Goal: Information Seeking & Learning: Learn about a topic

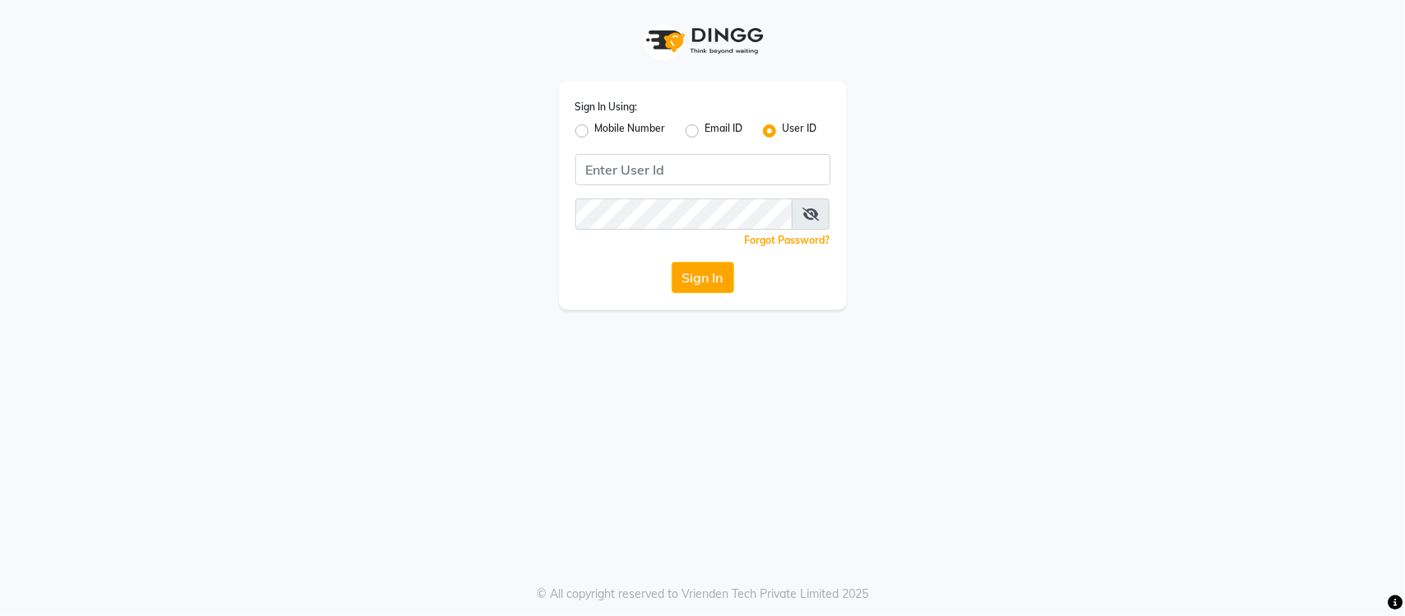
click at [402, 529] on div "Sign In Using: Mobile Number Email ID User ID Remember me Forgot Password? Sign…" at bounding box center [702, 308] width 1405 height 616
click at [722, 518] on div "Sign In Using: Mobile Number Email ID User ID Remember me Forgot Password? Sign…" at bounding box center [702, 308] width 1405 height 616
click at [646, 165] on input "Username" at bounding box center [702, 169] width 255 height 31
type input "[PERSON_NAME]"
type input "s"
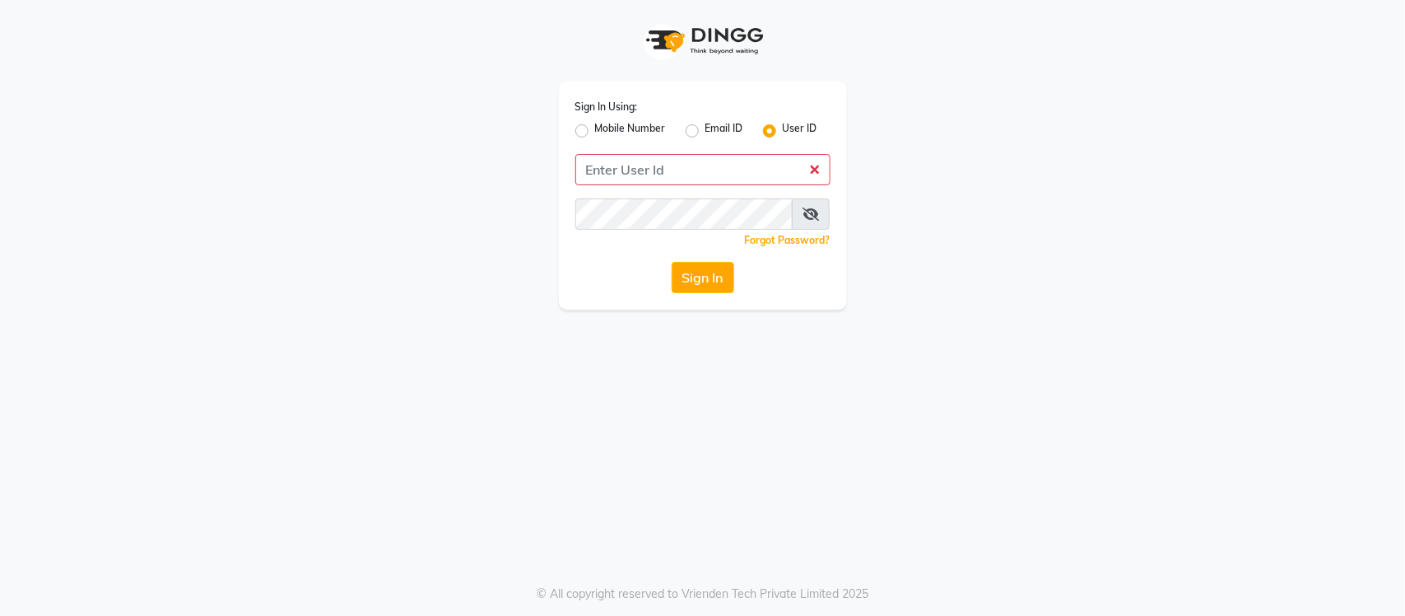
type input "s"
type input "SANDY"
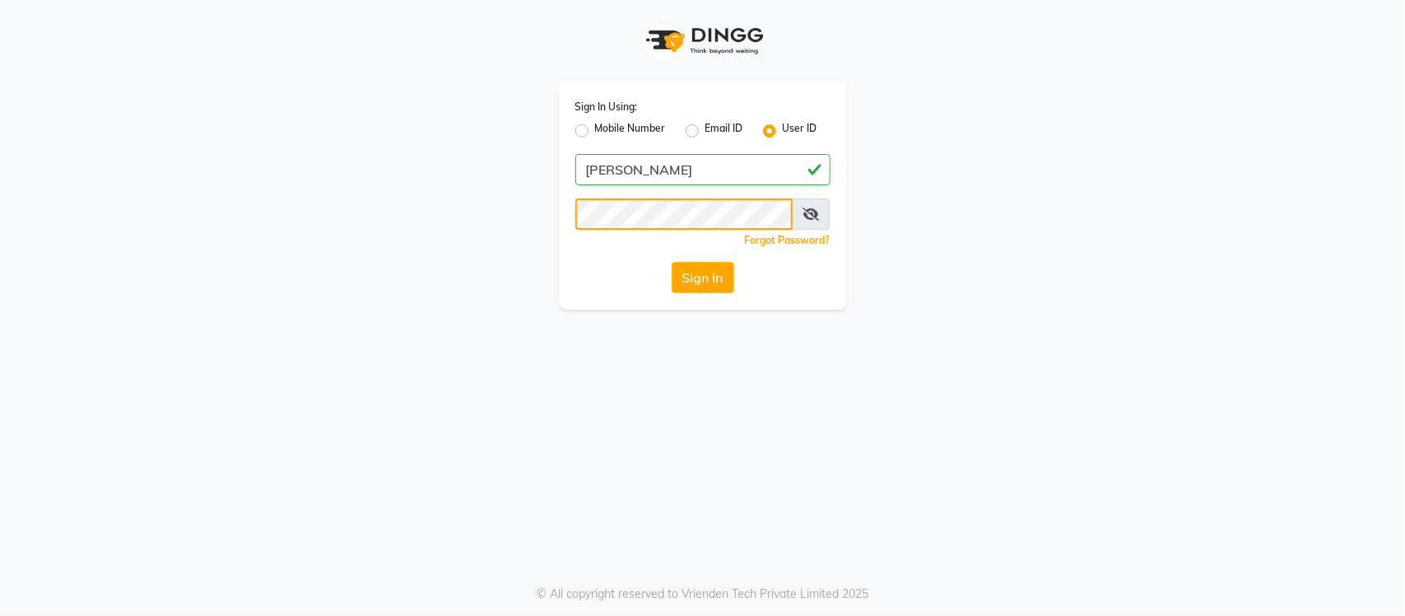
click at [671, 262] on button "Sign In" at bounding box center [702, 277] width 63 height 31
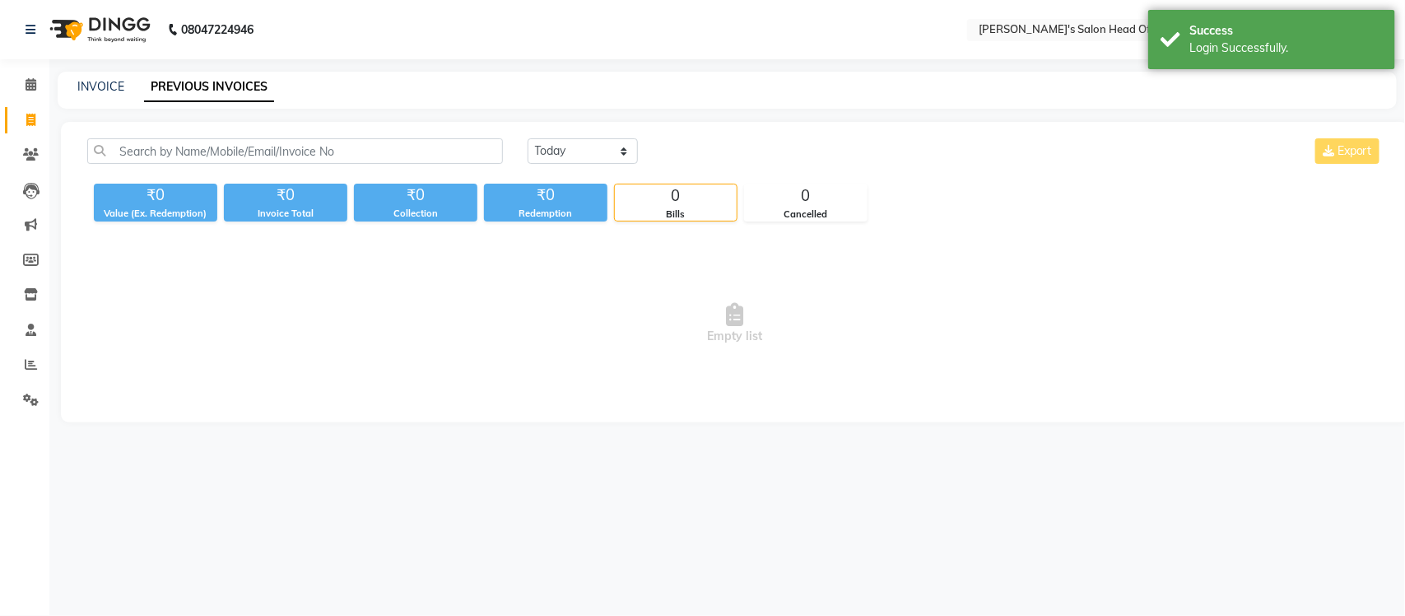
select select "en"
click at [1076, 19] on div "Select Location × Sandy Men's Salon Head Office ( Ho ), University Road" at bounding box center [1027, 30] width 288 height 22
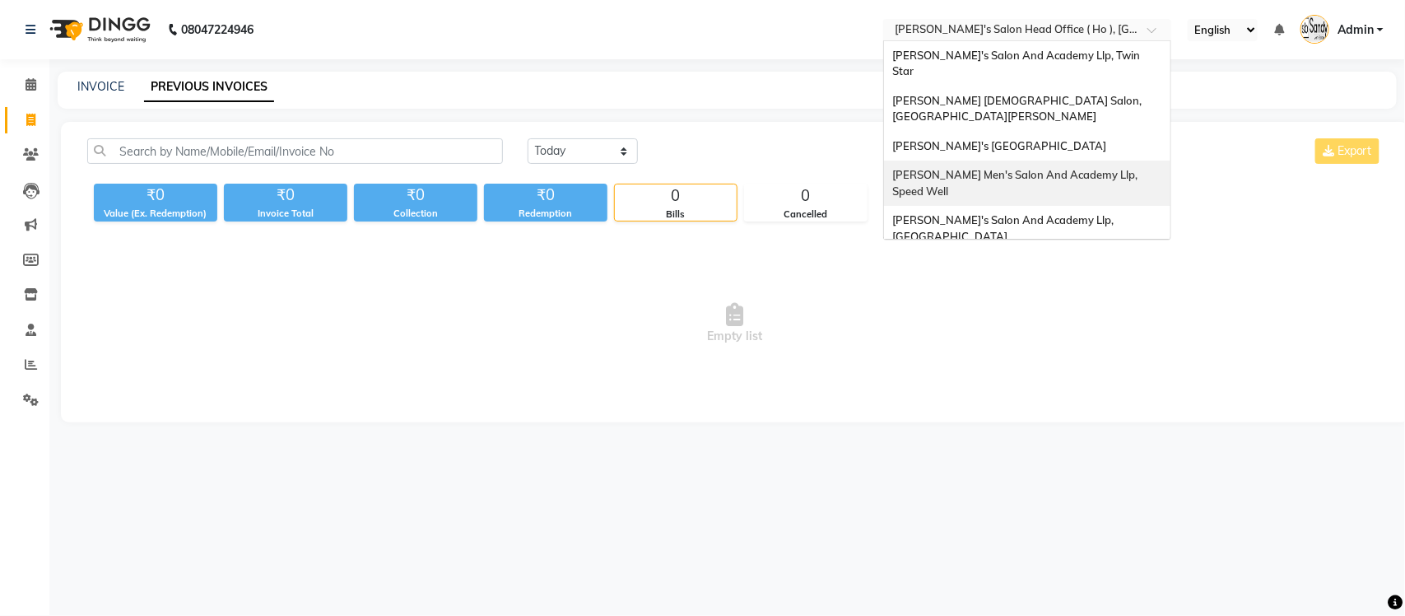
scroll to position [54, 0]
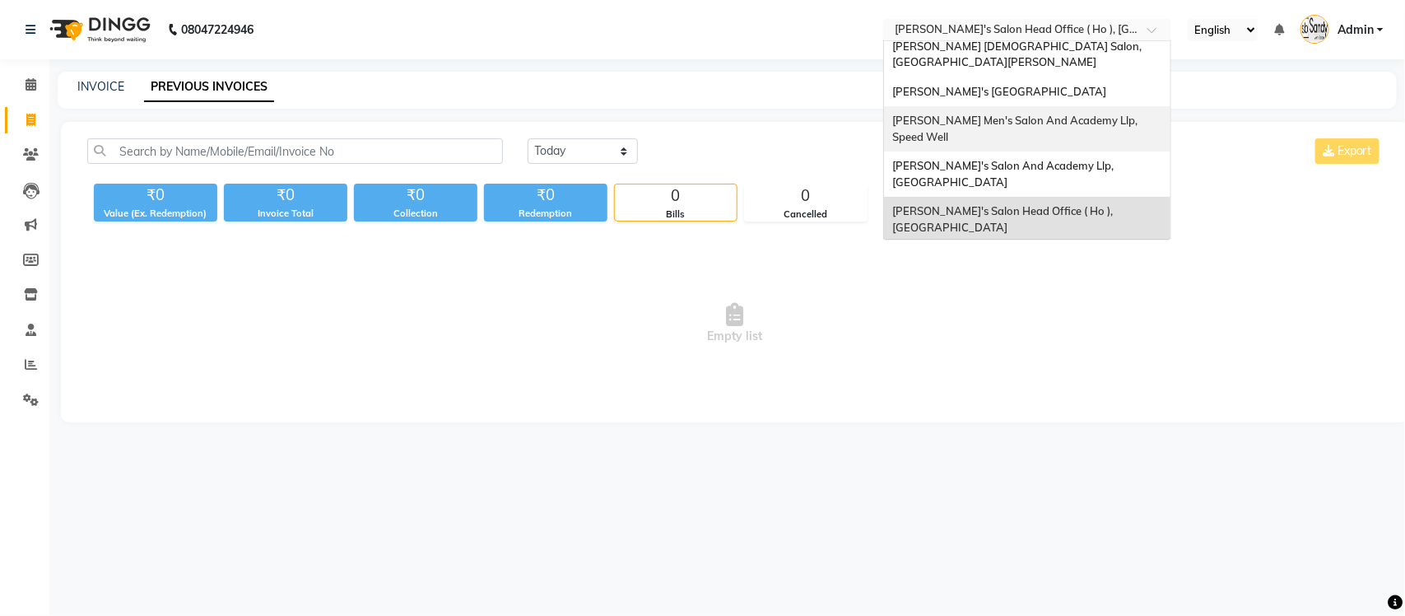
click at [1070, 114] on span "Sandy Men's Salon And Academy Llp, Speed Well" at bounding box center [1016, 129] width 248 height 30
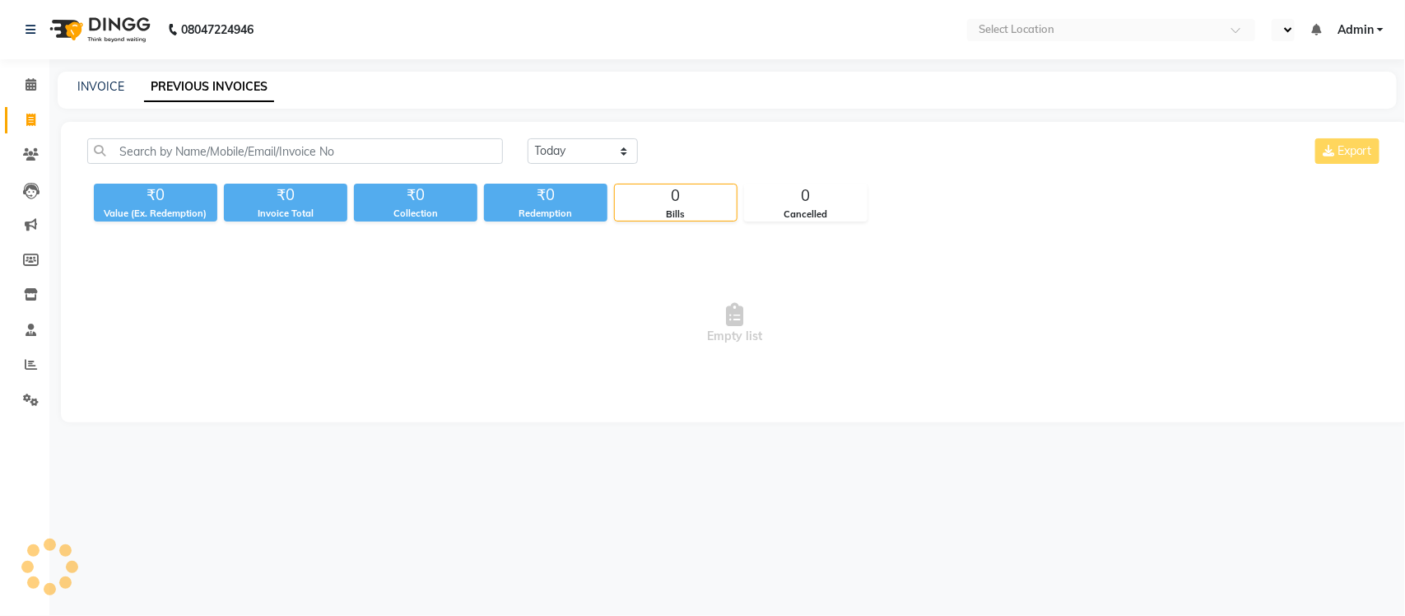
select select "en"
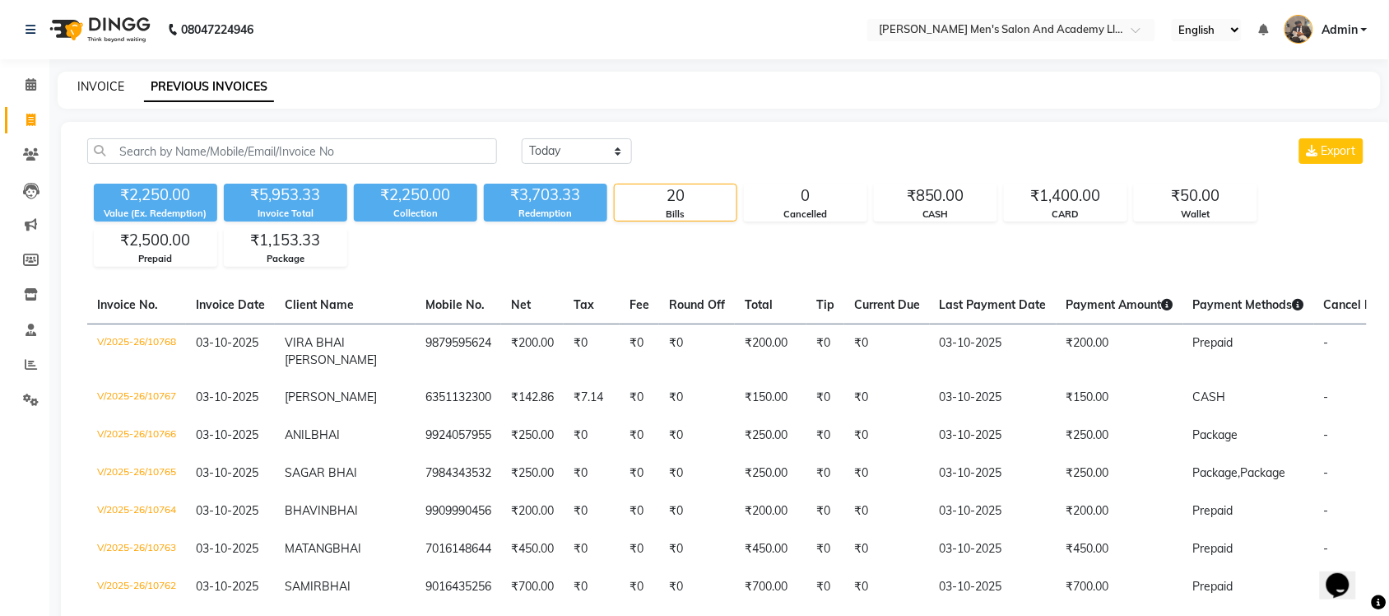
click at [109, 88] on link "INVOICE" at bounding box center [100, 86] width 47 height 15
select select "service"
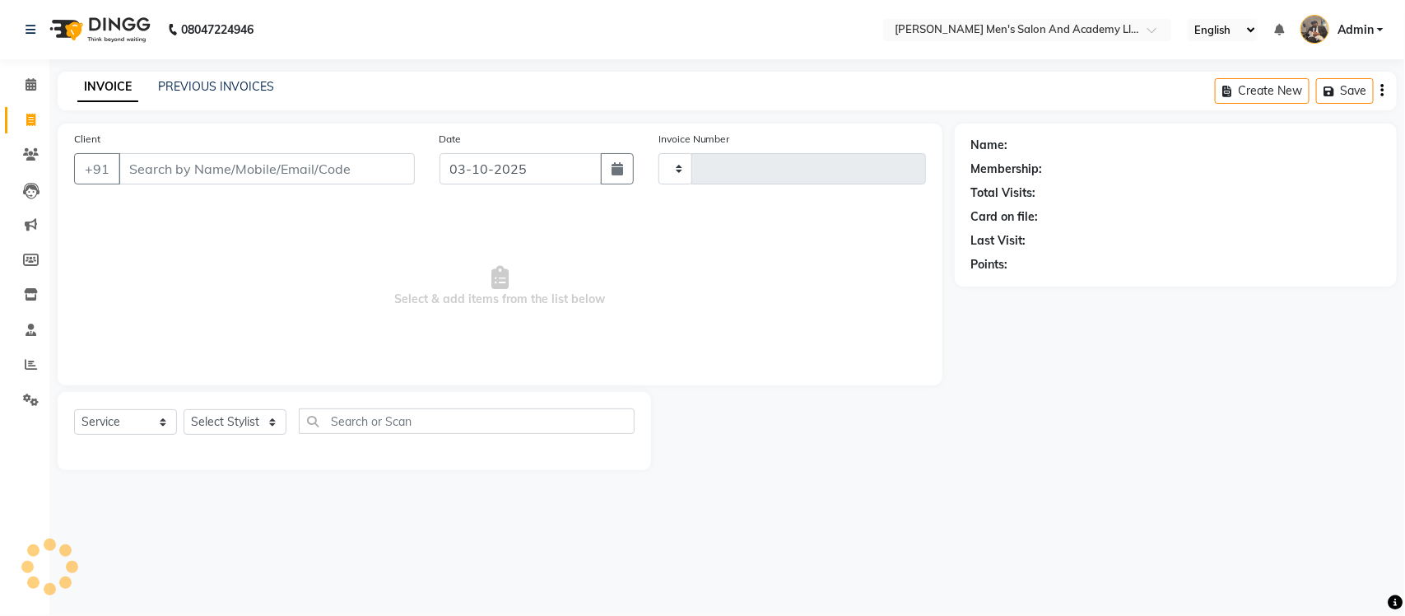
type input "10769"
select select "6752"
click at [26, 140] on li "Clients" at bounding box center [24, 154] width 49 height 35
select select "membership"
click at [25, 144] on link "Clients" at bounding box center [24, 155] width 39 height 27
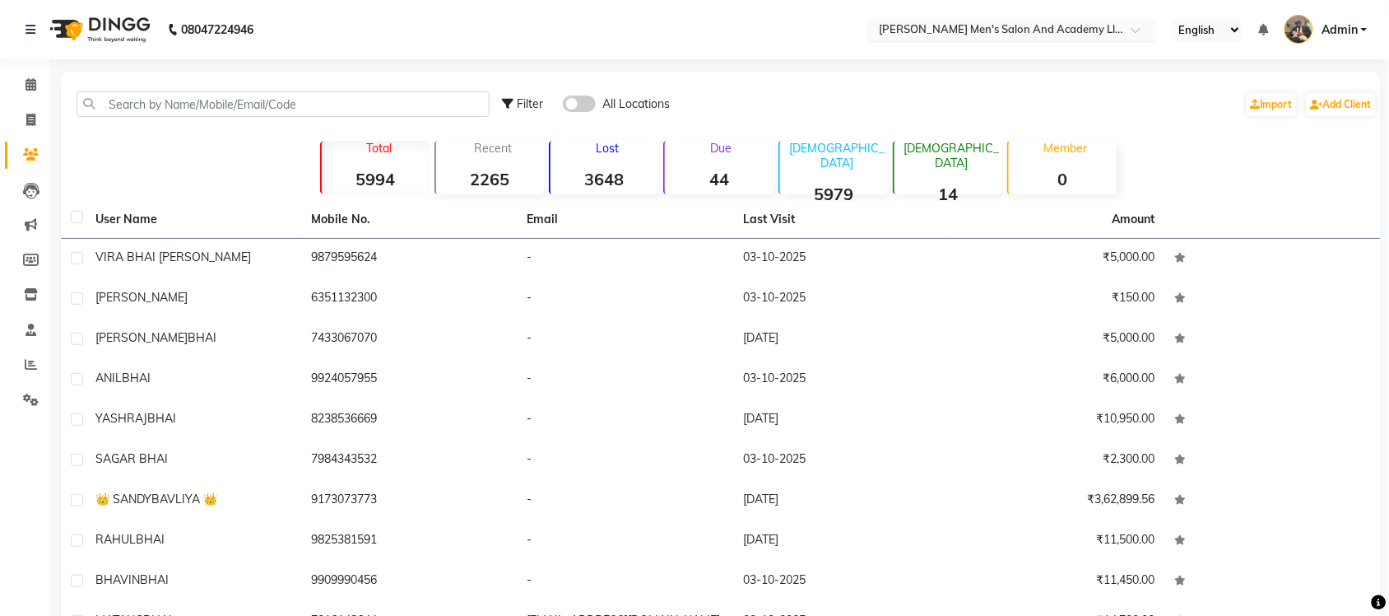
click at [968, 33] on input "text" at bounding box center [995, 31] width 239 height 16
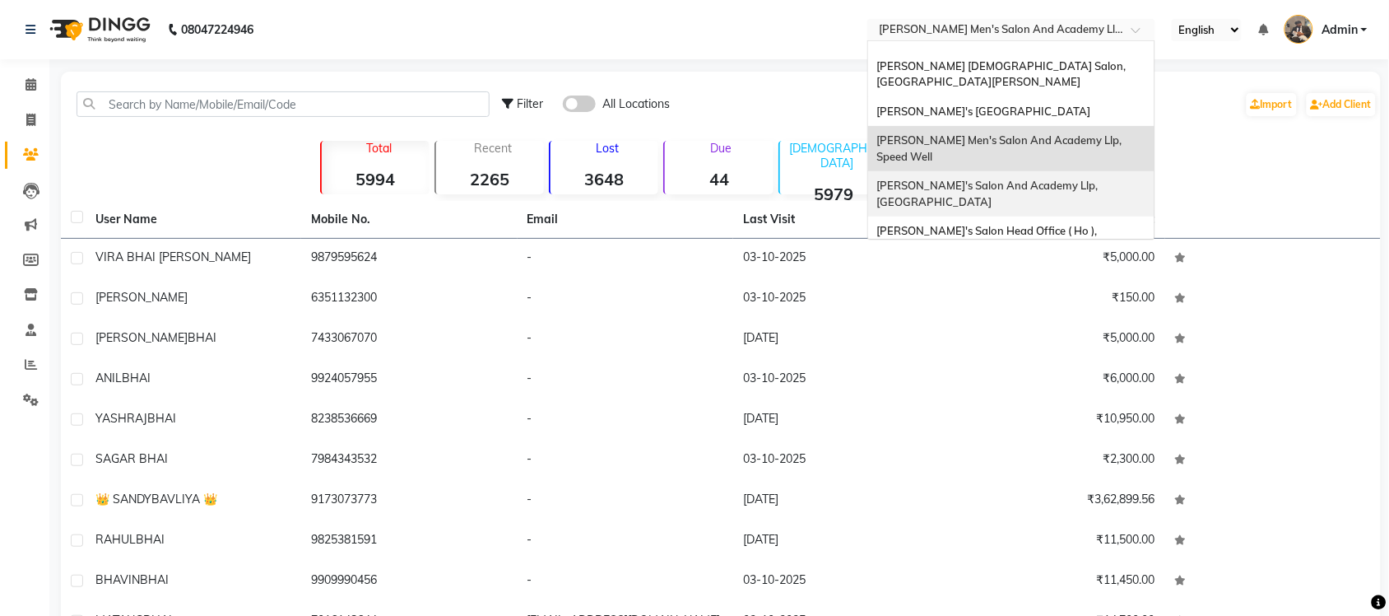
scroll to position [54, 0]
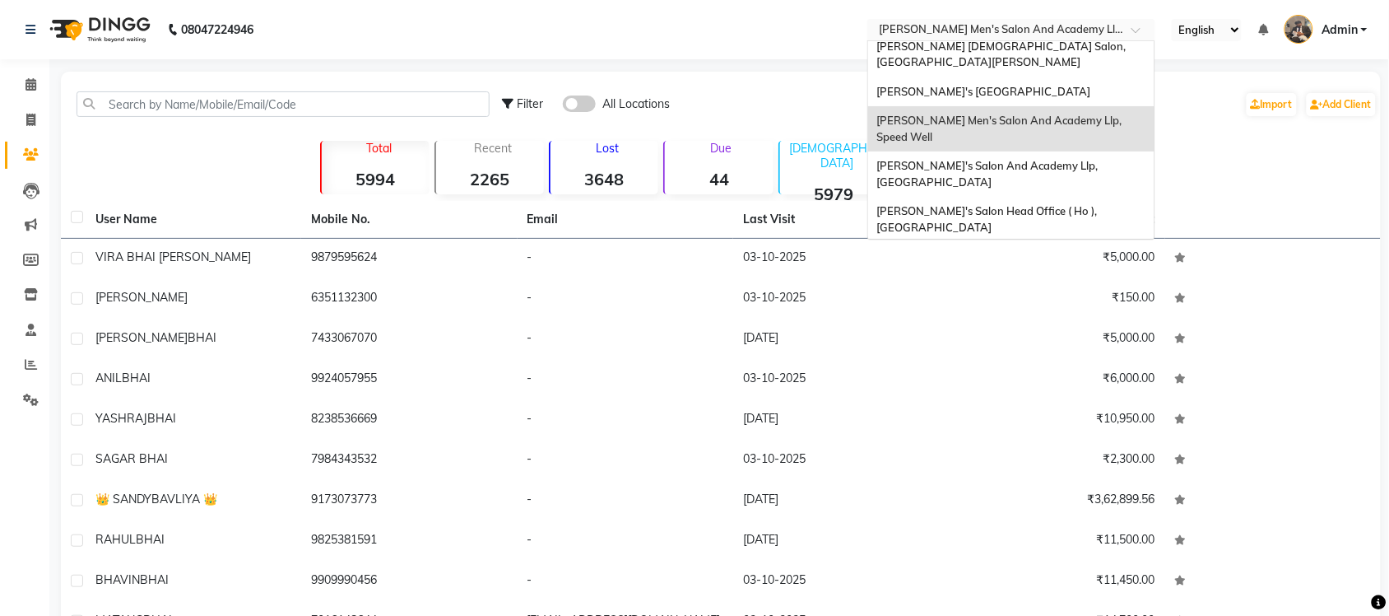
click at [993, 249] on span "[PERSON_NAME] Men's Salon & Academy Llp, [GEOGRAPHIC_DATA]" at bounding box center [993, 264] width 234 height 30
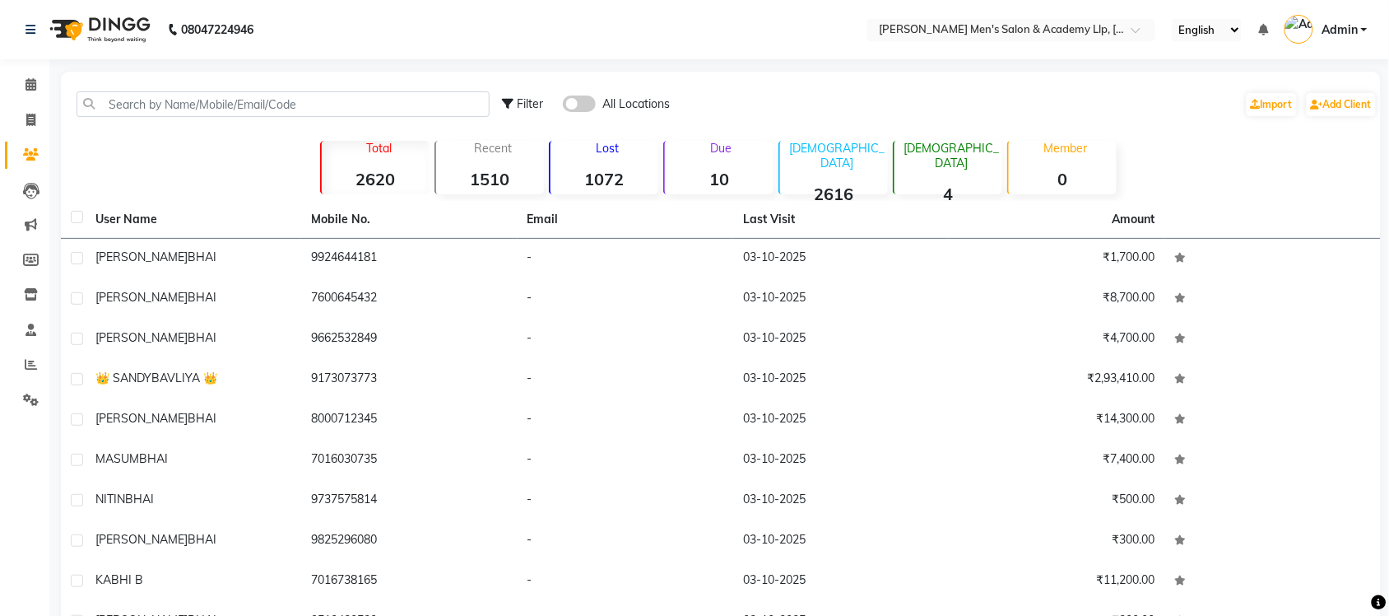
select select "en"
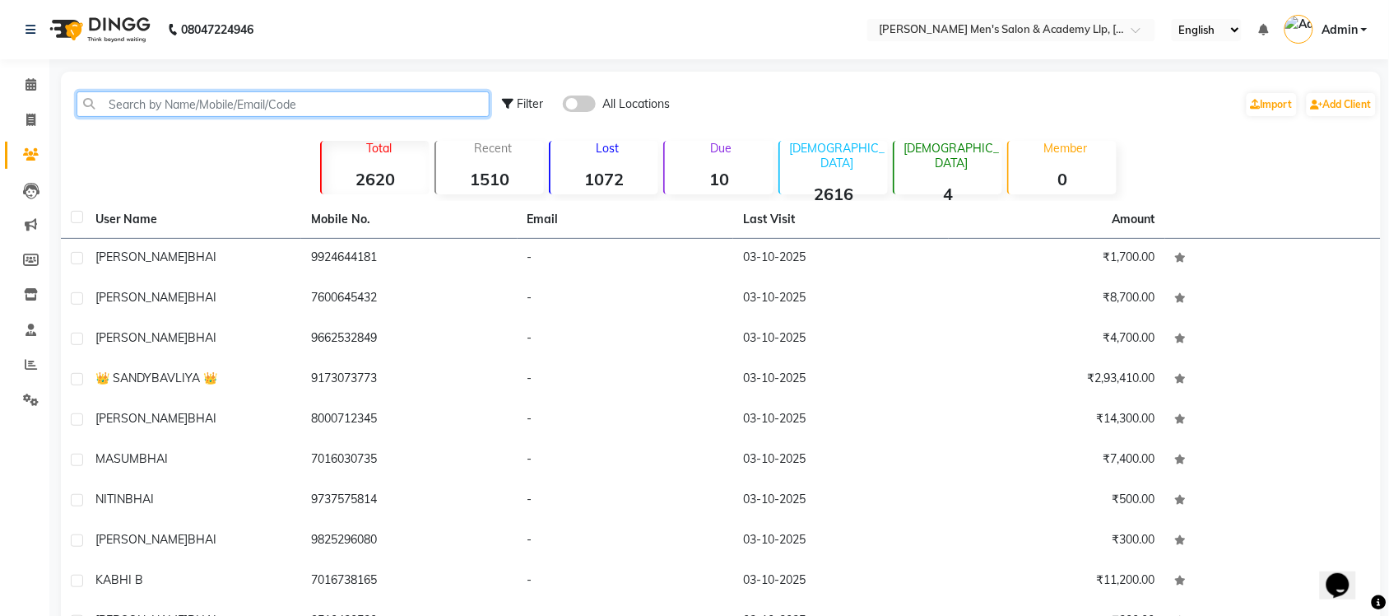
click at [112, 101] on input "text" at bounding box center [283, 104] width 413 height 26
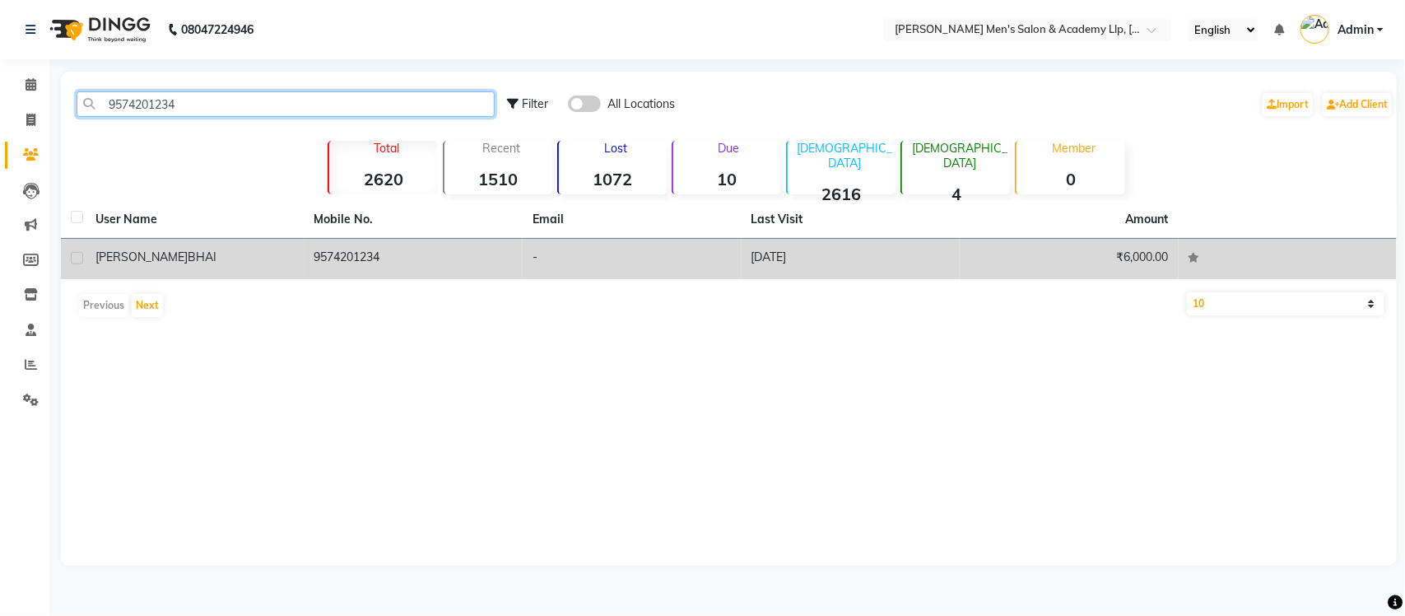
type input "9574201234"
click at [185, 272] on td "SAMIP BHAI" at bounding box center [195, 259] width 219 height 40
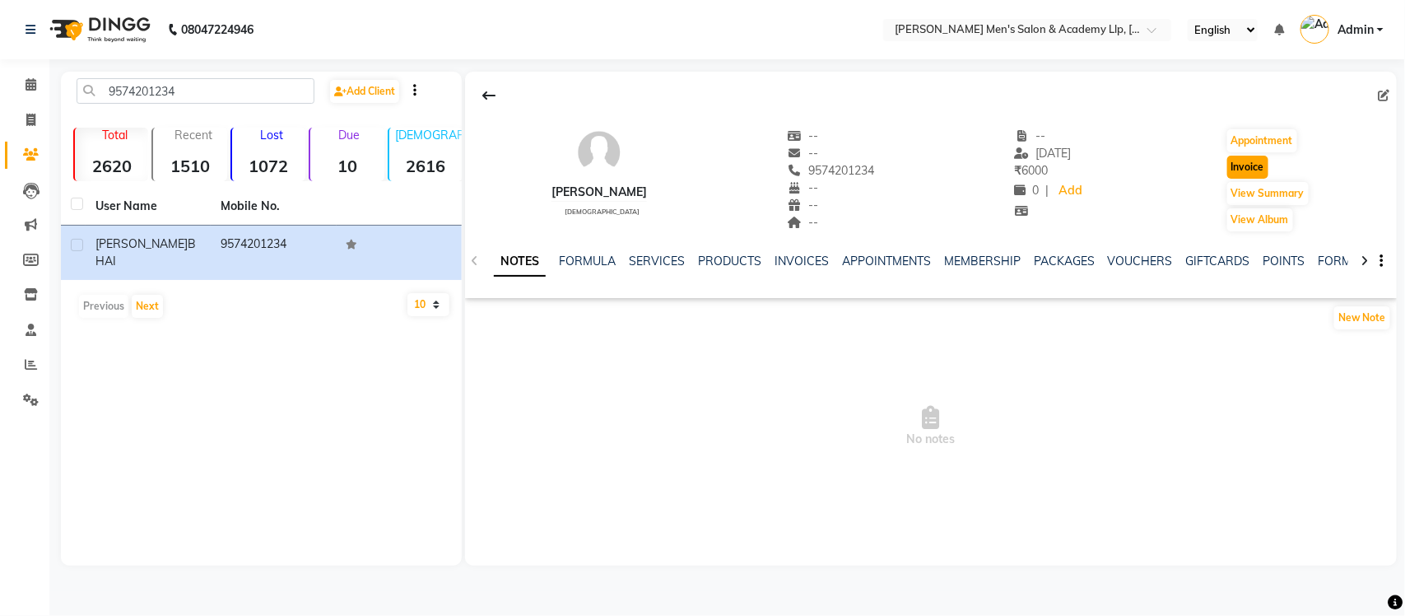
click at [1245, 169] on button "Invoice" at bounding box center [1247, 167] width 41 height 23
select select "service"
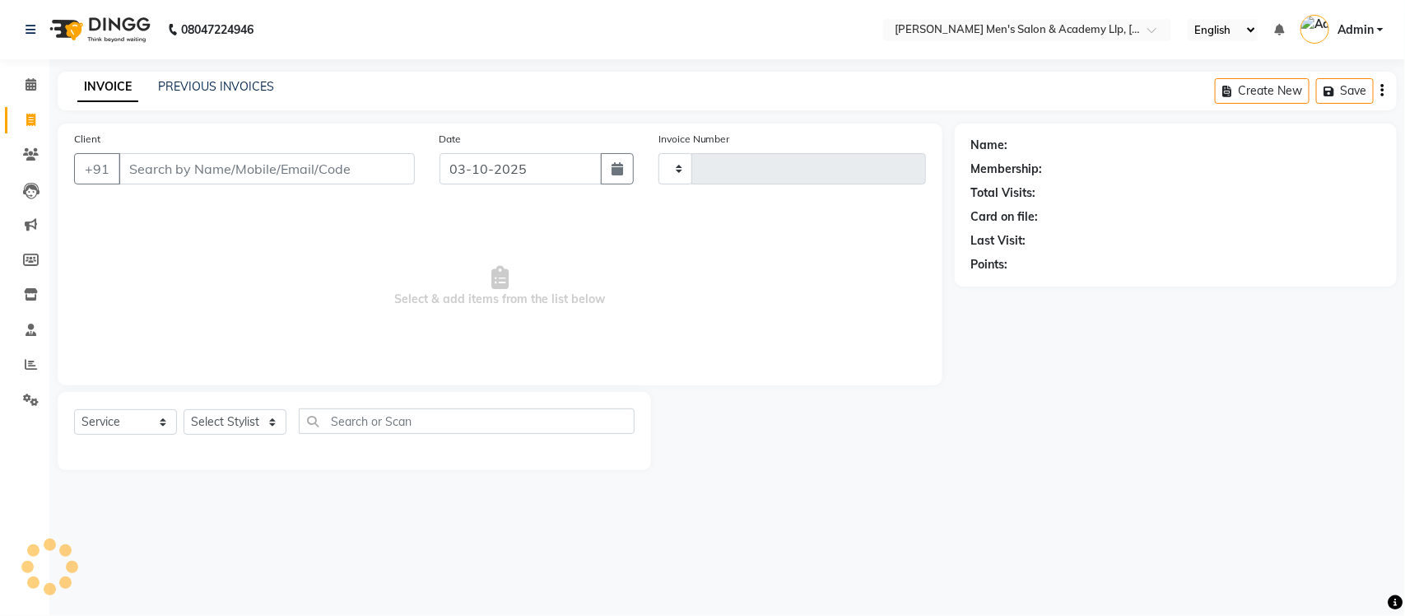
type input "6861"
select select "8248"
type input "9574201234"
select select "membership"
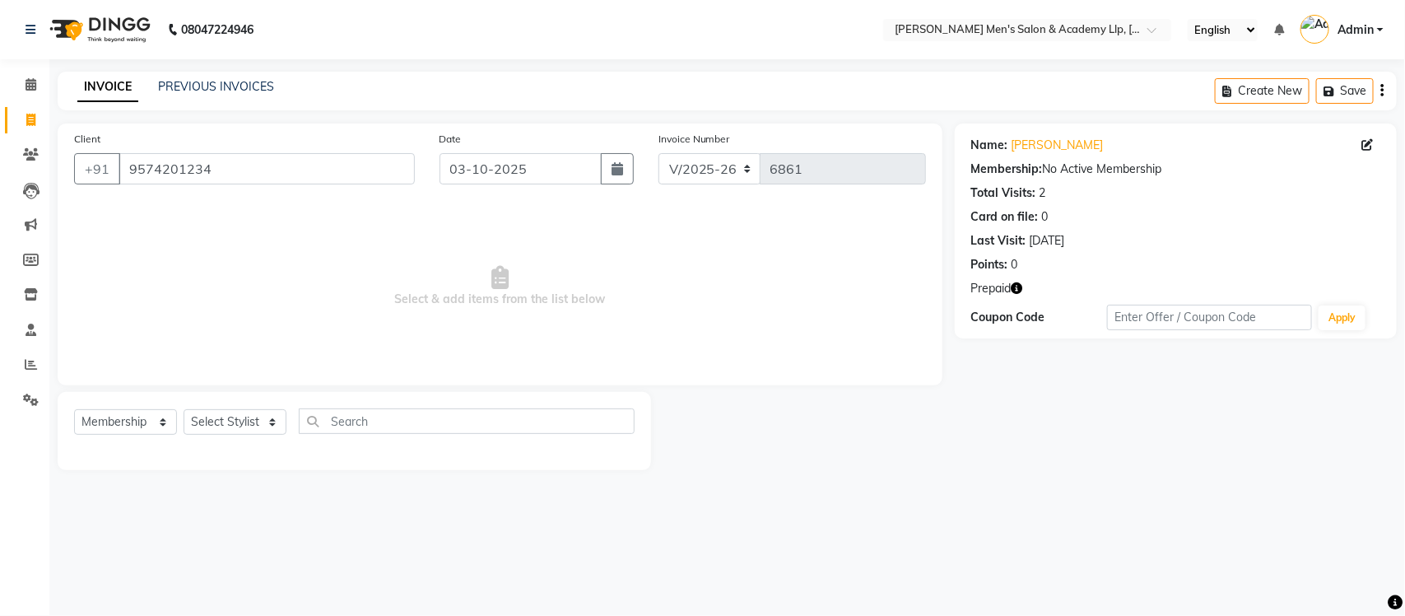
click at [1020, 284] on icon "button" at bounding box center [1017, 288] width 12 height 12
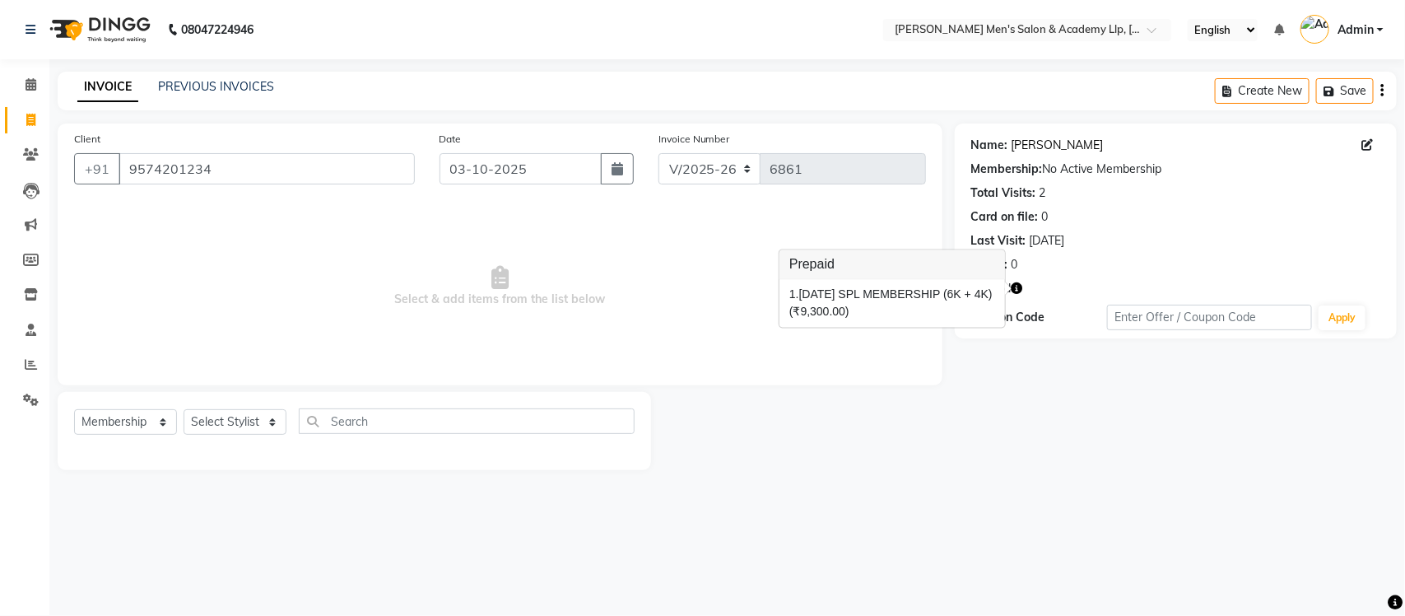
click at [1033, 149] on link "Samip Bhai" at bounding box center [1057, 145] width 92 height 17
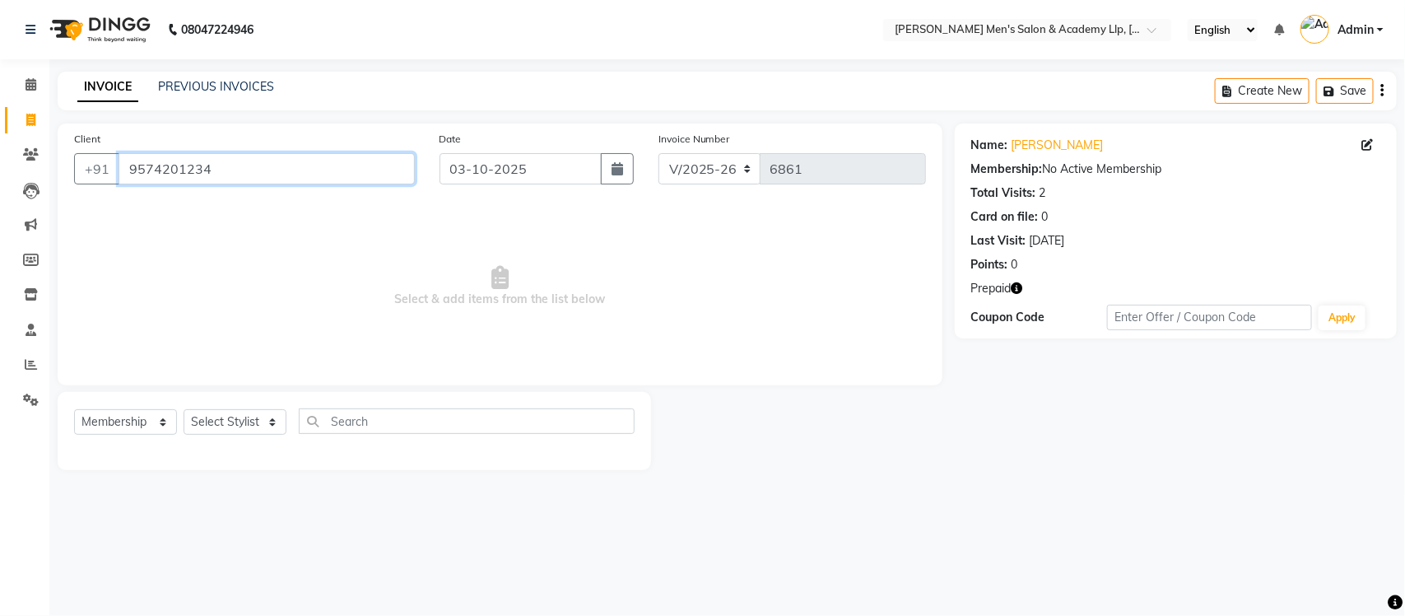
drag, startPoint x: 223, startPoint y: 160, endPoint x: 130, endPoint y: 185, distance: 96.2
click at [130, 185] on div "Client +91 9574201234" at bounding box center [244, 163] width 365 height 67
click at [229, 89] on link "PREVIOUS INVOICES" at bounding box center [216, 86] width 116 height 15
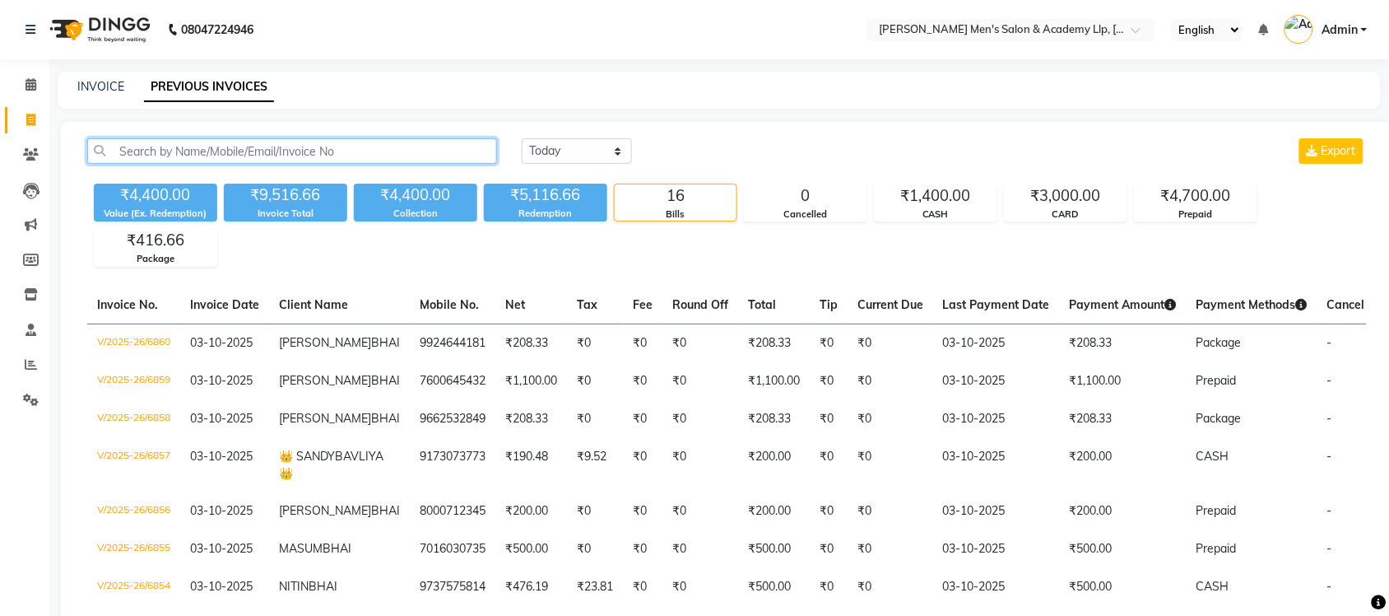
click at [307, 156] on input "text" at bounding box center [292, 151] width 410 height 26
paste input "9574201234"
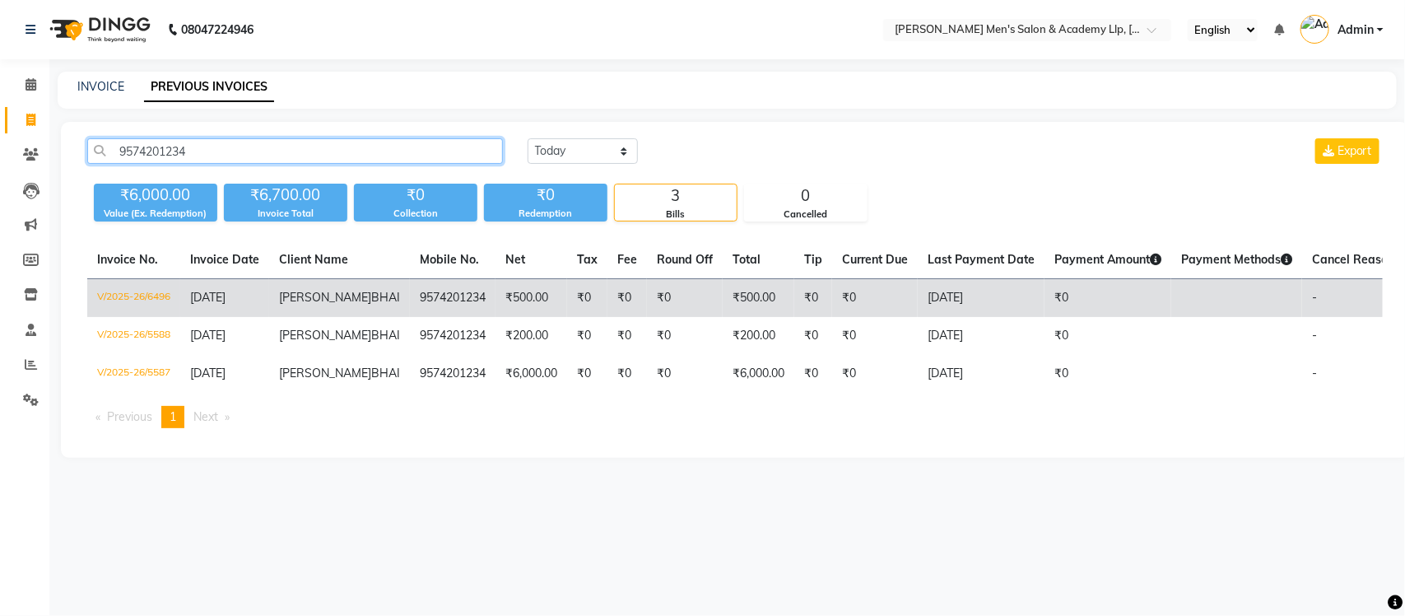
type input "9574201234"
click at [410, 304] on td "9574201234" at bounding box center [453, 298] width 86 height 39
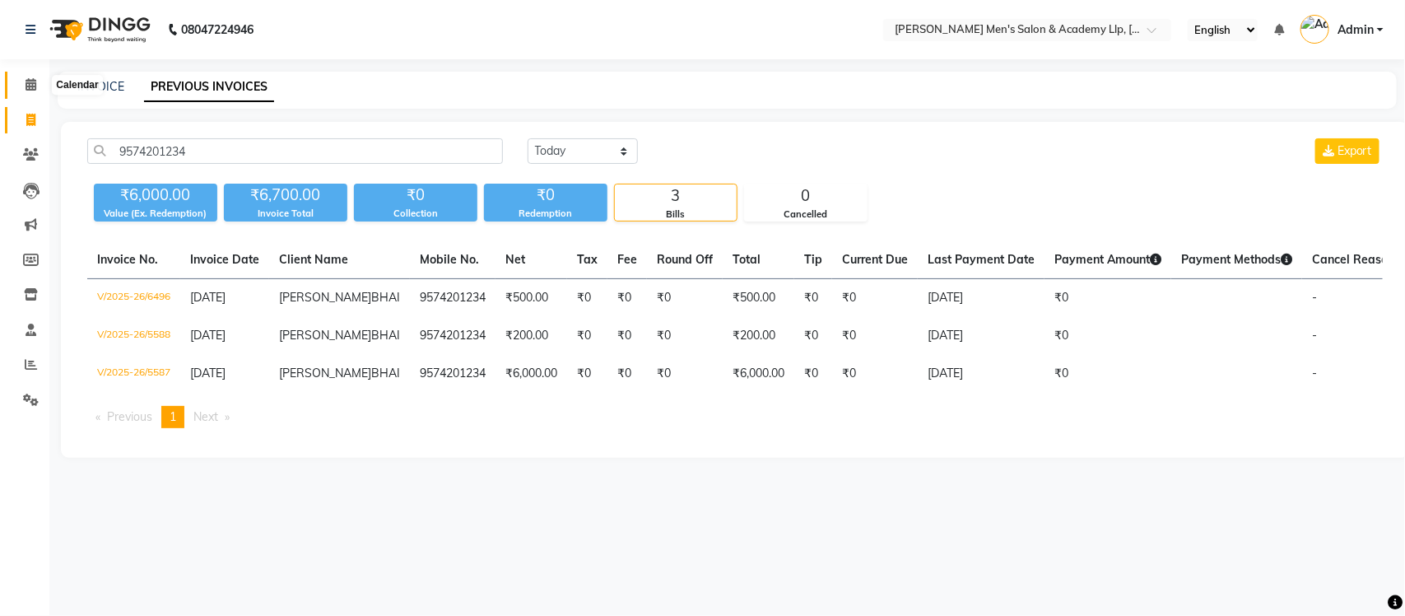
drag, startPoint x: 29, startPoint y: 83, endPoint x: 30, endPoint y: 122, distance: 38.7
click at [29, 82] on icon at bounding box center [31, 84] width 11 height 12
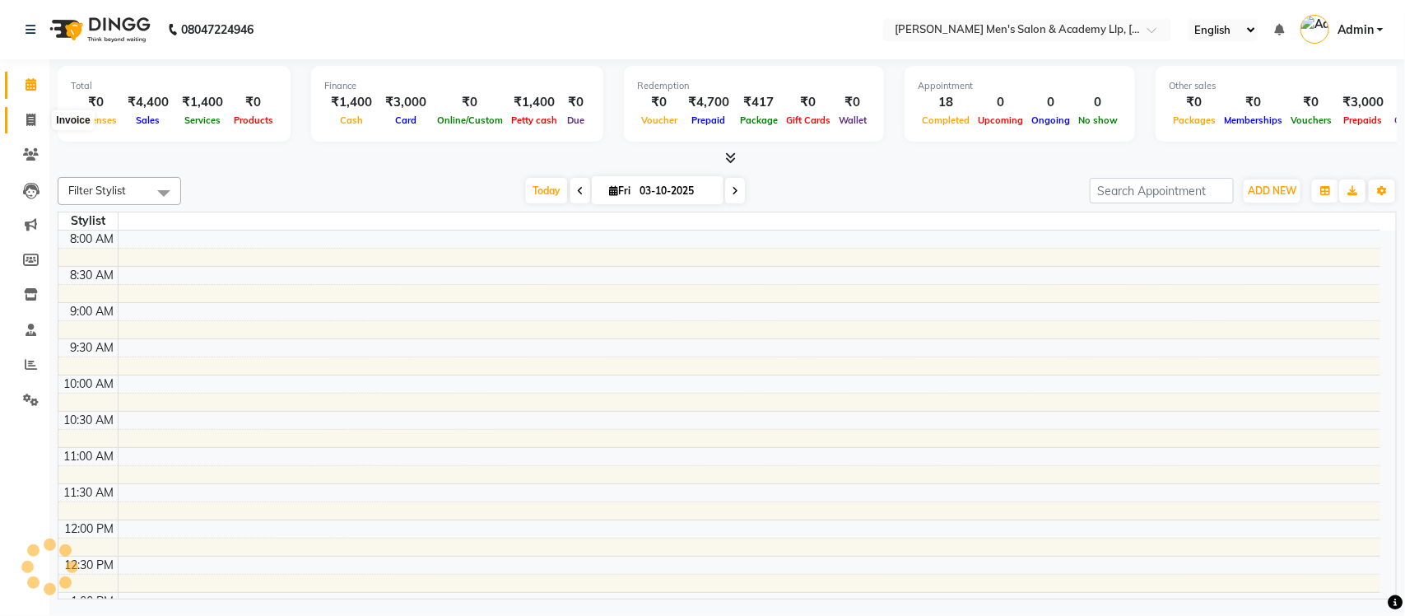
click at [30, 121] on icon at bounding box center [30, 120] width 9 height 12
select select "service"
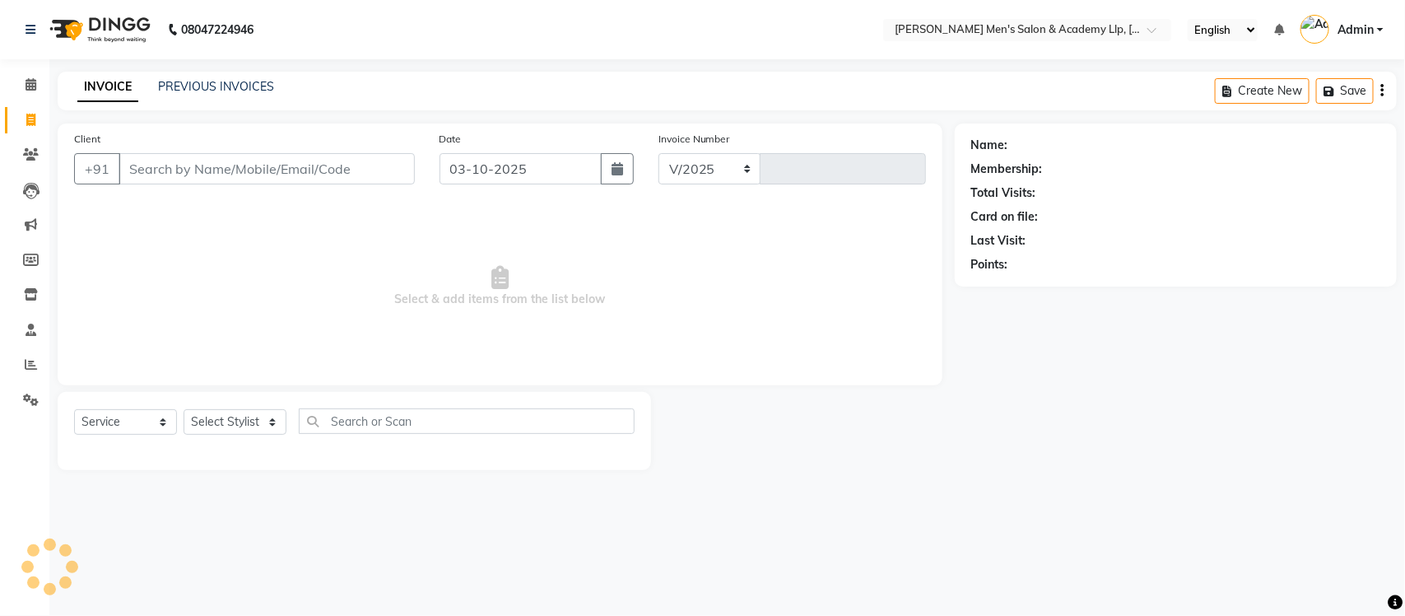
select select "8248"
type input "6861"
click at [185, 87] on link "PREVIOUS INVOICES" at bounding box center [216, 86] width 116 height 15
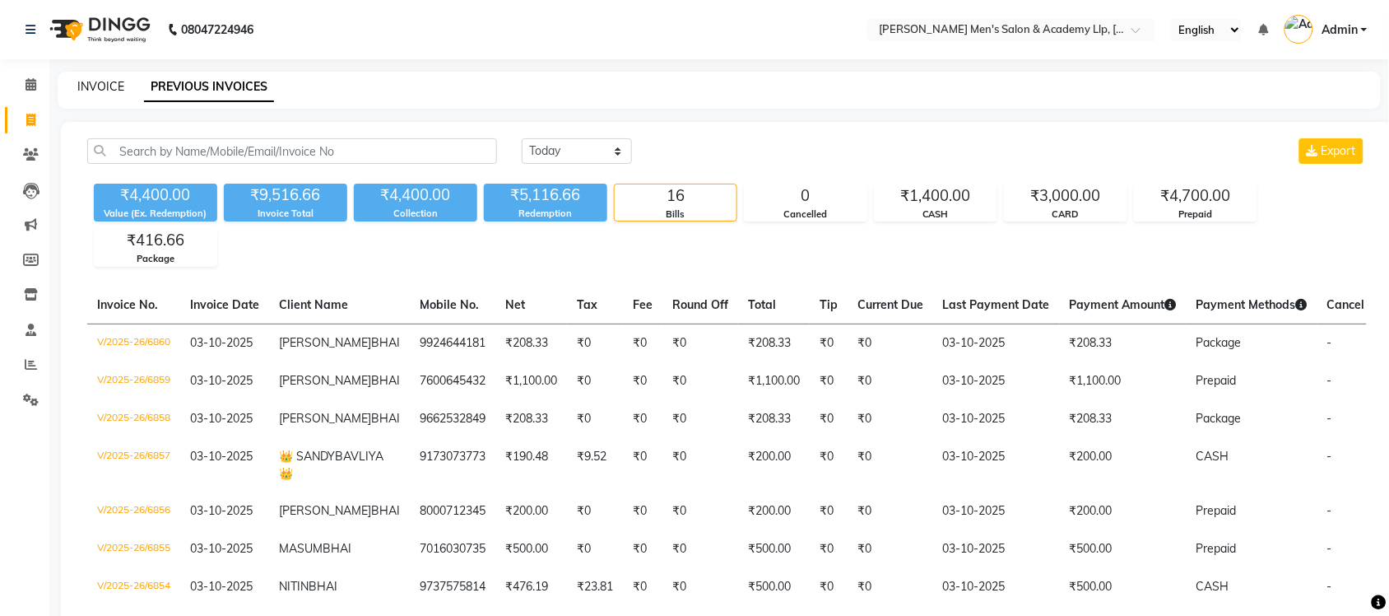
click at [105, 88] on link "INVOICE" at bounding box center [100, 86] width 47 height 15
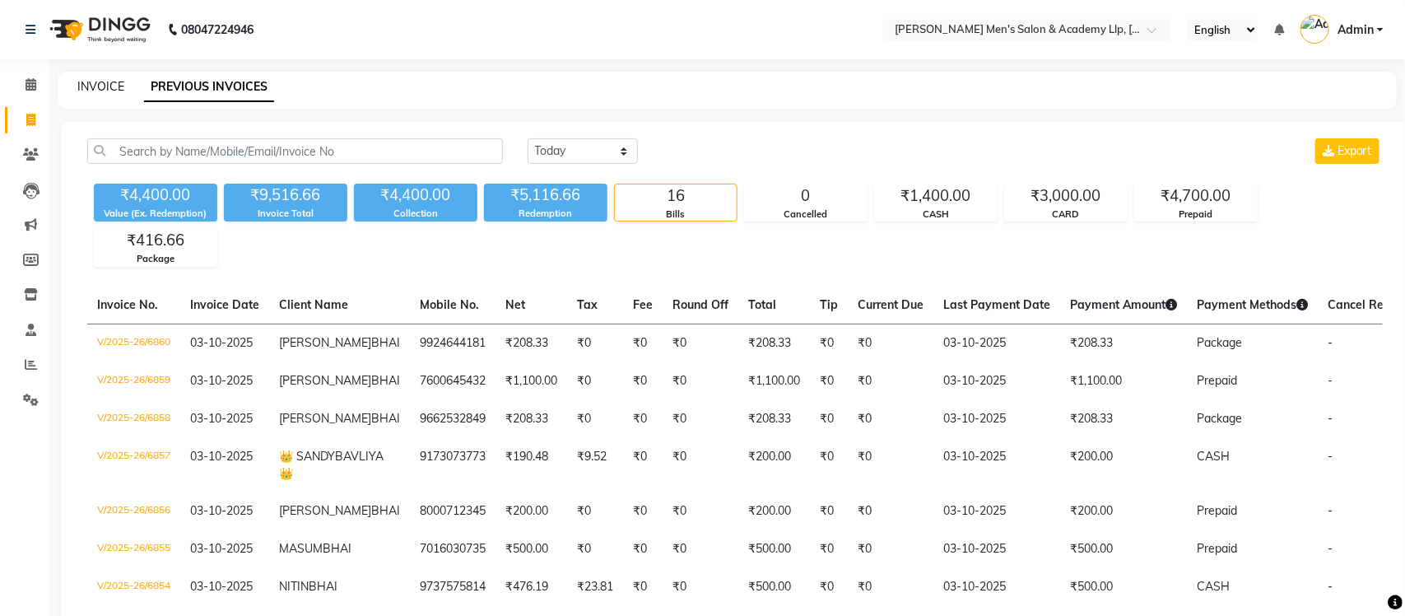
select select "service"
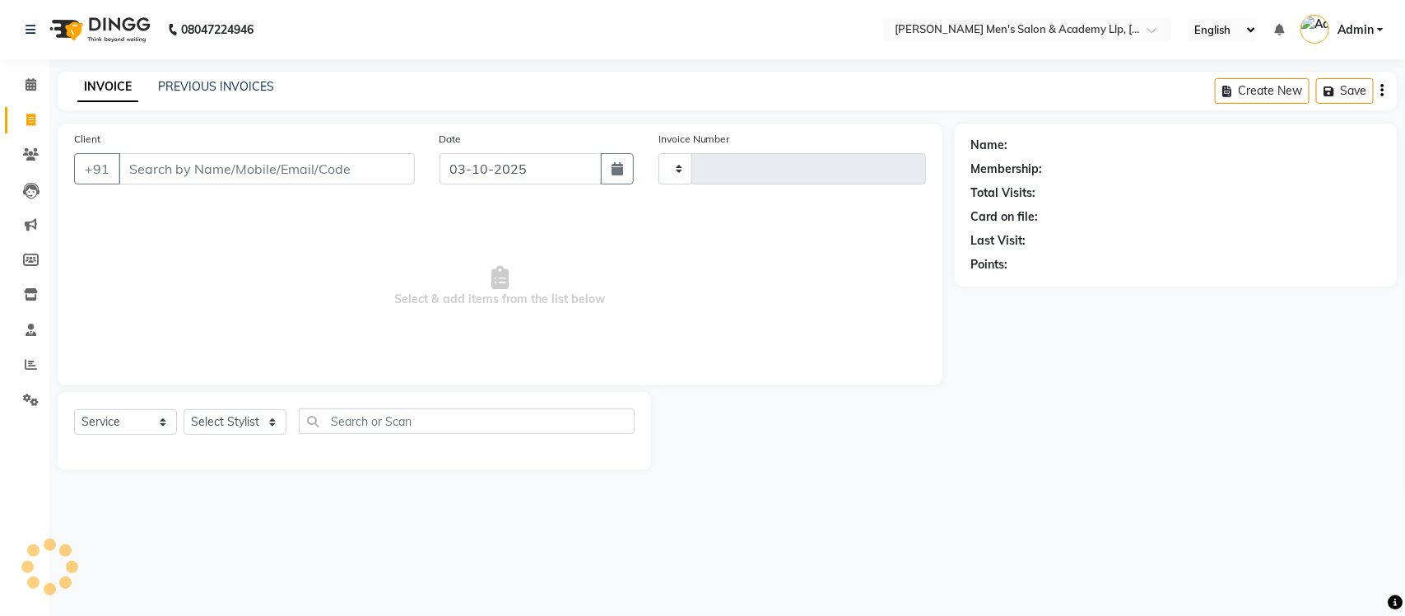
type input "6862"
select select "8248"
select select "membership"
click at [212, 89] on link "PREVIOUS INVOICES" at bounding box center [216, 86] width 116 height 15
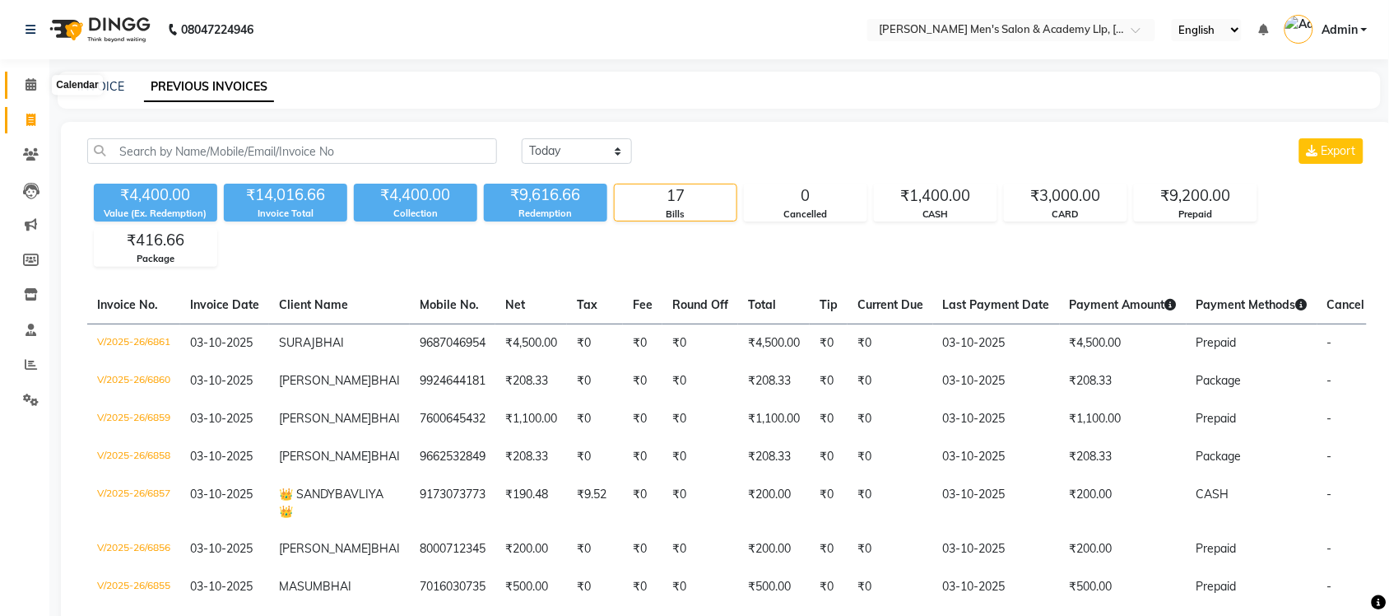
click at [31, 89] on icon at bounding box center [31, 84] width 11 height 12
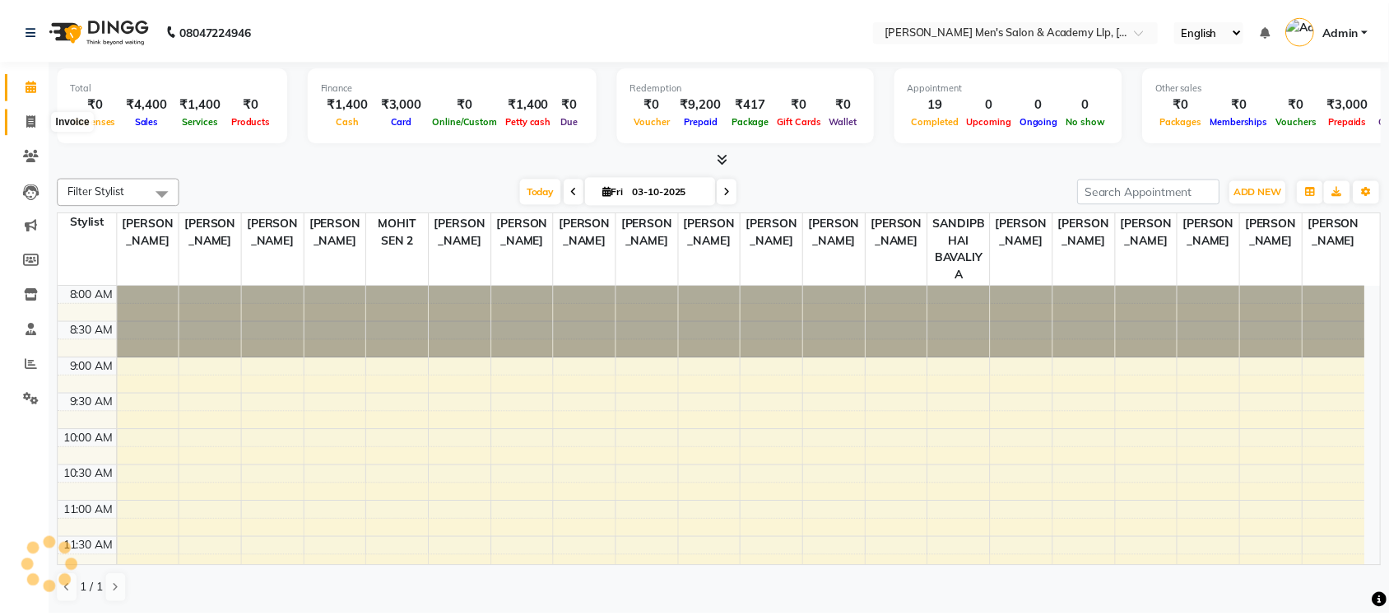
scroll to position [639, 0]
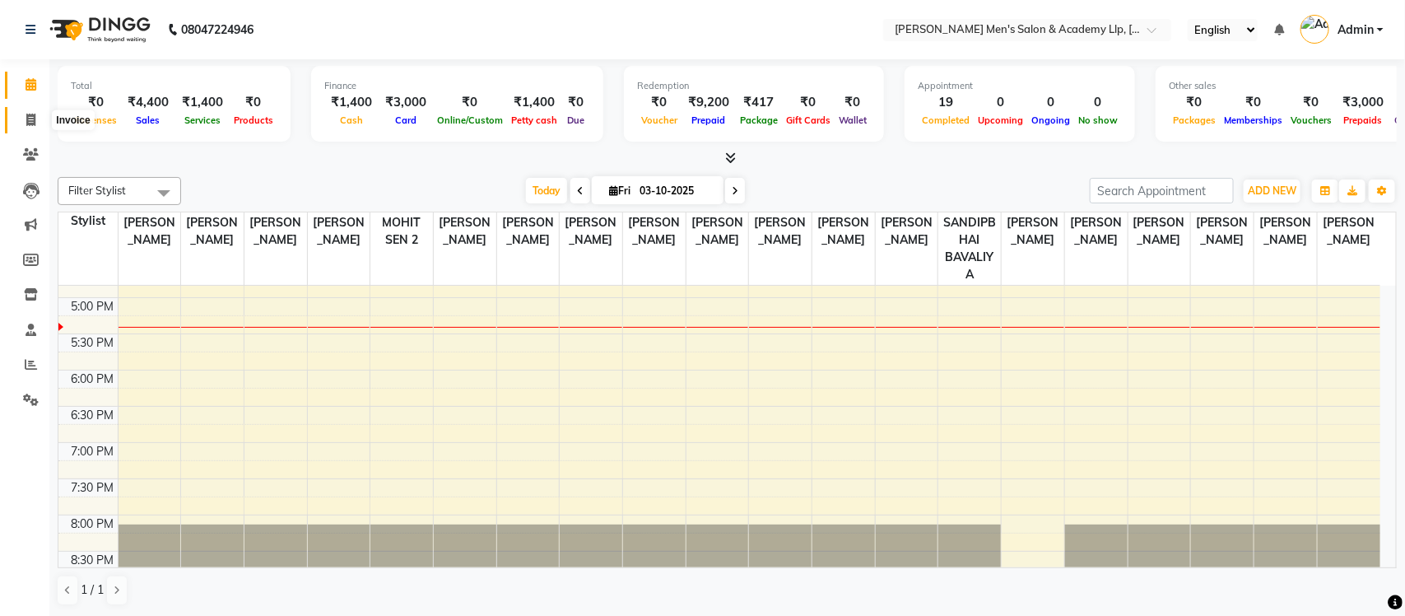
click at [35, 118] on span at bounding box center [30, 120] width 29 height 19
select select "service"
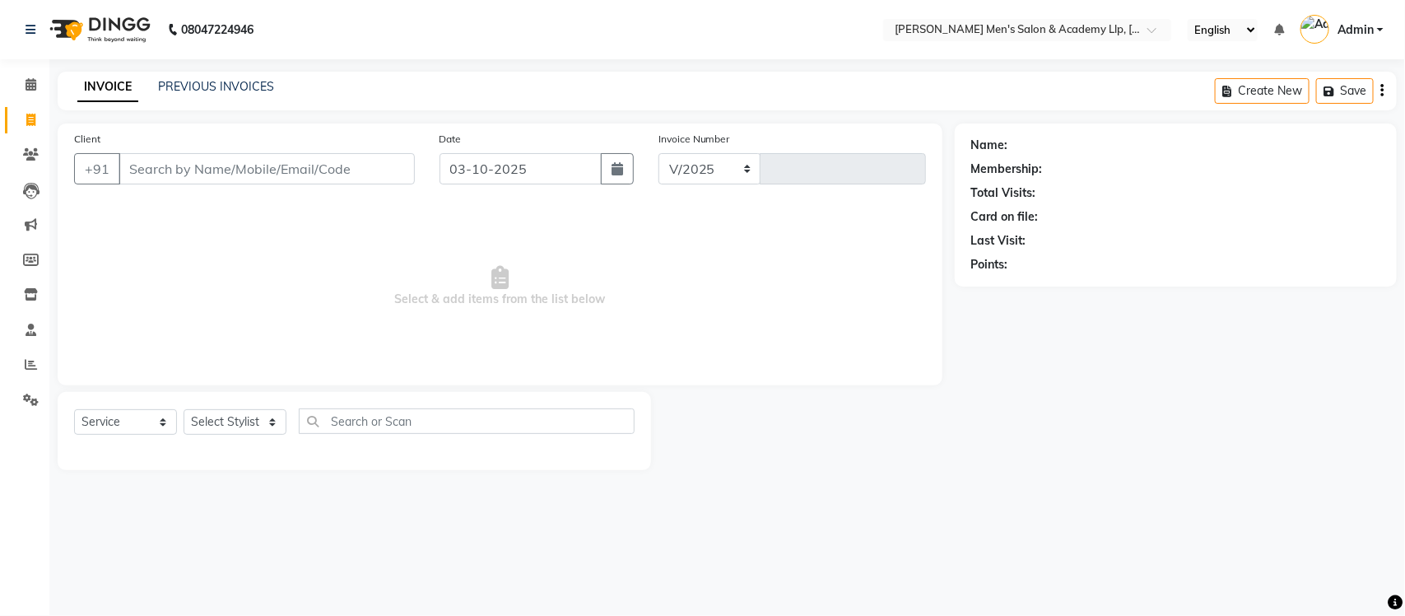
select select "8248"
type input "6862"
click at [174, 84] on link "PREVIOUS INVOICES" at bounding box center [216, 86] width 116 height 15
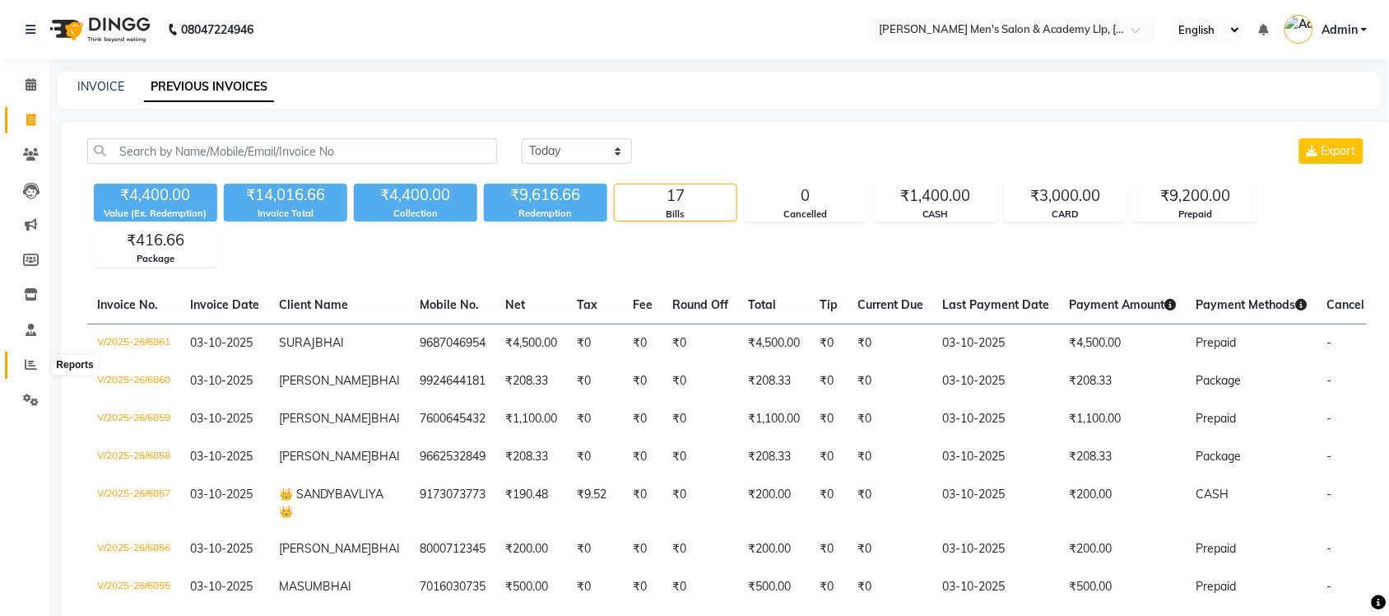
click at [26, 360] on icon at bounding box center [31, 364] width 12 height 12
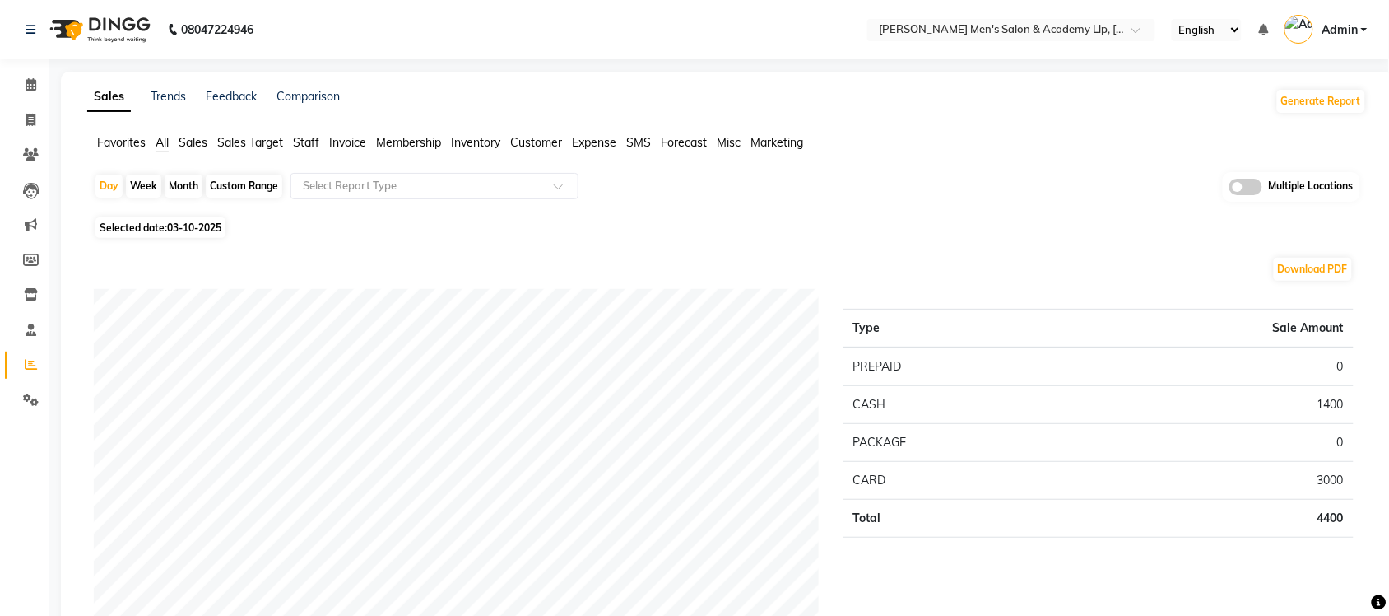
click at [165, 104] on div "Trends" at bounding box center [168, 101] width 35 height 26
click at [171, 97] on link "Trends" at bounding box center [168, 96] width 35 height 15
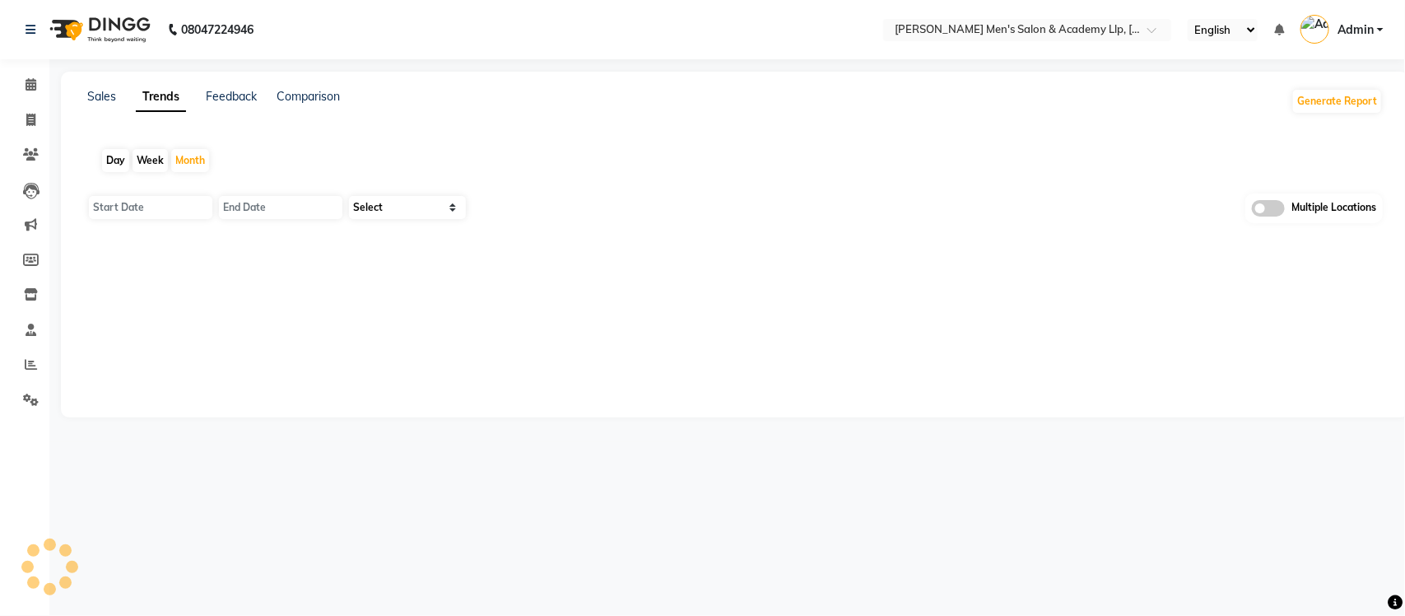
type input "01-10-2025"
type input "31-10-2025"
select select "by_client"
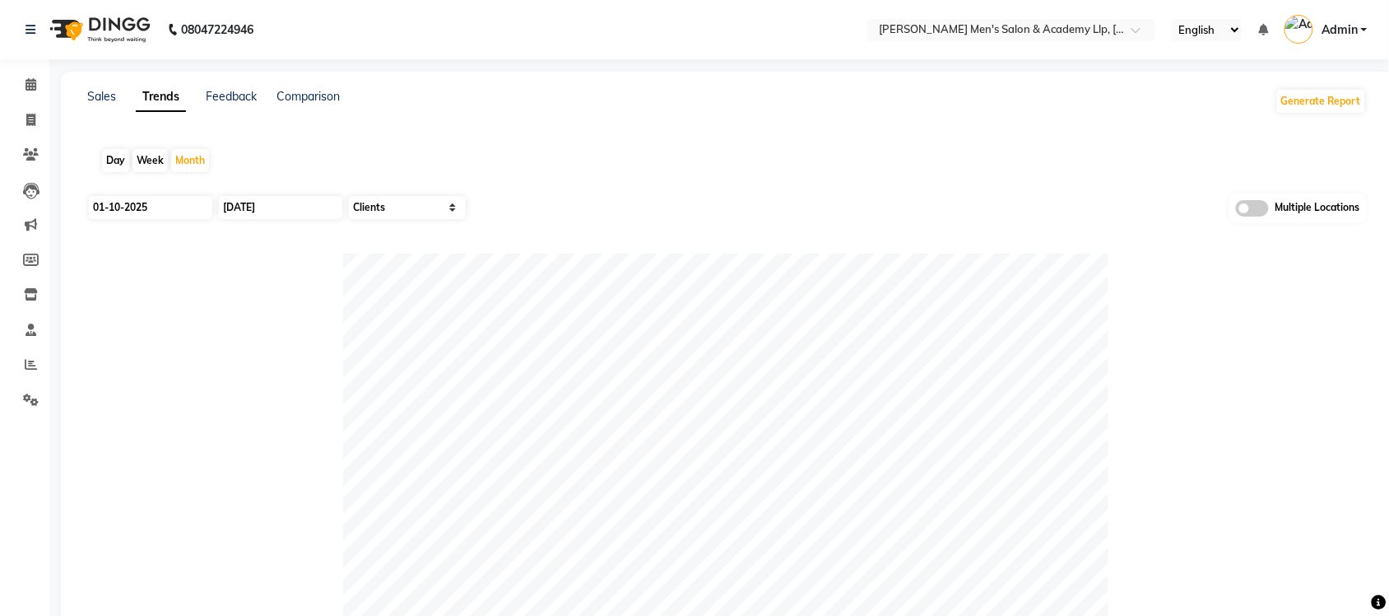
click at [244, 104] on div "Feedback" at bounding box center [231, 101] width 51 height 26
click at [239, 99] on link "Feedback" at bounding box center [231, 96] width 51 height 15
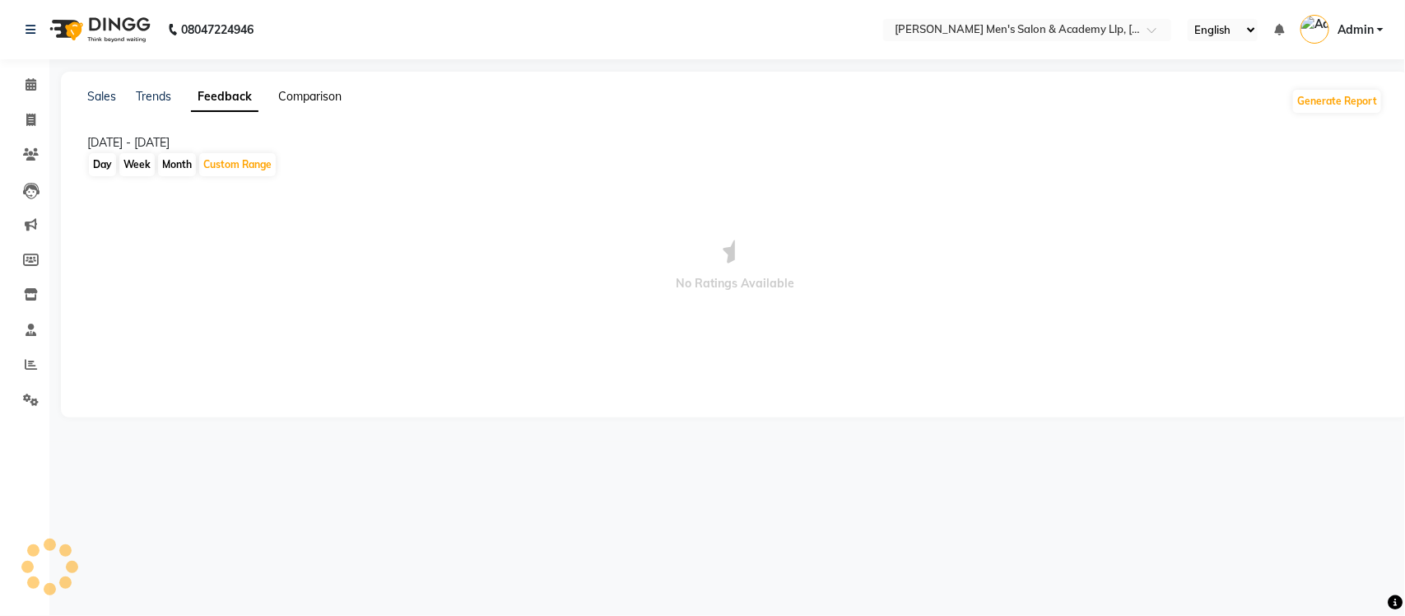
click at [306, 91] on link "Comparison" at bounding box center [309, 96] width 63 height 15
select select "single_date"
select select "single_date_dash"
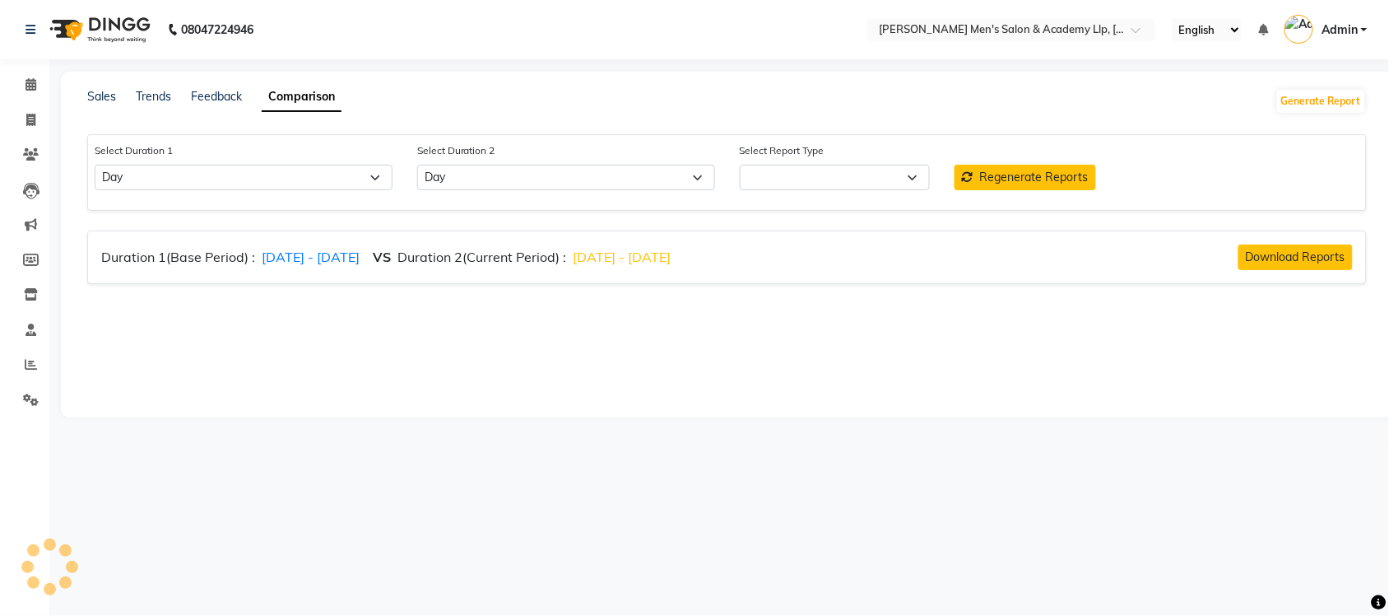
select select "comparison_report"
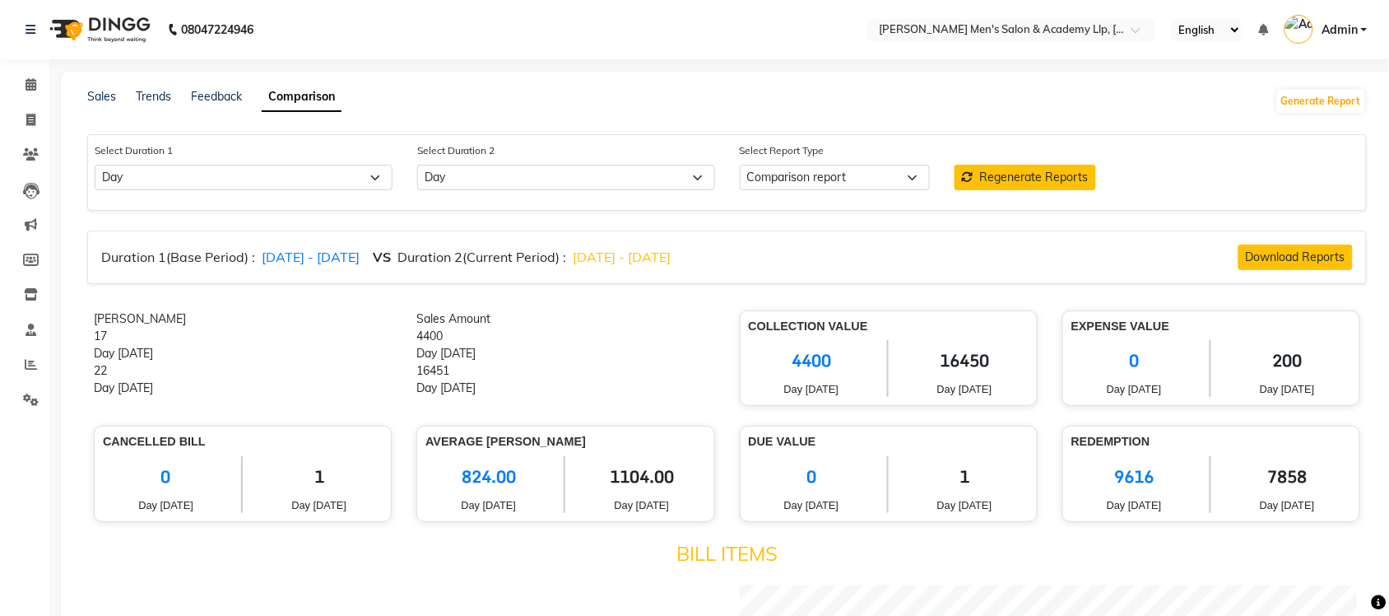
click at [111, 105] on div "Sales" at bounding box center [101, 101] width 29 height 26
click at [109, 100] on link "Sales" at bounding box center [101, 96] width 29 height 15
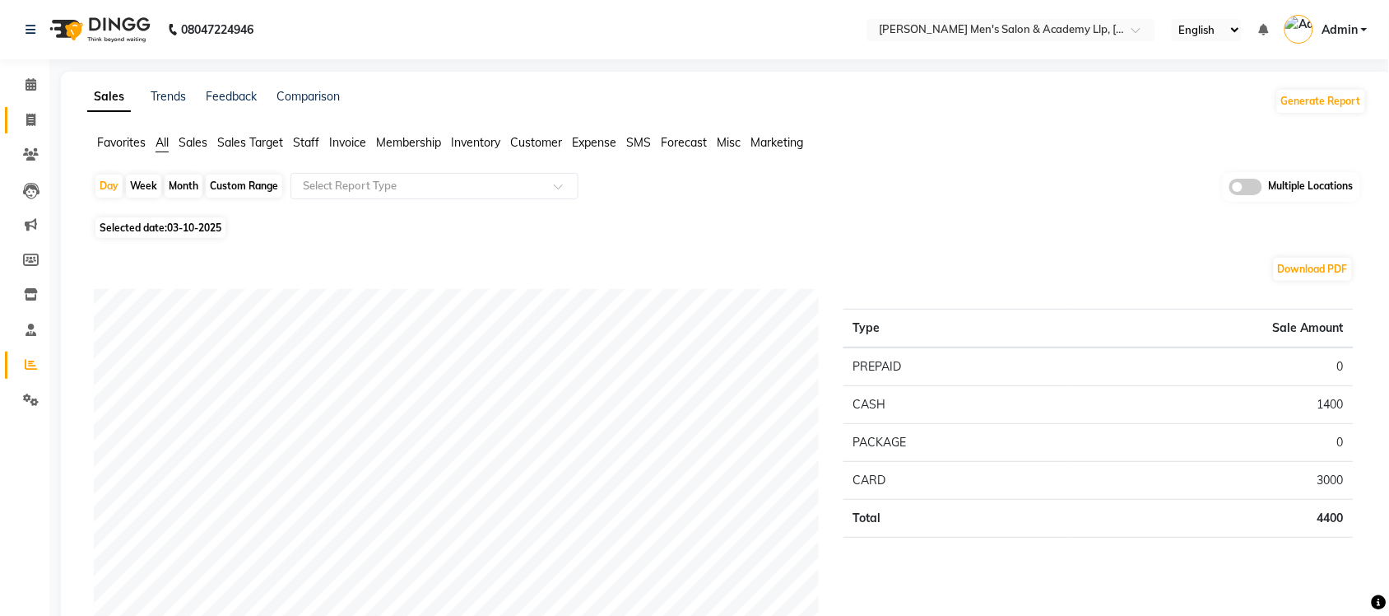
click at [30, 130] on link "Invoice" at bounding box center [24, 120] width 39 height 27
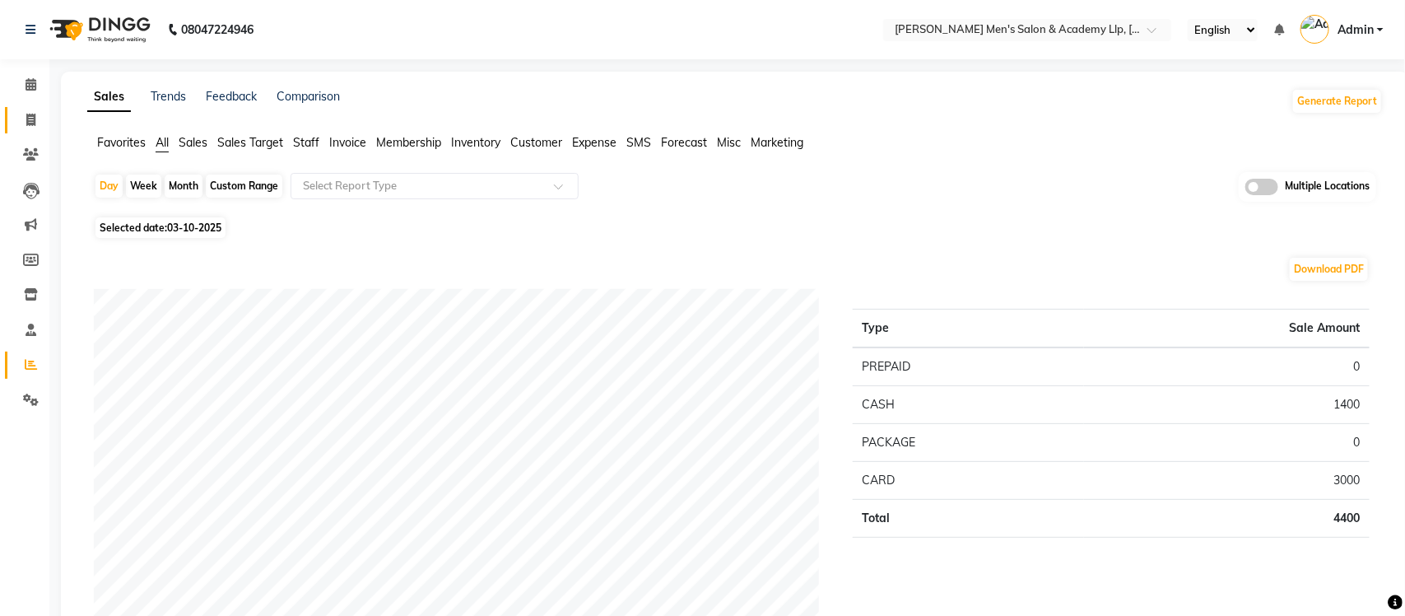
select select "service"
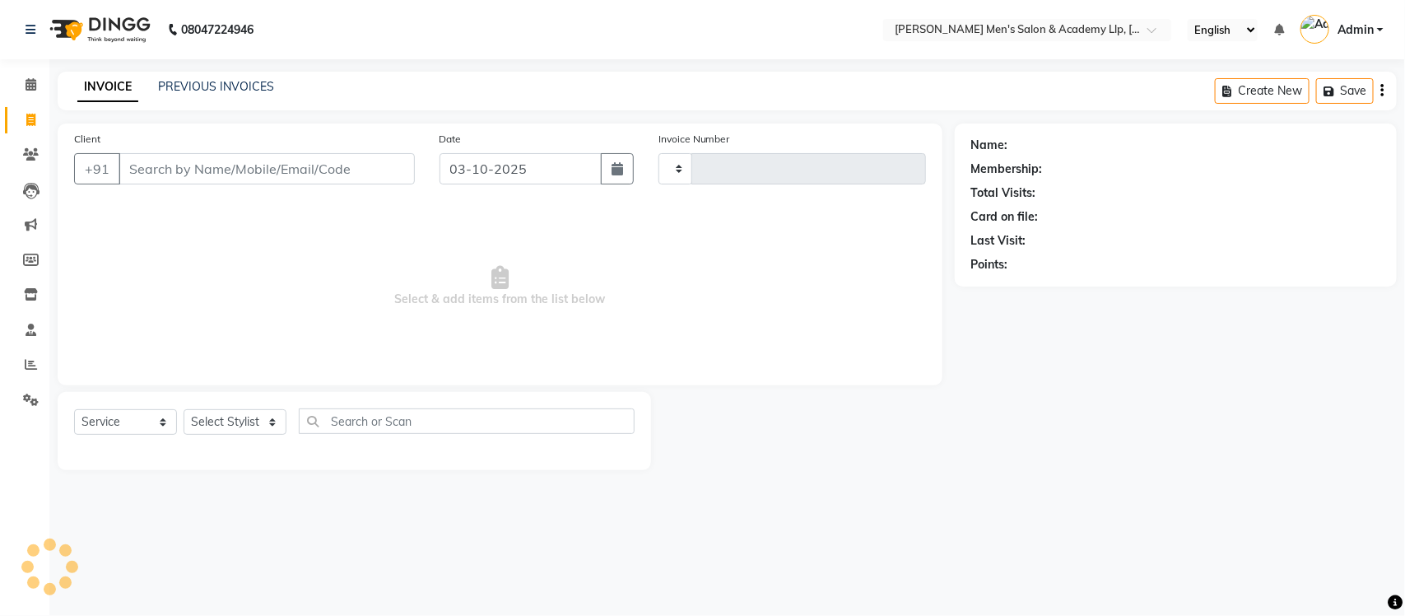
type input "6862"
select select "8248"
click at [211, 93] on div "PREVIOUS INVOICES" at bounding box center [216, 86] width 116 height 17
select select "membership"
click at [225, 86] on link "PREVIOUS INVOICES" at bounding box center [216, 86] width 116 height 15
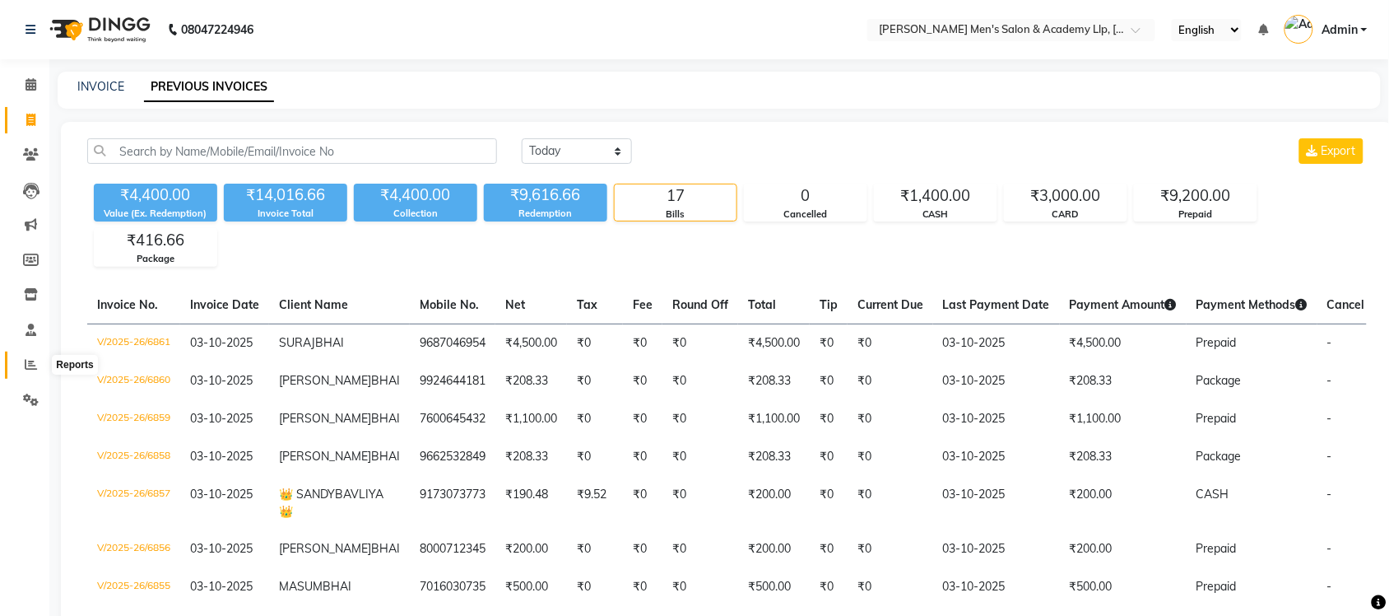
click at [26, 360] on icon at bounding box center [31, 364] width 12 height 12
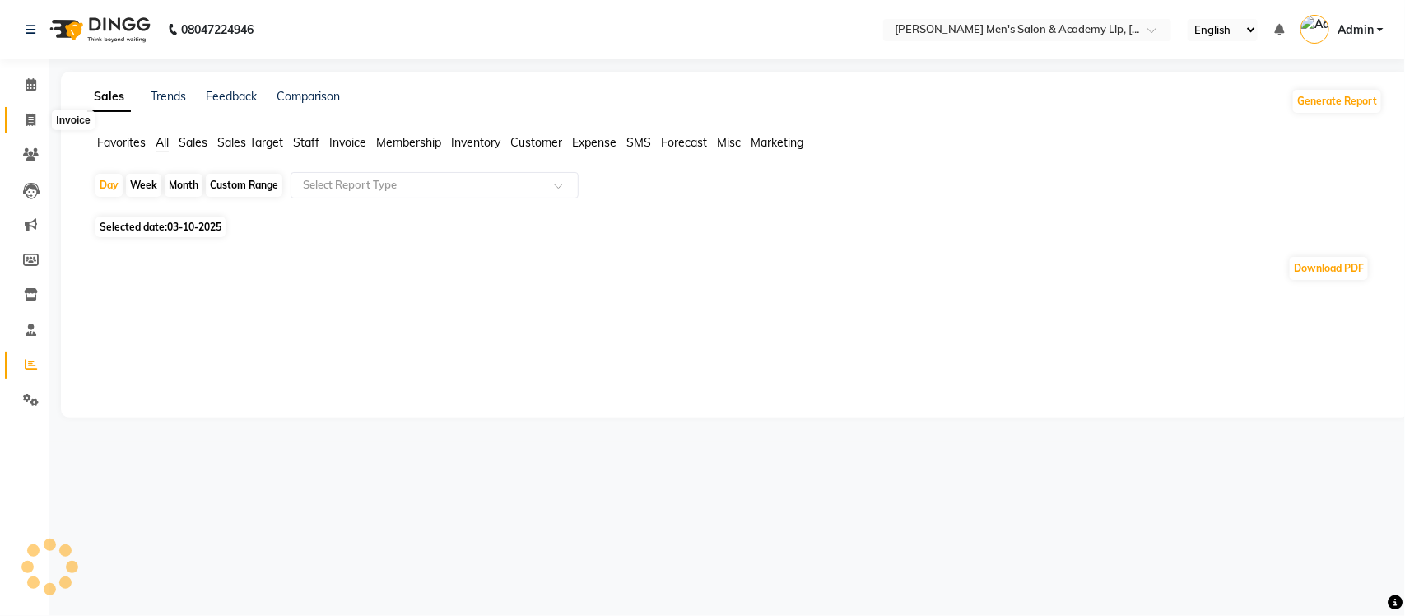
click at [29, 118] on icon at bounding box center [30, 120] width 9 height 12
select select "service"
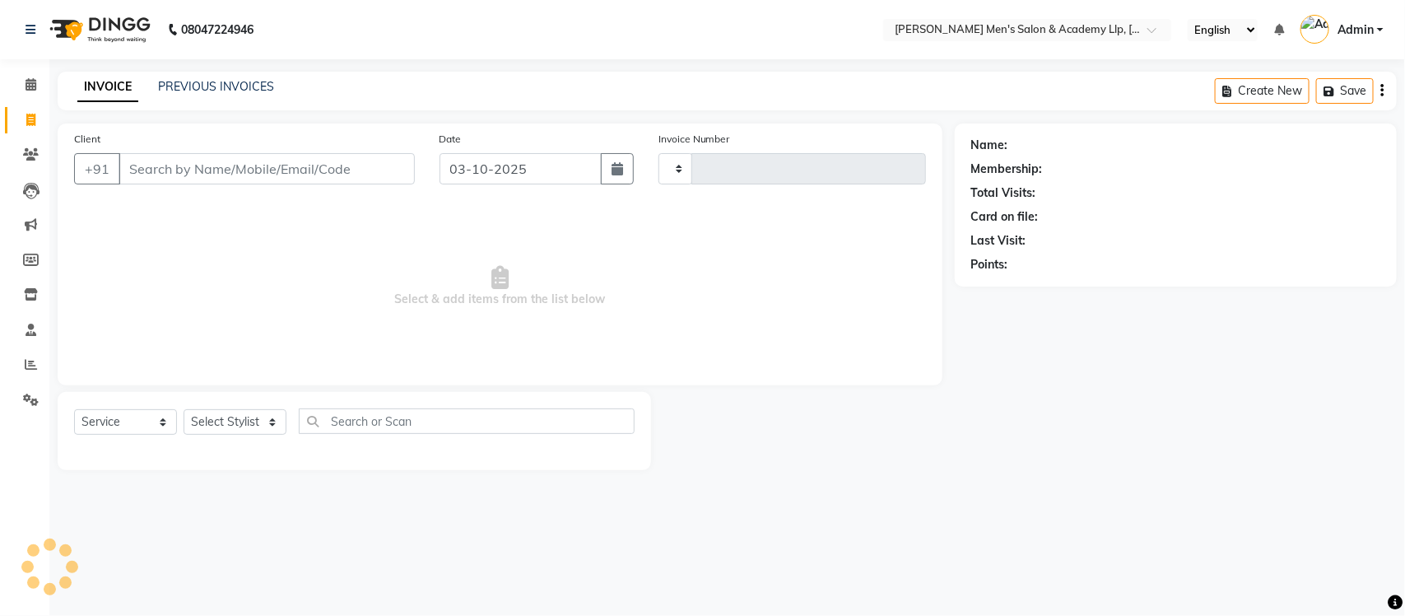
type input "6862"
select select "8248"
click at [239, 87] on link "PREVIOUS INVOICES" at bounding box center [216, 86] width 116 height 15
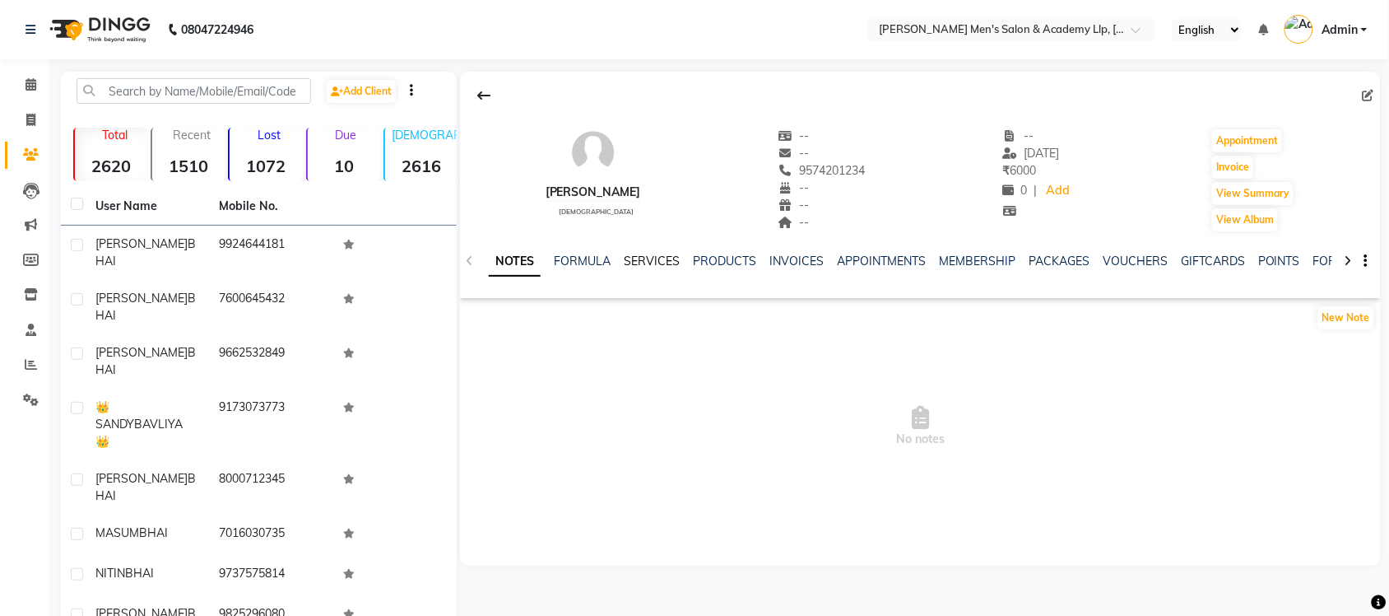
click at [659, 267] on link "SERVICES" at bounding box center [652, 260] width 56 height 15
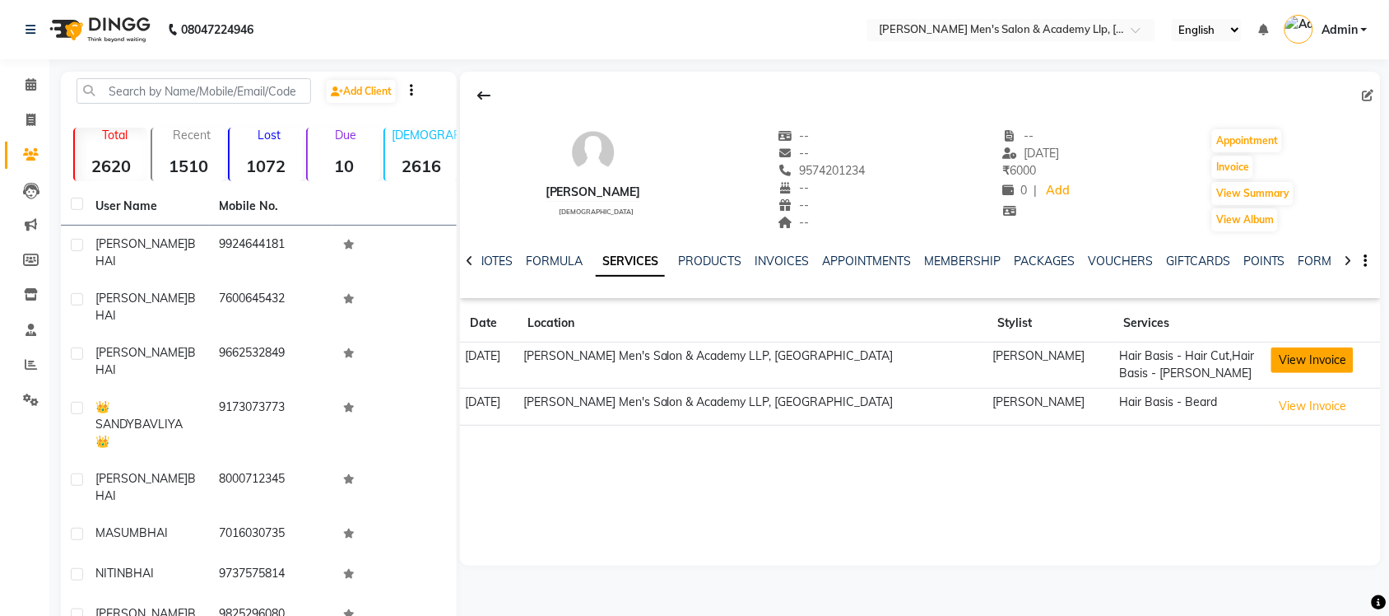
click at [1301, 366] on button "View Invoice" at bounding box center [1312, 360] width 82 height 26
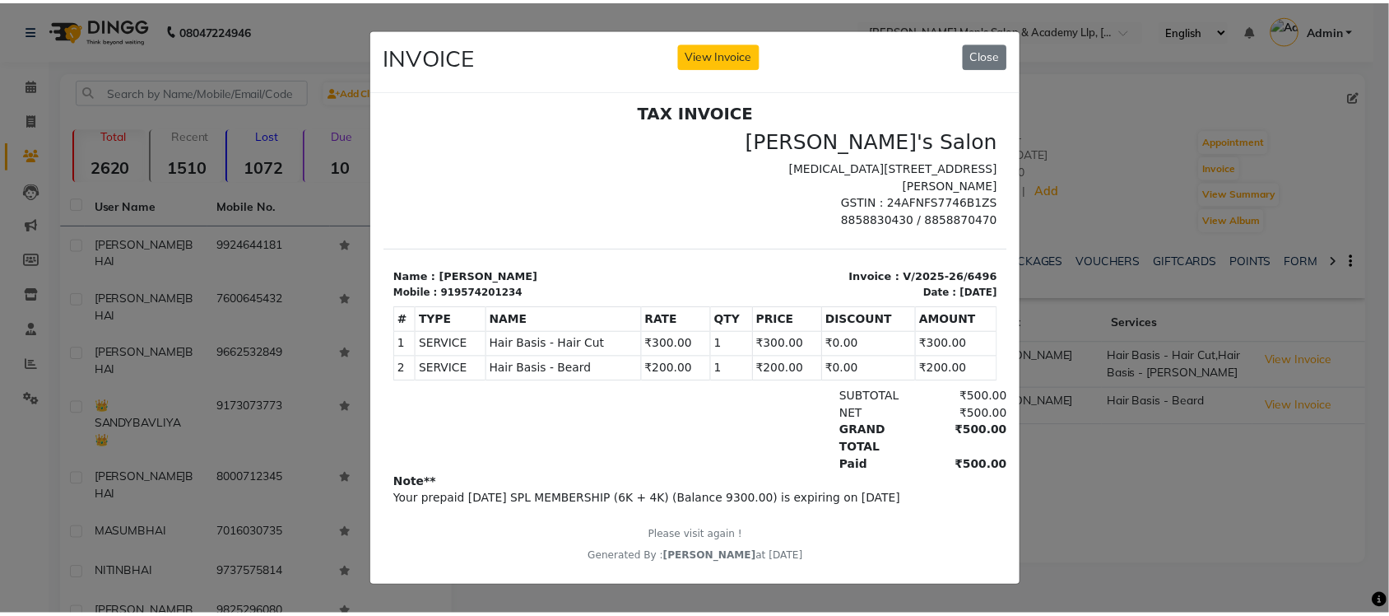
scroll to position [12, 0]
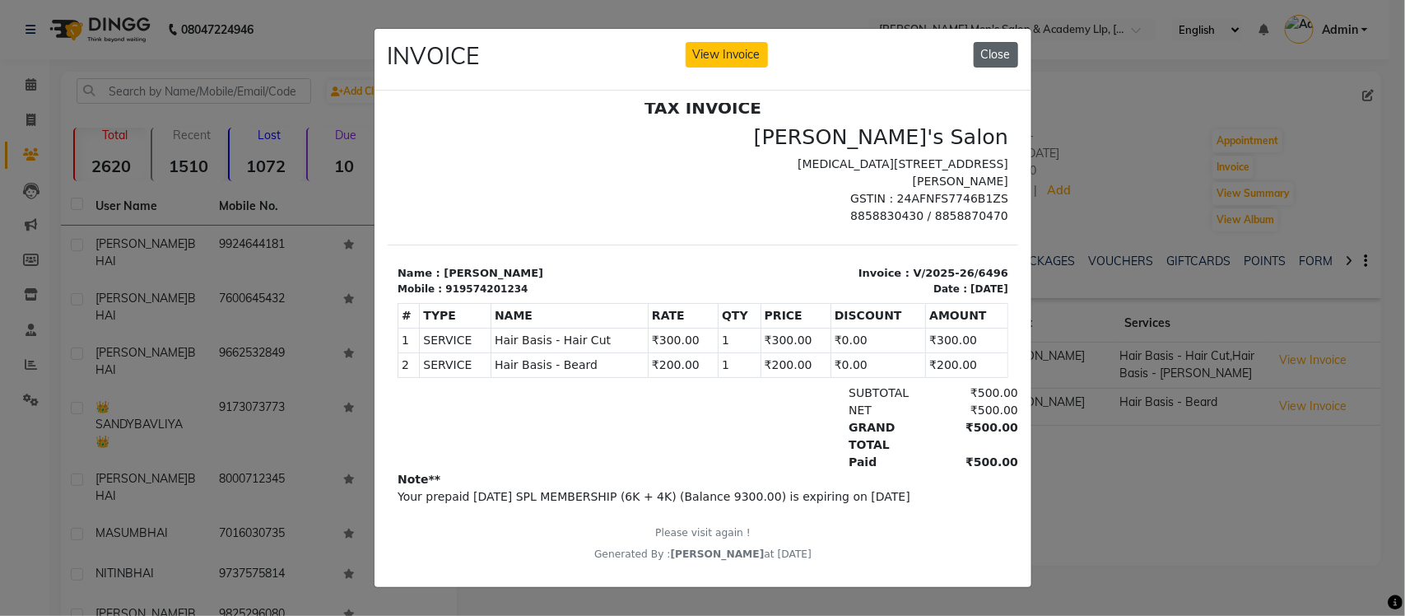
click at [975, 42] on button "Close" at bounding box center [995, 55] width 44 height 26
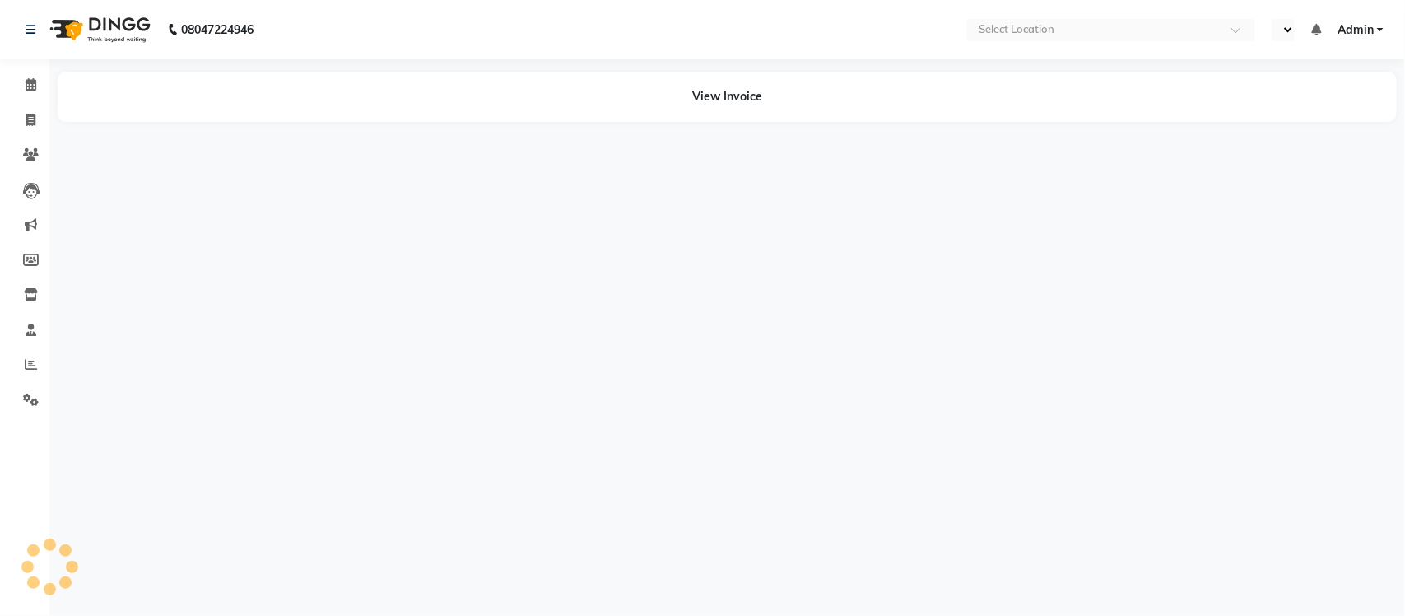
select select "en"
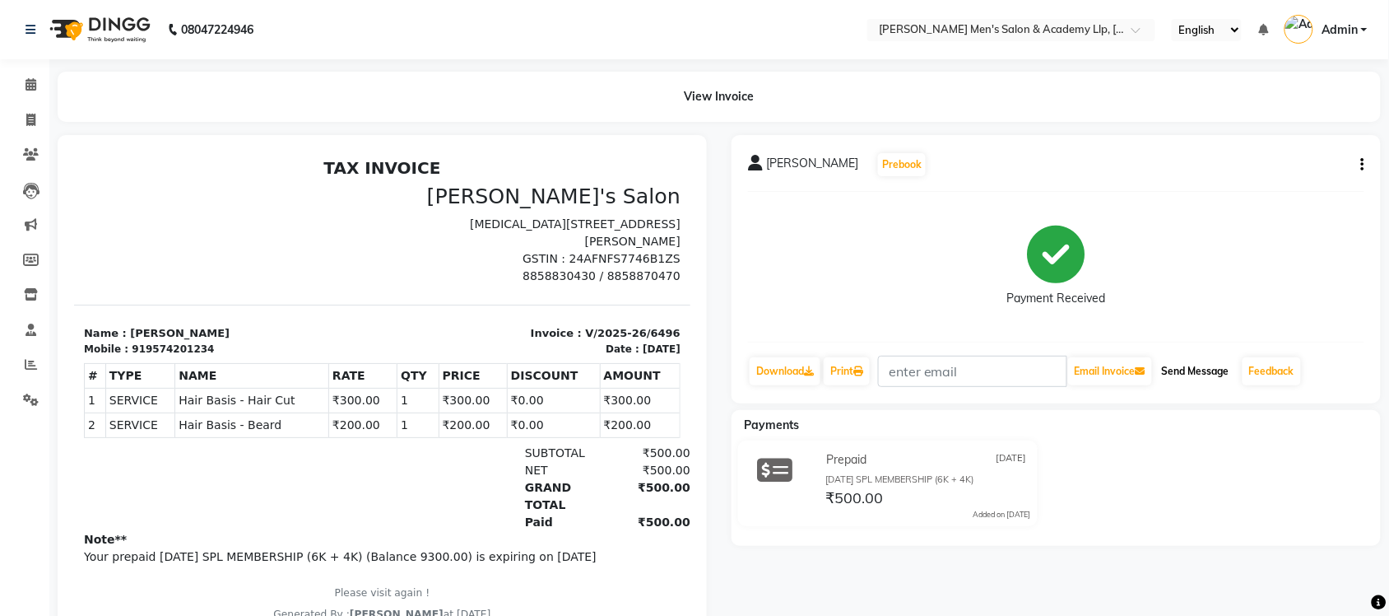
click at [1194, 373] on button "Send Message" at bounding box center [1195, 371] width 81 height 28
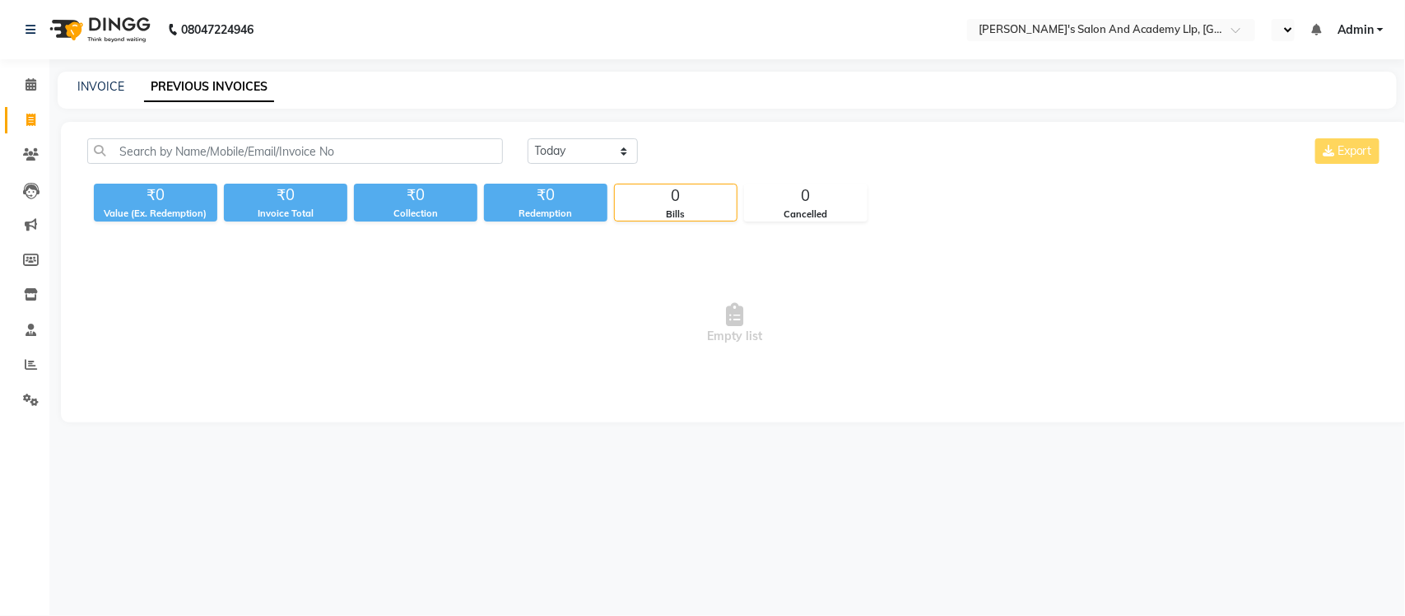
select select "en"
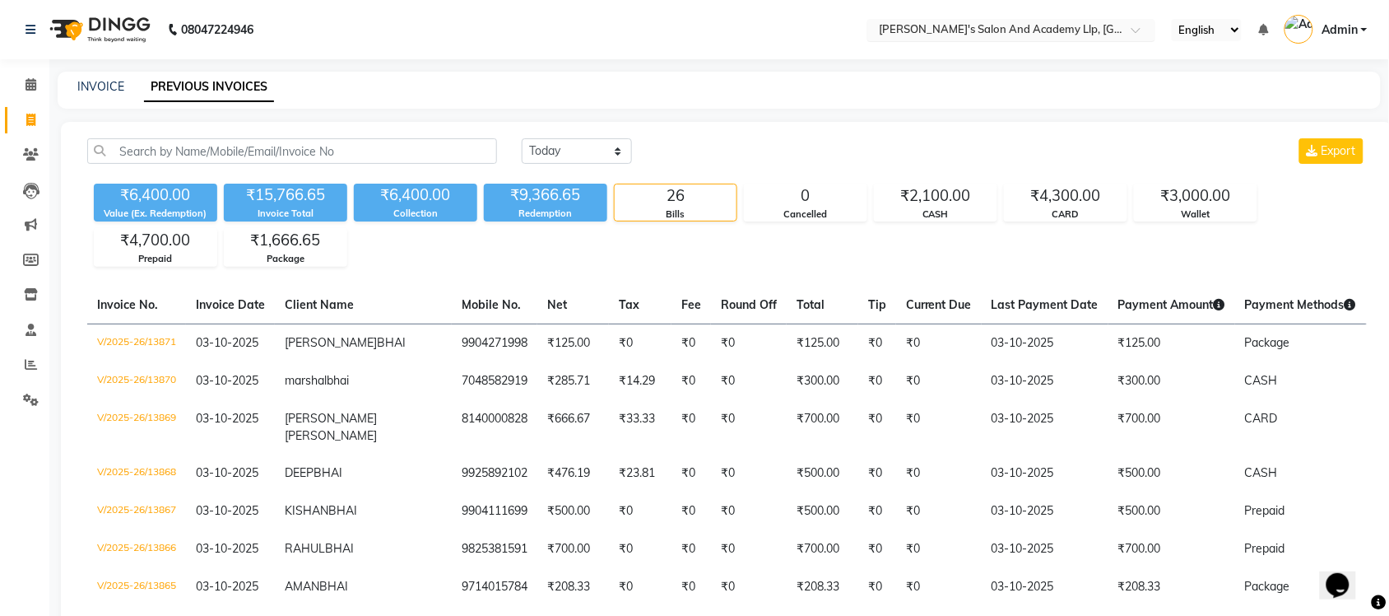
click at [1038, 31] on input "text" at bounding box center [995, 31] width 239 height 16
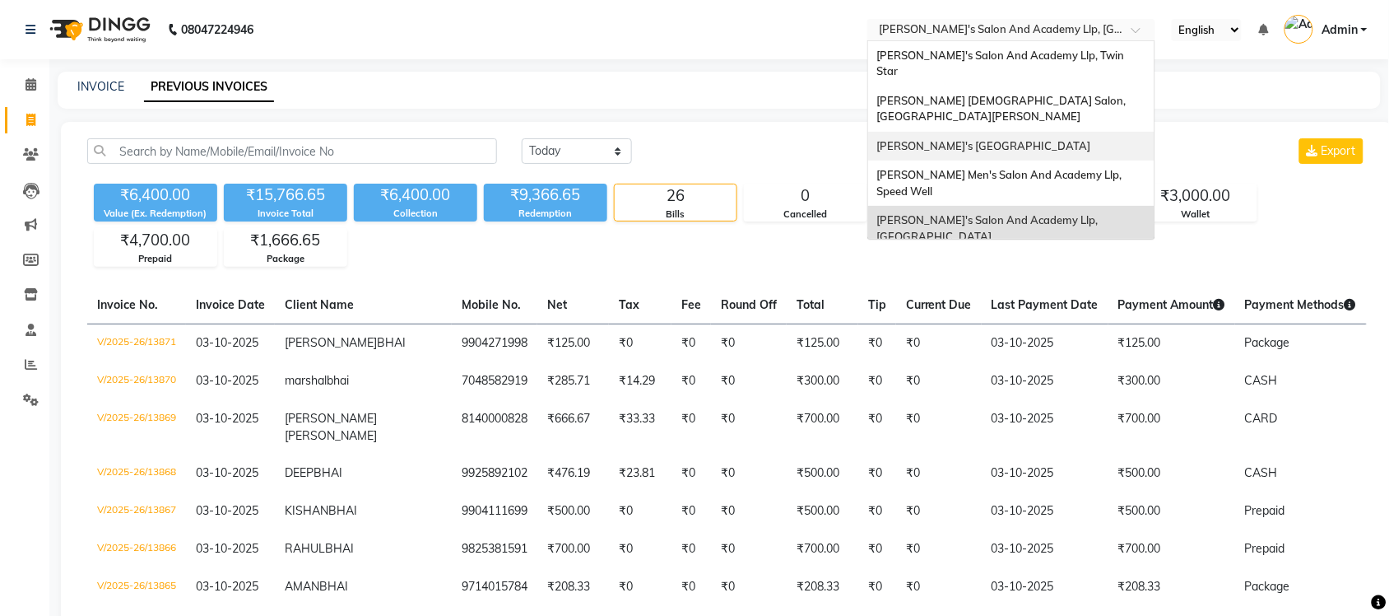
scroll to position [54, 0]
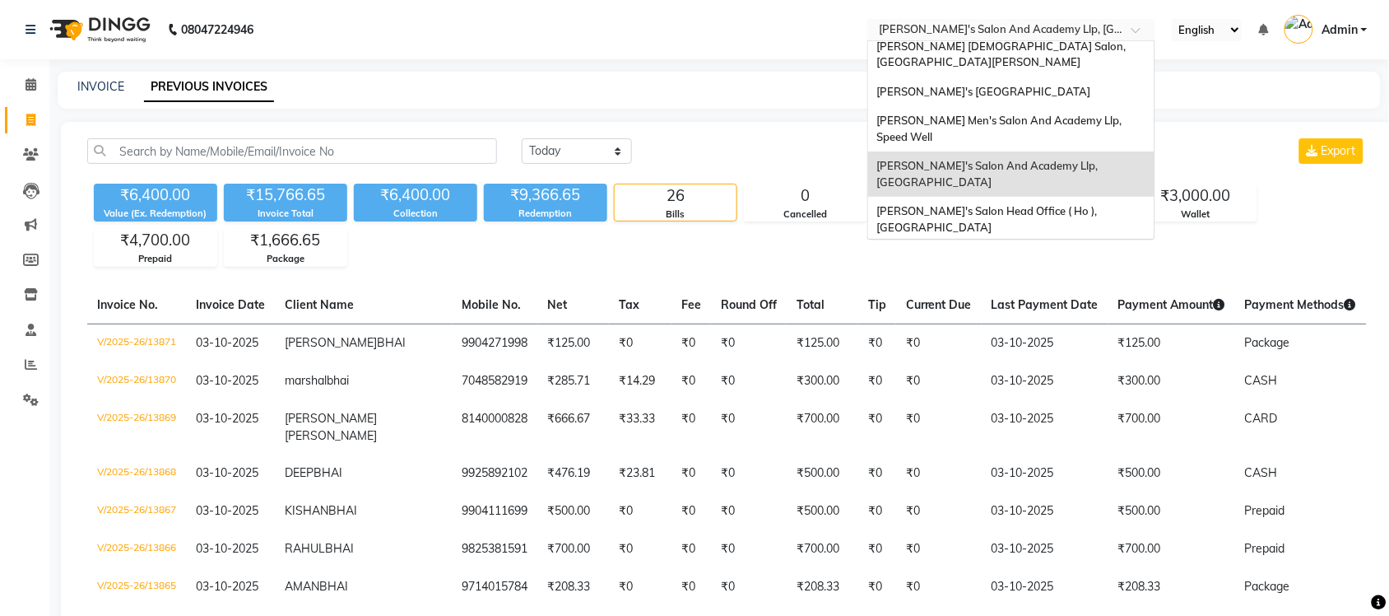
click at [1079, 249] on span "[PERSON_NAME] Men's Salon & Academy Llp, [GEOGRAPHIC_DATA]" at bounding box center [993, 264] width 234 height 30
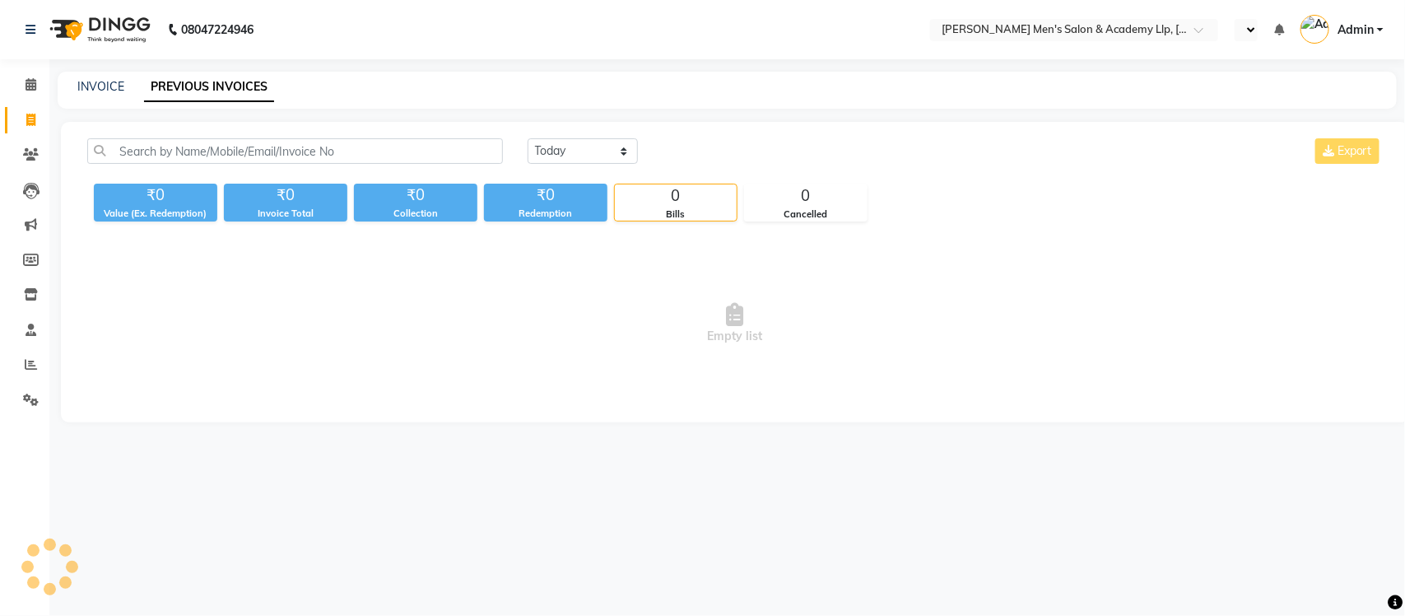
select select "en"
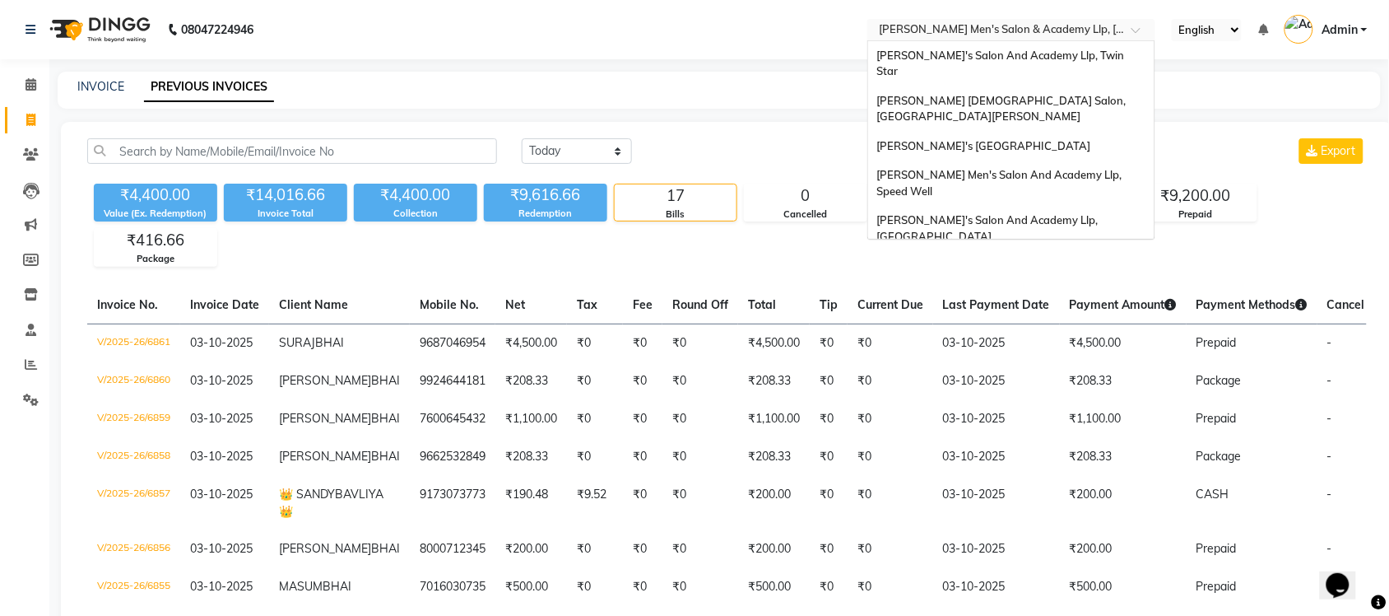
click at [1064, 30] on input "text" at bounding box center [995, 31] width 239 height 16
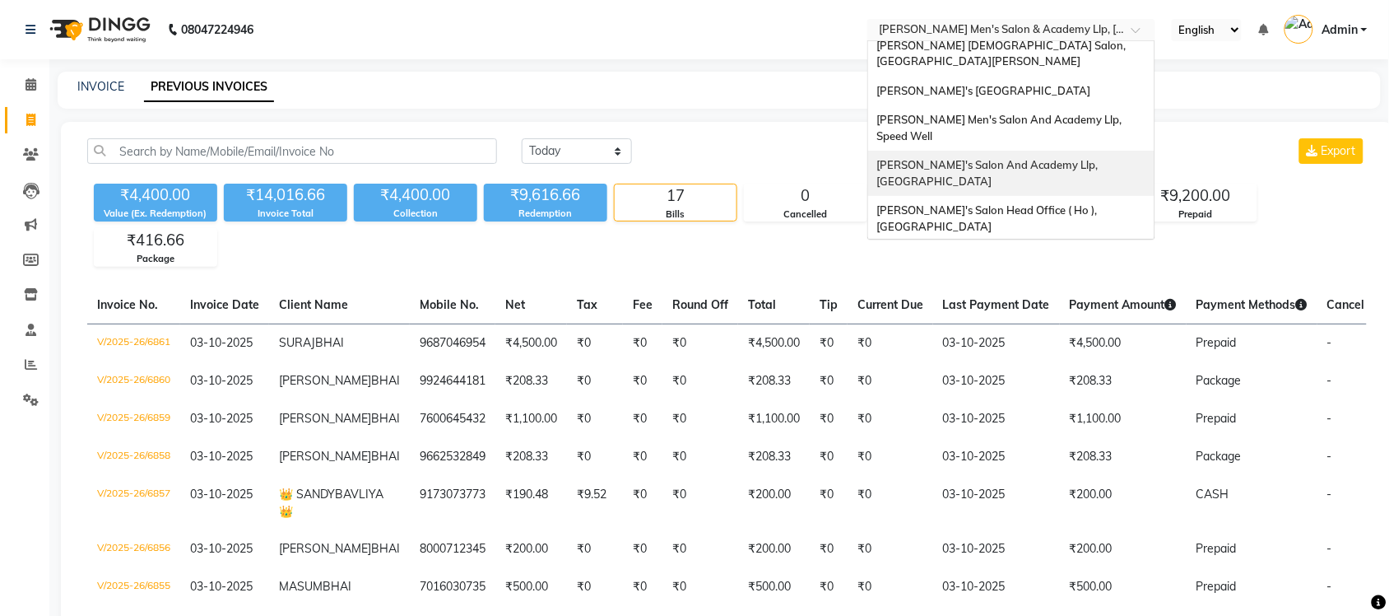
click at [1062, 158] on span "[PERSON_NAME]'s Salon And Academy Llp, [GEOGRAPHIC_DATA]" at bounding box center [988, 173] width 224 height 30
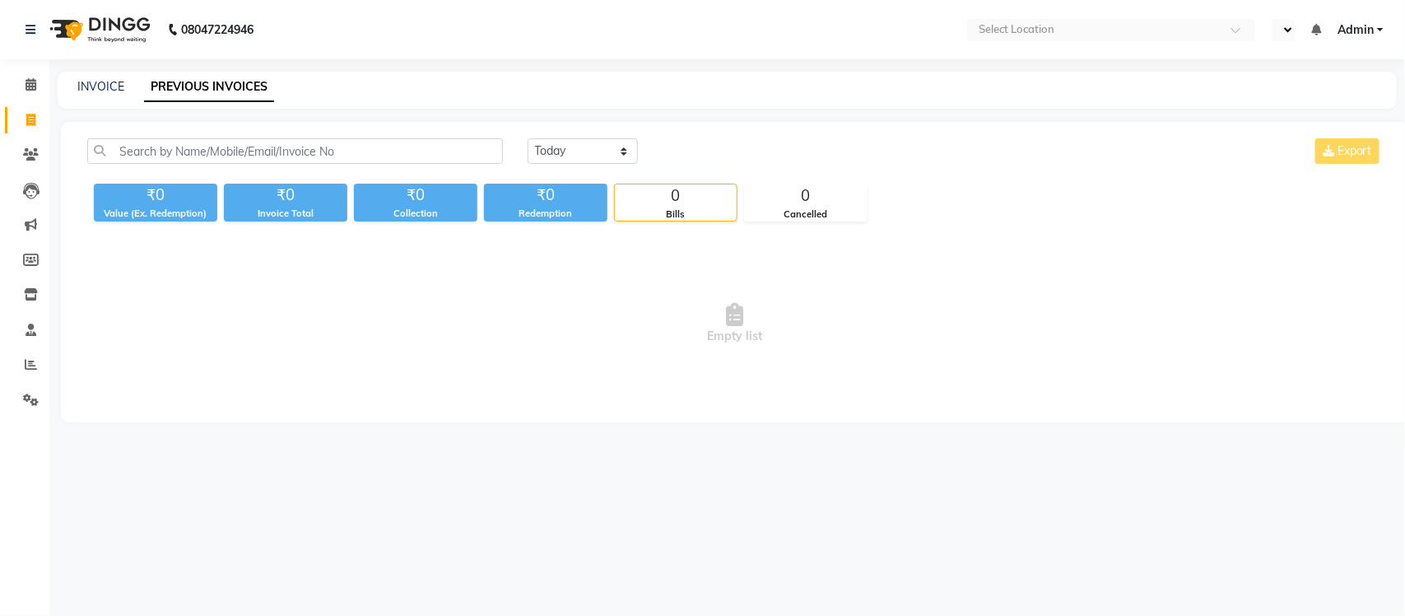
select select "en"
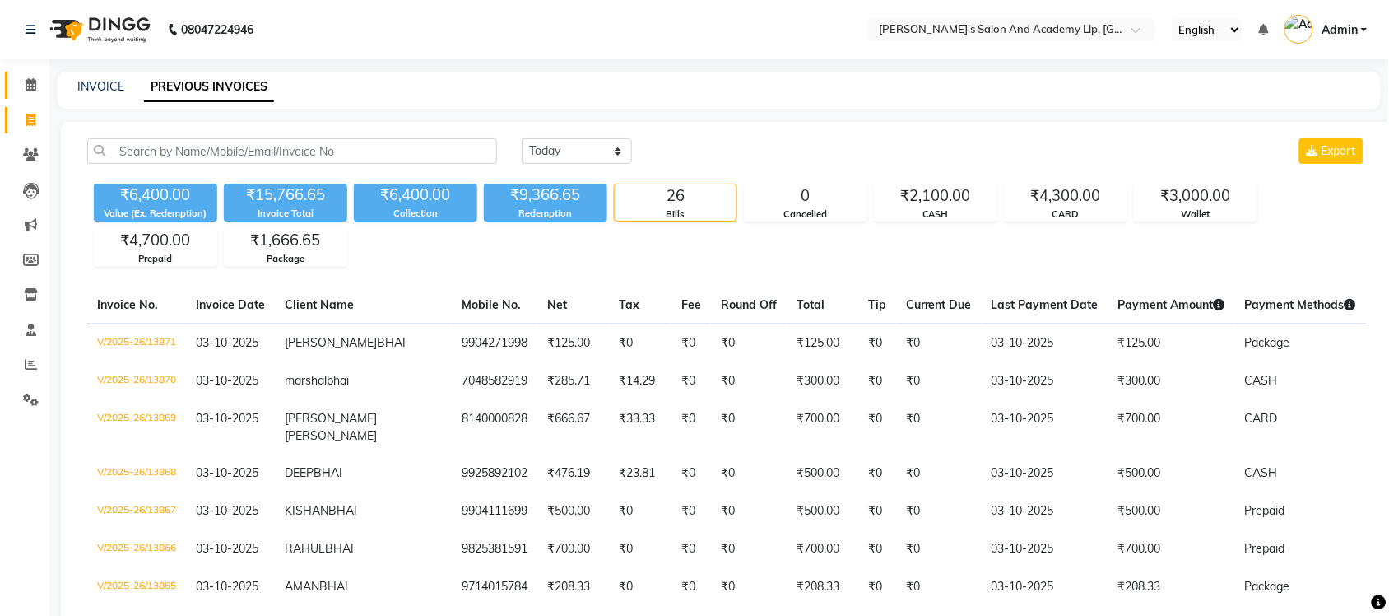
drag, startPoint x: 26, startPoint y: 91, endPoint x: 27, endPoint y: 118, distance: 26.4
click at [26, 91] on span at bounding box center [30, 85] width 29 height 19
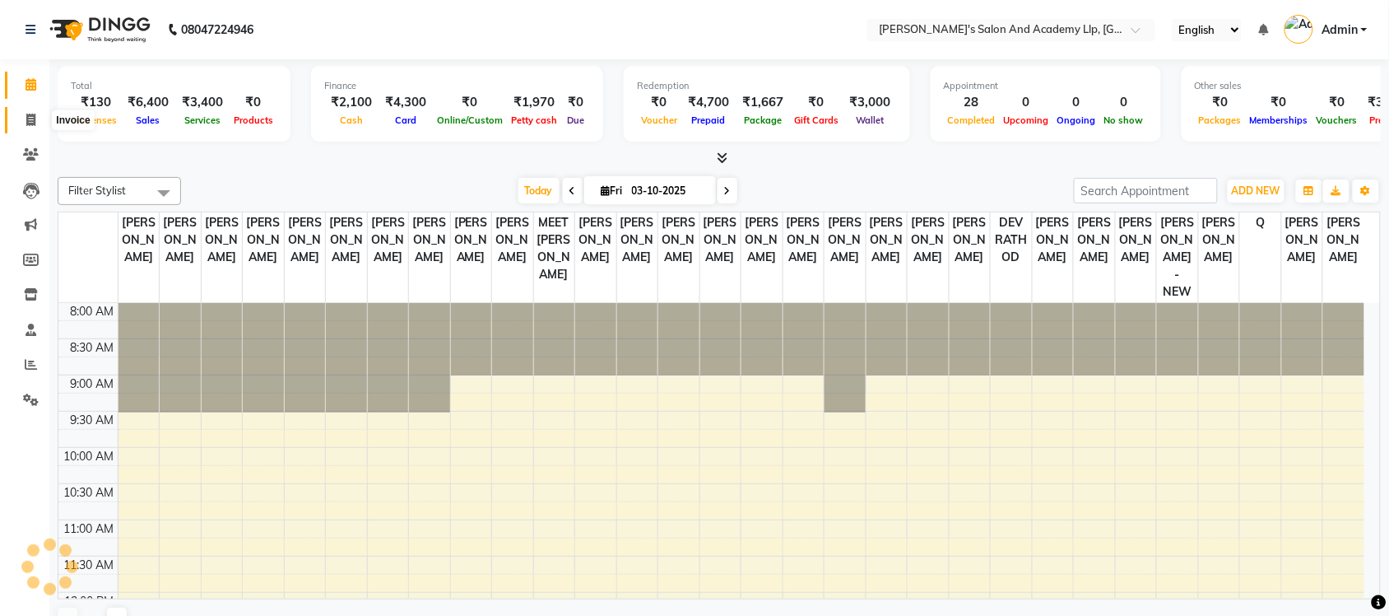
click at [27, 118] on icon at bounding box center [30, 120] width 9 height 12
select select "service"
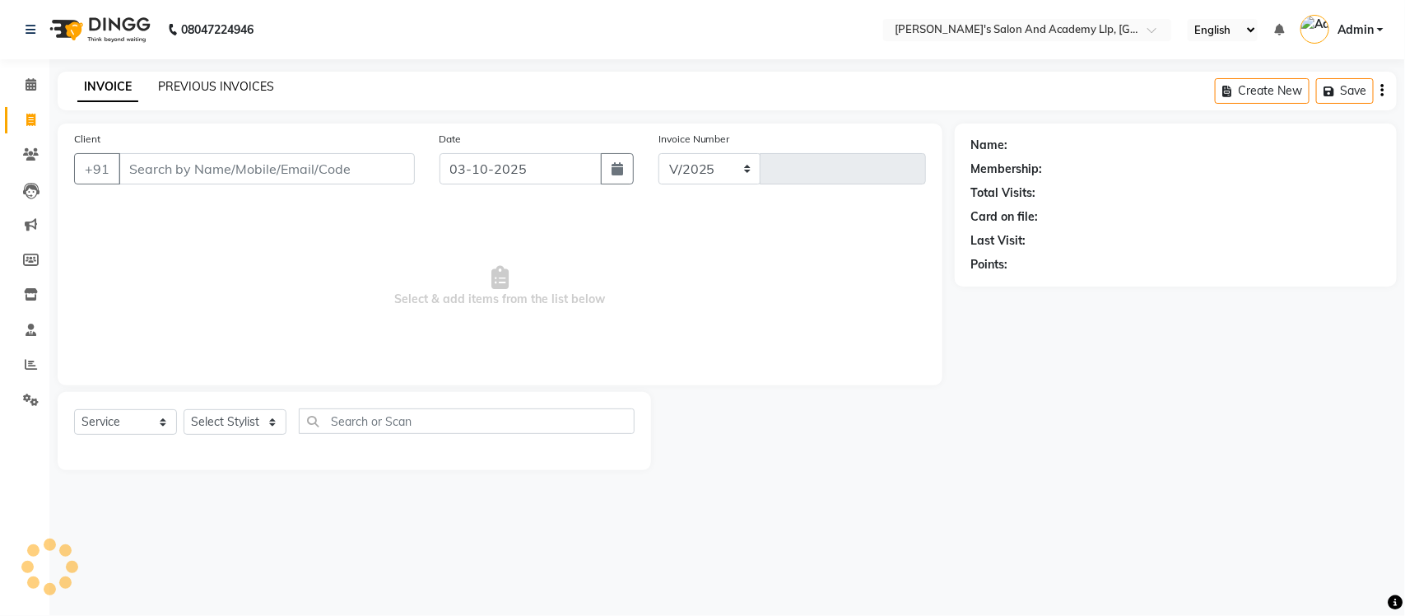
select select "6983"
type input "13872"
click at [188, 79] on link "PREVIOUS INVOICES" at bounding box center [216, 86] width 116 height 15
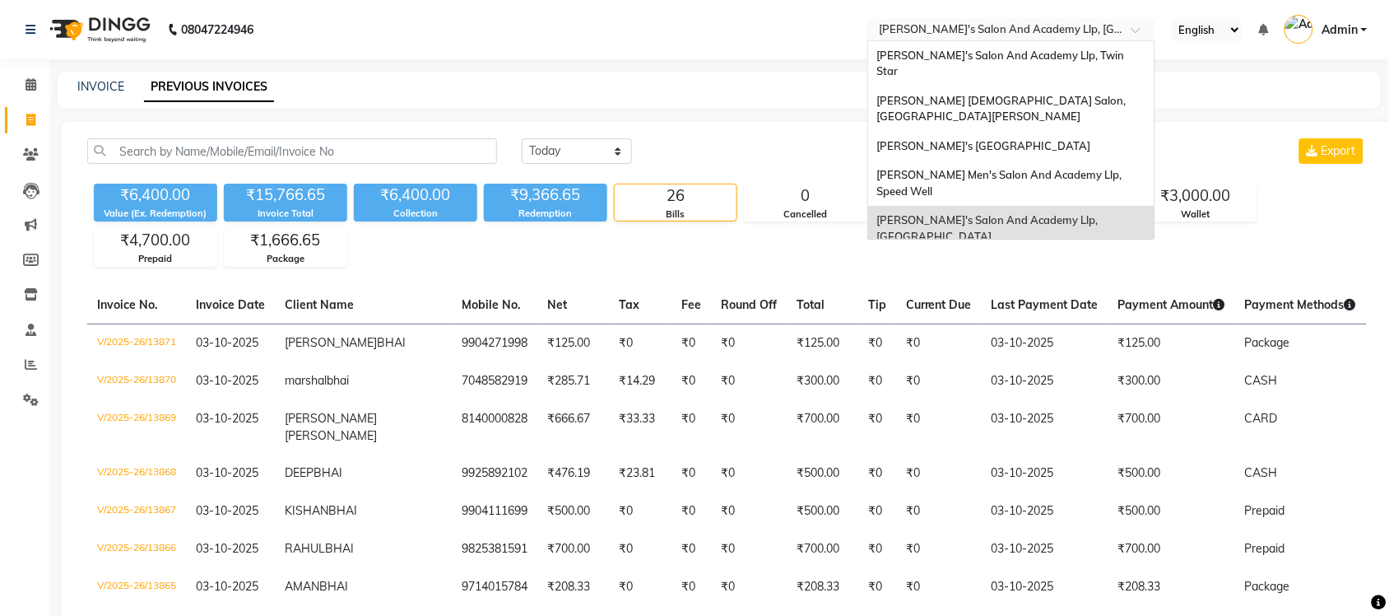
click at [1082, 23] on input "text" at bounding box center [995, 31] width 239 height 16
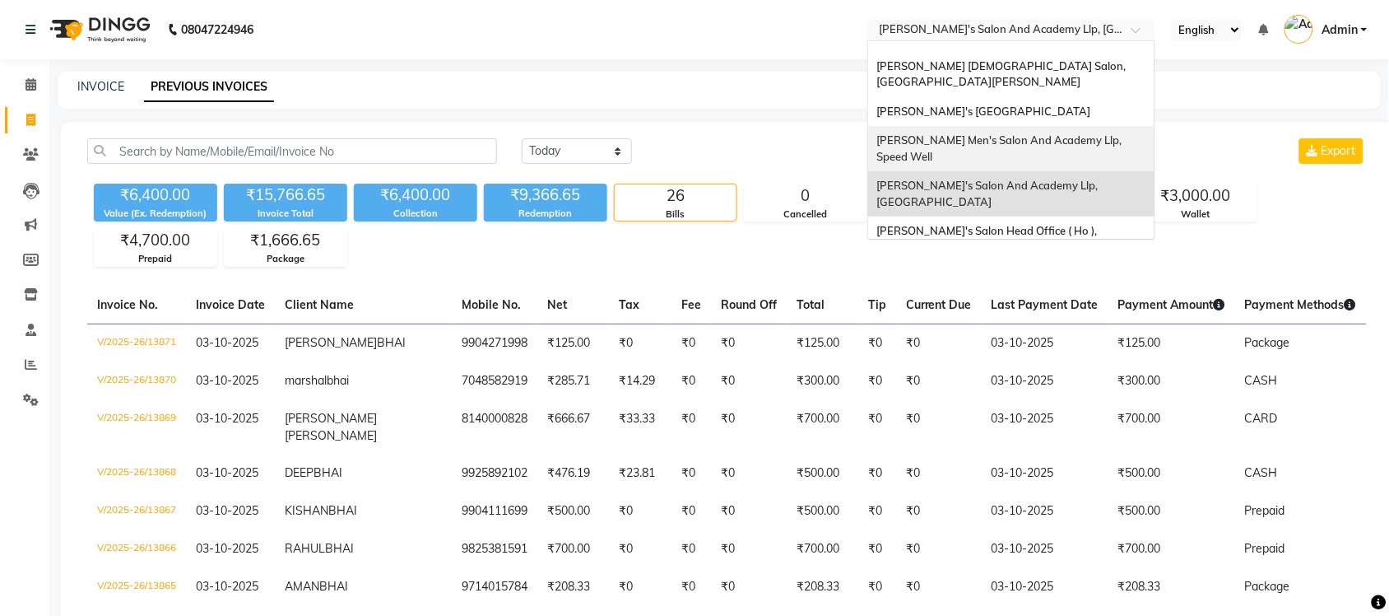
scroll to position [54, 0]
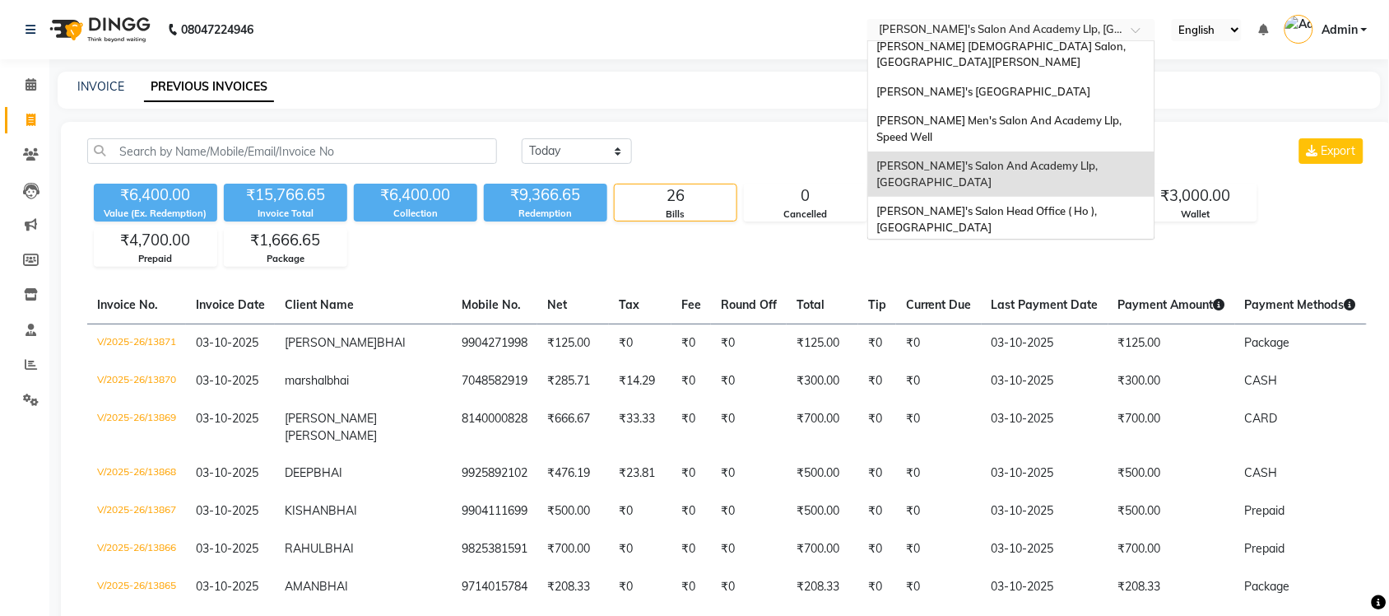
click at [1071, 242] on div "[PERSON_NAME] Men's Salon & Academy Llp, [GEOGRAPHIC_DATA]" at bounding box center [1011, 264] width 286 height 45
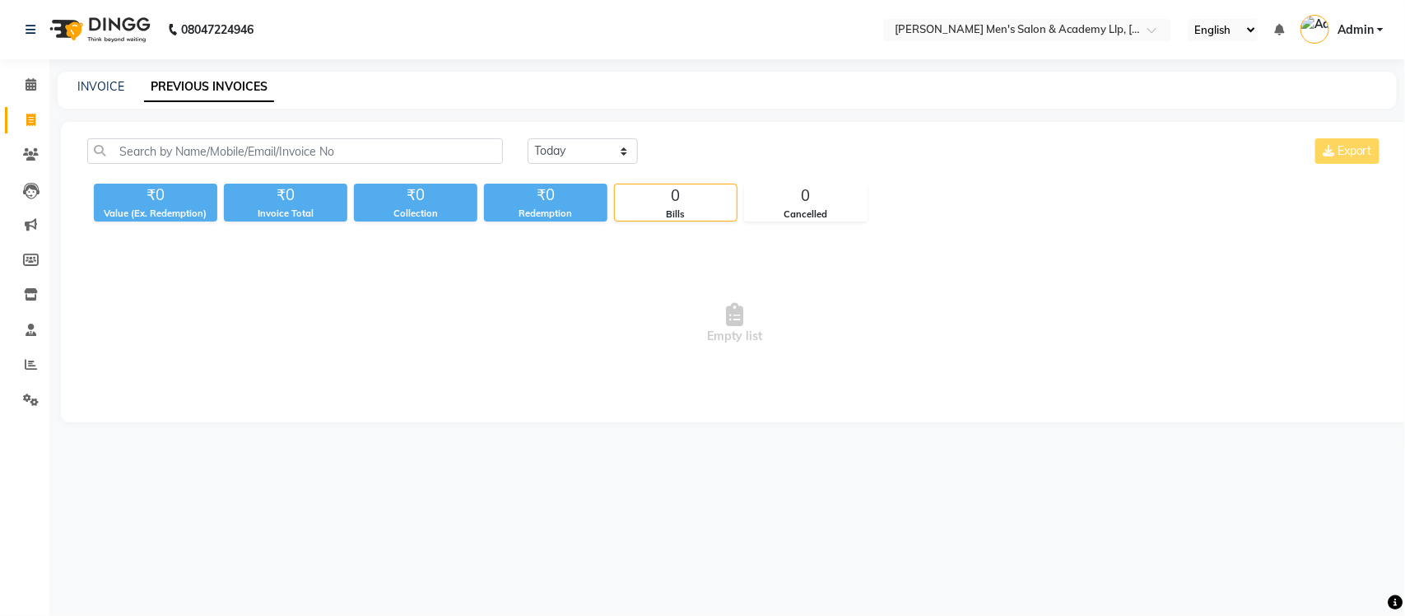
select select "en"
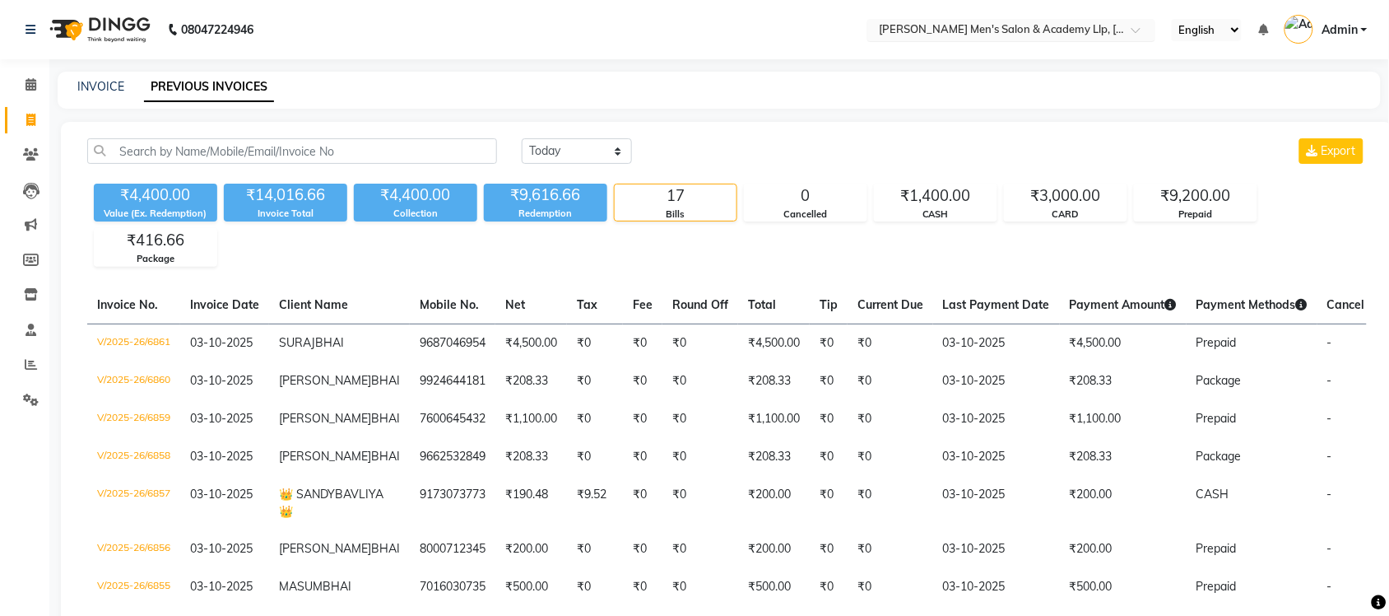
click at [1108, 35] on input "text" at bounding box center [995, 31] width 239 height 16
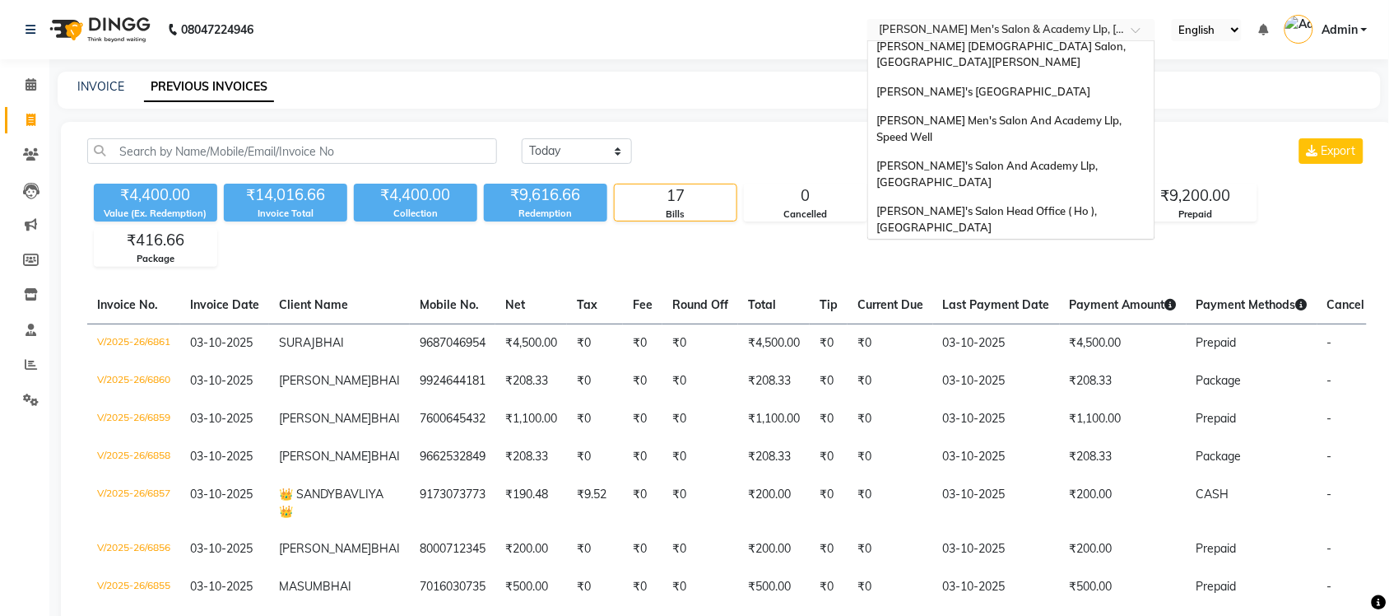
click at [1049, 249] on span "[PERSON_NAME] Men's Salon & Academy Llp, [GEOGRAPHIC_DATA]" at bounding box center [993, 264] width 234 height 30
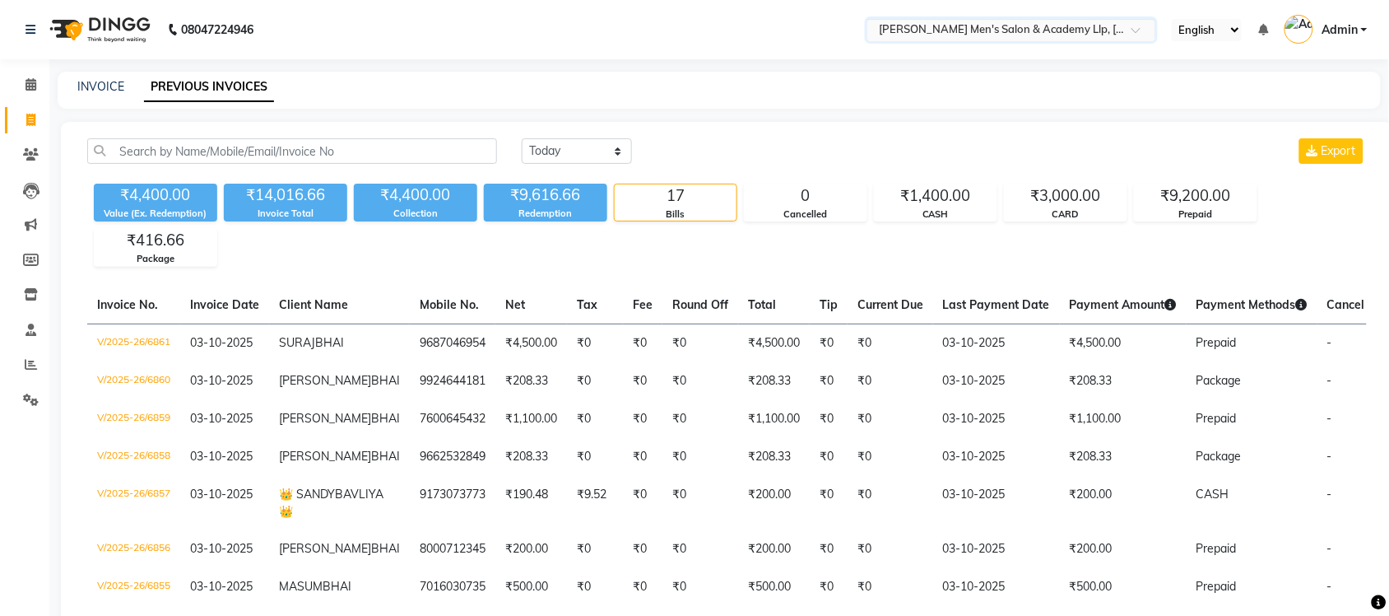
click at [1080, 33] on input "text" at bounding box center [995, 31] width 239 height 16
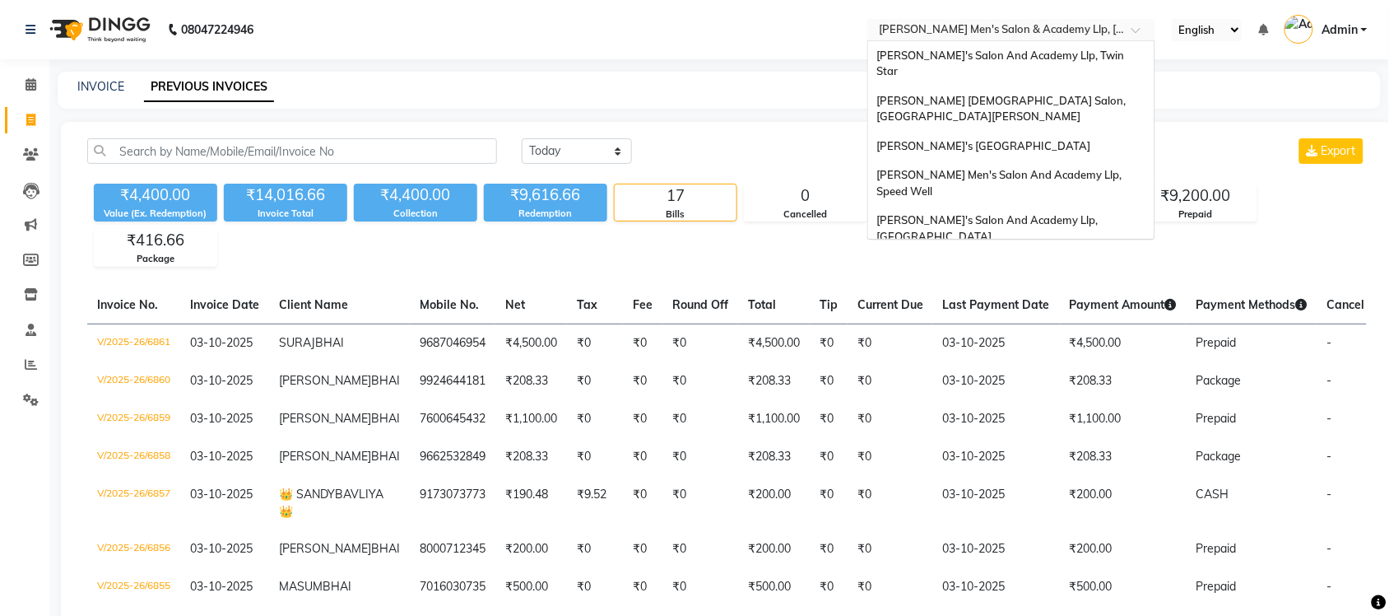
scroll to position [55, 0]
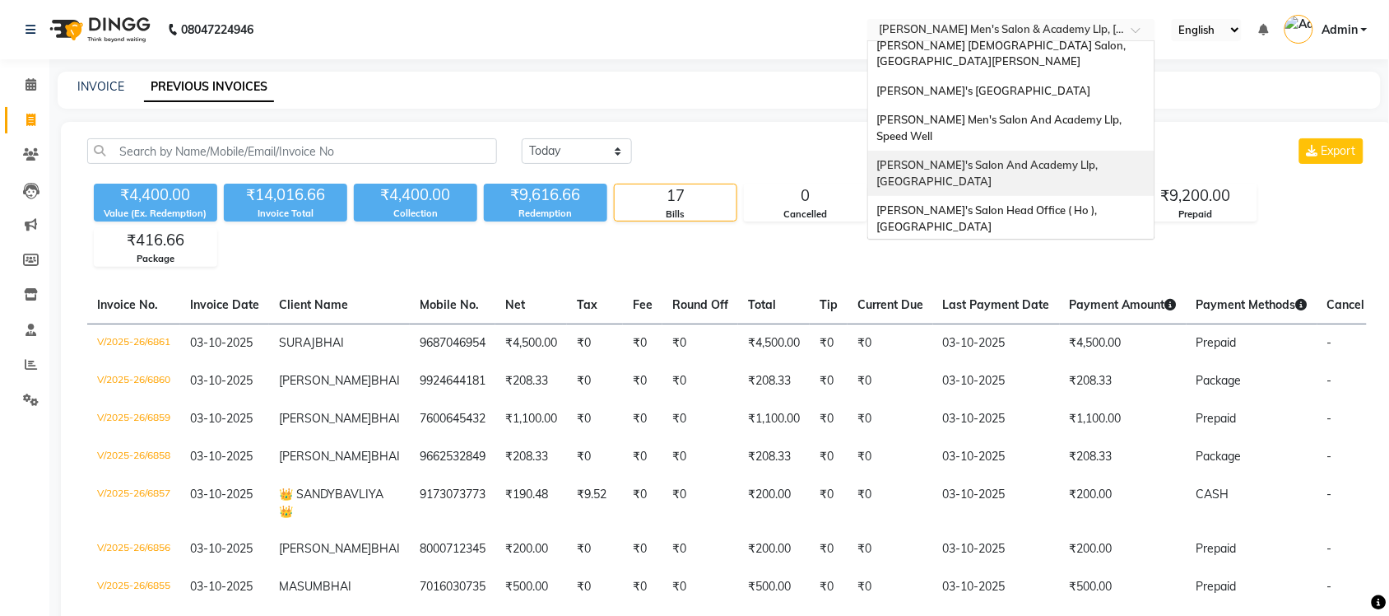
click at [1083, 158] on span "[PERSON_NAME]'s Salon And Academy Llp, [GEOGRAPHIC_DATA]" at bounding box center [988, 173] width 224 height 30
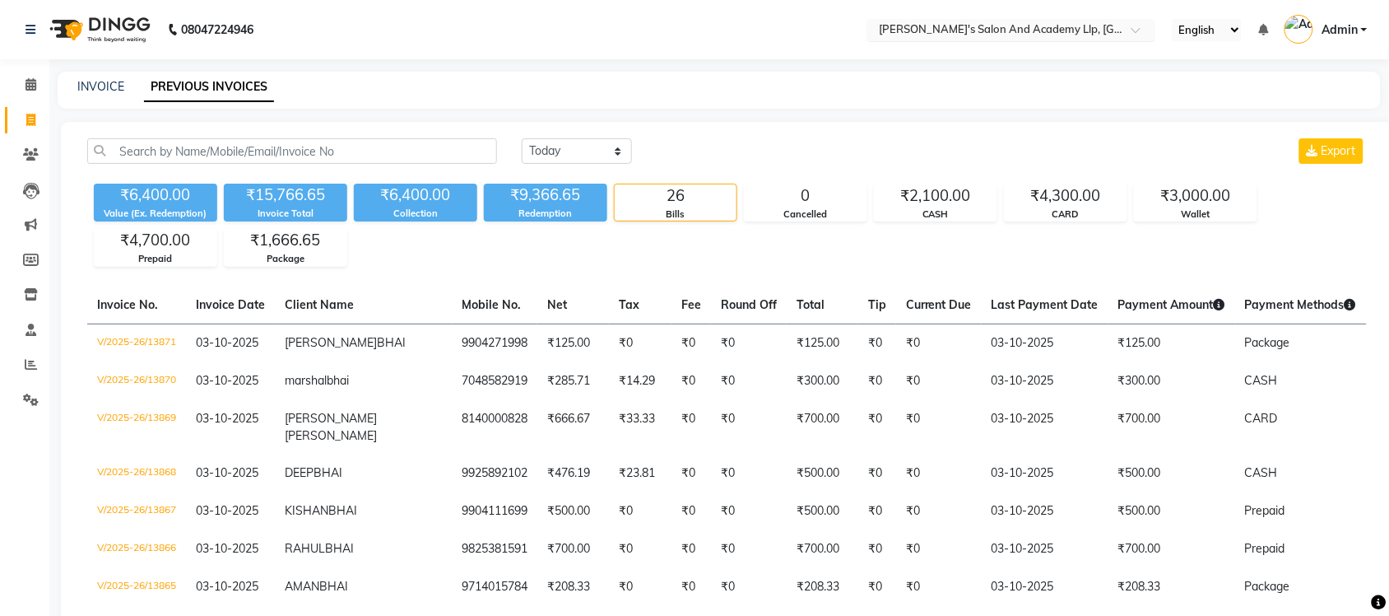
click at [1038, 21] on div "× [PERSON_NAME]'s Salon And Academy Llp, [GEOGRAPHIC_DATA]" at bounding box center [1003, 29] width 248 height 16
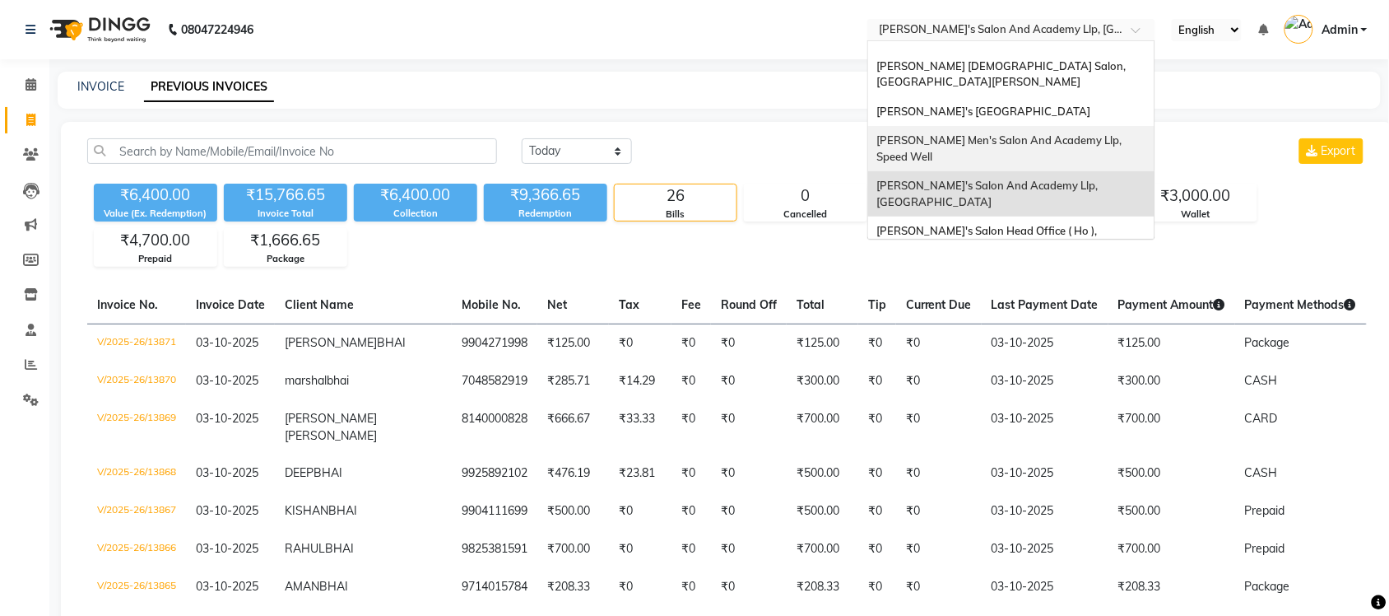
scroll to position [54, 0]
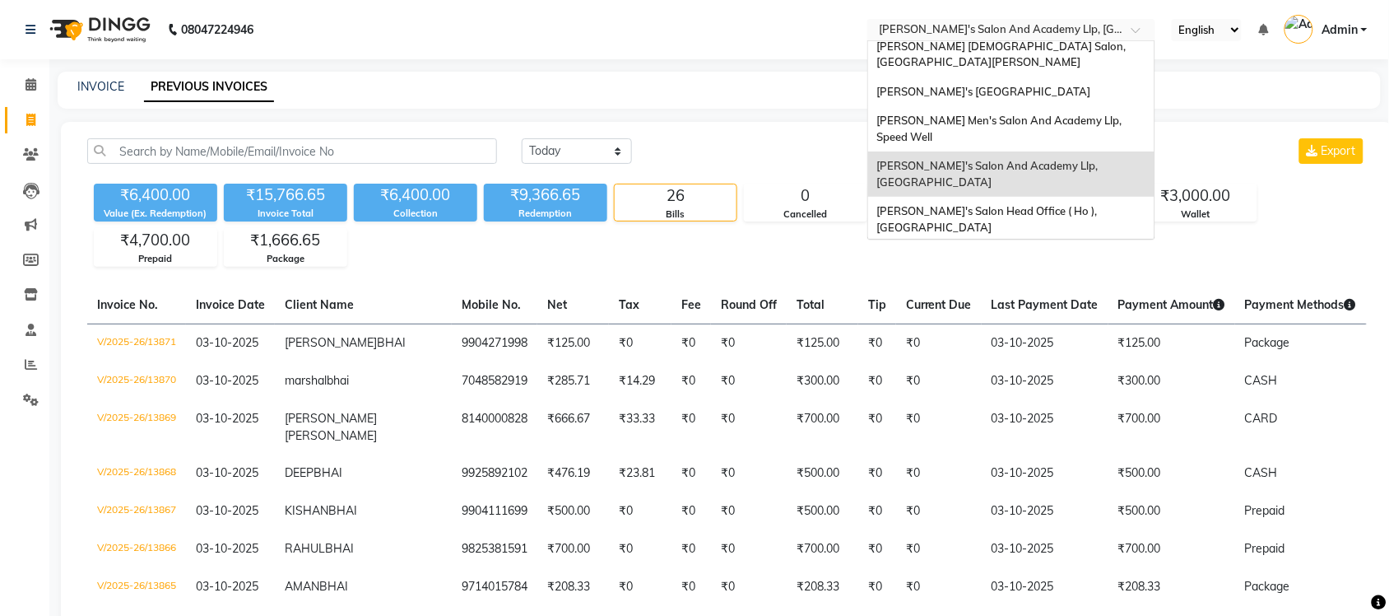
click at [1046, 249] on span "[PERSON_NAME] Men's Salon & Academy Llp, [GEOGRAPHIC_DATA]" at bounding box center [993, 264] width 234 height 30
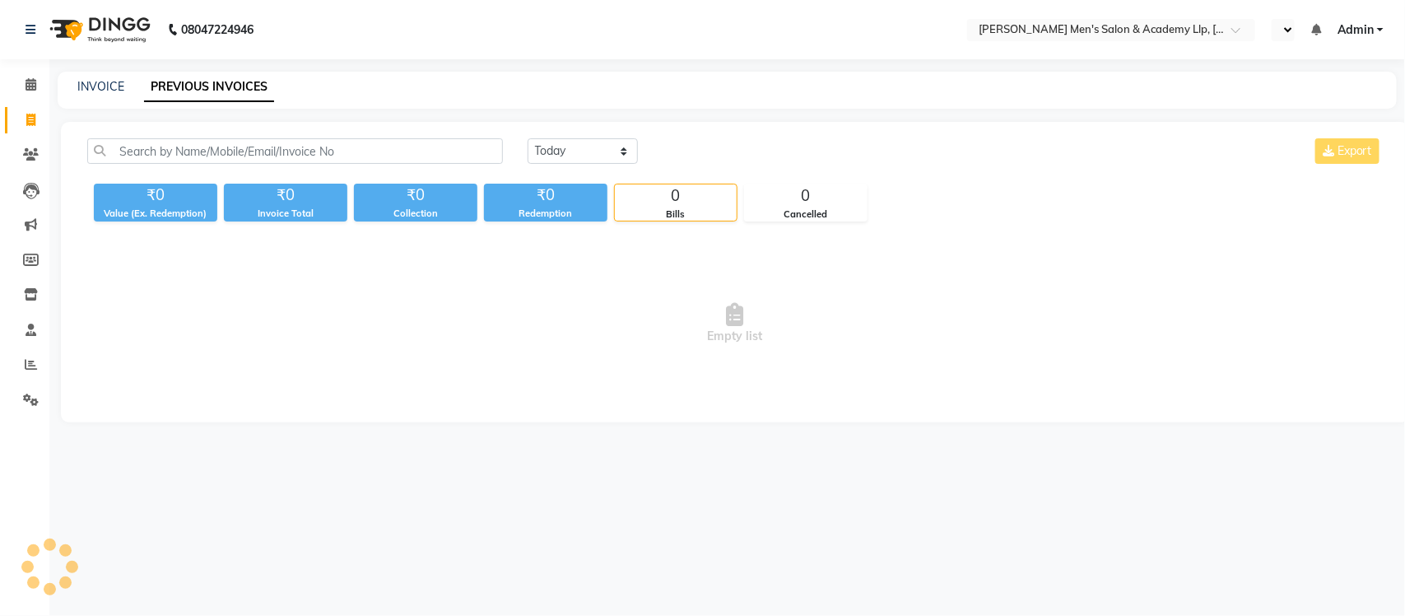
select select "en"
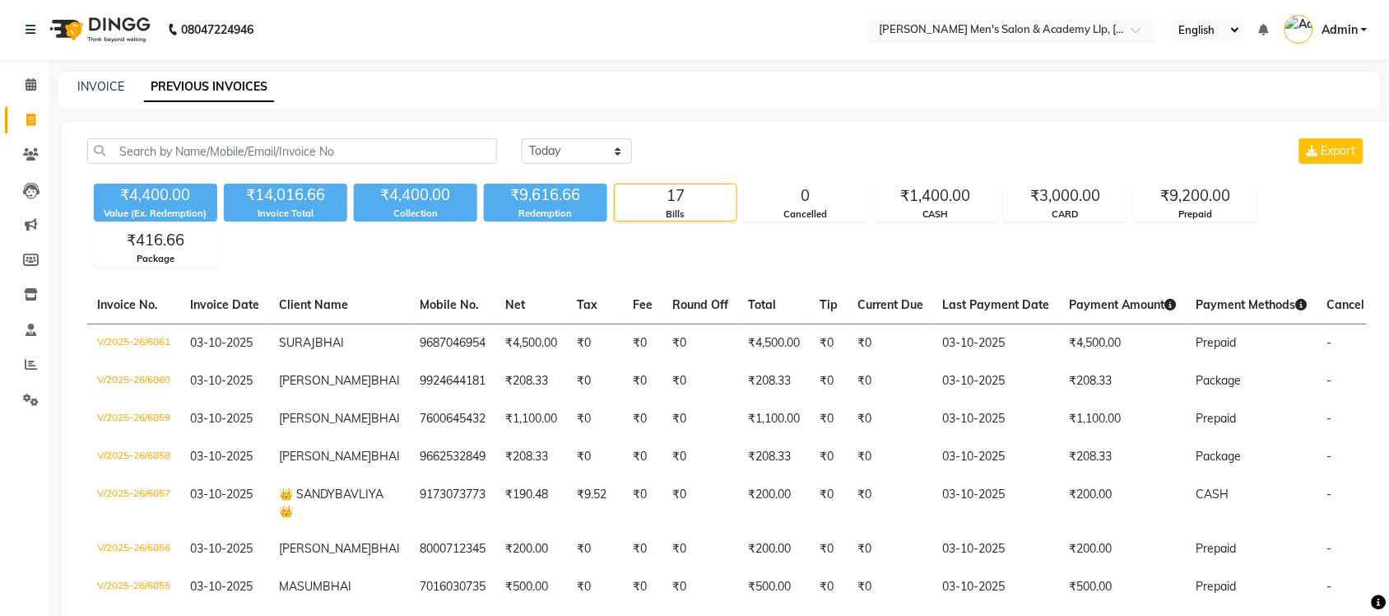
click at [1070, 27] on input "text" at bounding box center [995, 31] width 239 height 16
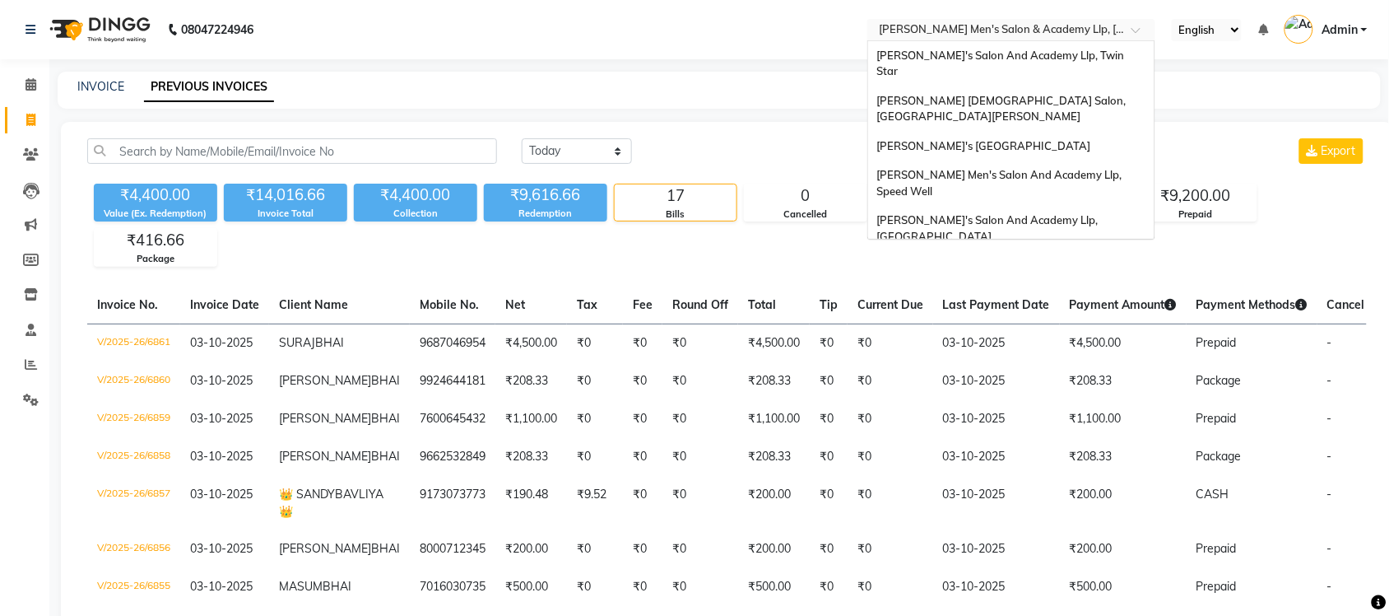
scroll to position [55, 0]
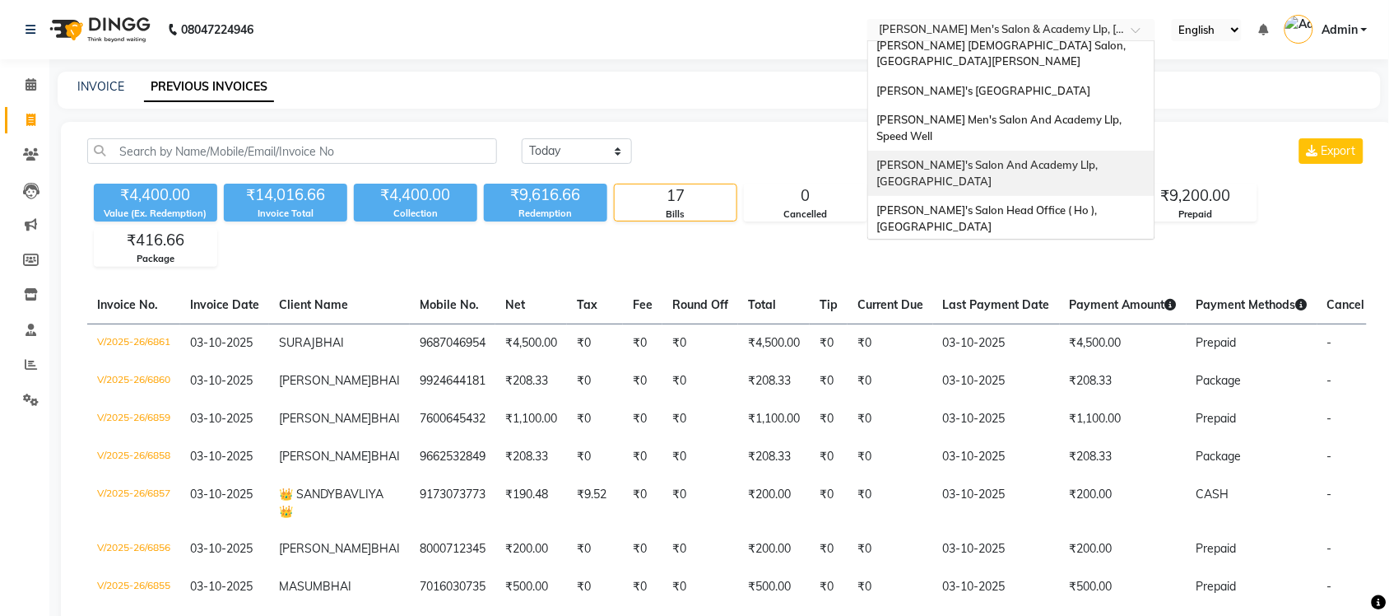
click at [1062, 158] on span "[PERSON_NAME]'s Salon And Academy Llp, [GEOGRAPHIC_DATA]" at bounding box center [988, 173] width 224 height 30
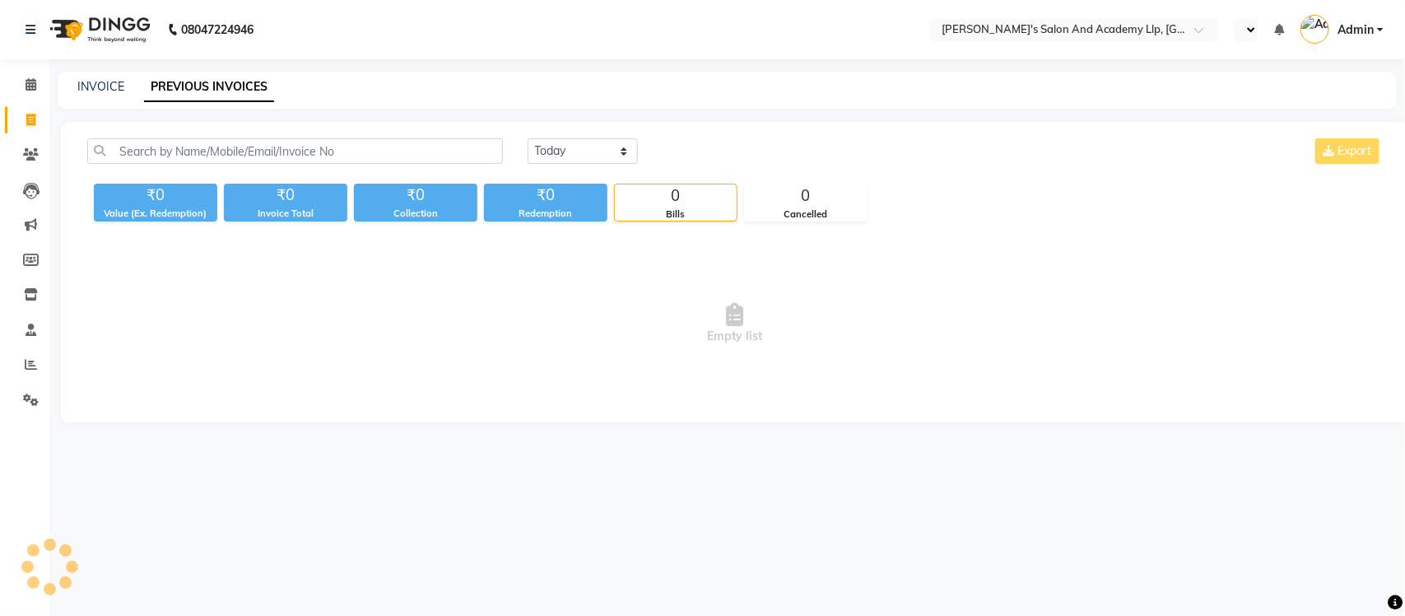
select select "en"
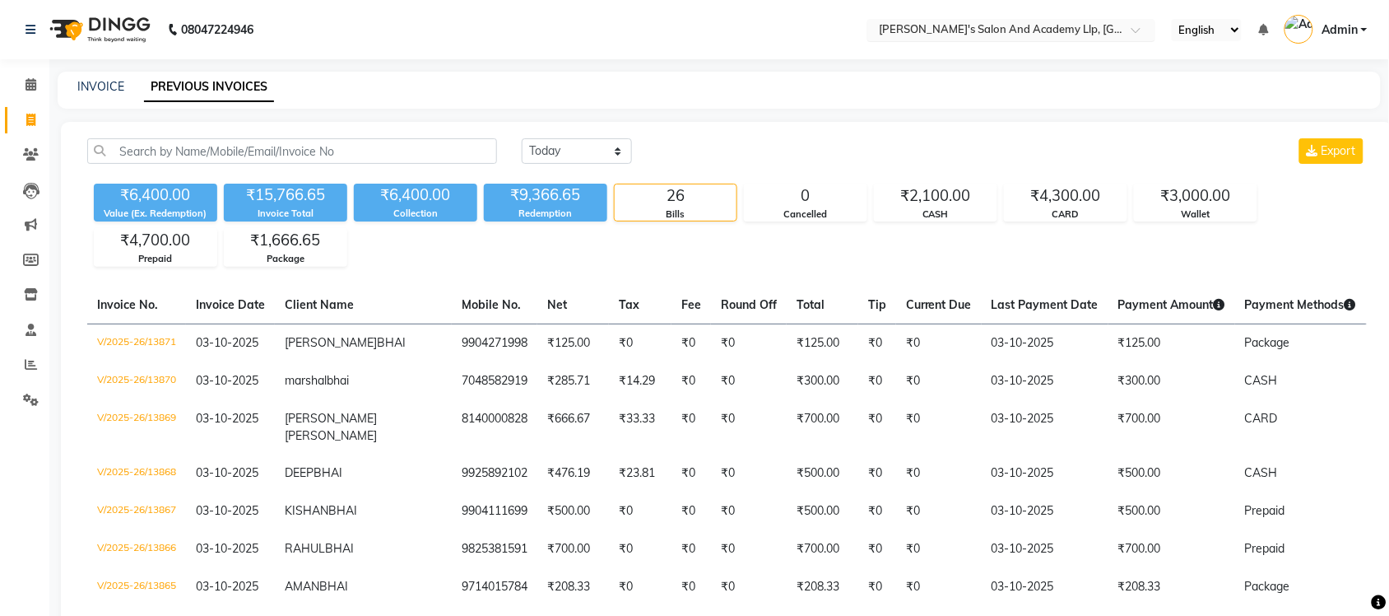
click at [1117, 27] on div at bounding box center [1011, 31] width 288 height 16
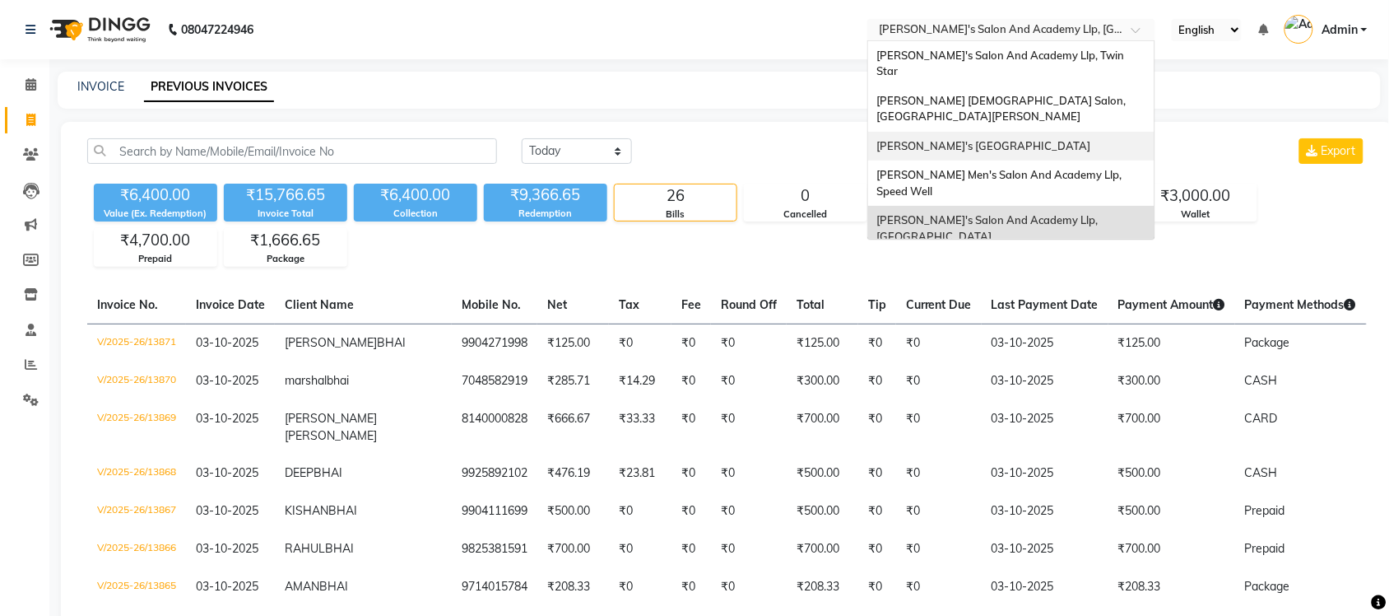
click at [1067, 139] on span "[PERSON_NAME]'s [GEOGRAPHIC_DATA]" at bounding box center [983, 145] width 214 height 13
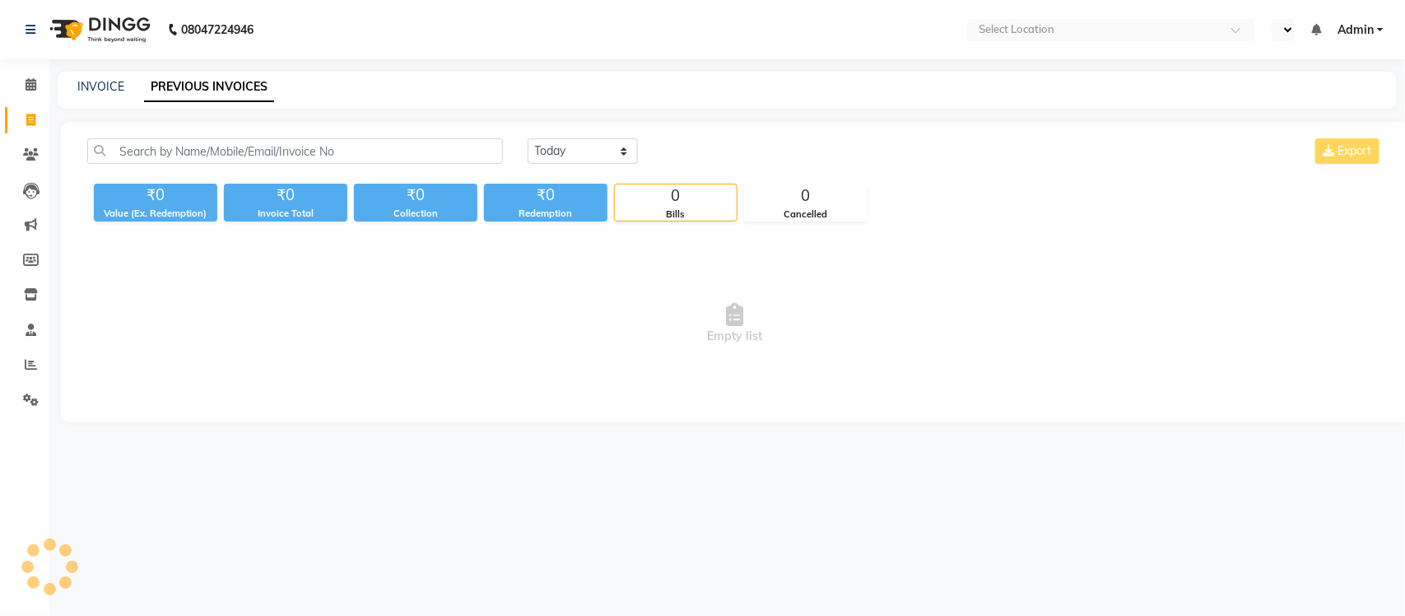
select select "en"
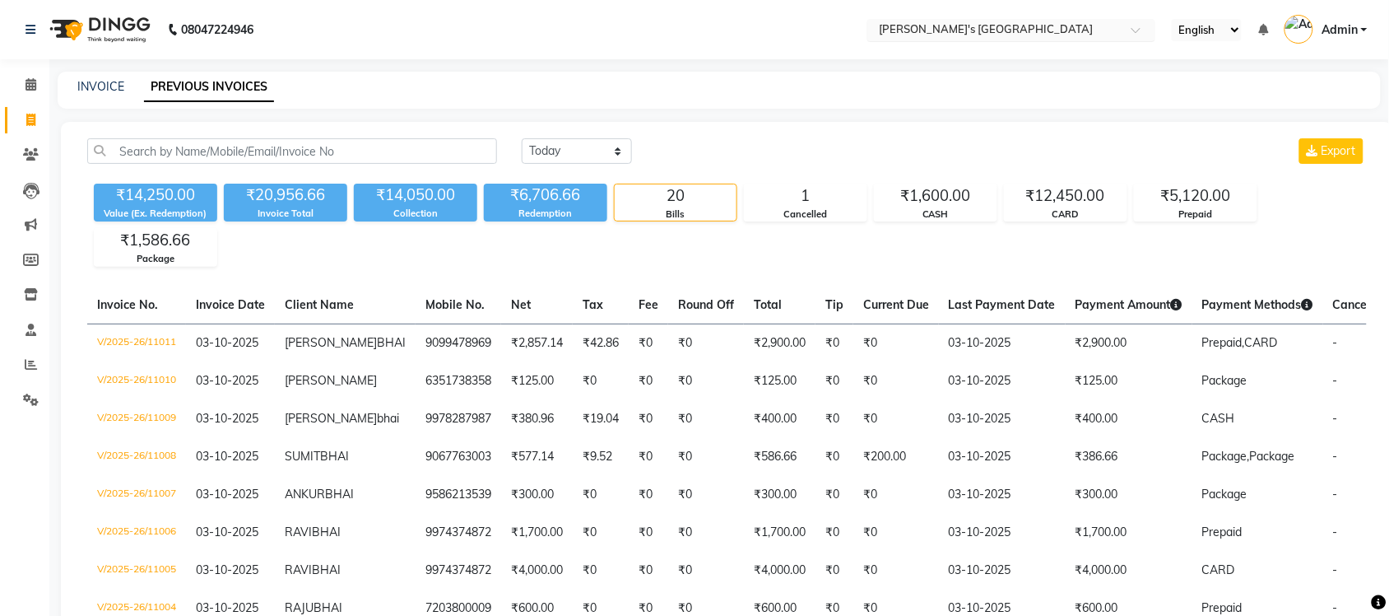
click at [1084, 26] on input "text" at bounding box center [995, 31] width 239 height 16
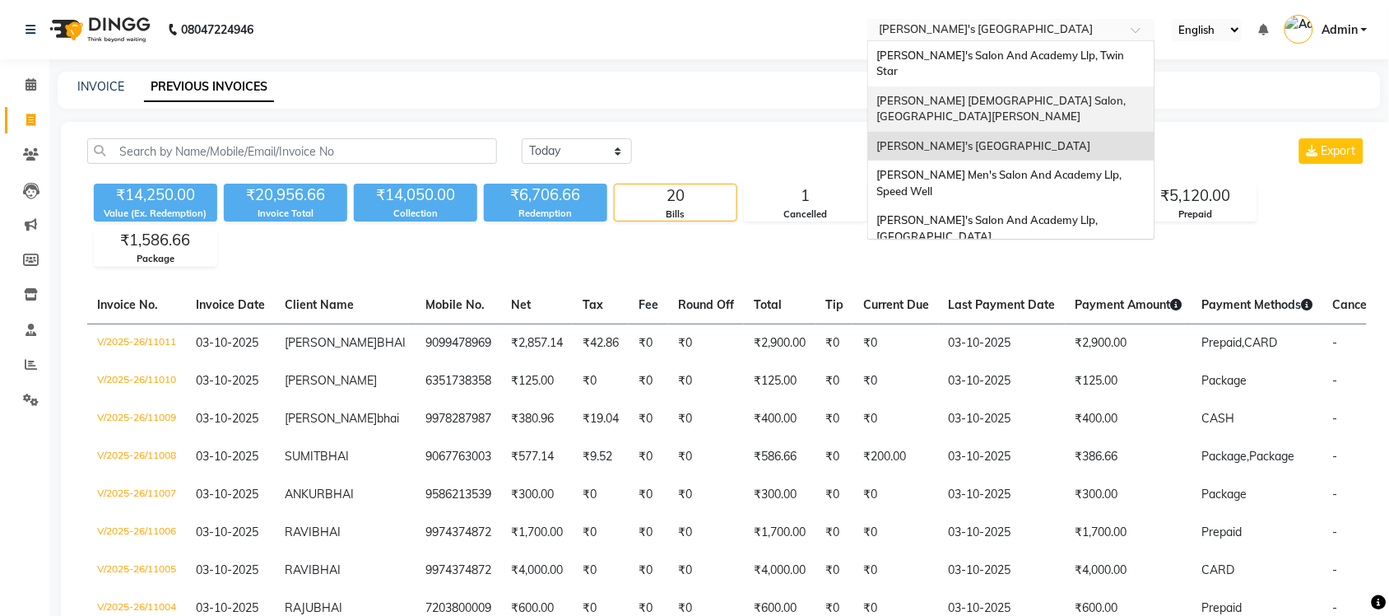
click at [1059, 86] on div "[PERSON_NAME] [DEMOGRAPHIC_DATA] Salon, [GEOGRAPHIC_DATA][PERSON_NAME]" at bounding box center [1011, 108] width 286 height 45
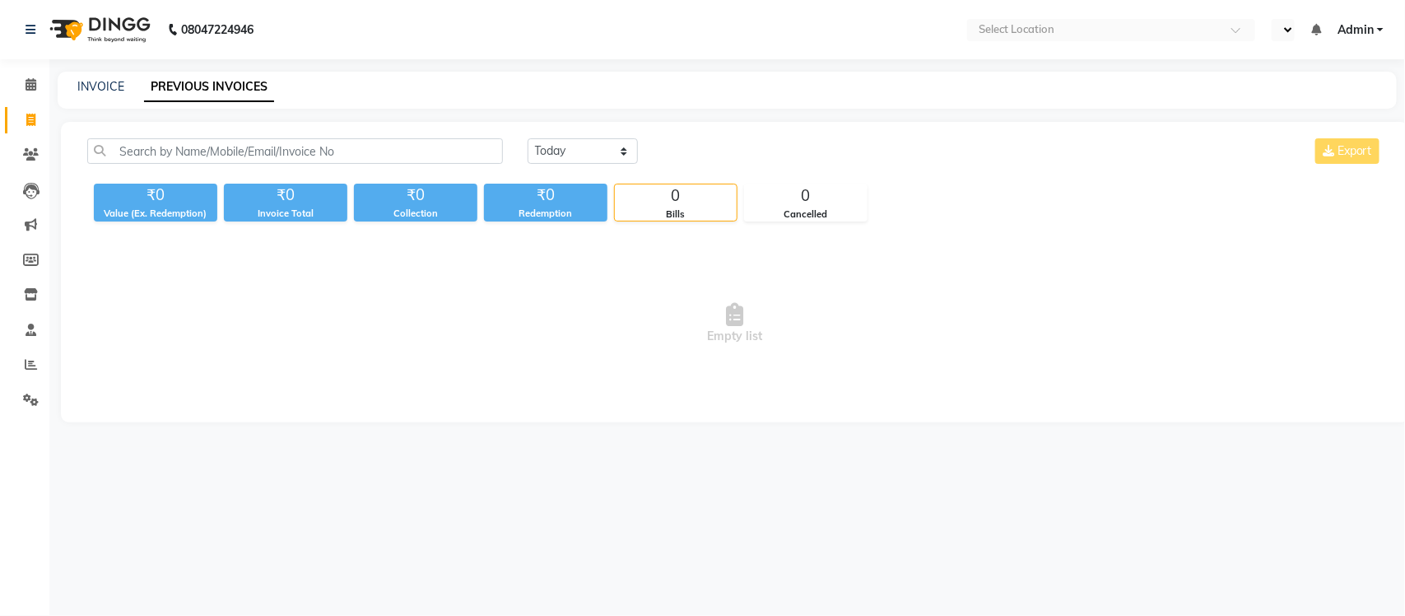
select select "en"
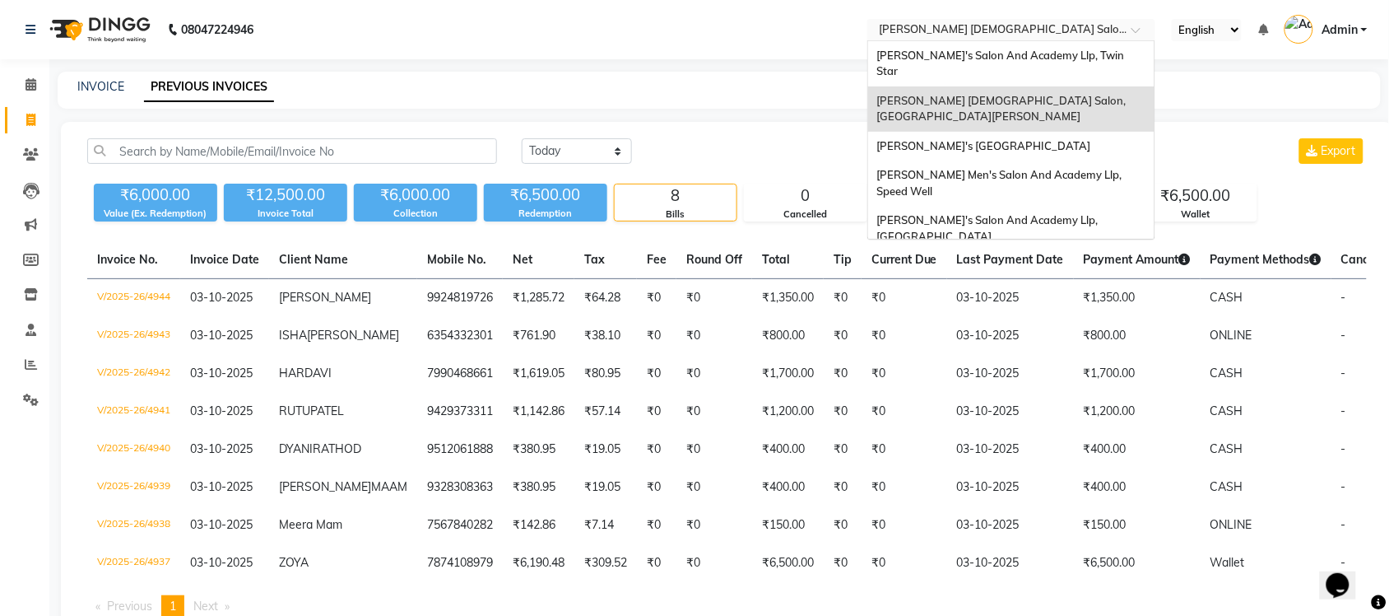
click at [1055, 29] on input "text" at bounding box center [995, 31] width 239 height 16
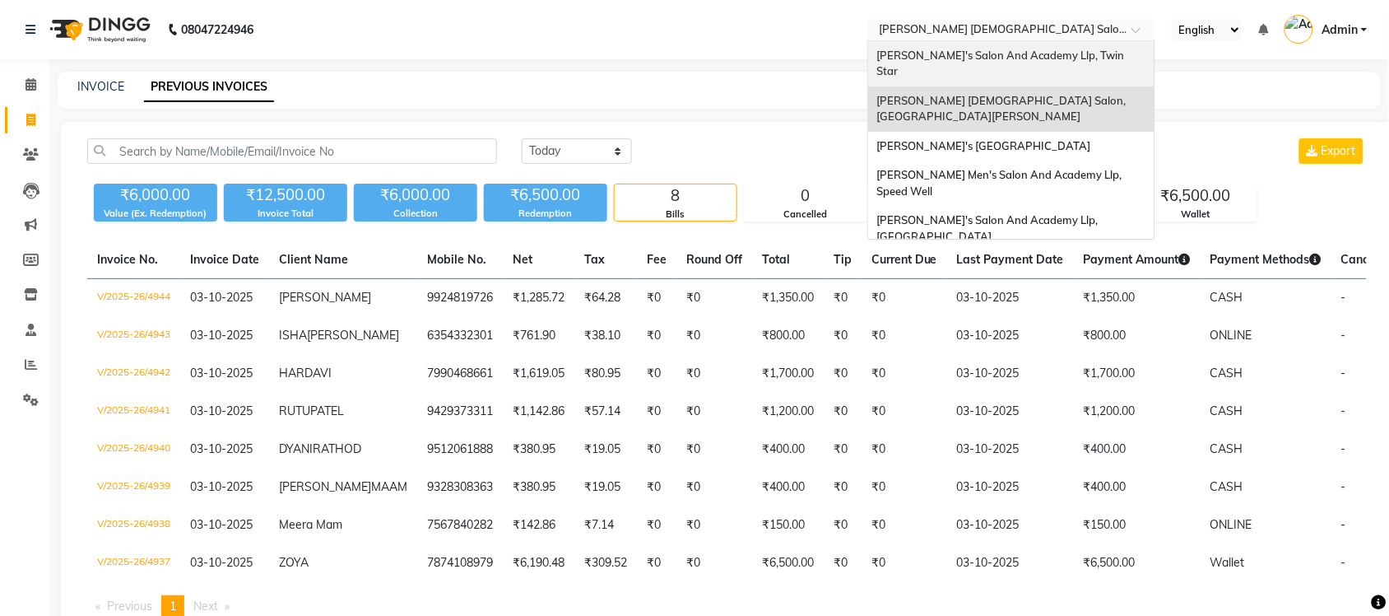
click at [1042, 59] on span "[PERSON_NAME]'s Salon And Academy Llp, Twin Star" at bounding box center [1001, 64] width 250 height 30
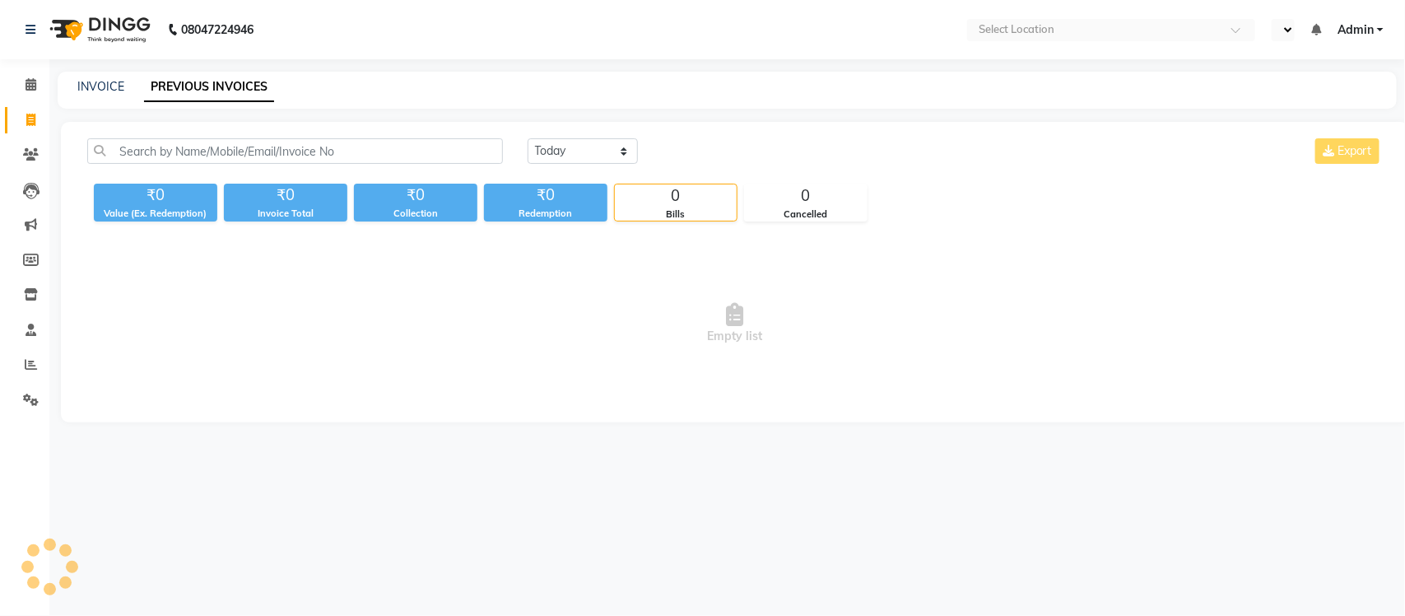
select select "en"
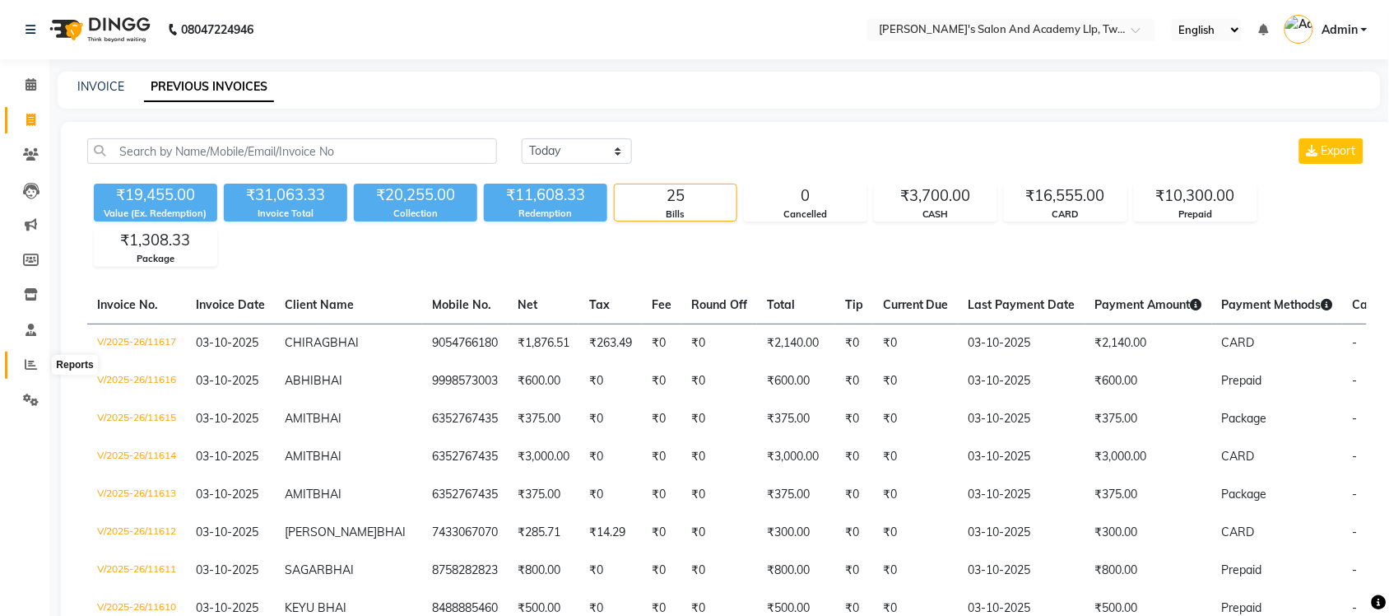
click at [19, 365] on span at bounding box center [30, 364] width 29 height 19
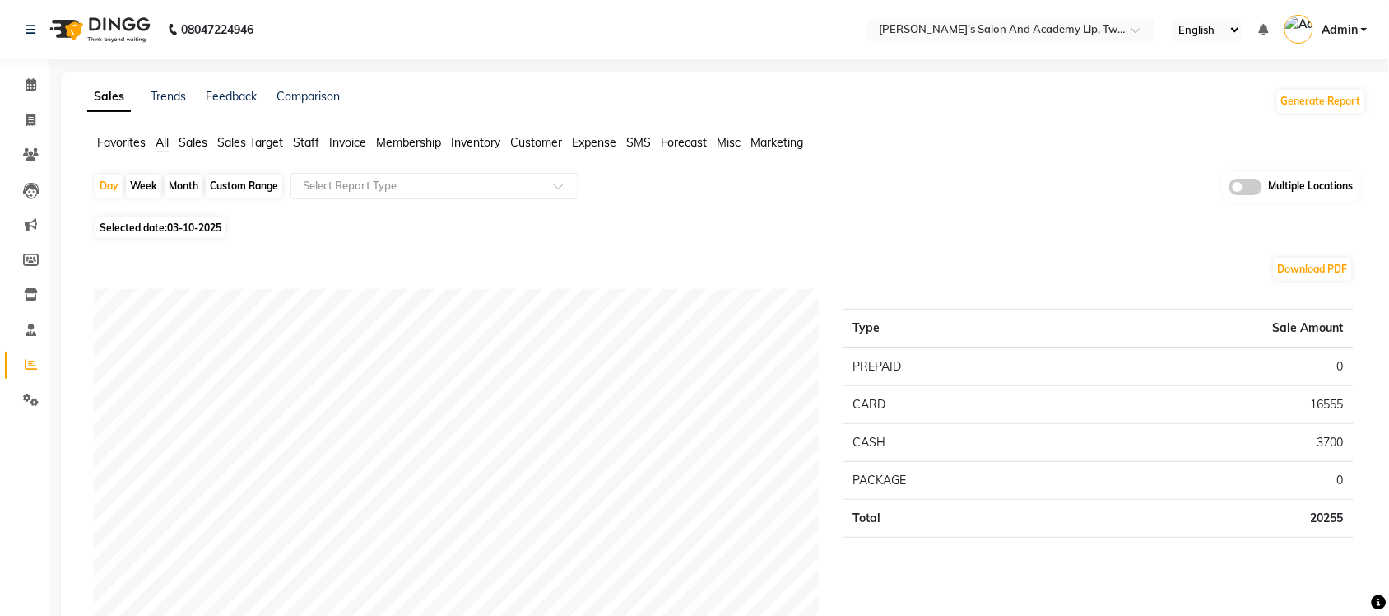
click at [1243, 193] on span at bounding box center [1245, 187] width 33 height 16
click at [1229, 189] on input "checkbox" at bounding box center [1229, 189] width 0 height 0
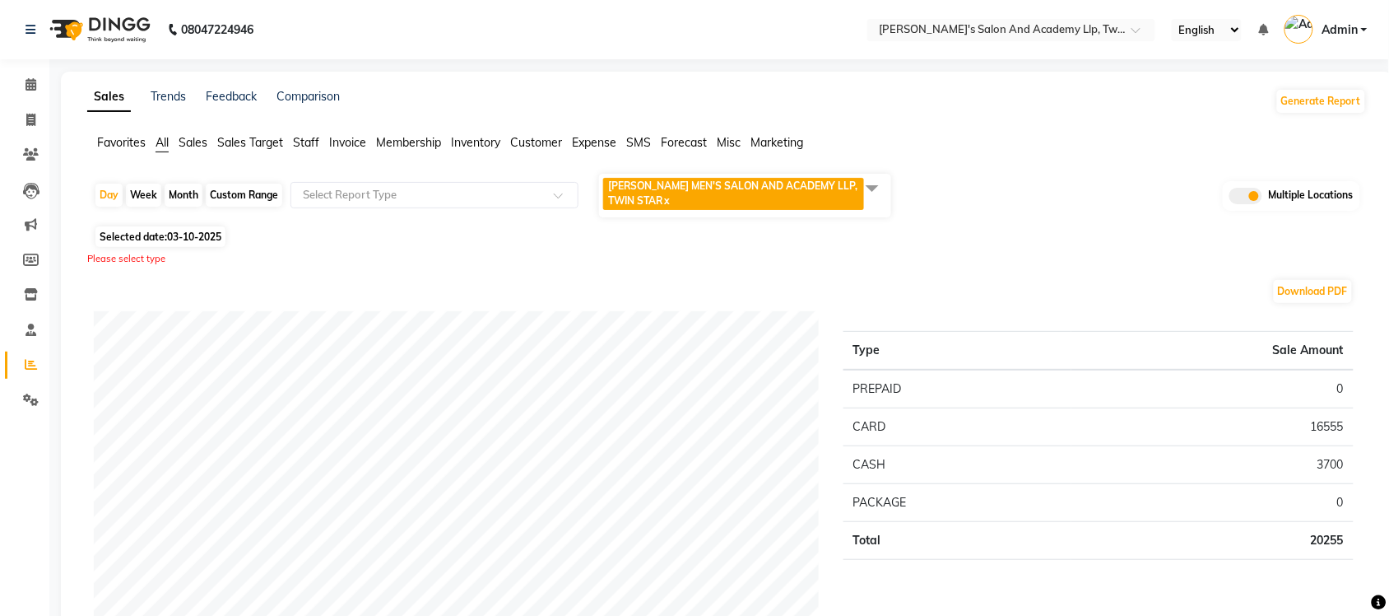
click at [861, 190] on span at bounding box center [872, 187] width 33 height 31
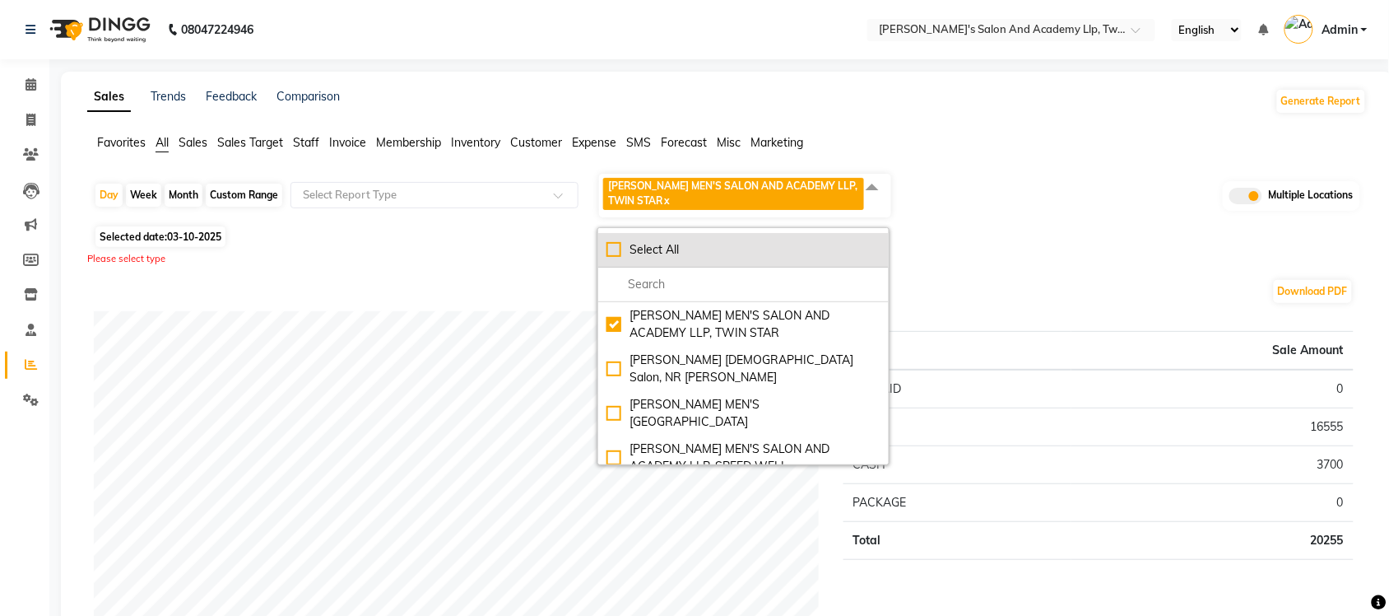
click at [606, 253] on li "Select All" at bounding box center [743, 250] width 290 height 35
checkbox input "true"
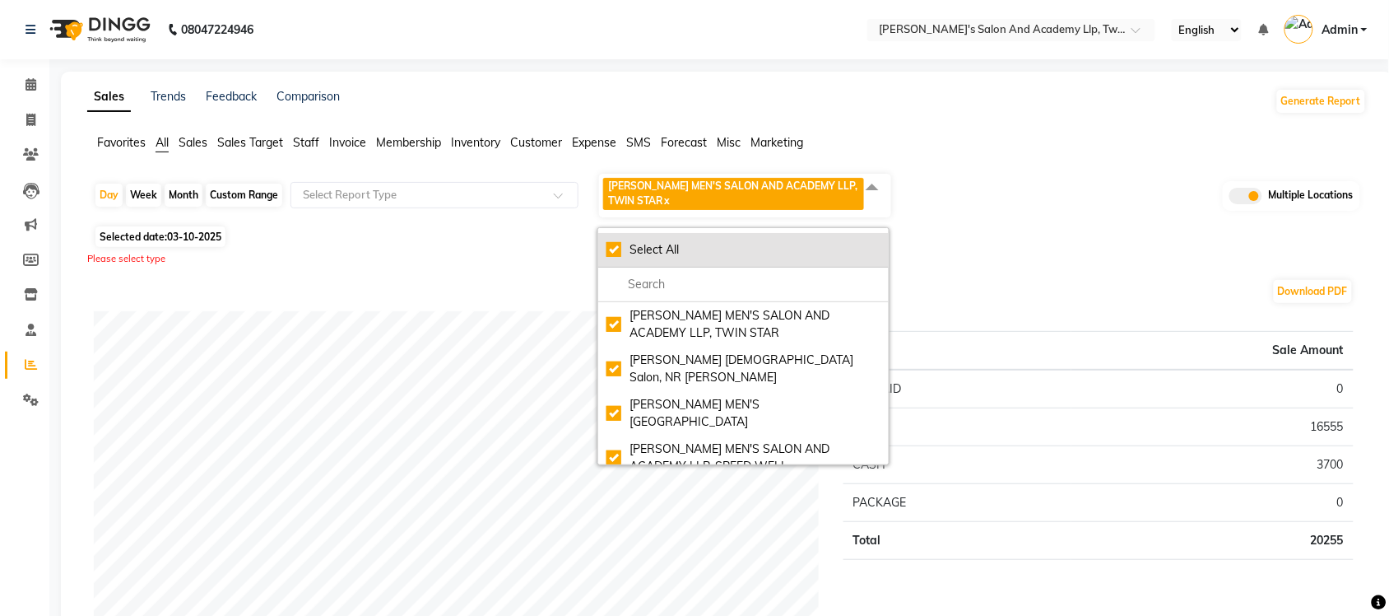
checkbox input "true"
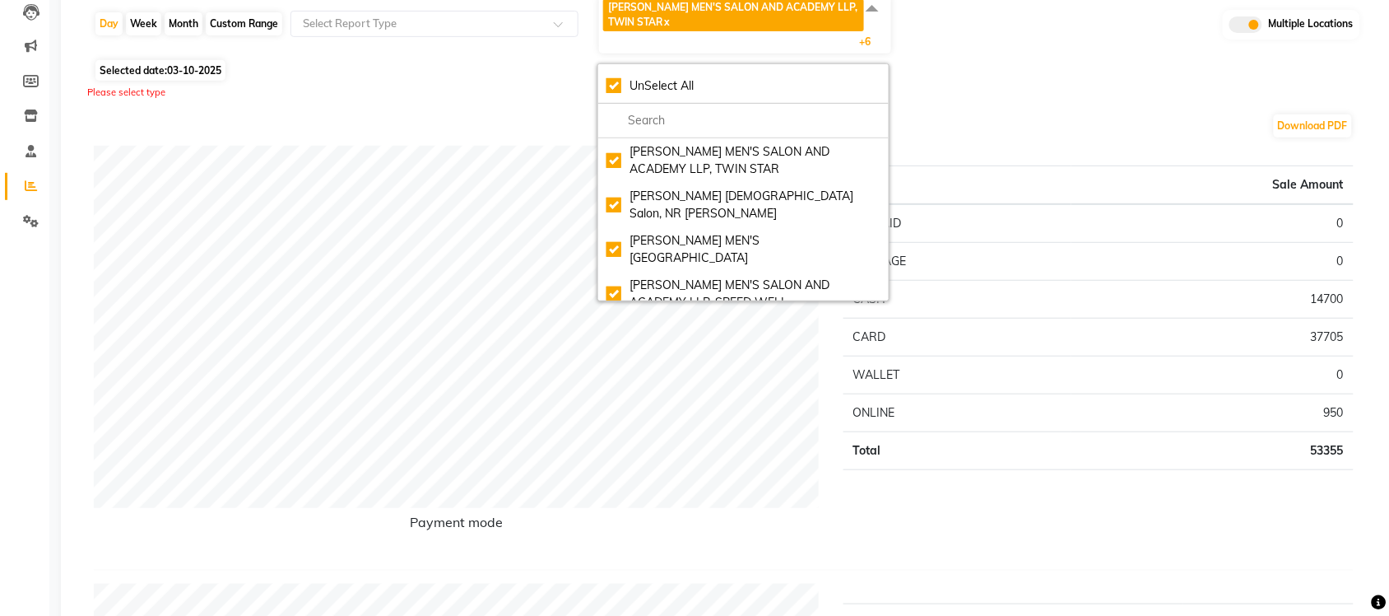
scroll to position [206, 0]
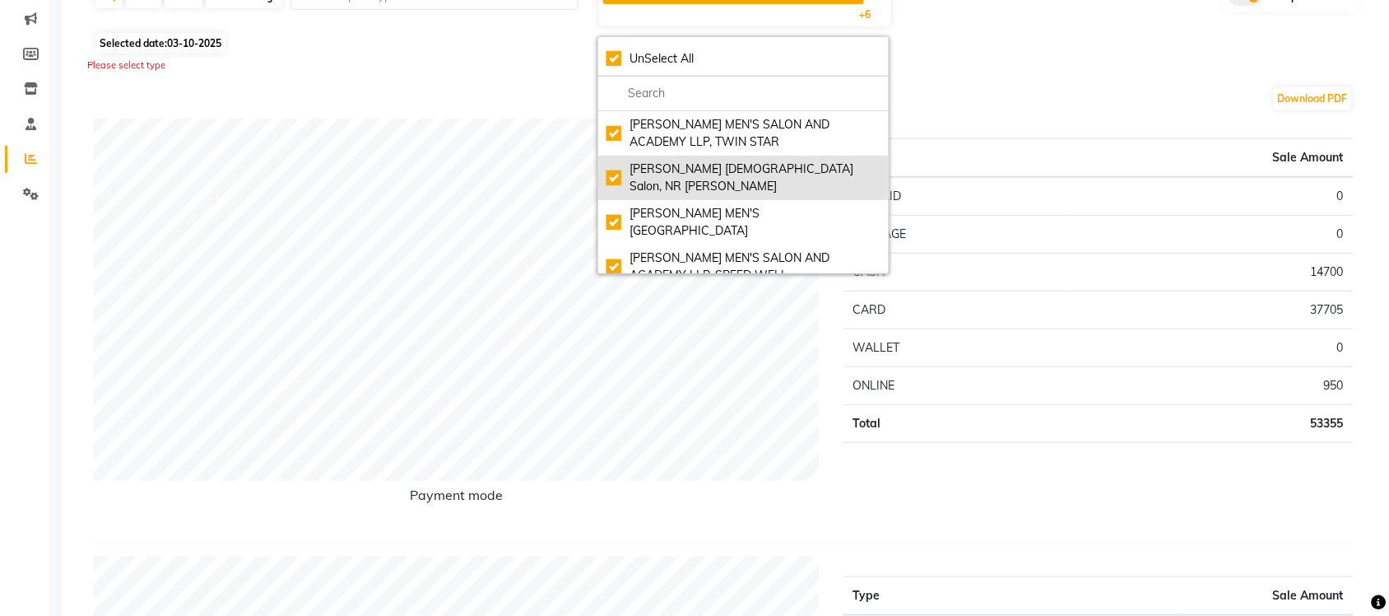
click at [616, 167] on div "Elaine Ladies Salon, NR Balaji Hall" at bounding box center [743, 177] width 274 height 35
checkbox input "false"
click at [609, 163] on div "Elaine Ladies Salon, NR Balaji Hall" at bounding box center [743, 177] width 274 height 35
checkbox input "true"
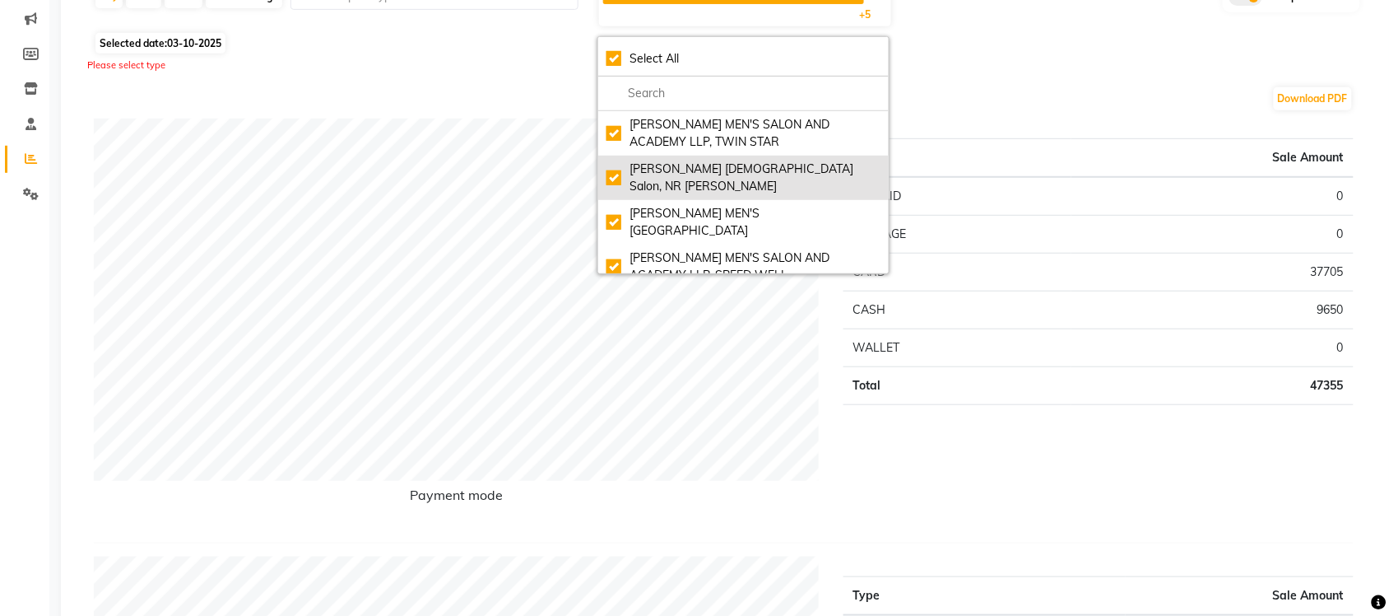
checkbox input "true"
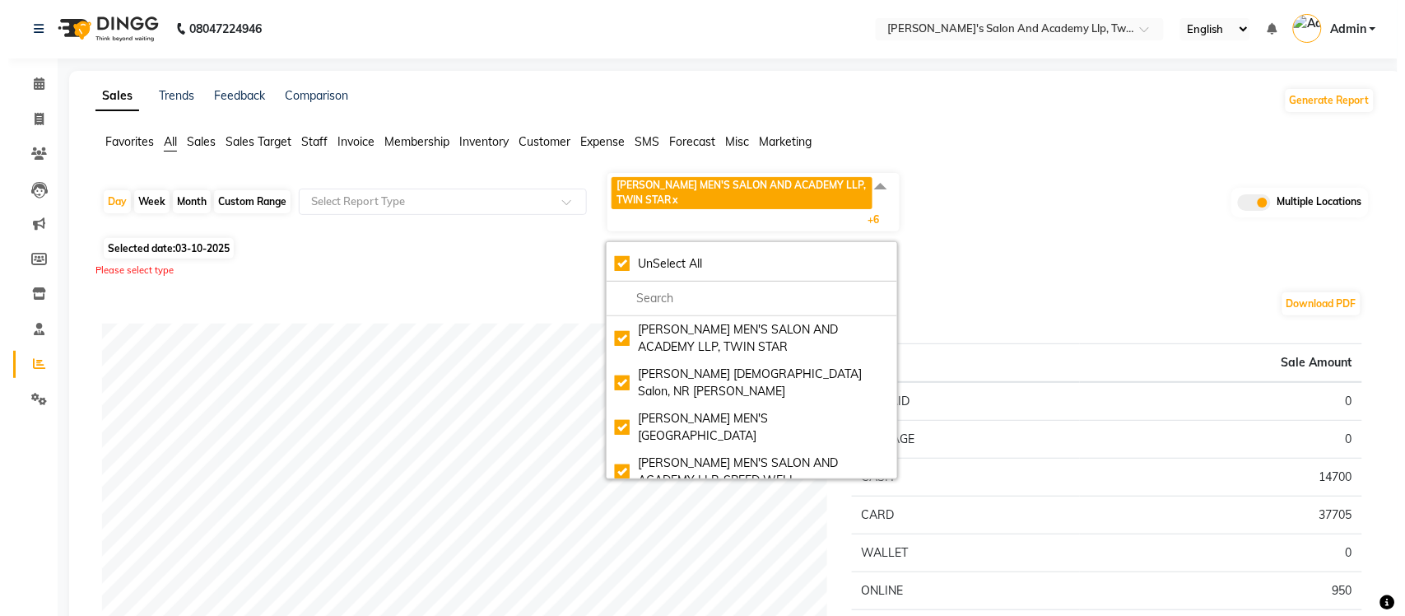
scroll to position [0, 0]
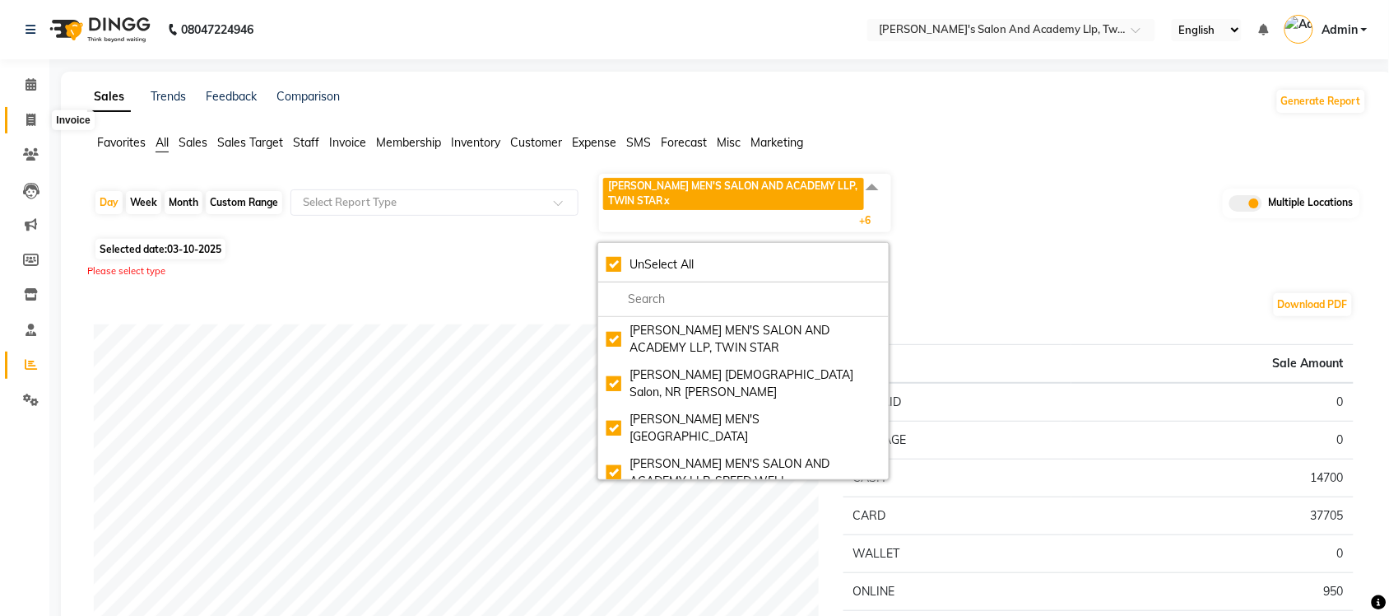
click at [21, 115] on span at bounding box center [30, 120] width 29 height 19
select select "service"
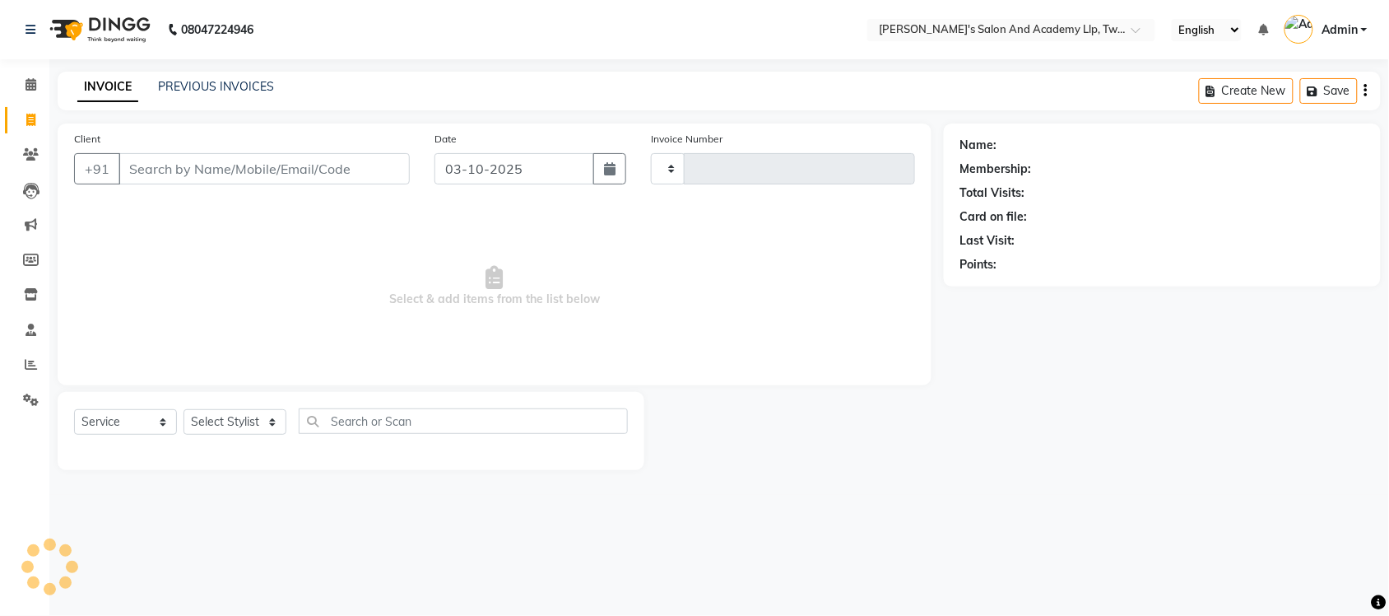
type input "11618"
select select "6985"
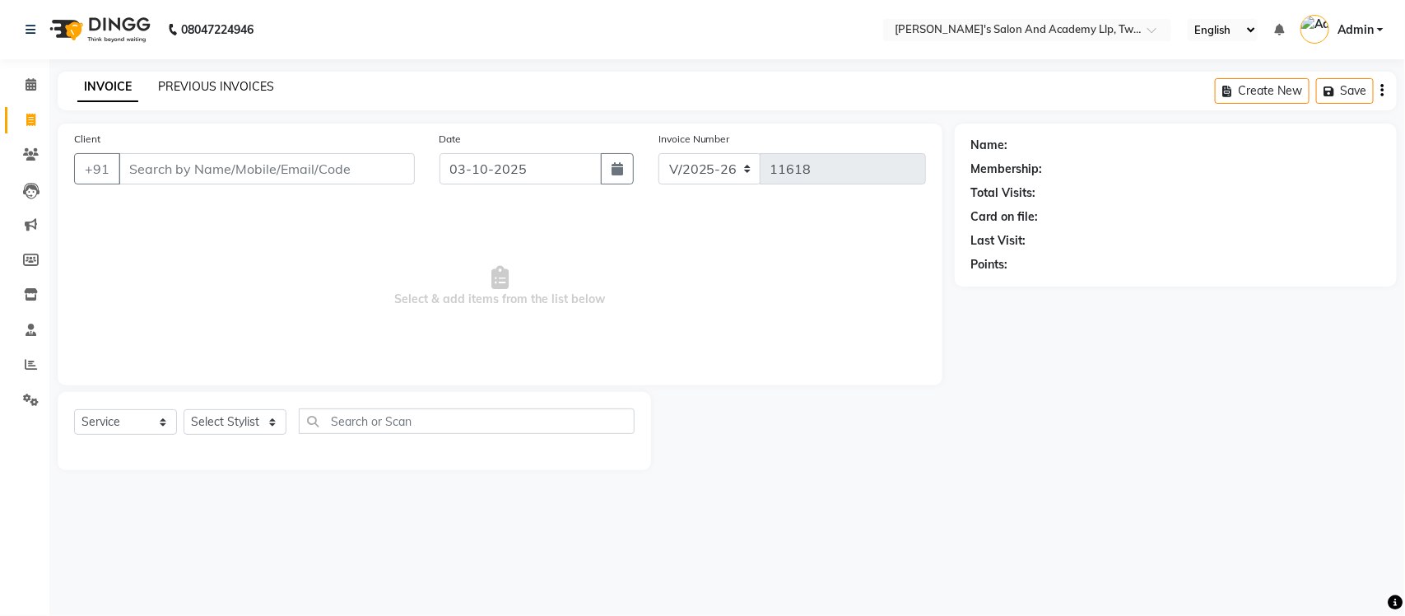
click at [187, 86] on link "PREVIOUS INVOICES" at bounding box center [216, 86] width 116 height 15
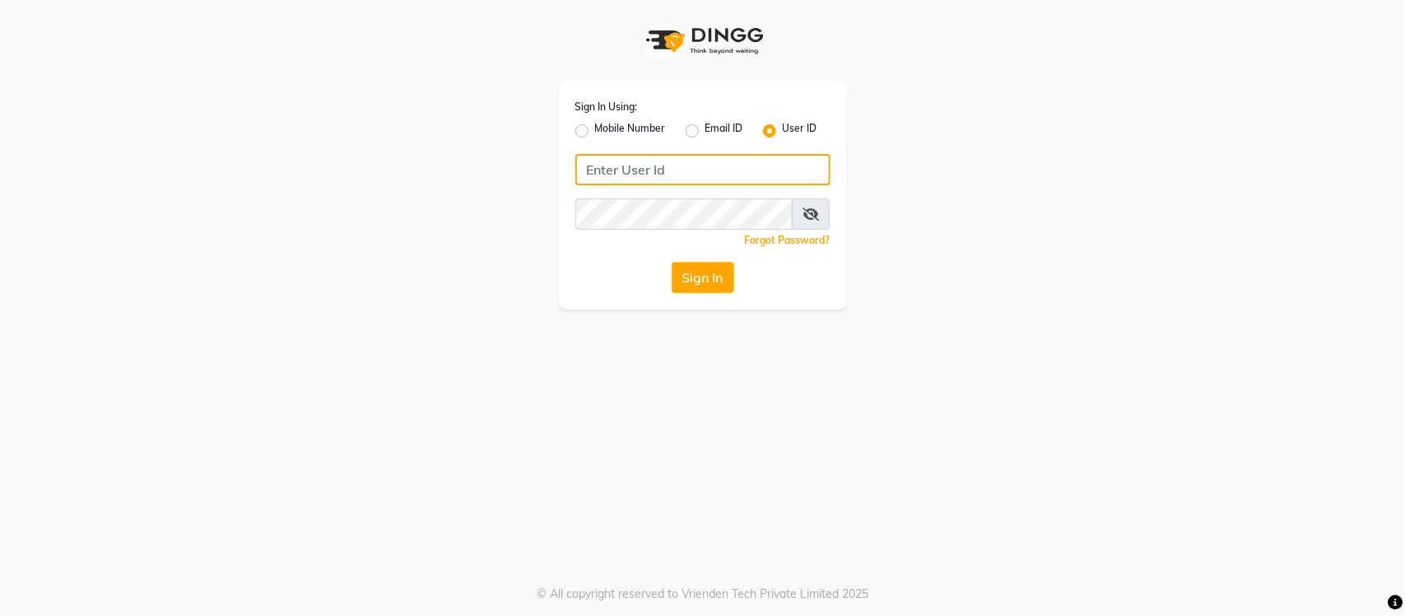
click at [597, 177] on input "Username" at bounding box center [702, 169] width 255 height 31
type input "s"
type input "S"
click at [289, 216] on div "Sign In Using: Mobile Number Email ID User ID Remember me Forgot Password? Sign…" at bounding box center [703, 154] width 938 height 309
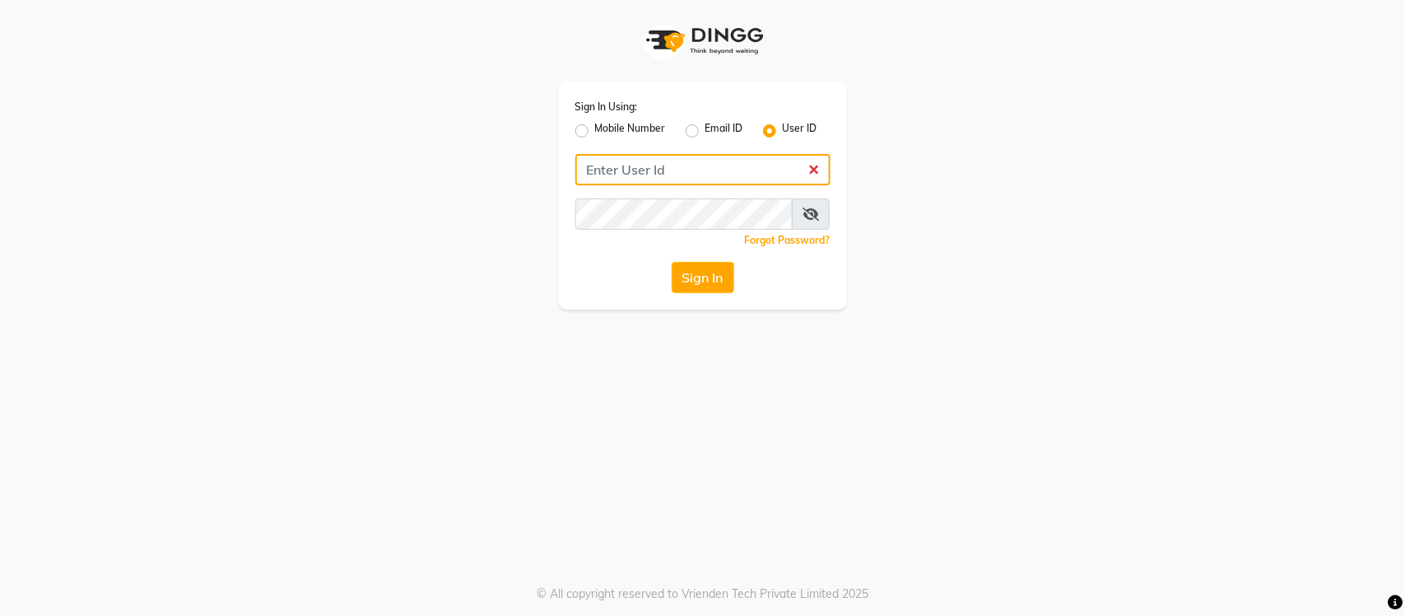
click at [602, 169] on input "Username" at bounding box center [702, 169] width 255 height 31
type input "SANDY"
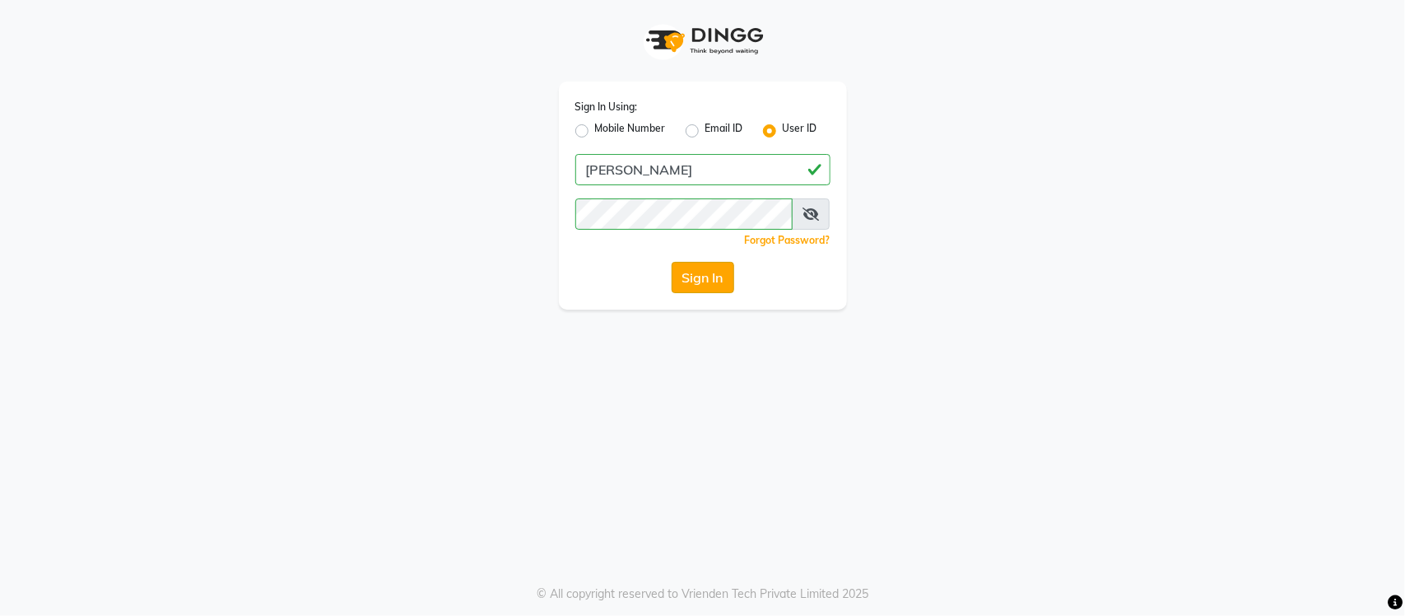
click at [688, 281] on button "Sign In" at bounding box center [702, 277] width 63 height 31
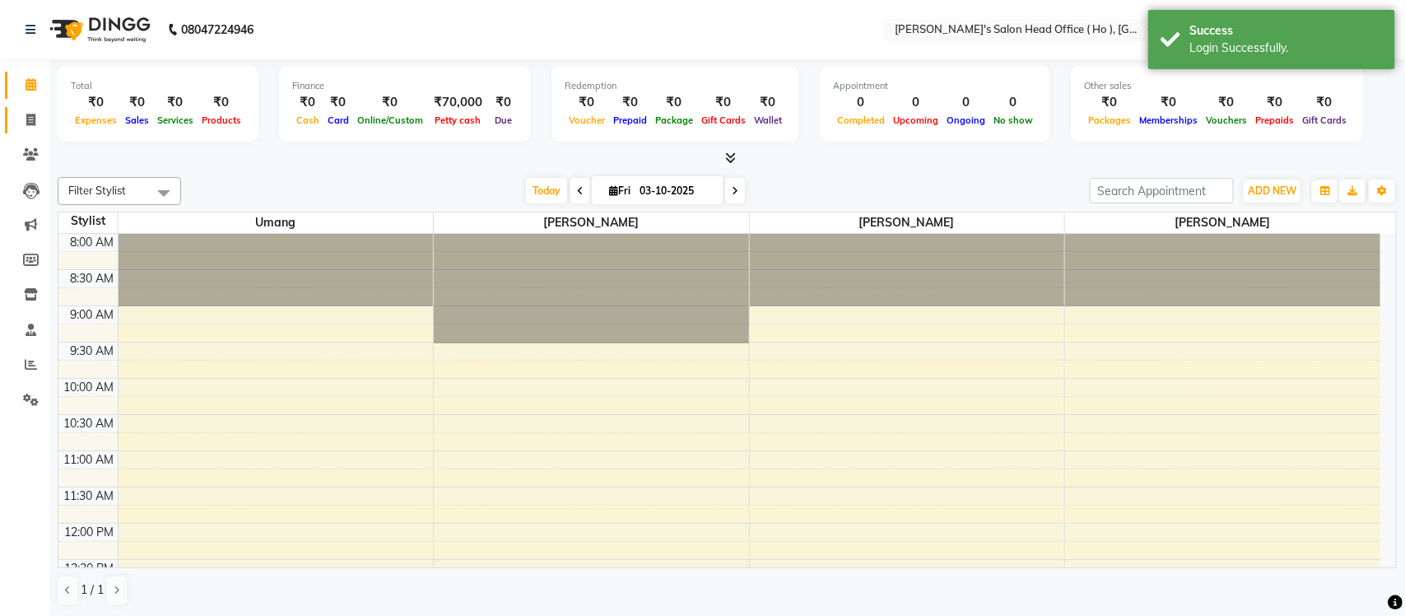
click at [26, 111] on ul "Calendar Invoice Clients Leads Marketing Members Inventory Staff Reports Settin…" at bounding box center [24, 246] width 49 height 358
click at [26, 116] on icon at bounding box center [30, 120] width 9 height 12
select select "service"
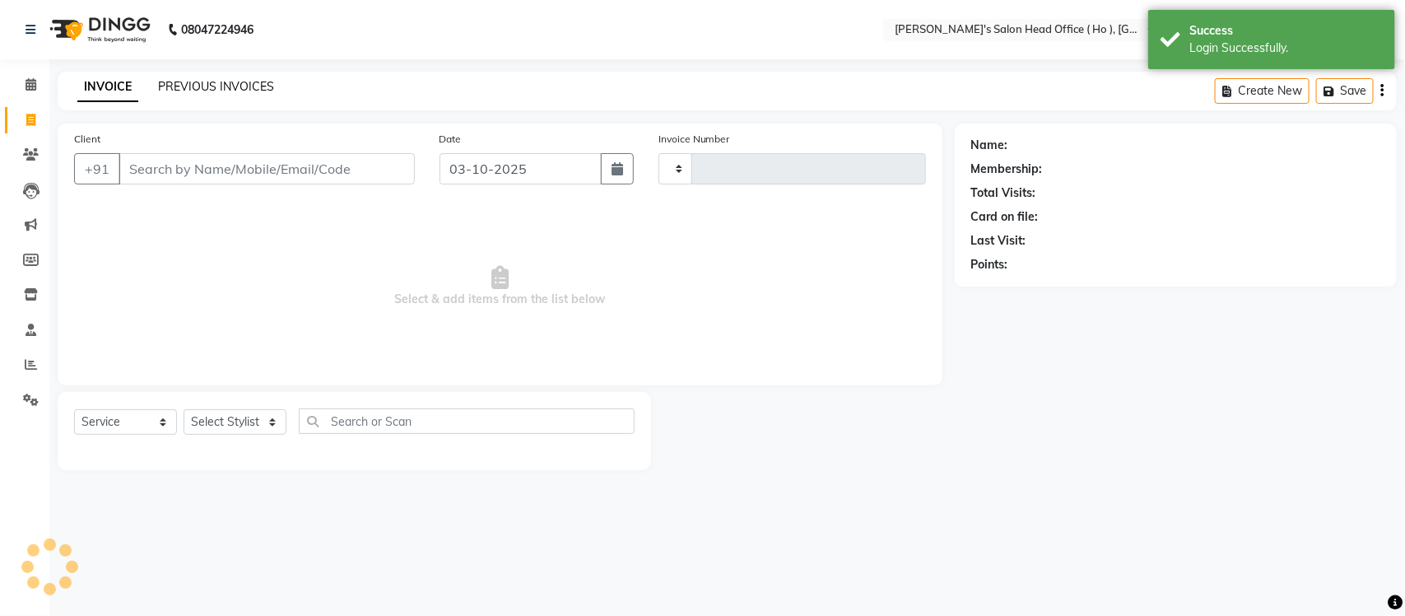
type input "0007"
select select "6981"
click at [210, 91] on link "PREVIOUS INVOICES" at bounding box center [216, 86] width 116 height 15
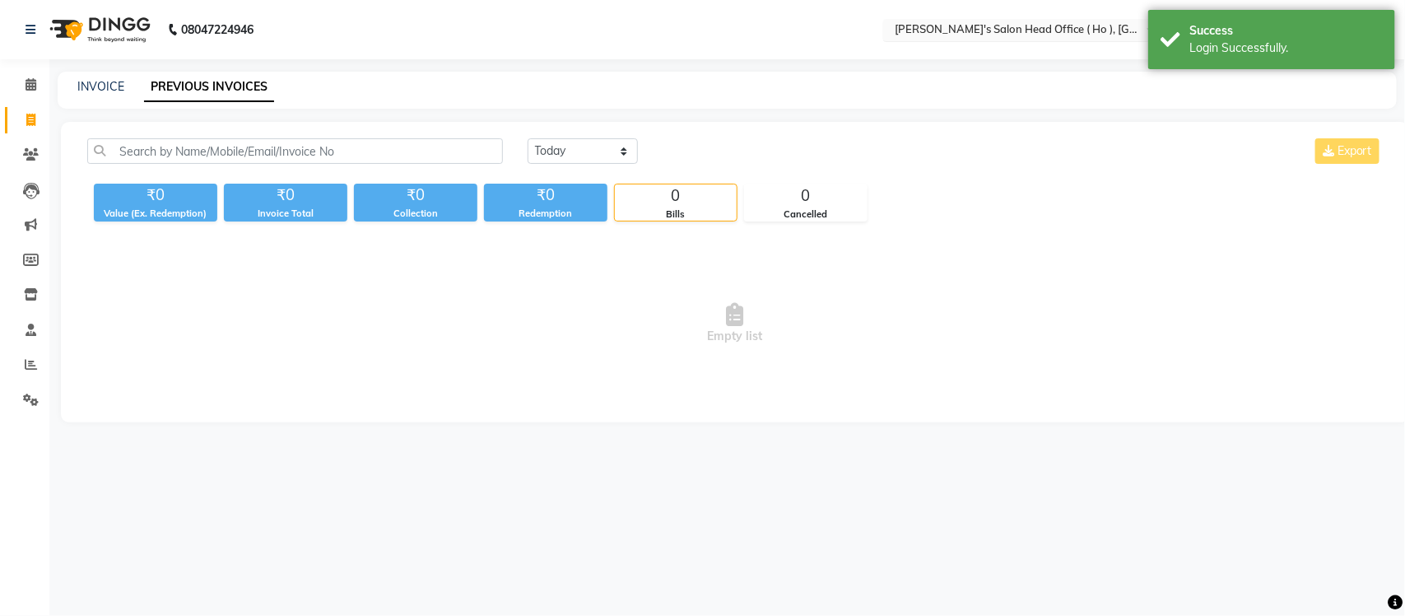
click at [1006, 30] on input "text" at bounding box center [1010, 31] width 239 height 16
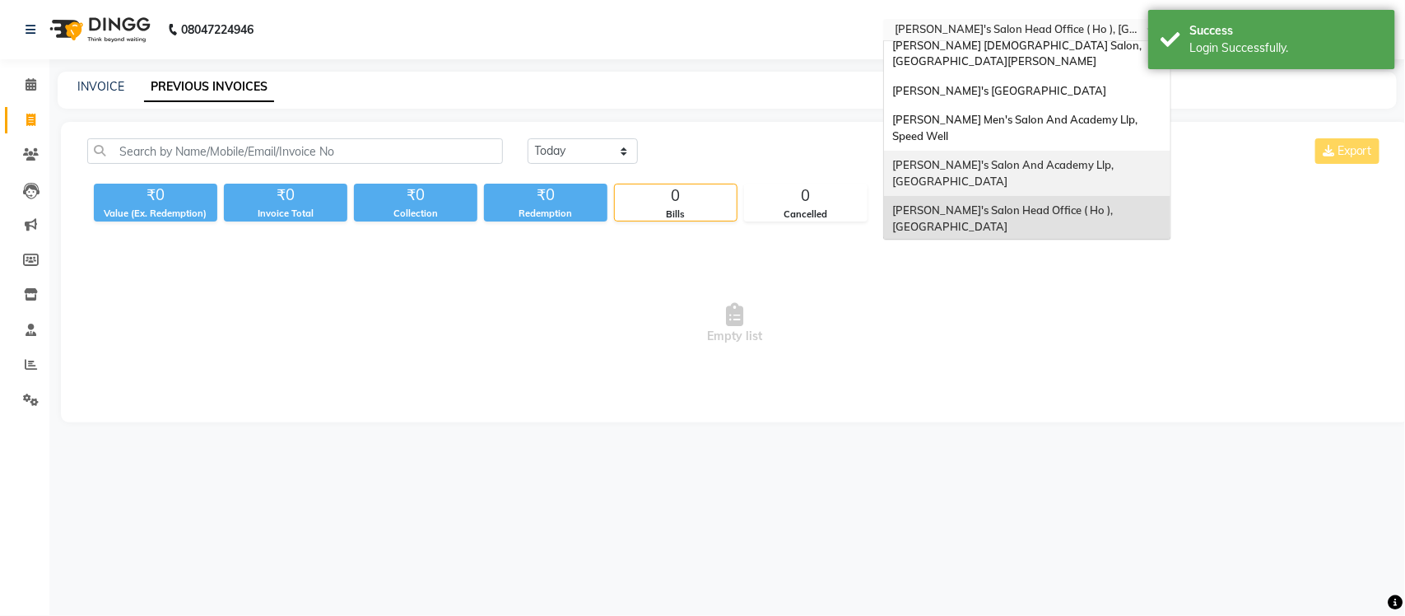
scroll to position [54, 0]
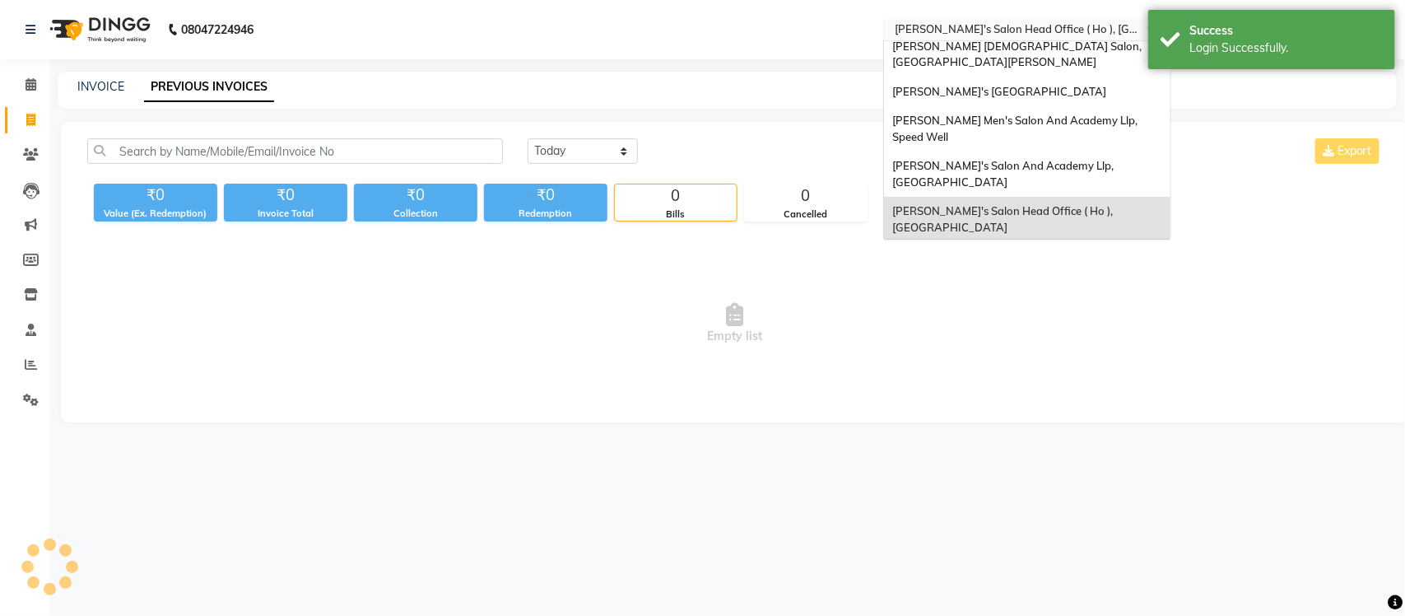
click at [1013, 249] on span "[PERSON_NAME] Men's Salon & Academy Llp, [GEOGRAPHIC_DATA]" at bounding box center [1009, 264] width 234 height 30
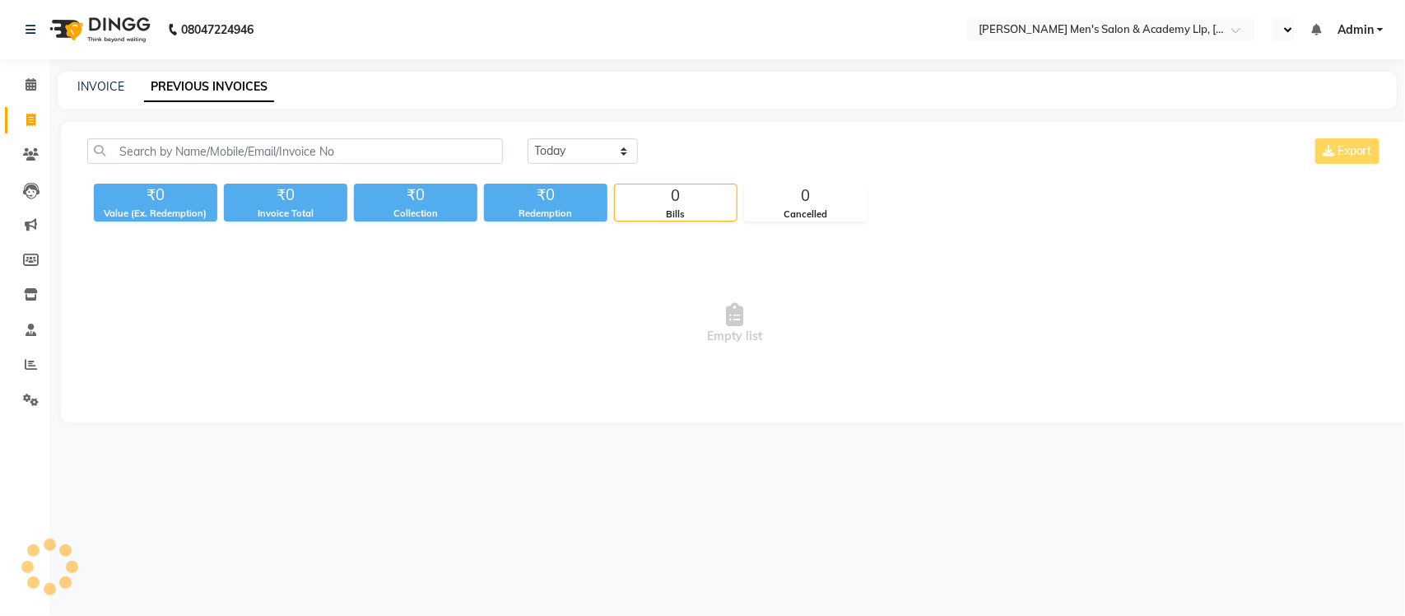
select select "en"
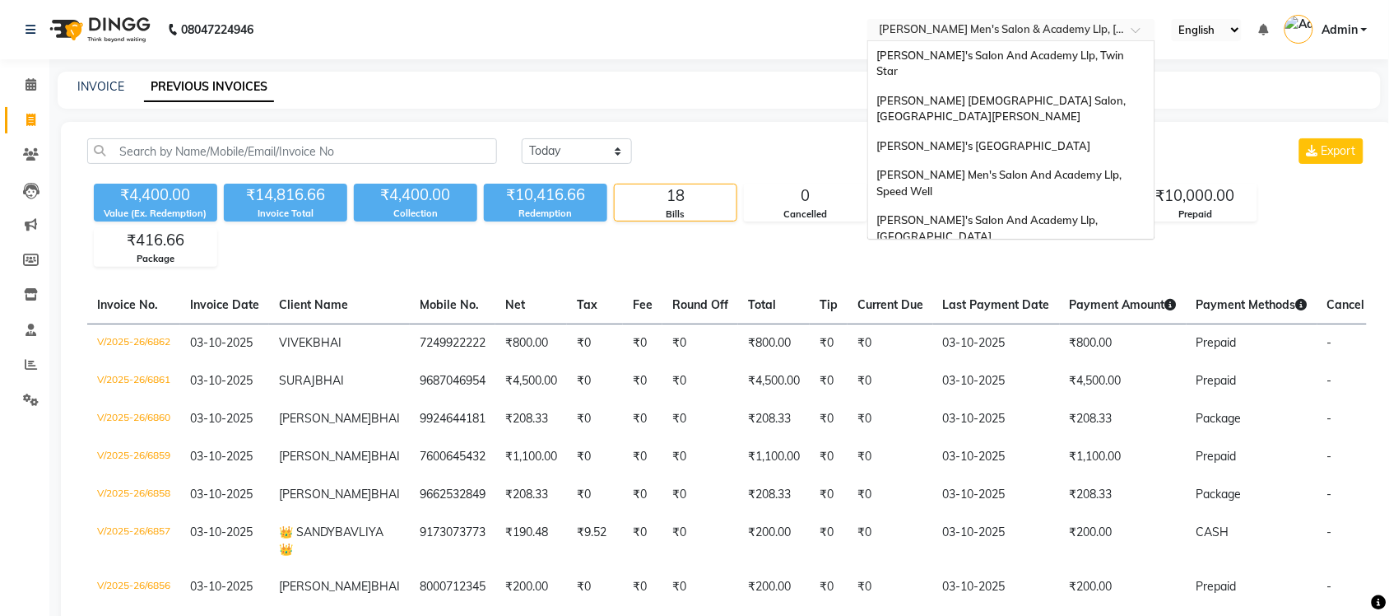
click at [1087, 26] on input "text" at bounding box center [995, 31] width 239 height 16
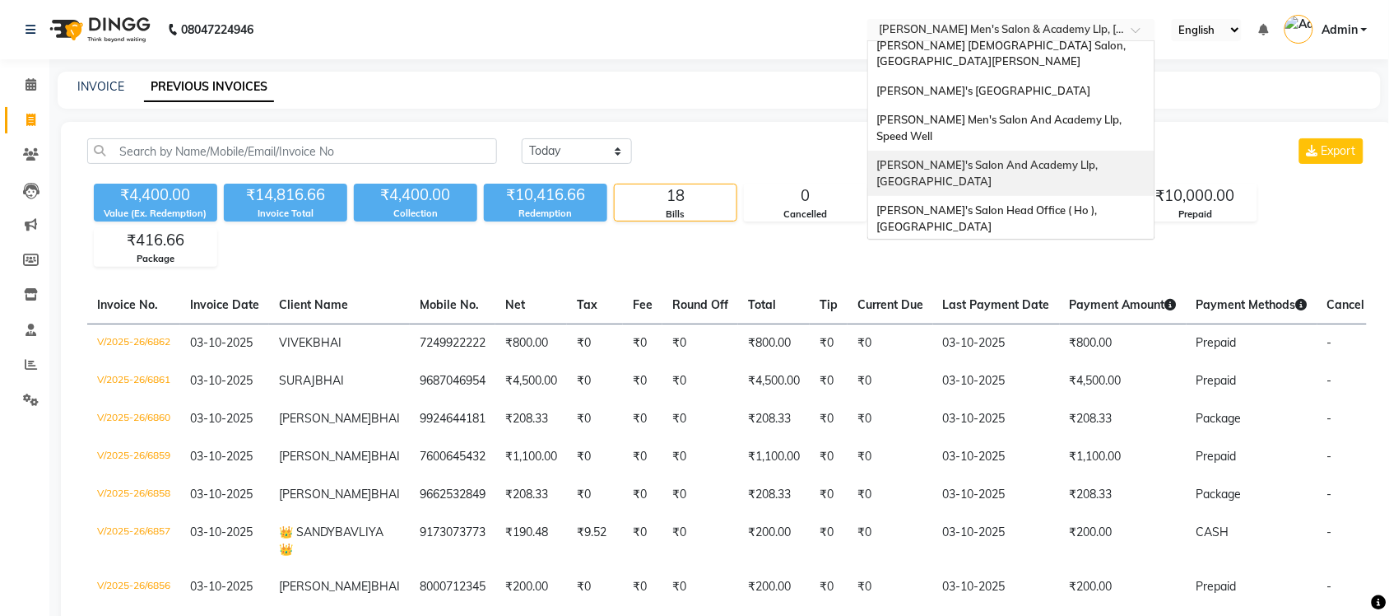
click at [1096, 158] on span "[PERSON_NAME]'s Salon And Academy Llp, [GEOGRAPHIC_DATA]" at bounding box center [988, 173] width 224 height 30
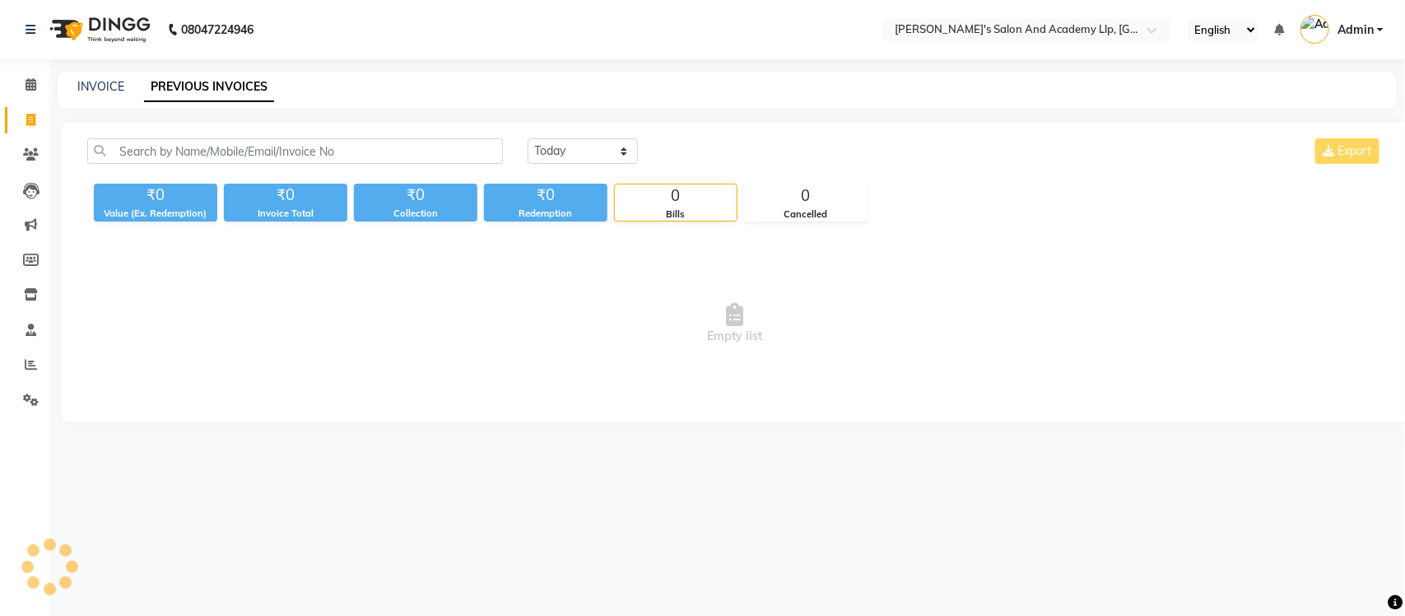
select select "en"
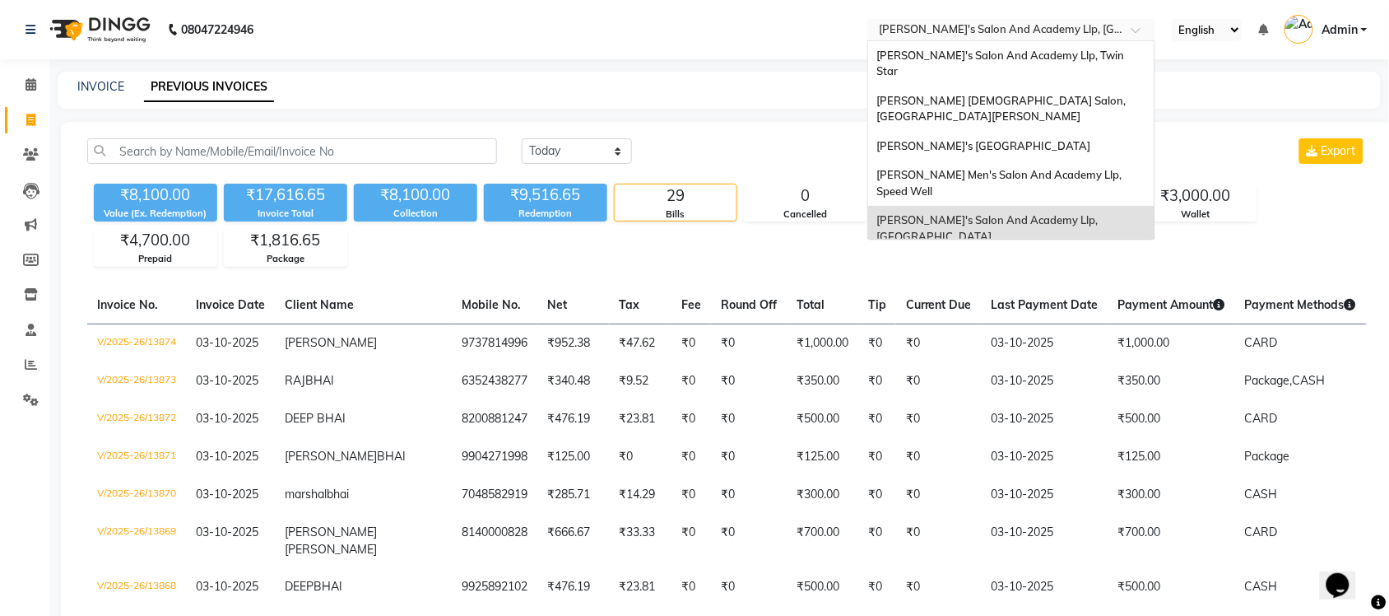
click at [1085, 26] on input "text" at bounding box center [995, 31] width 239 height 16
click at [837, 101] on div "INVOICE PREVIOUS INVOICES" at bounding box center [719, 90] width 1323 height 37
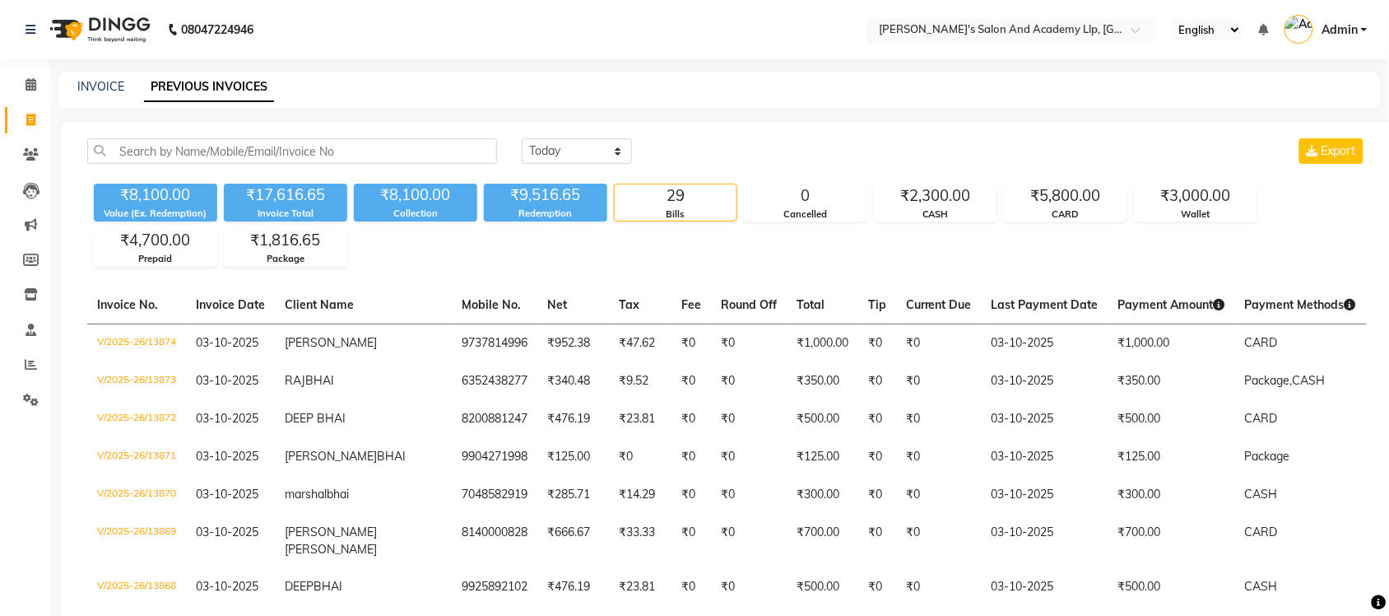
click at [1031, 31] on input "text" at bounding box center [995, 31] width 239 height 16
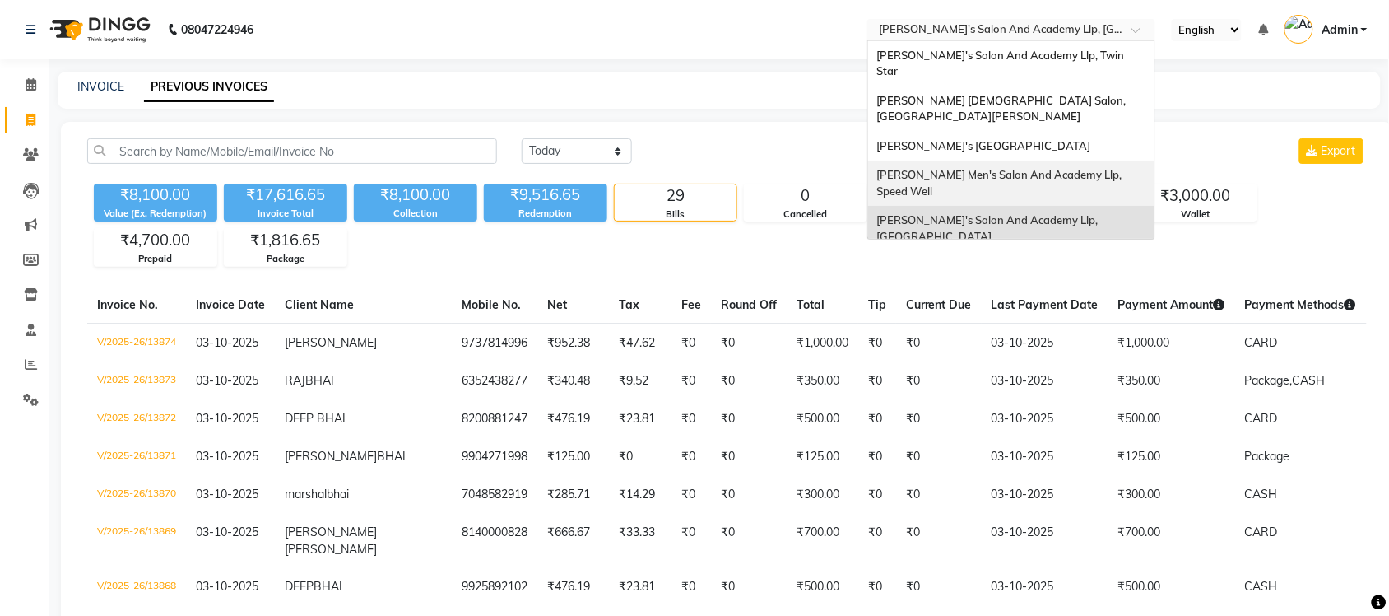
click at [1035, 168] on span "[PERSON_NAME] Men's Salon And Academy Llp, Speed Well" at bounding box center [1000, 183] width 248 height 30
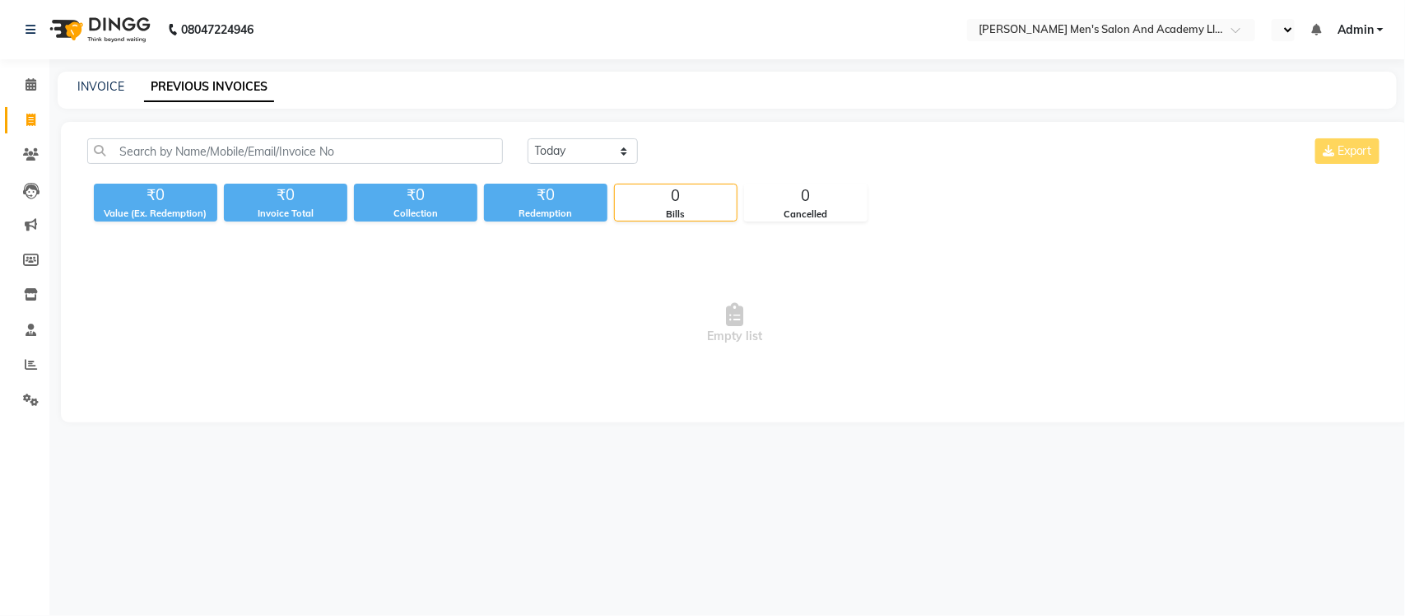
select select "en"
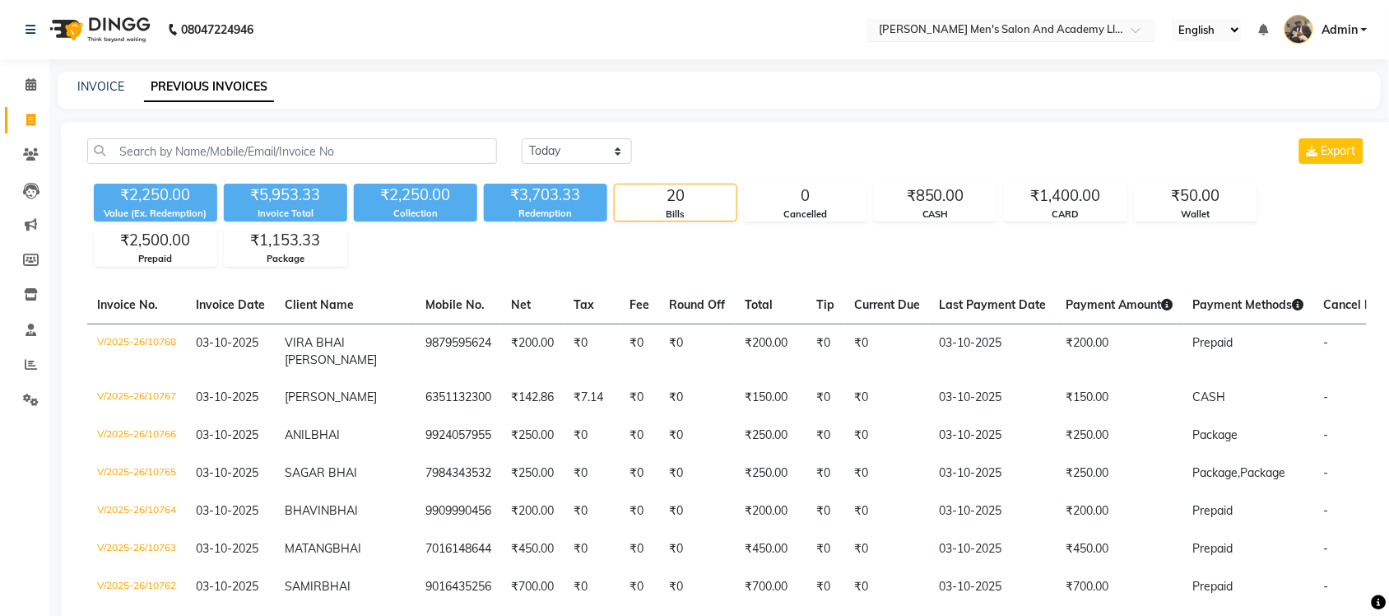
click at [1029, 27] on input "text" at bounding box center [995, 31] width 239 height 16
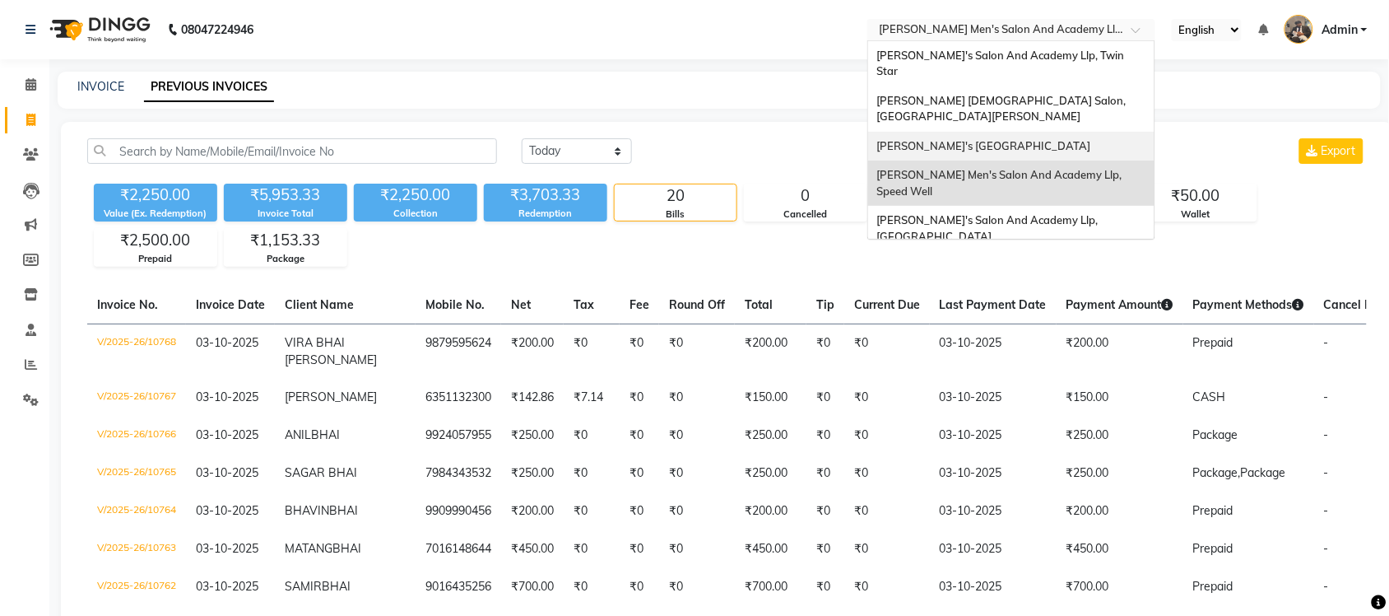
click at [1029, 139] on span "[PERSON_NAME]'s [GEOGRAPHIC_DATA]" at bounding box center [983, 145] width 214 height 13
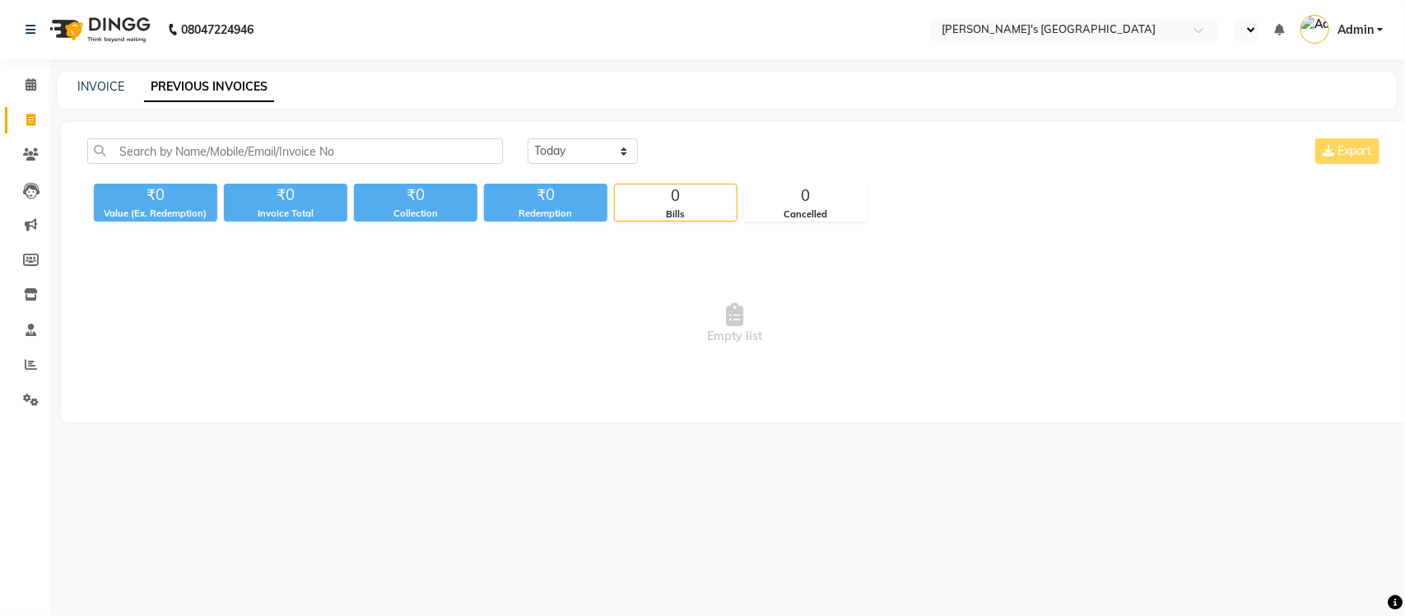
select select "en"
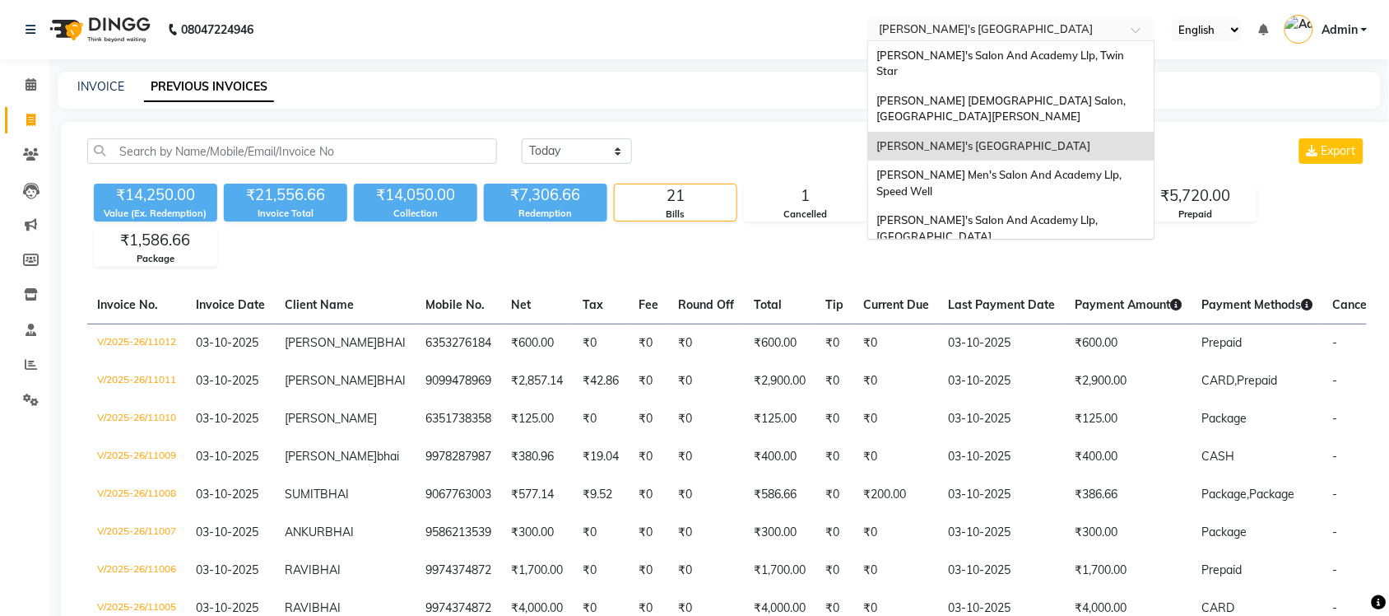
click at [1070, 35] on input "text" at bounding box center [995, 31] width 239 height 16
click at [1062, 86] on div "[PERSON_NAME] [DEMOGRAPHIC_DATA] Salon, [GEOGRAPHIC_DATA][PERSON_NAME]" at bounding box center [1011, 108] width 286 height 45
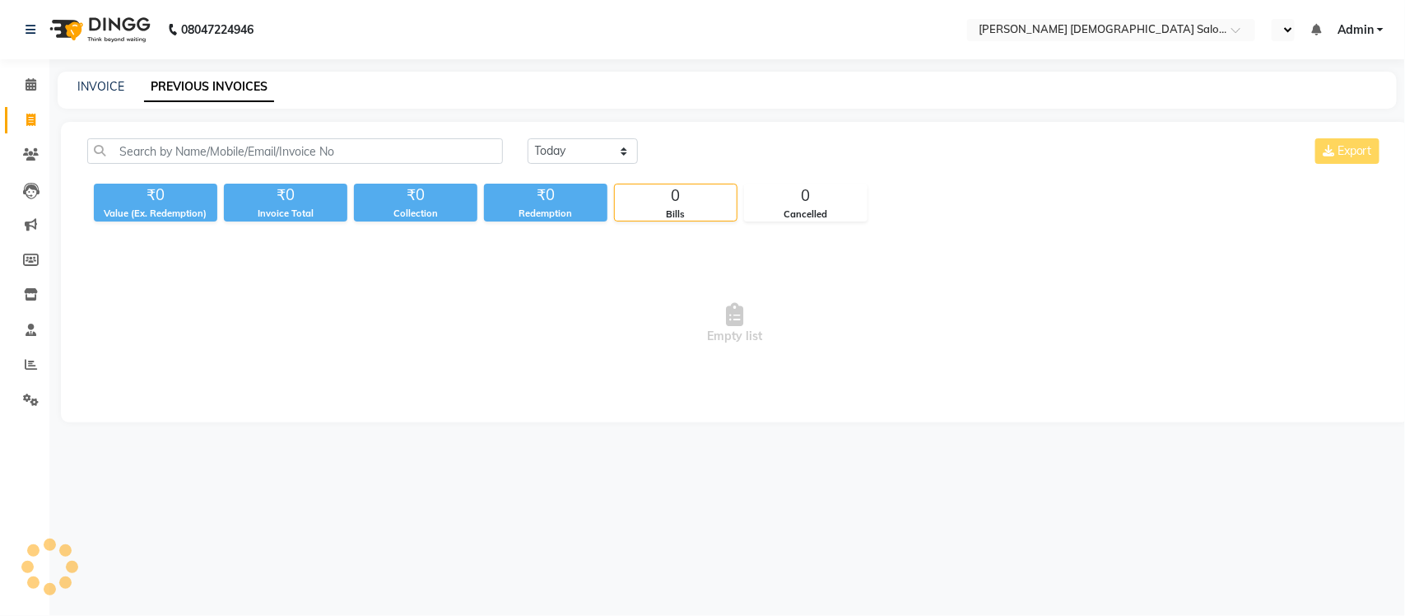
select select "en"
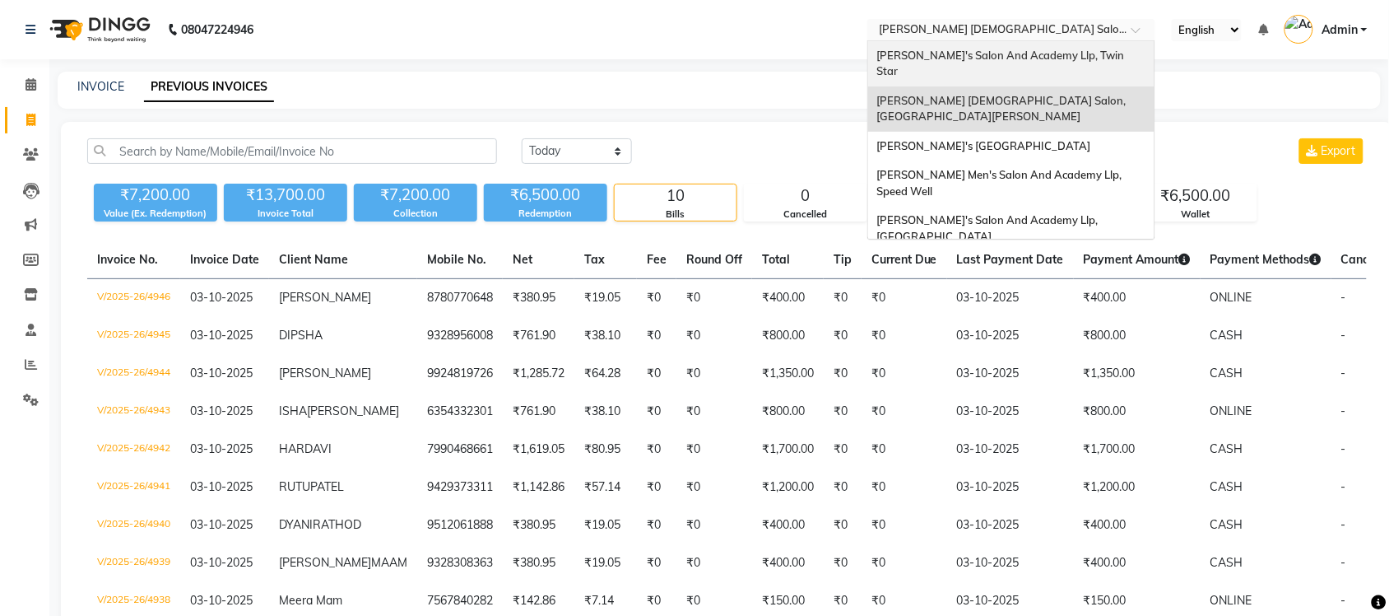
click at [1000, 39] on ng-select "Select Location × [PERSON_NAME] [DEMOGRAPHIC_DATA] Salon, [GEOGRAPHIC_DATA][PER…" at bounding box center [1011, 30] width 288 height 22
click at [975, 52] on span "[PERSON_NAME]'s Salon And Academy Llp, Twin Star" at bounding box center [1001, 64] width 250 height 30
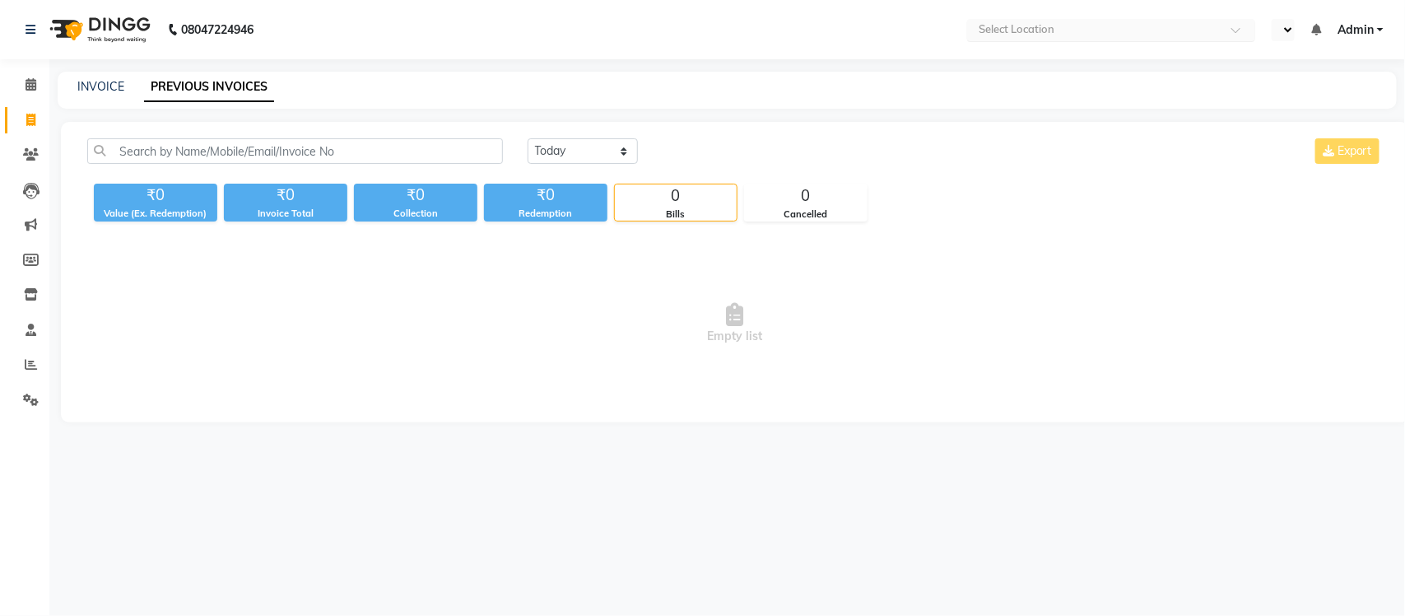
select select "en"
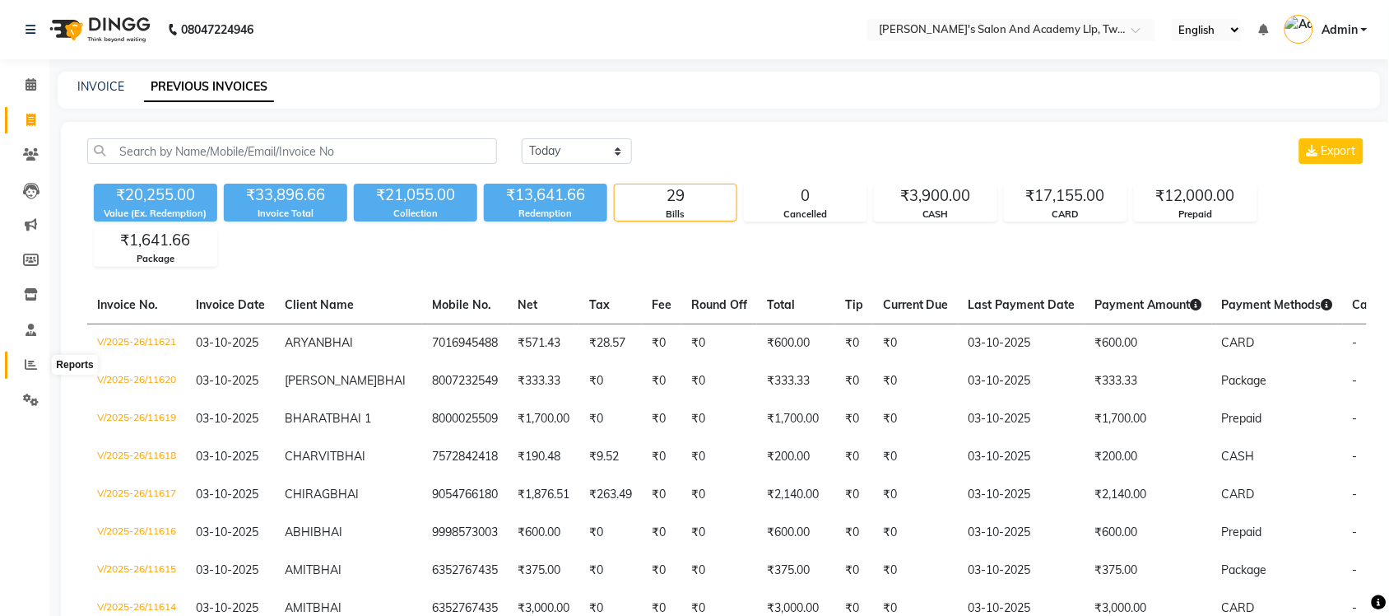
drag, startPoint x: 30, startPoint y: 365, endPoint x: 80, endPoint y: 359, distance: 49.7
click at [30, 365] on icon at bounding box center [31, 364] width 12 height 12
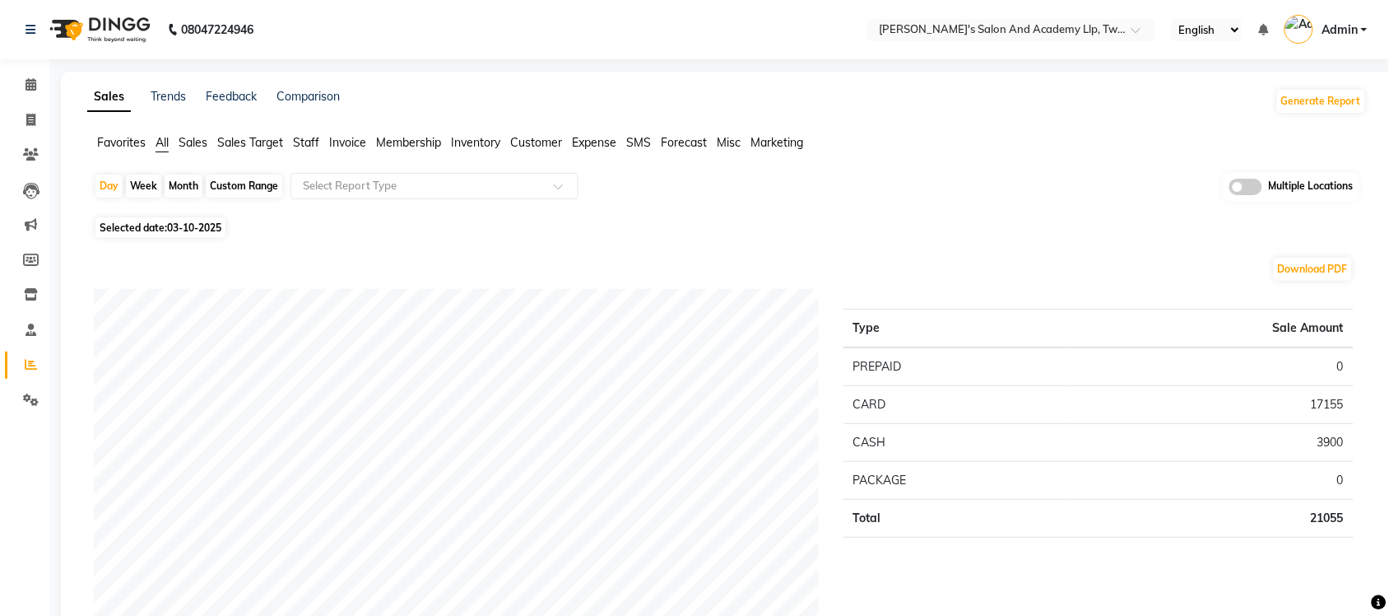
click at [1249, 186] on span at bounding box center [1245, 187] width 33 height 16
click at [1229, 189] on input "checkbox" at bounding box center [1229, 189] width 0 height 0
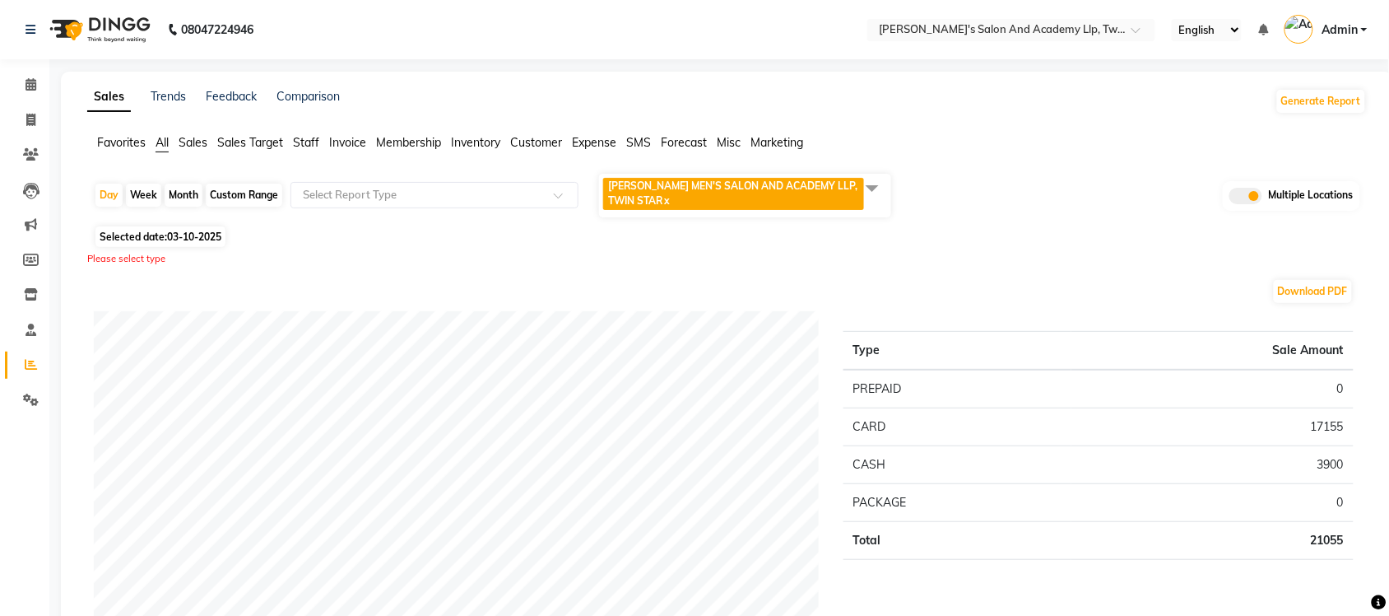
click at [869, 192] on span at bounding box center [872, 187] width 33 height 31
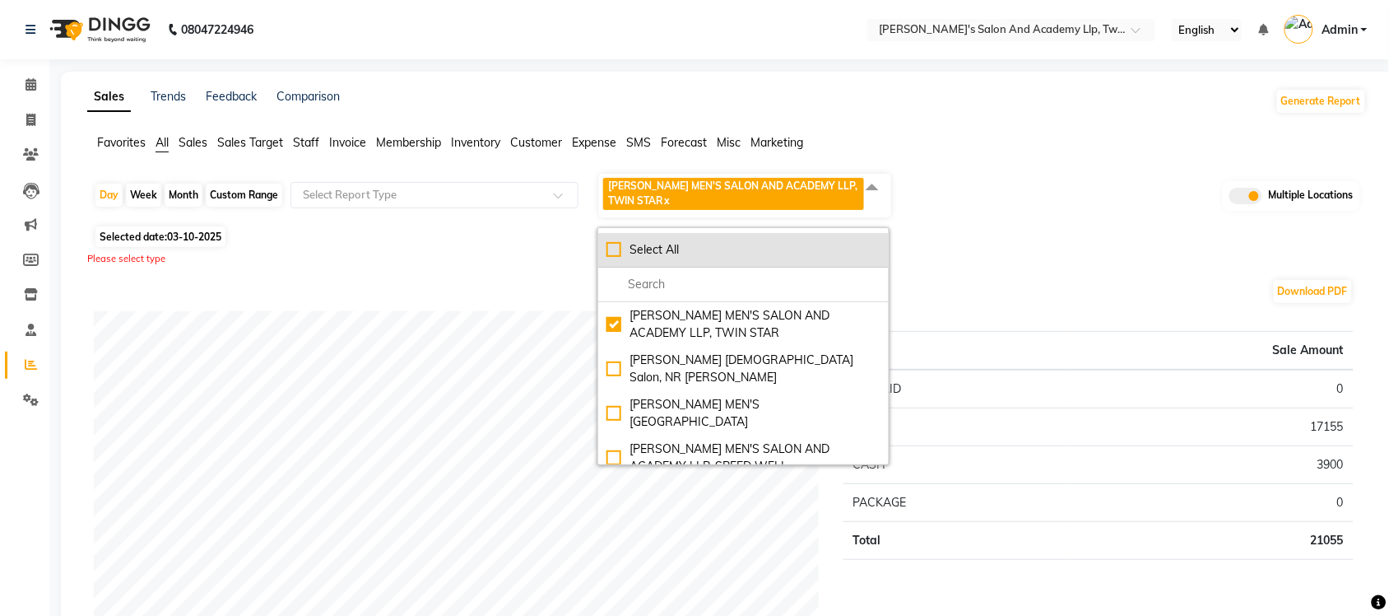
click at [619, 248] on div "Select All" at bounding box center [743, 249] width 274 height 17
checkbox input "true"
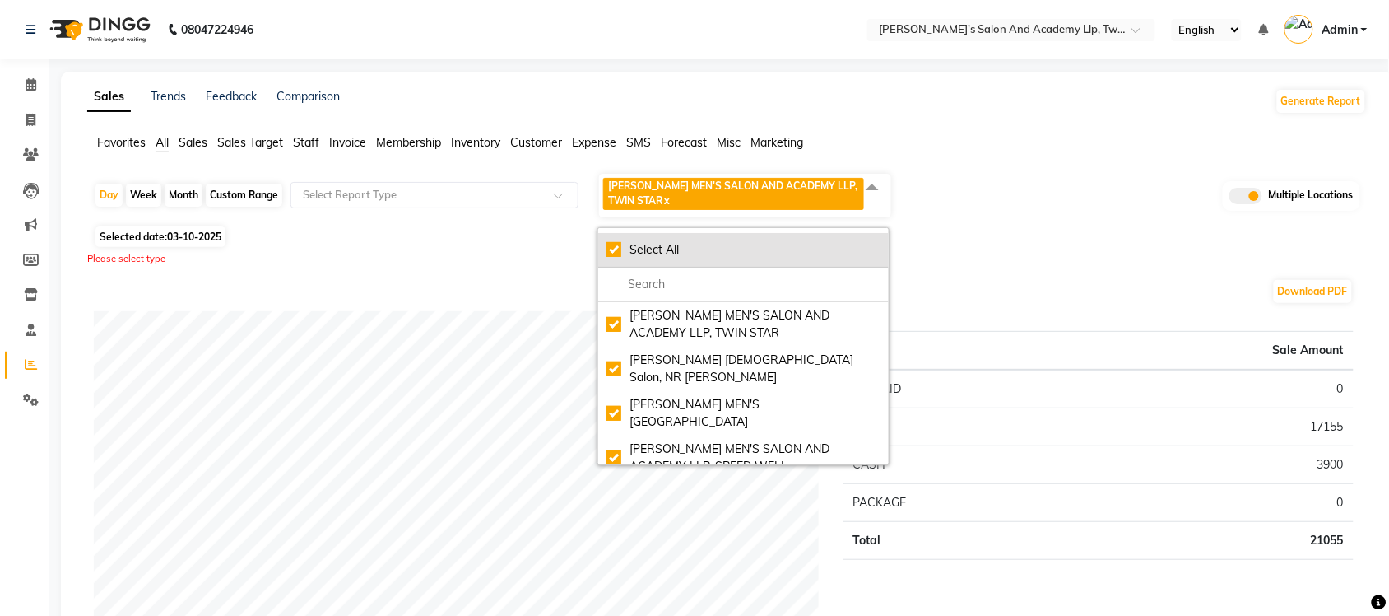
checkbox input "true"
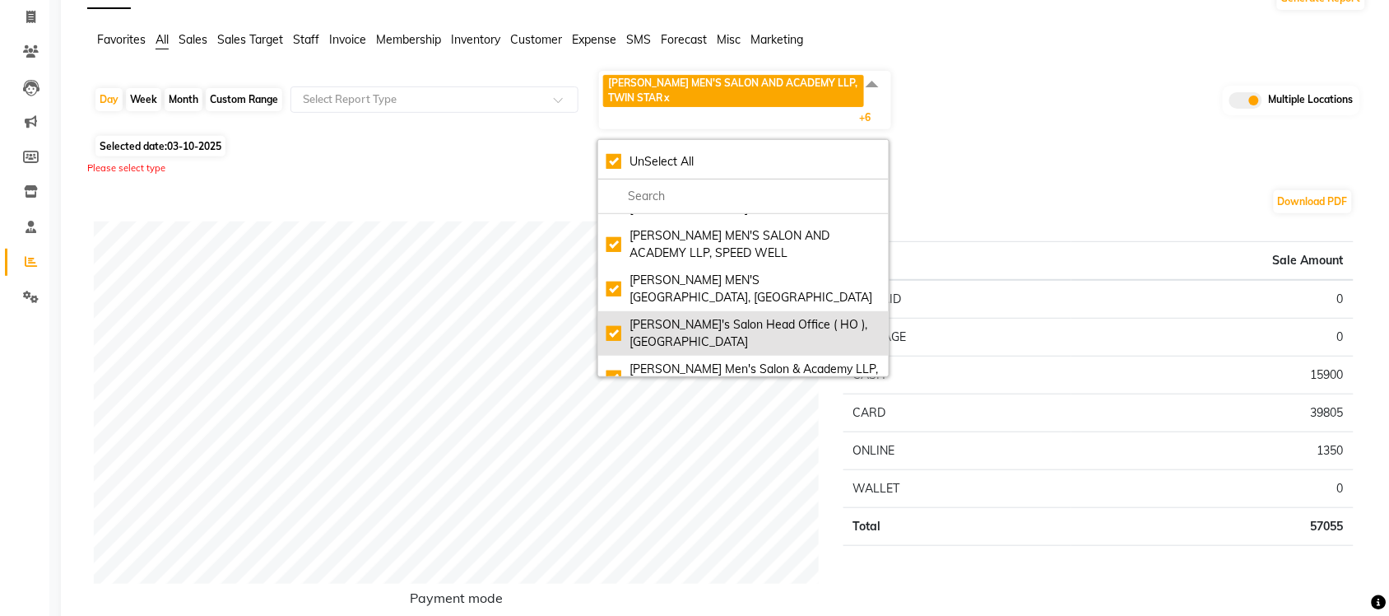
scroll to position [132, 0]
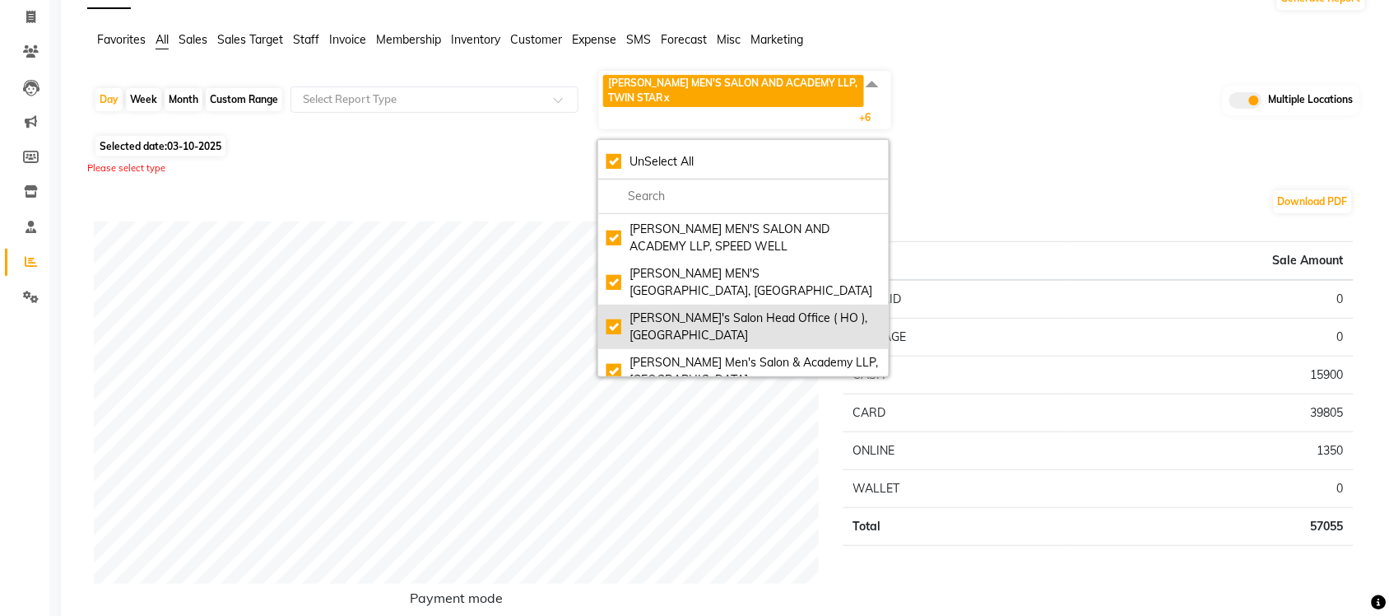
click at [614, 314] on div "Sandy Men's Salon Head Office ( HO ), University Road" at bounding box center [743, 326] width 274 height 35
checkbox input "false"
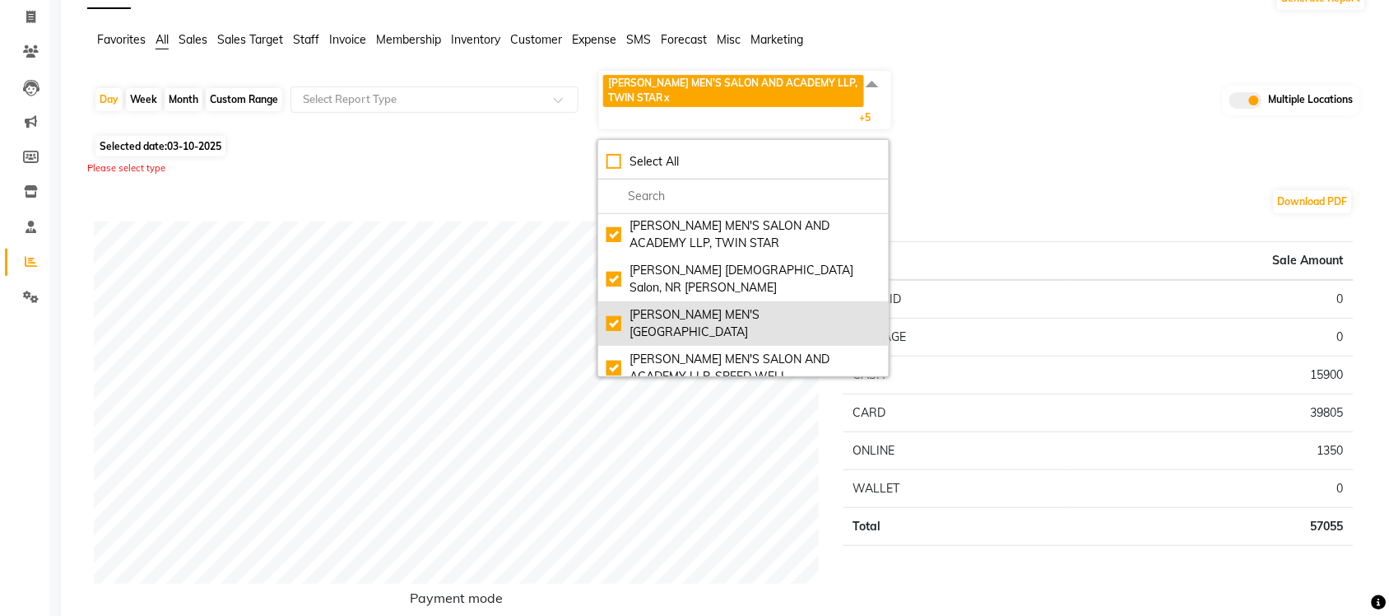
scroll to position [0, 0]
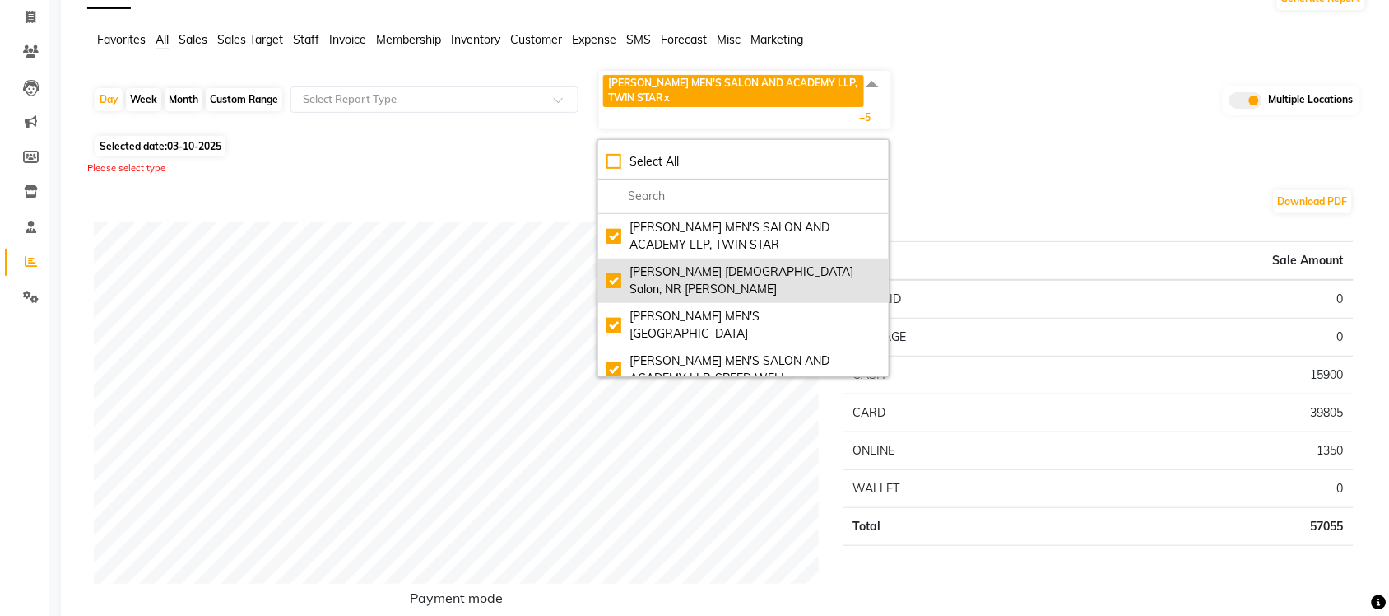
click at [611, 269] on div "Elaine Ladies Salon, NR Balaji Hall" at bounding box center [743, 280] width 274 height 35
checkbox input "true"
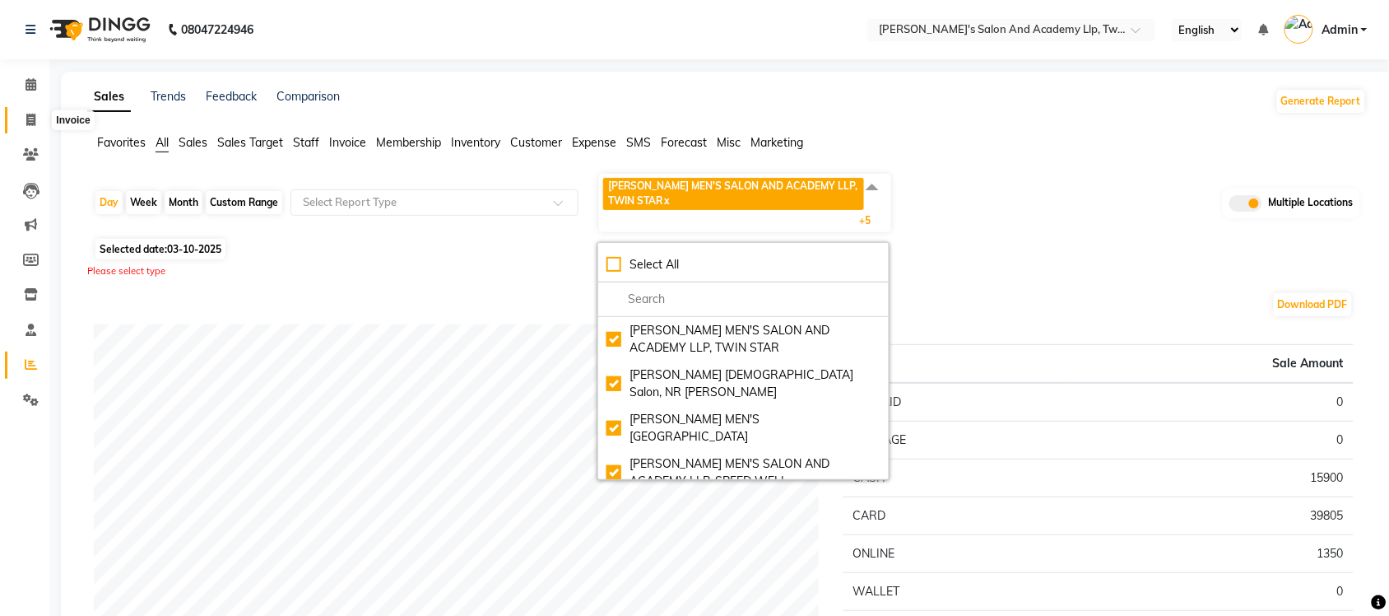
click at [26, 112] on span at bounding box center [30, 120] width 29 height 19
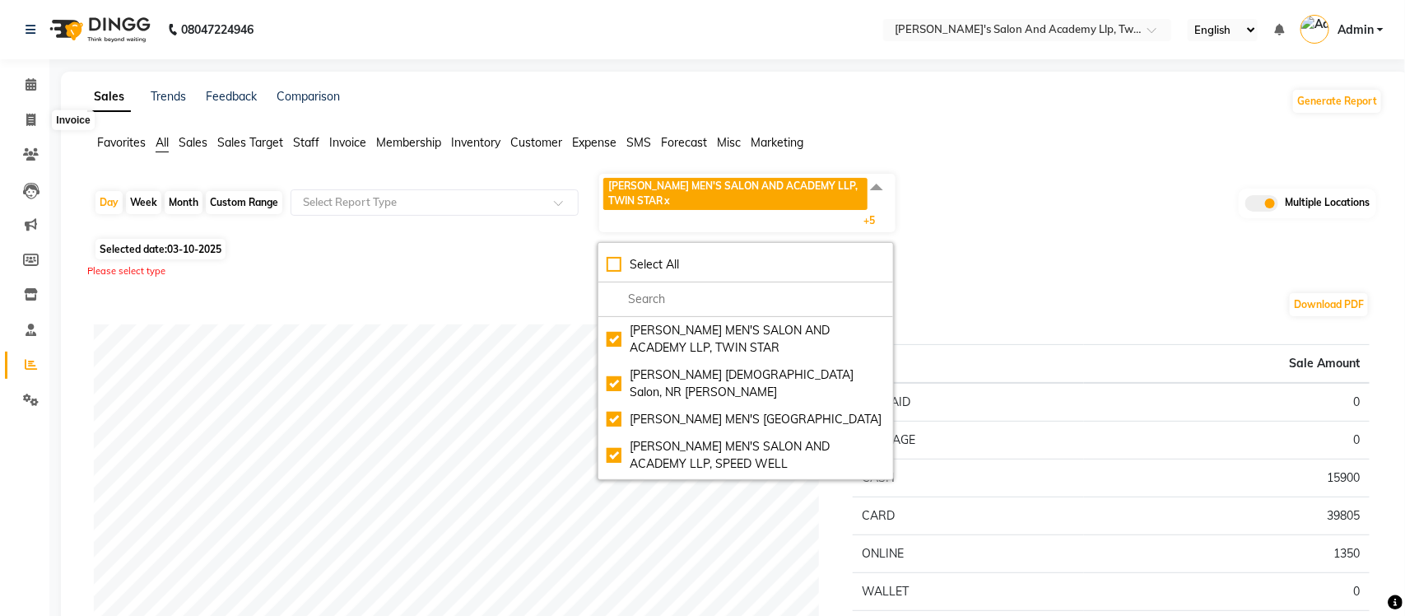
select select "service"
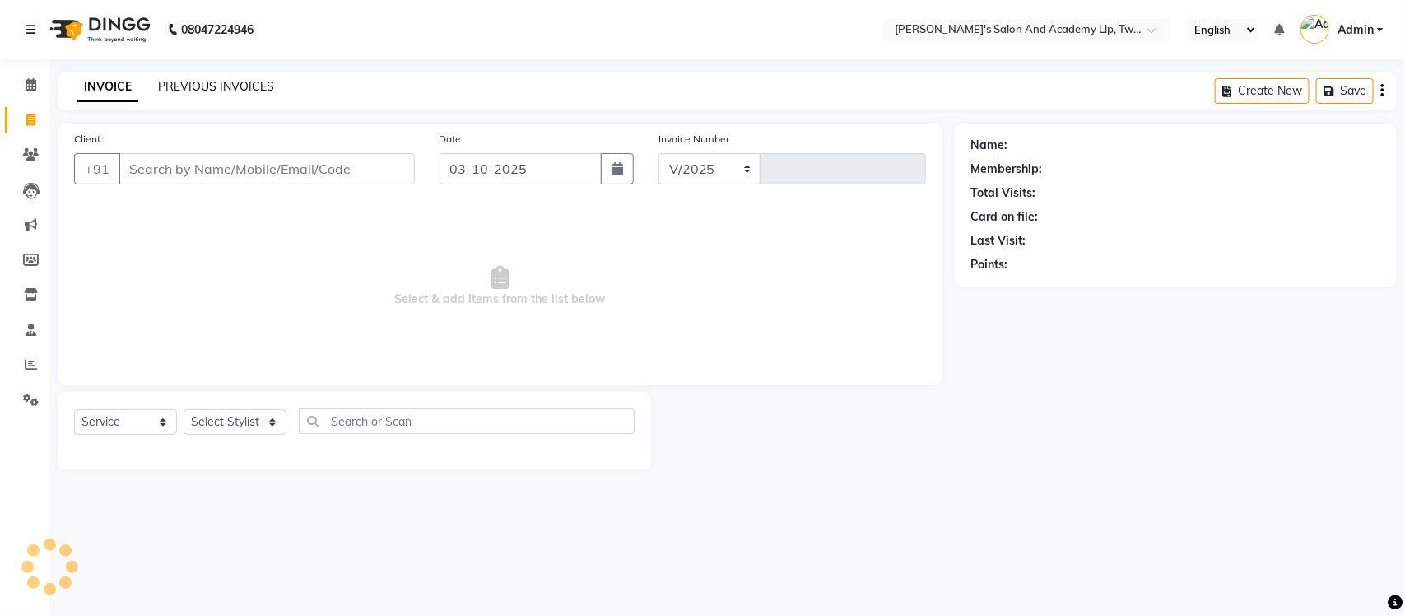
select select "6985"
type input "11622"
click at [183, 80] on link "PREVIOUS INVOICES" at bounding box center [216, 86] width 116 height 15
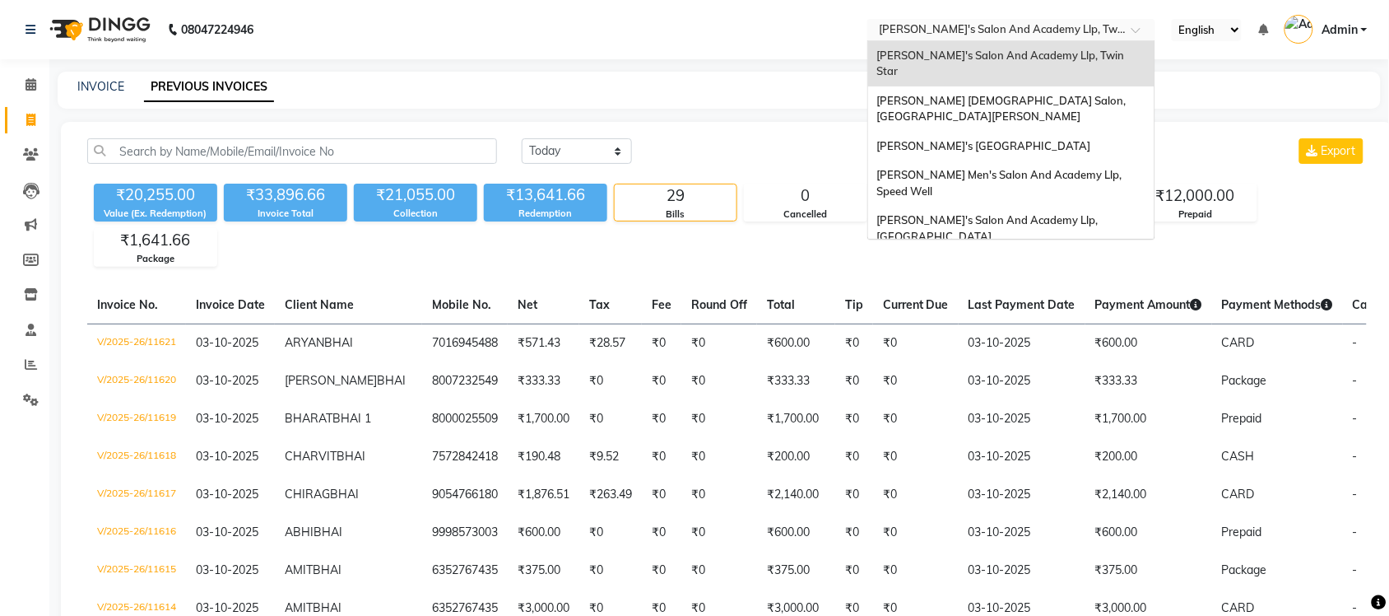
click at [1091, 35] on input "text" at bounding box center [995, 31] width 239 height 16
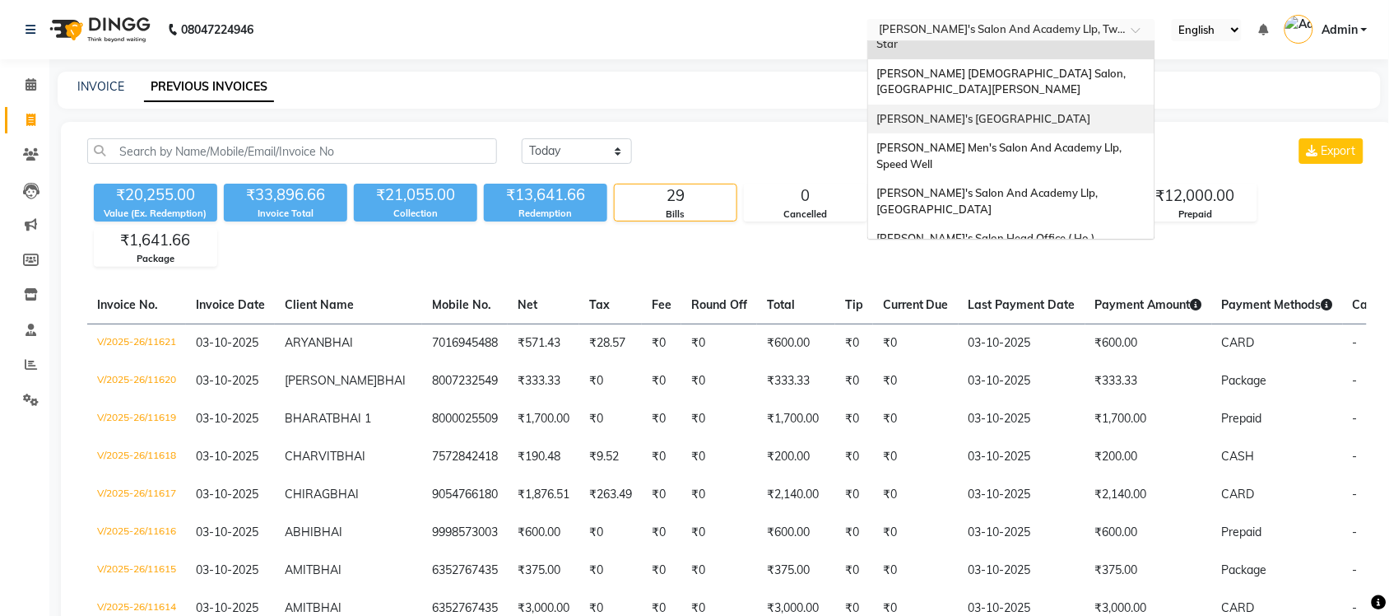
scroll to position [54, 0]
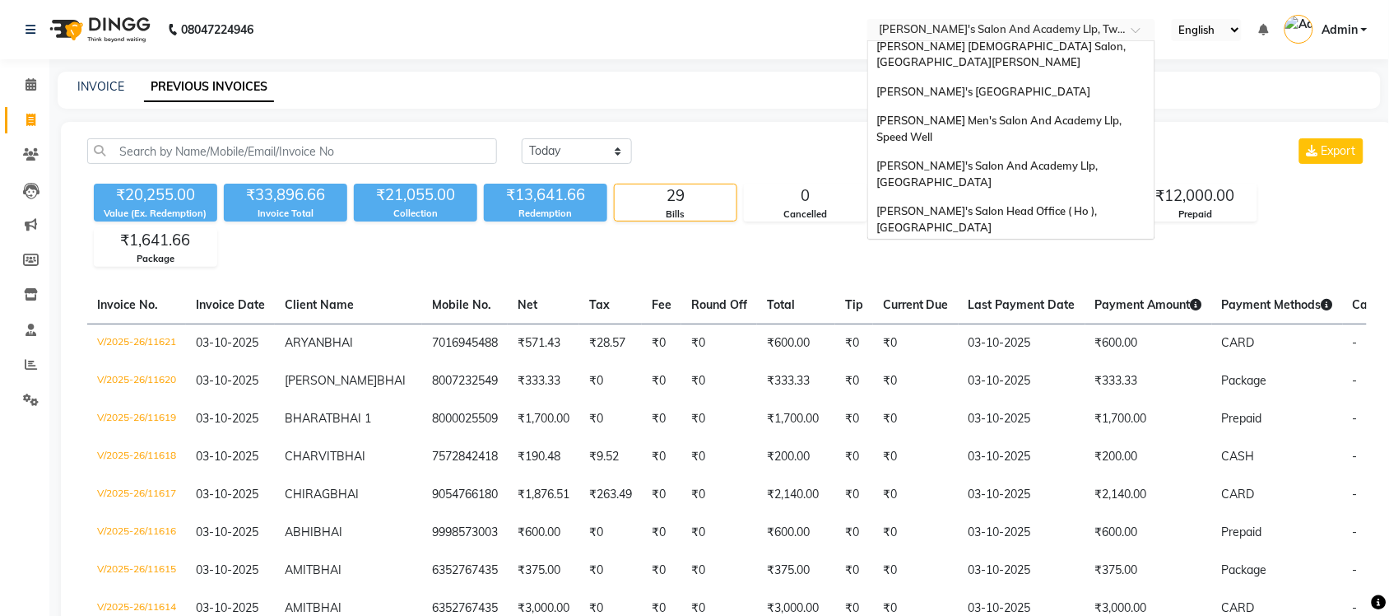
click at [996, 249] on span "[PERSON_NAME] Men's Salon & Academy Llp, [GEOGRAPHIC_DATA]" at bounding box center [993, 264] width 234 height 30
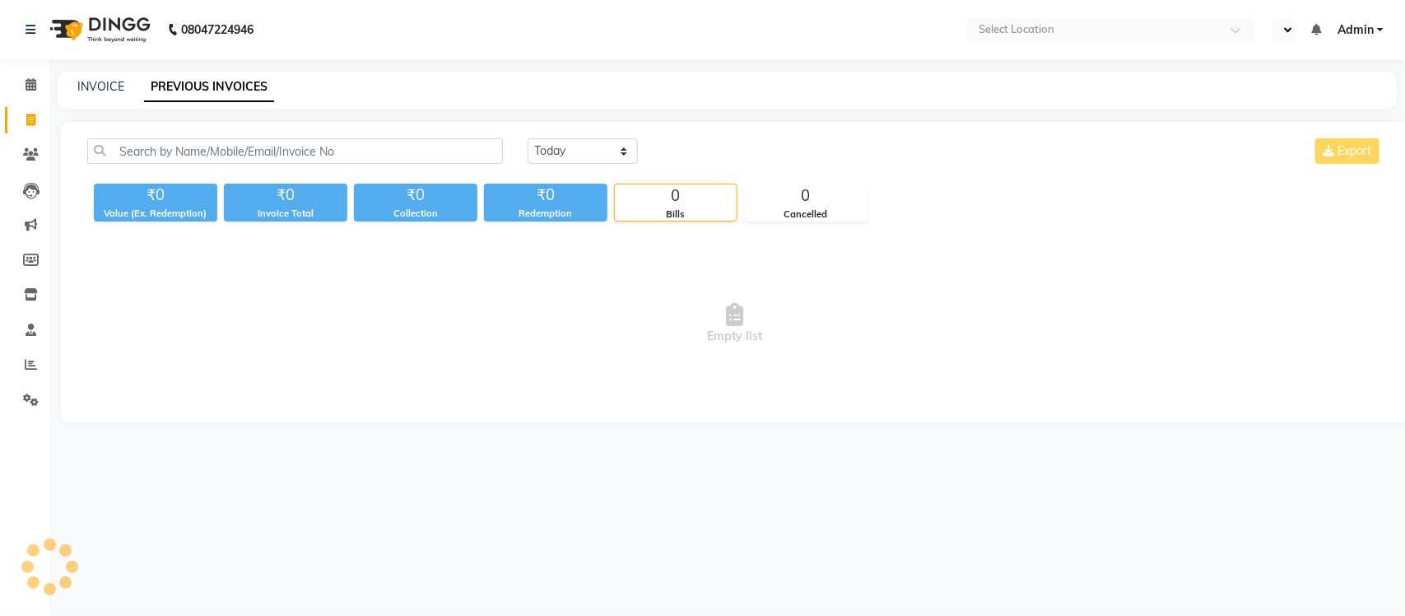
select select "en"
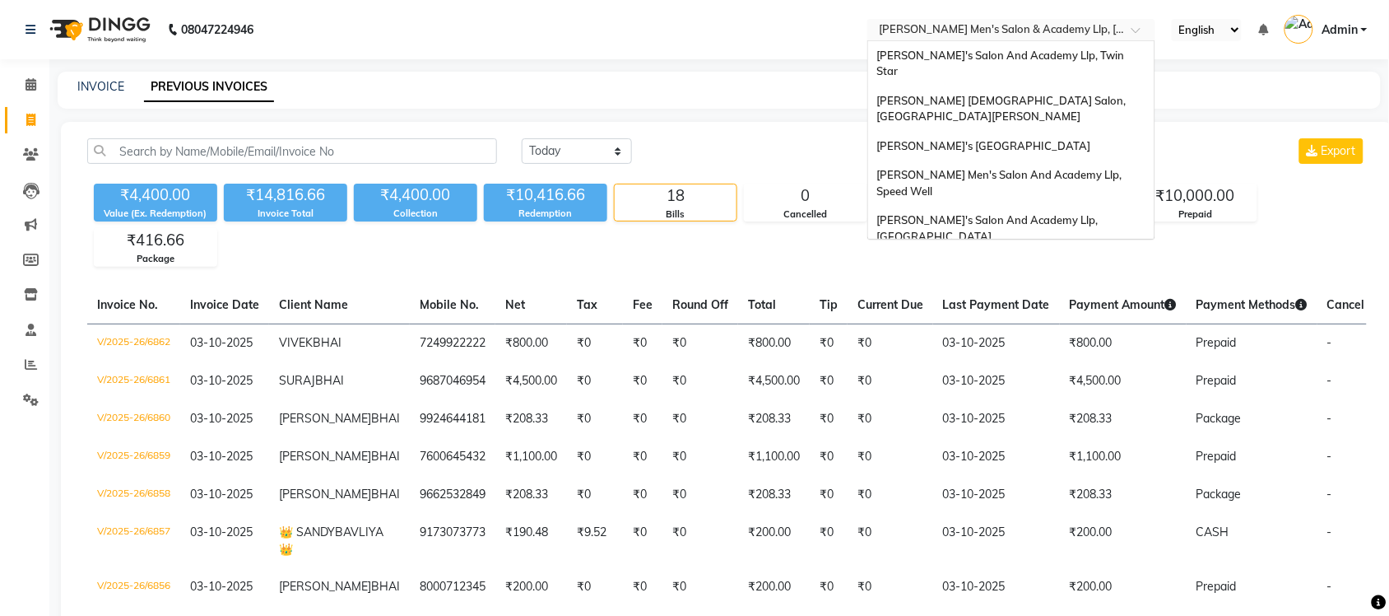
click at [1039, 29] on input "text" at bounding box center [995, 31] width 239 height 16
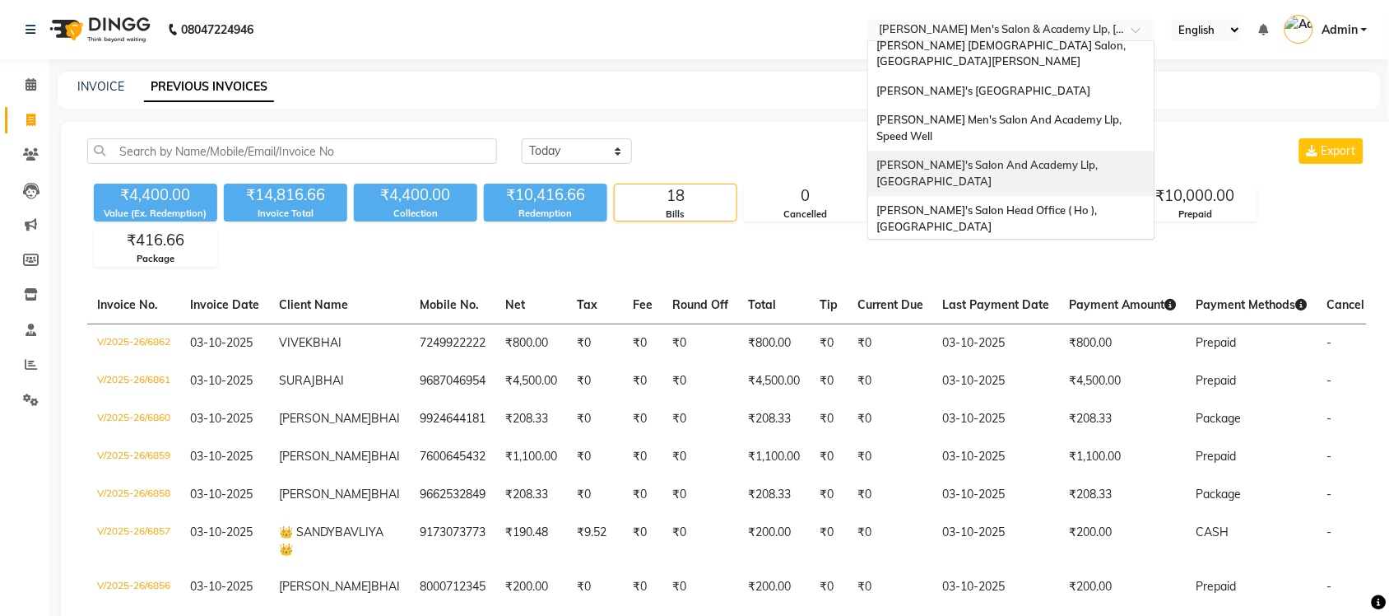
click at [1080, 158] on span "[PERSON_NAME]'s Salon And Academy Llp, [GEOGRAPHIC_DATA]" at bounding box center [988, 173] width 224 height 30
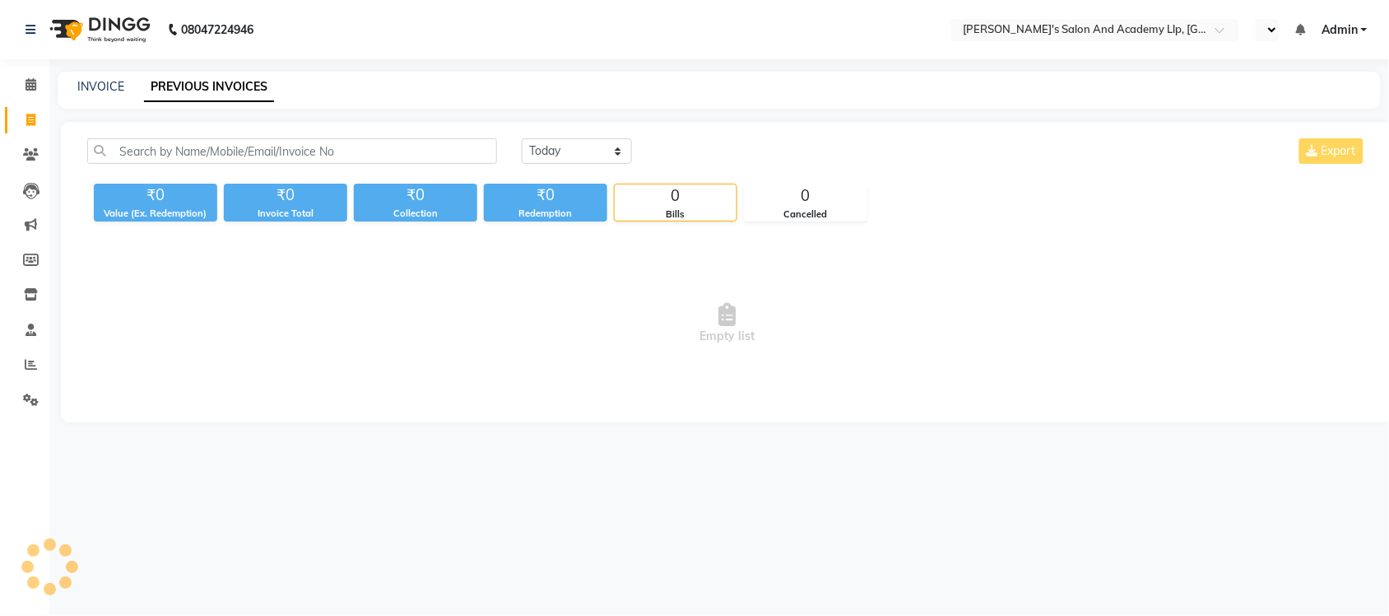
select select "en"
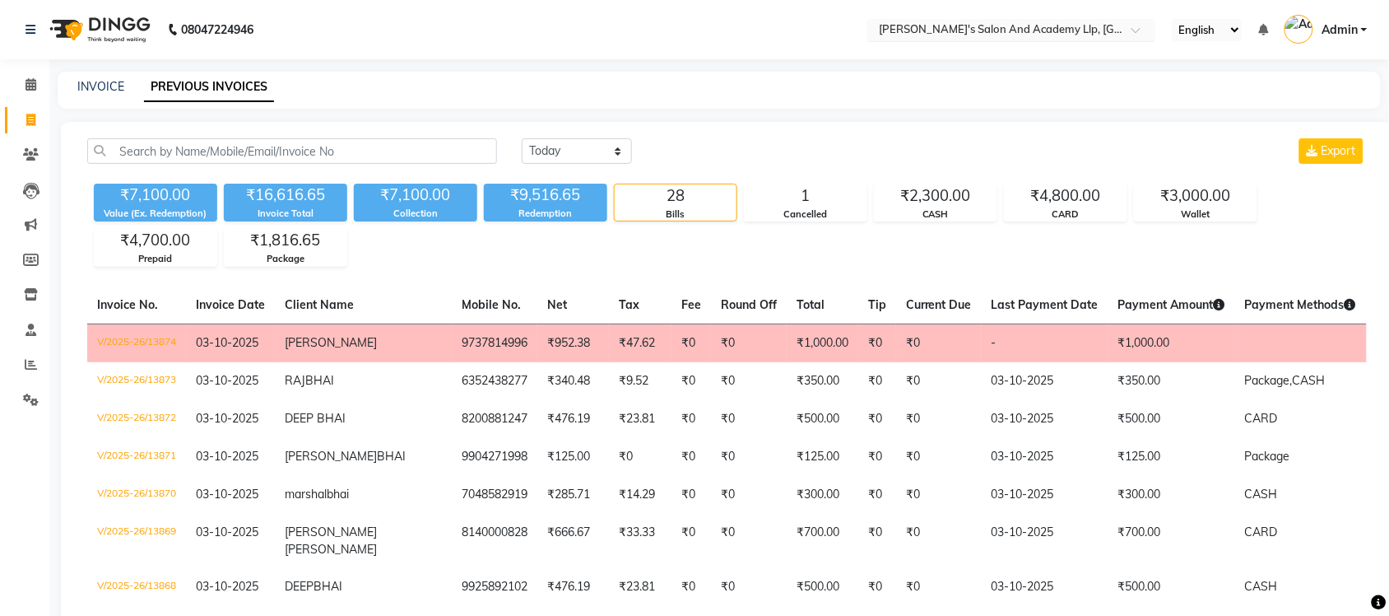
click at [1083, 35] on input "text" at bounding box center [995, 31] width 239 height 16
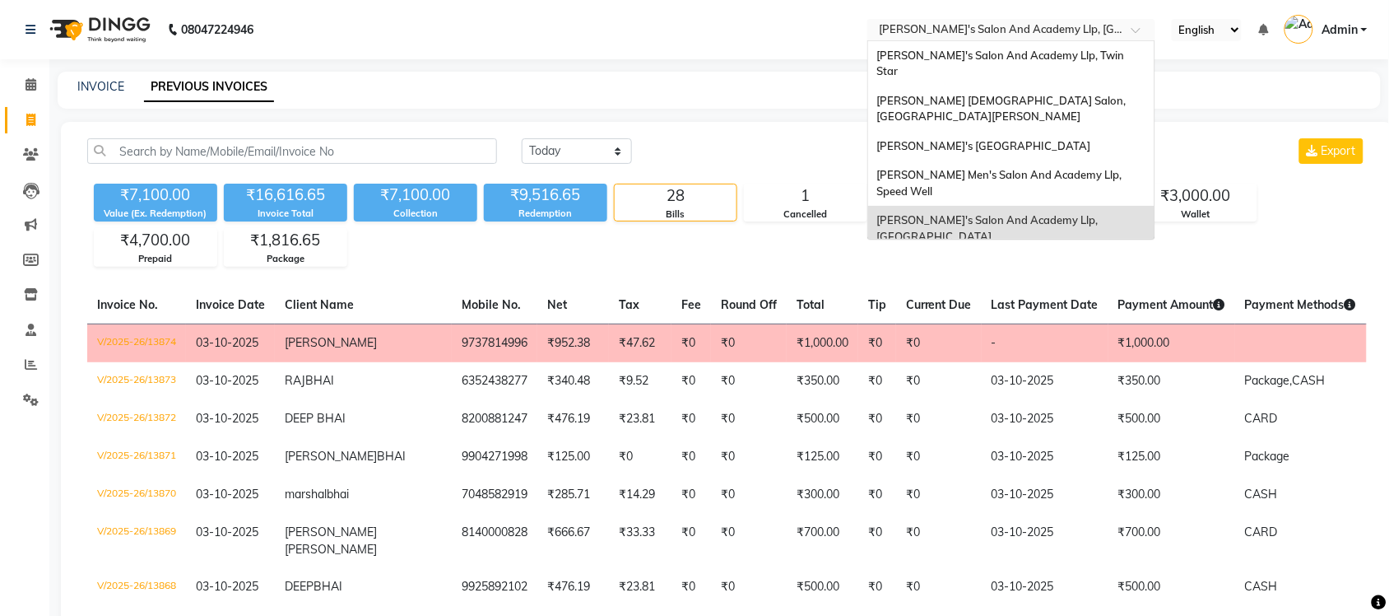
scroll to position [54, 0]
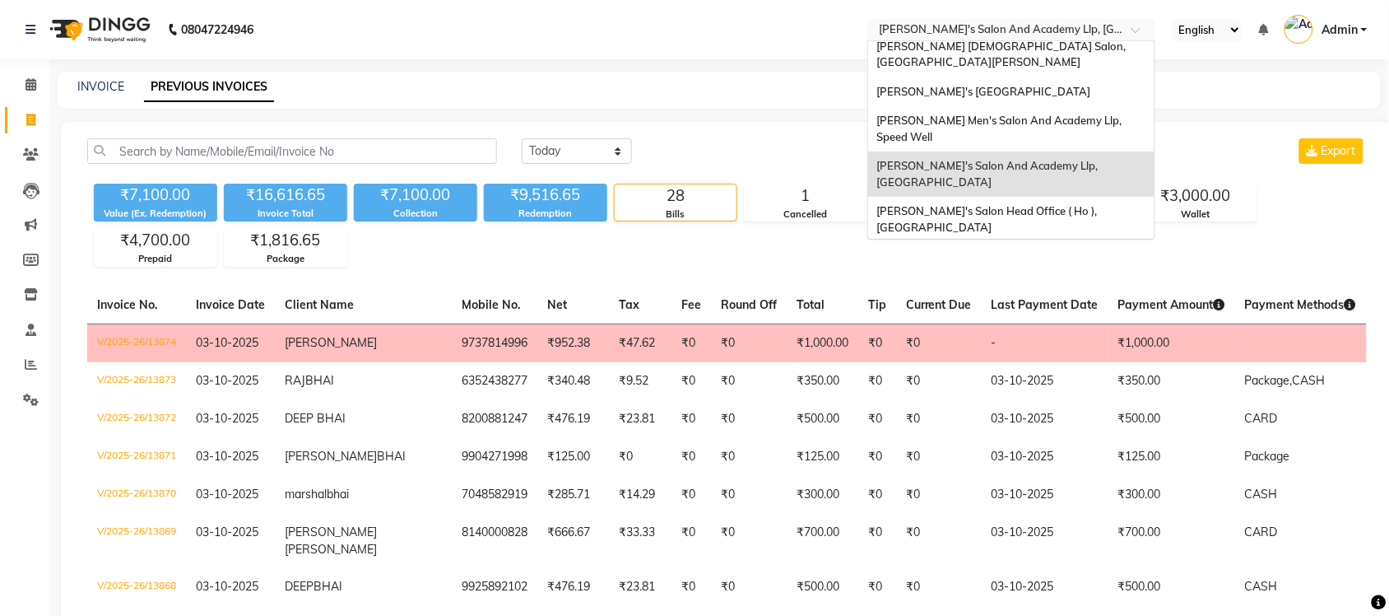
click at [1079, 249] on span "[PERSON_NAME] Men's Salon & Academy Llp, [GEOGRAPHIC_DATA]" at bounding box center [993, 264] width 234 height 30
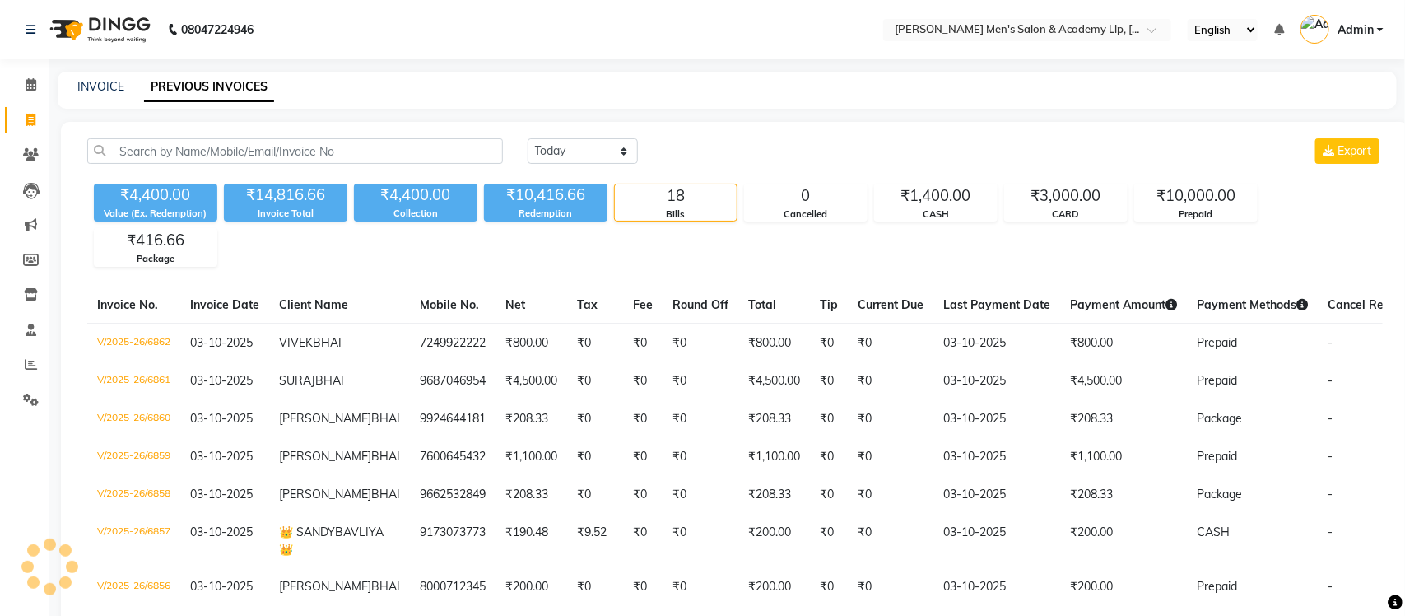
select select "en"
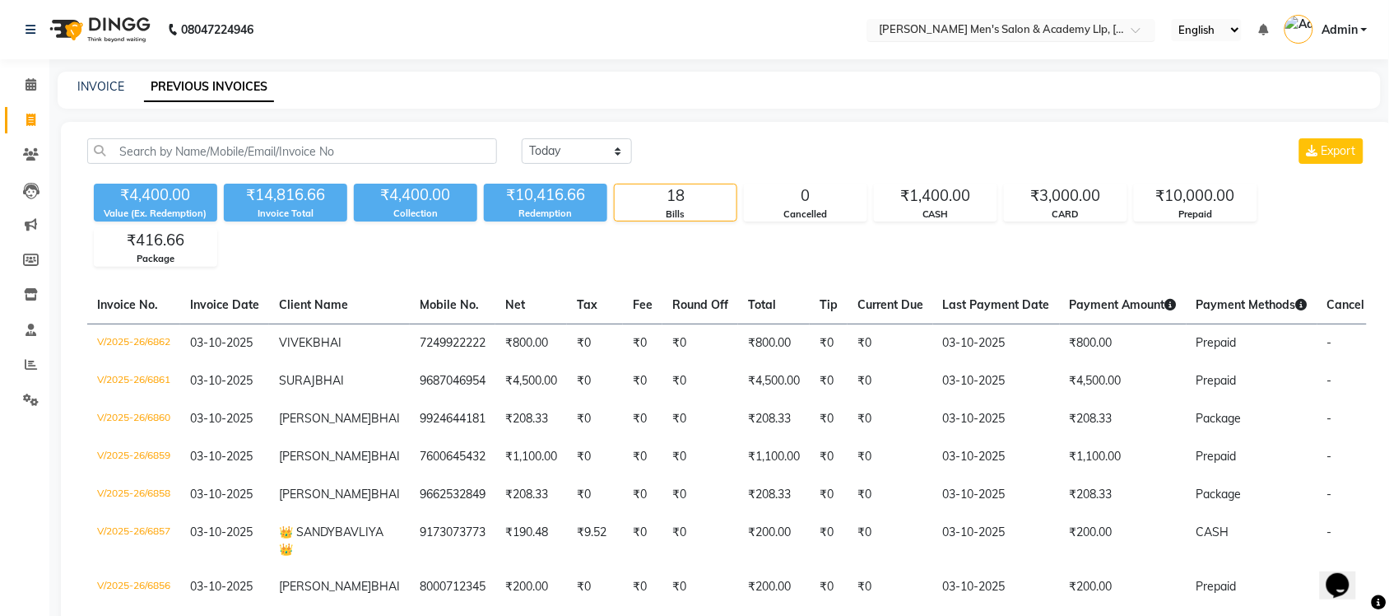
click at [1071, 26] on input "text" at bounding box center [995, 31] width 239 height 16
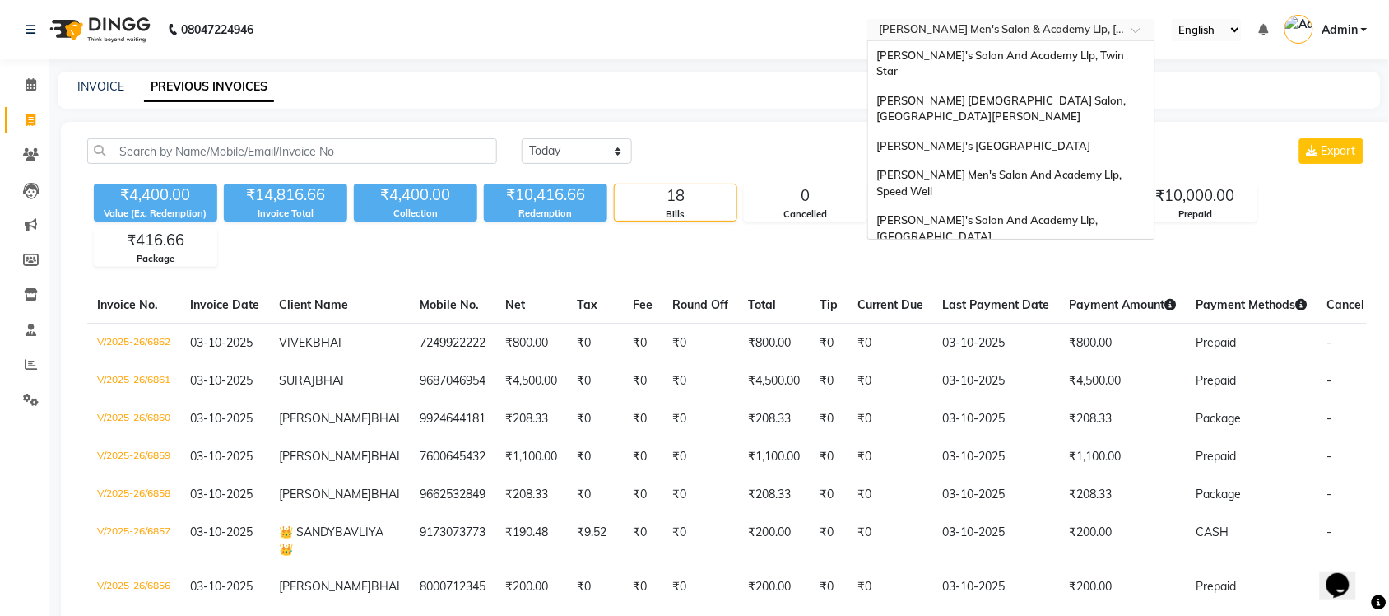
scroll to position [55, 0]
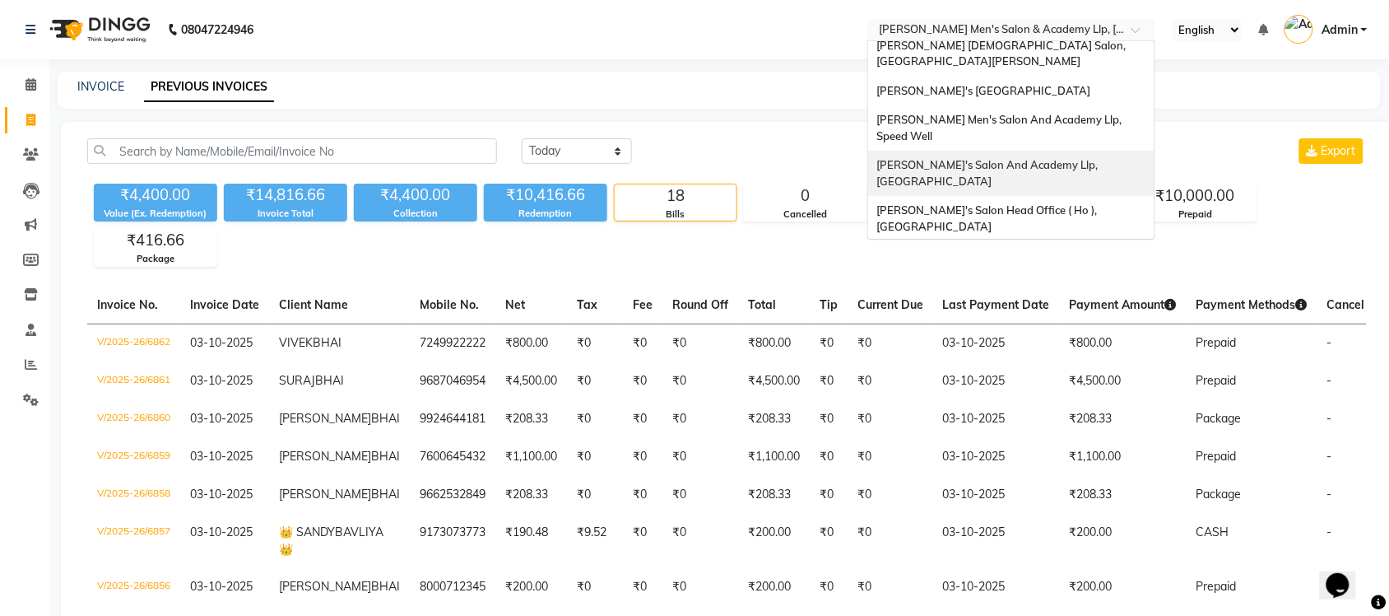
click at [1080, 158] on span "[PERSON_NAME]'s Salon And Academy Llp, [GEOGRAPHIC_DATA]" at bounding box center [988, 173] width 224 height 30
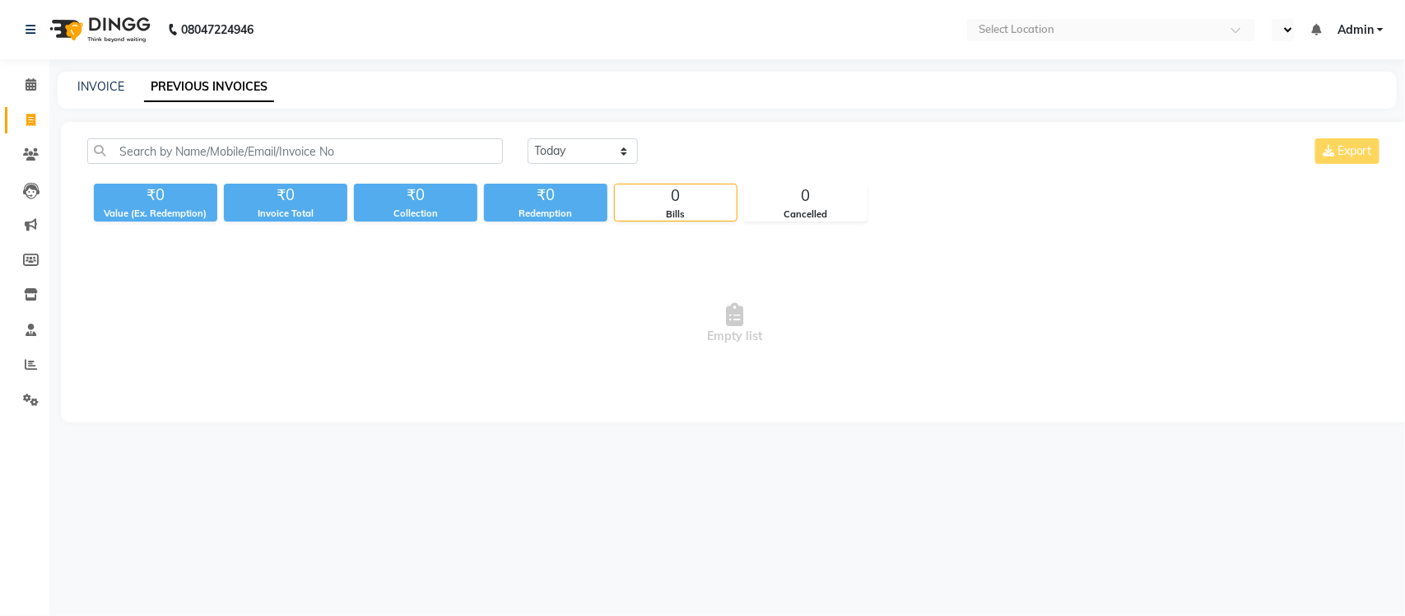
select select "en"
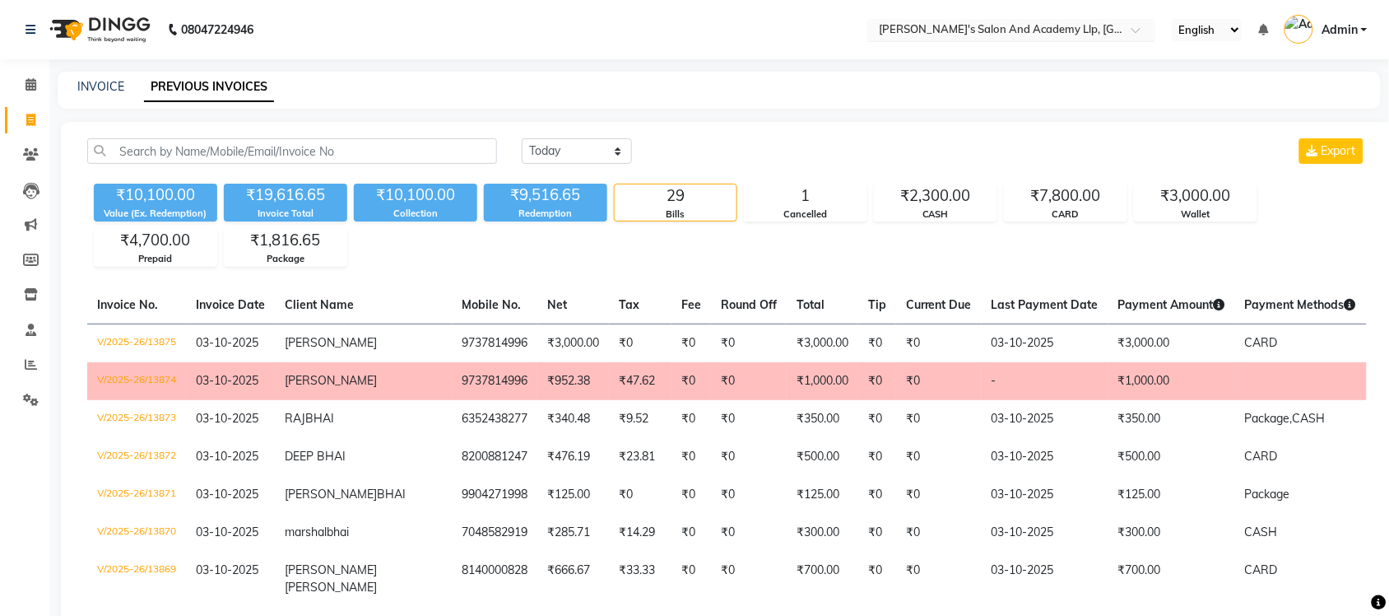
click at [1046, 35] on input "text" at bounding box center [995, 31] width 239 height 16
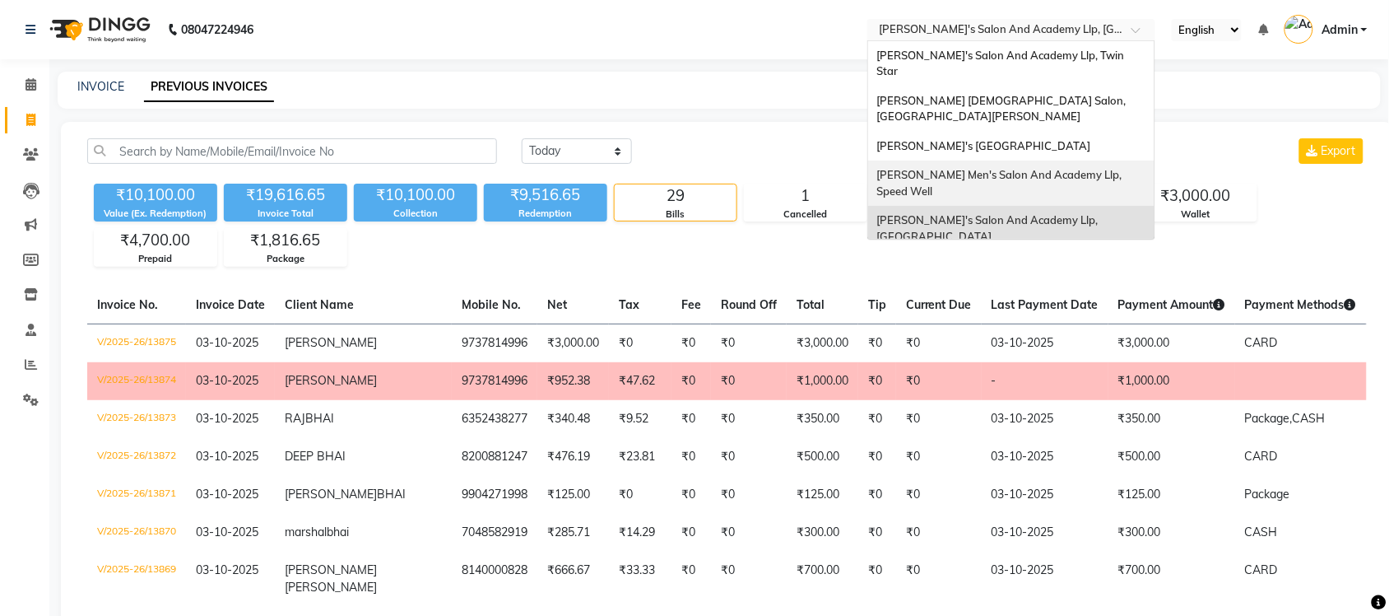
click at [1034, 168] on span "[PERSON_NAME] Men's Salon And Academy Llp, Speed Well" at bounding box center [1000, 183] width 248 height 30
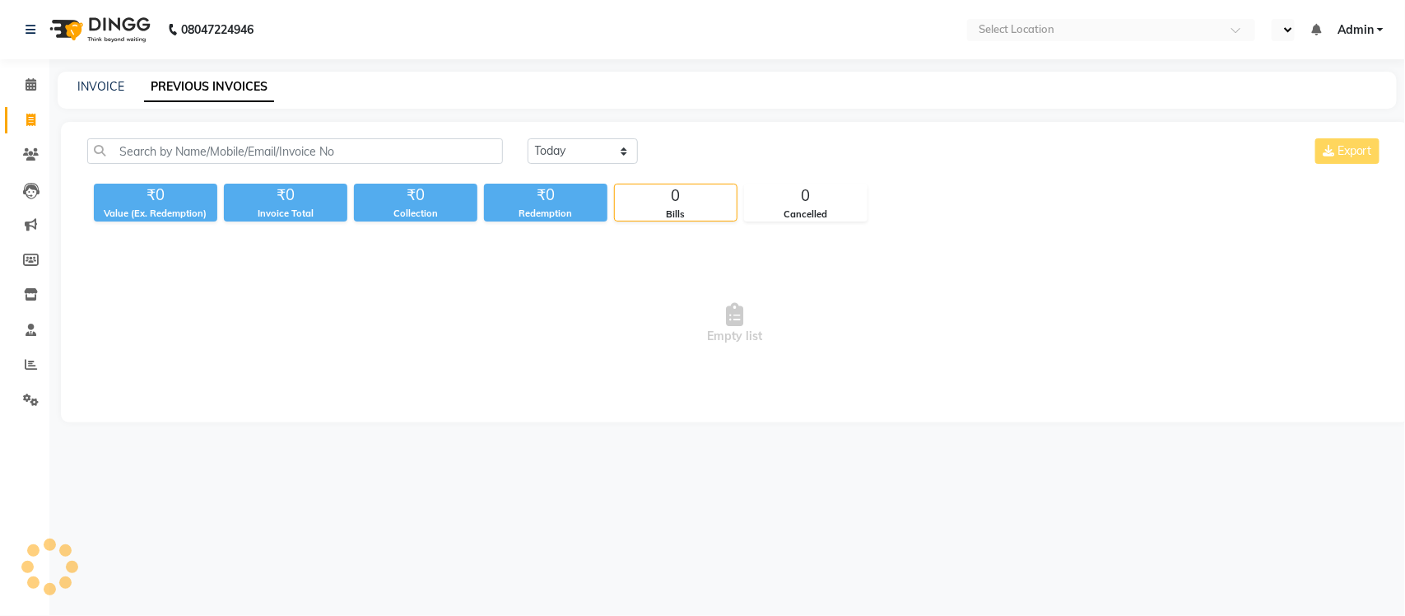
select select "en"
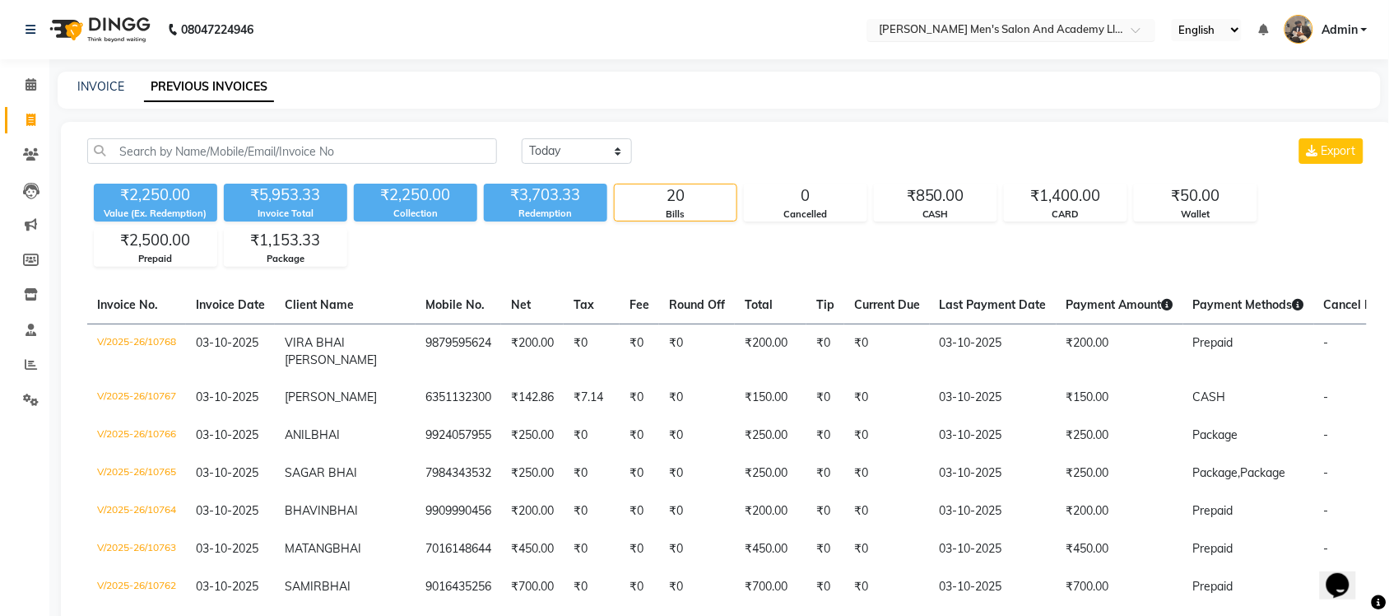
click at [1068, 30] on input "text" at bounding box center [995, 31] width 239 height 16
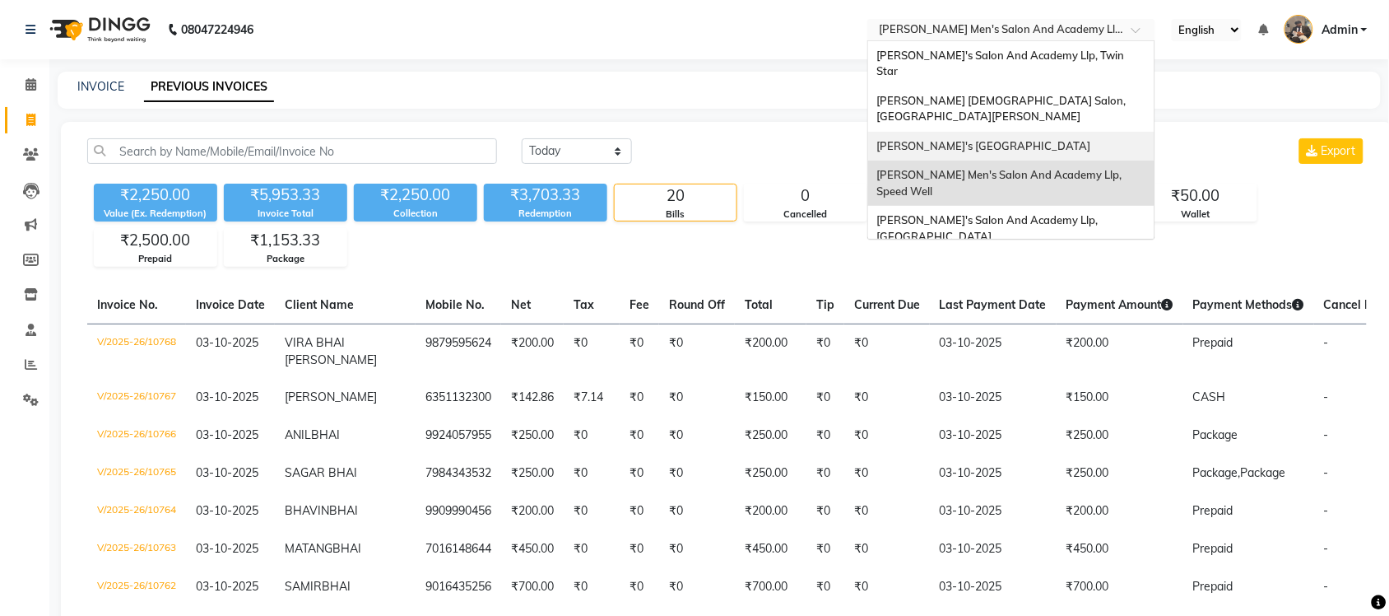
click at [1045, 132] on div "[PERSON_NAME]'s [GEOGRAPHIC_DATA]" at bounding box center [1011, 147] width 286 height 30
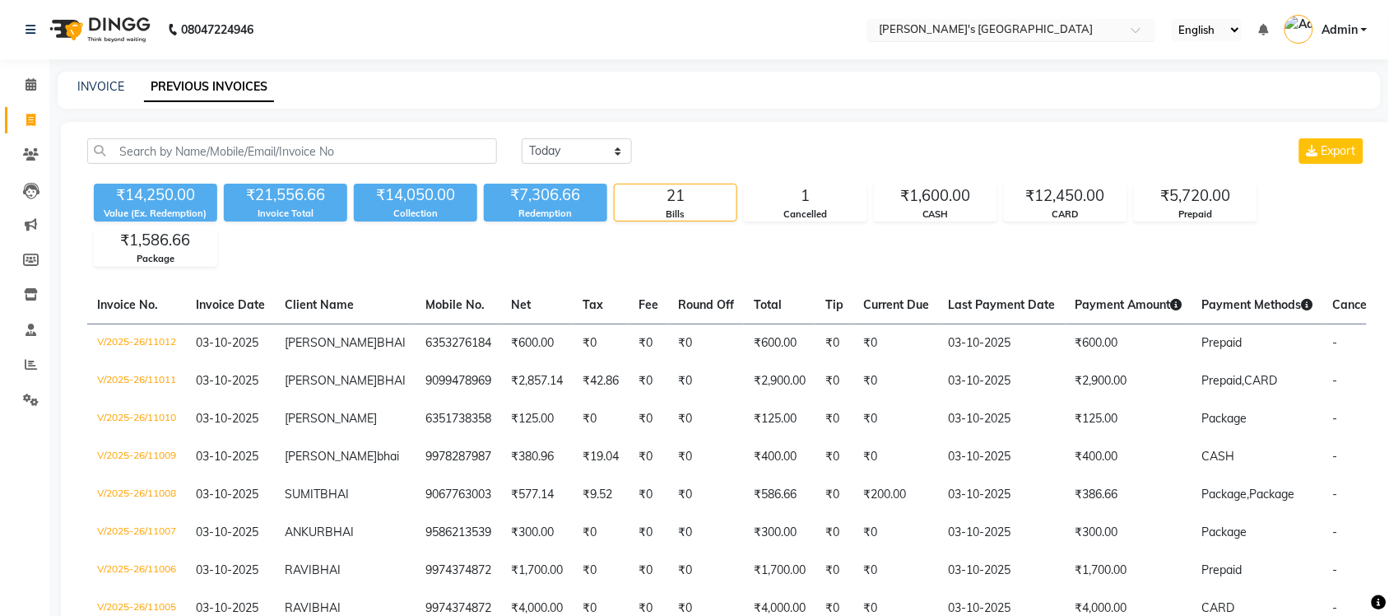
click at [973, 31] on input "text" at bounding box center [995, 31] width 239 height 16
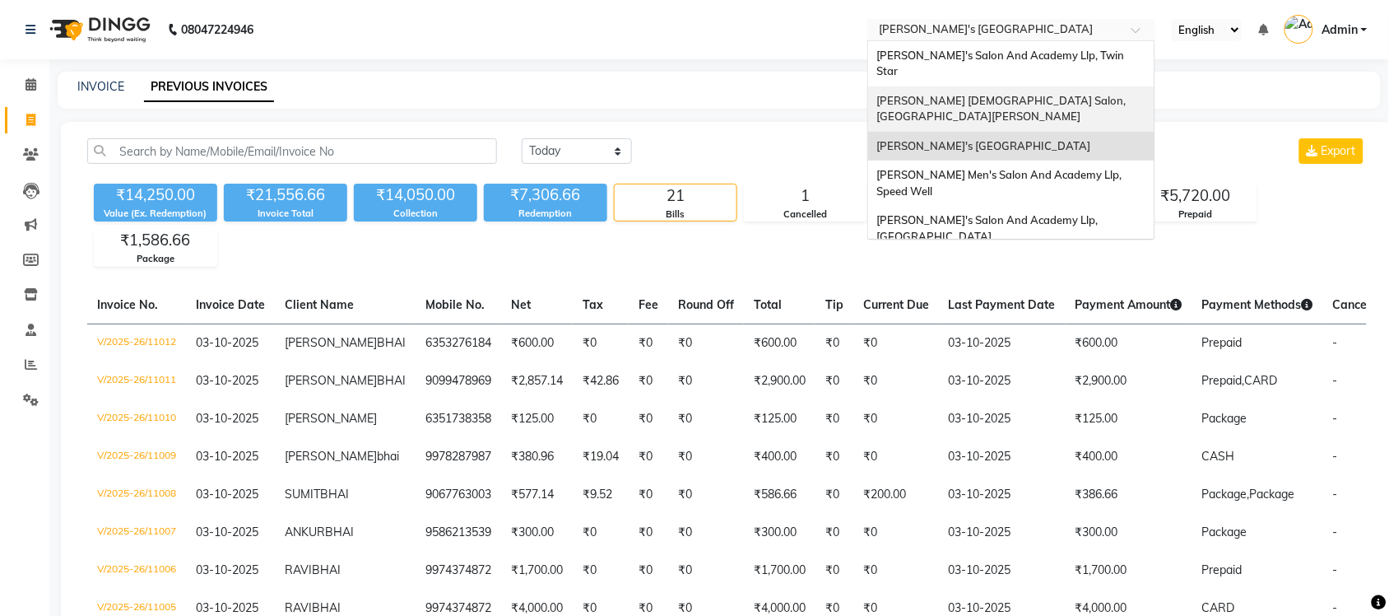
click at [972, 94] on span "[PERSON_NAME] [DEMOGRAPHIC_DATA] Salon, [GEOGRAPHIC_DATA][PERSON_NAME]" at bounding box center [1002, 109] width 252 height 30
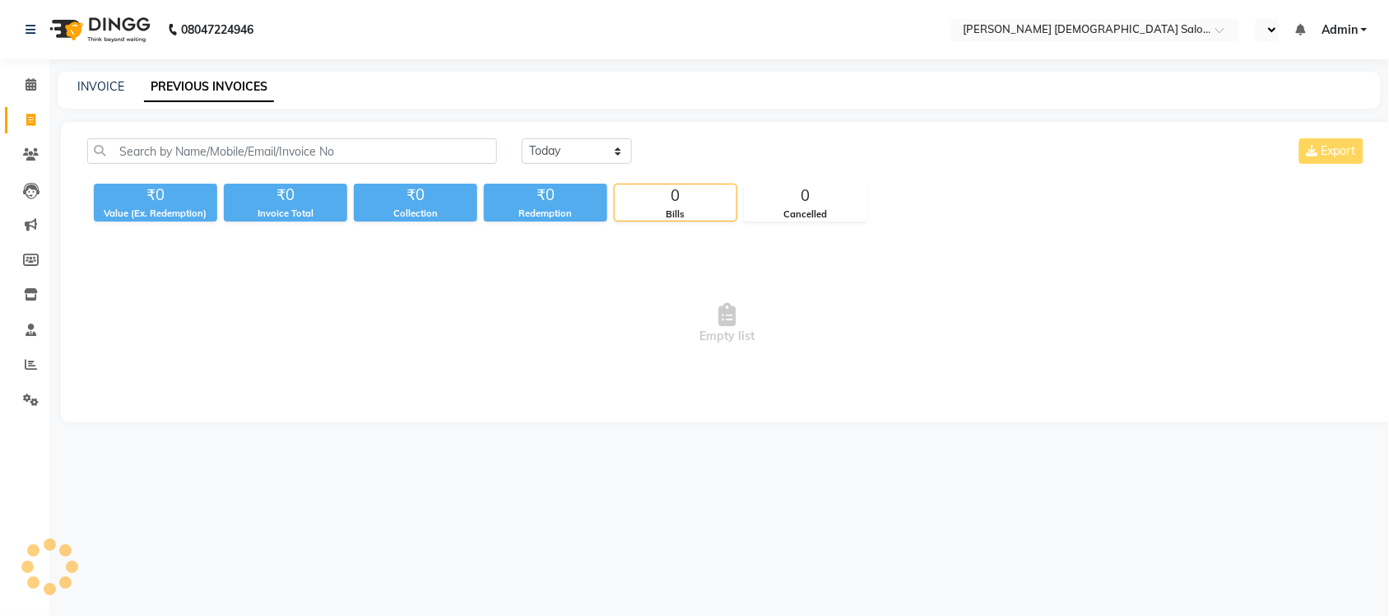
select select "en"
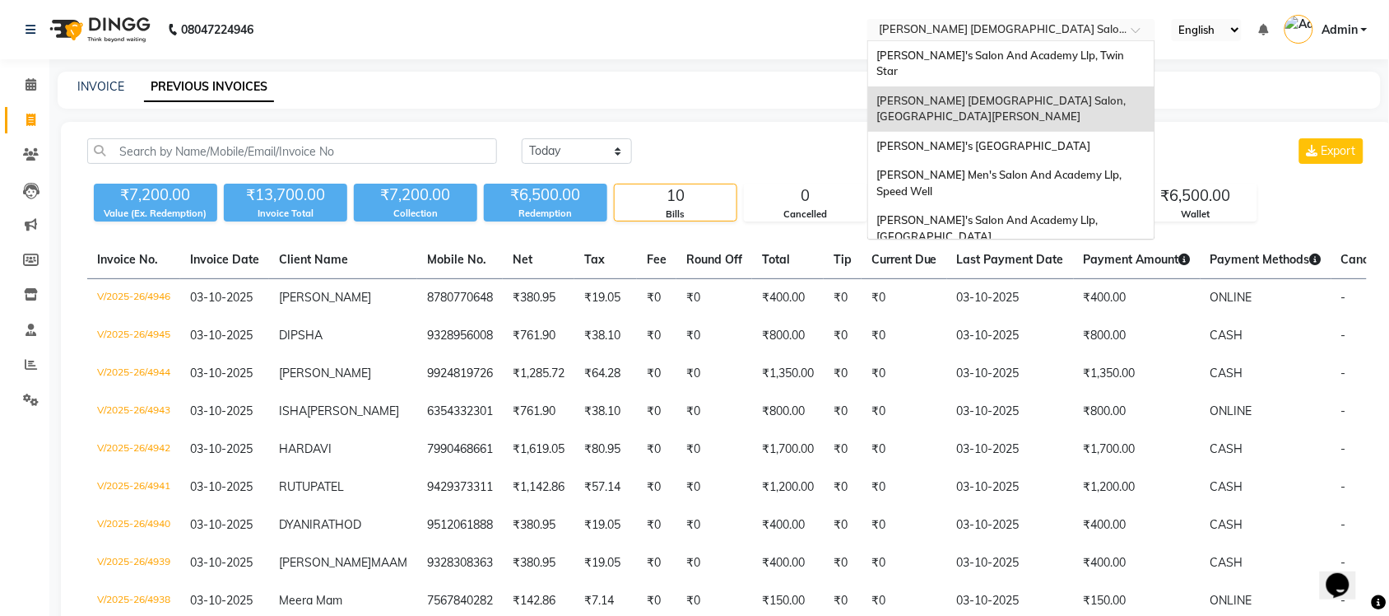
click at [1019, 30] on input "text" at bounding box center [995, 31] width 239 height 16
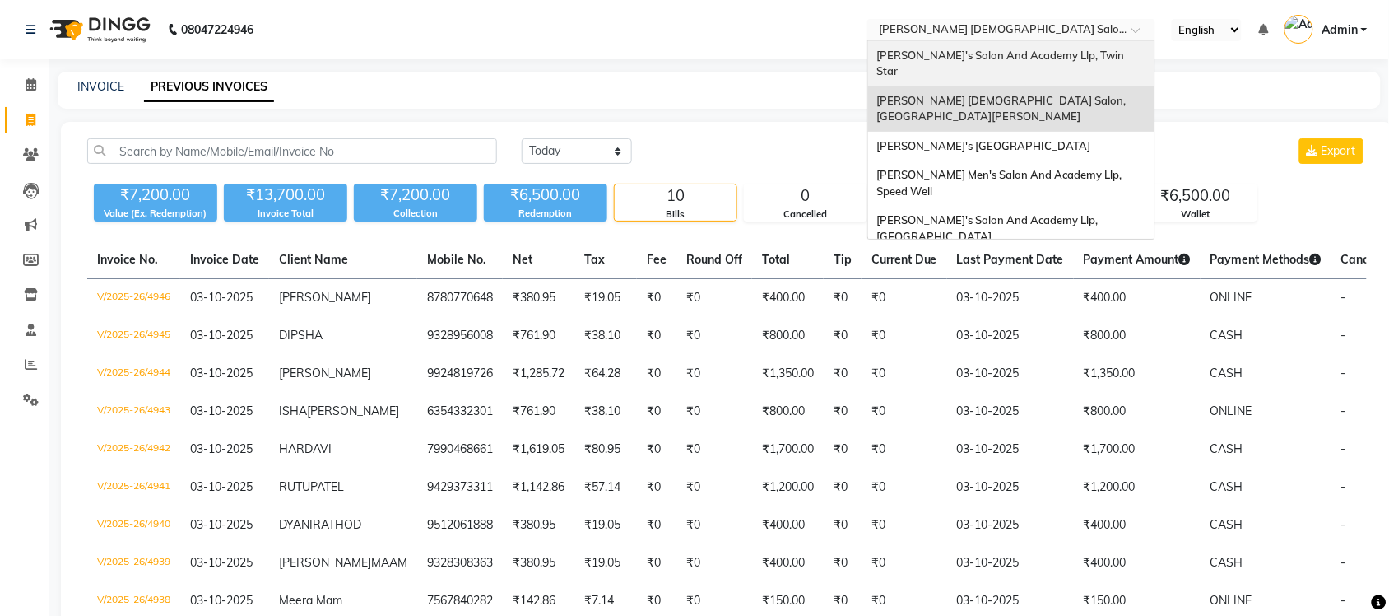
click at [1009, 49] on span "[PERSON_NAME]'s Salon And Academy Llp, Twin Star" at bounding box center [1001, 64] width 250 height 30
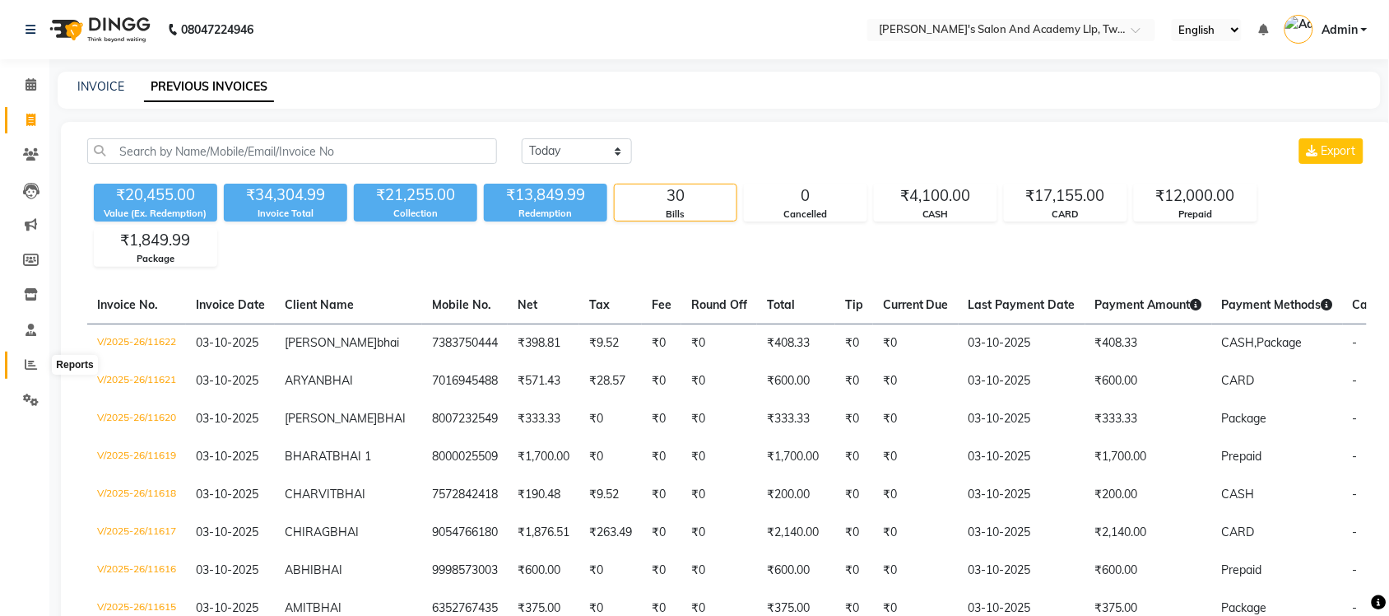
click at [35, 363] on icon at bounding box center [31, 364] width 12 height 12
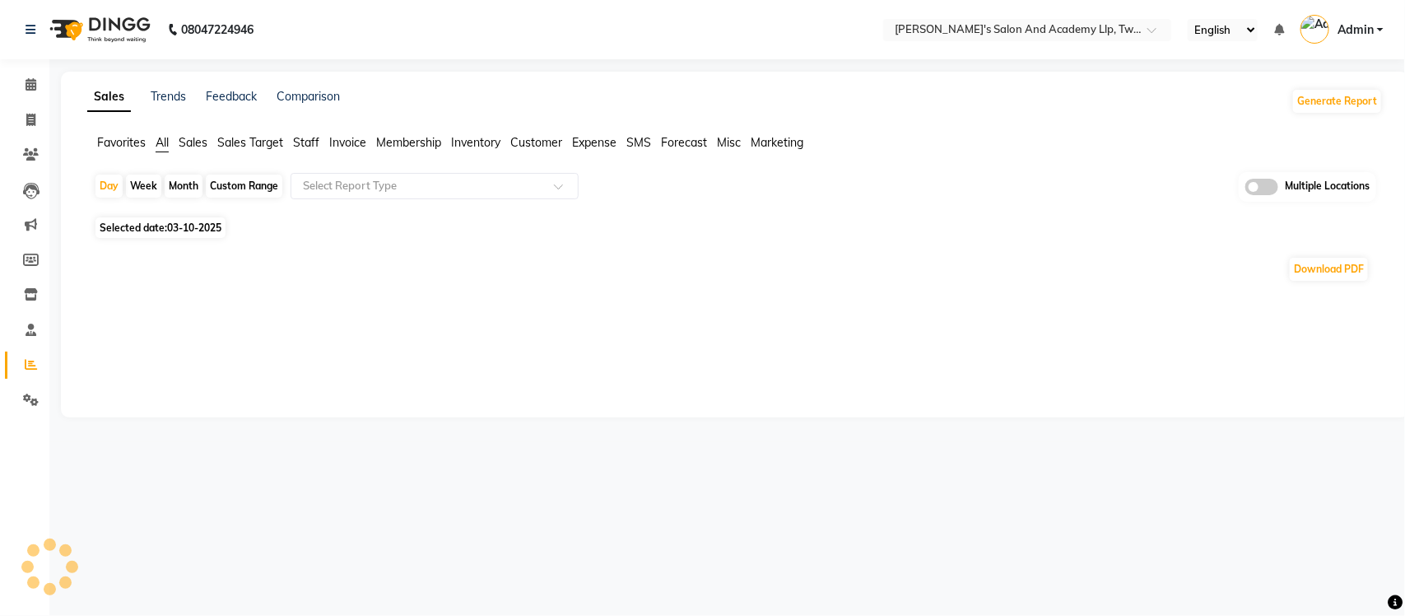
click at [200, 142] on span "Sales" at bounding box center [193, 142] width 29 height 15
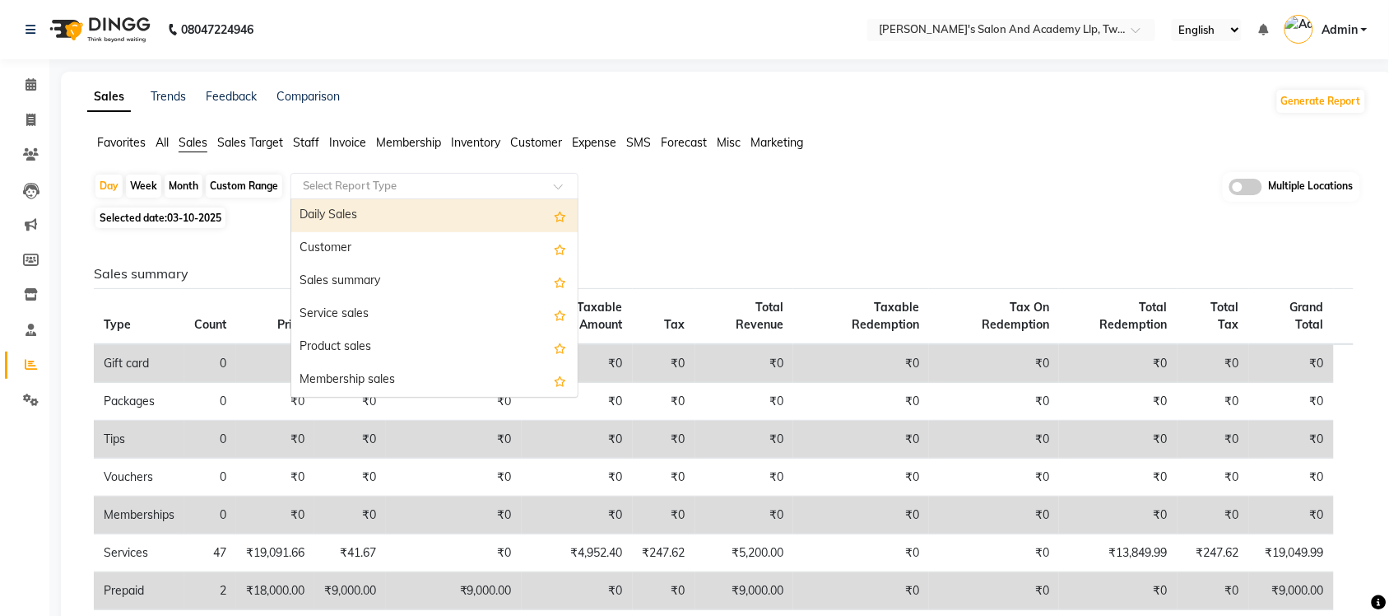
click at [368, 187] on input "text" at bounding box center [418, 186] width 237 height 16
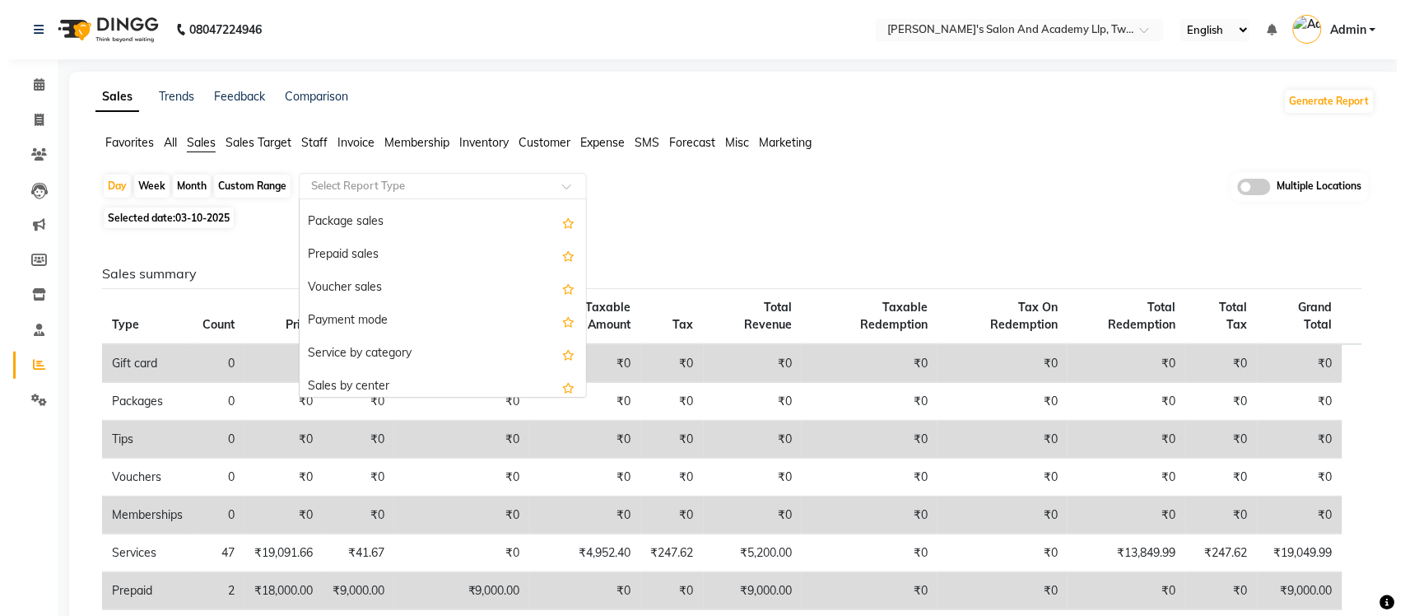
scroll to position [206, 0]
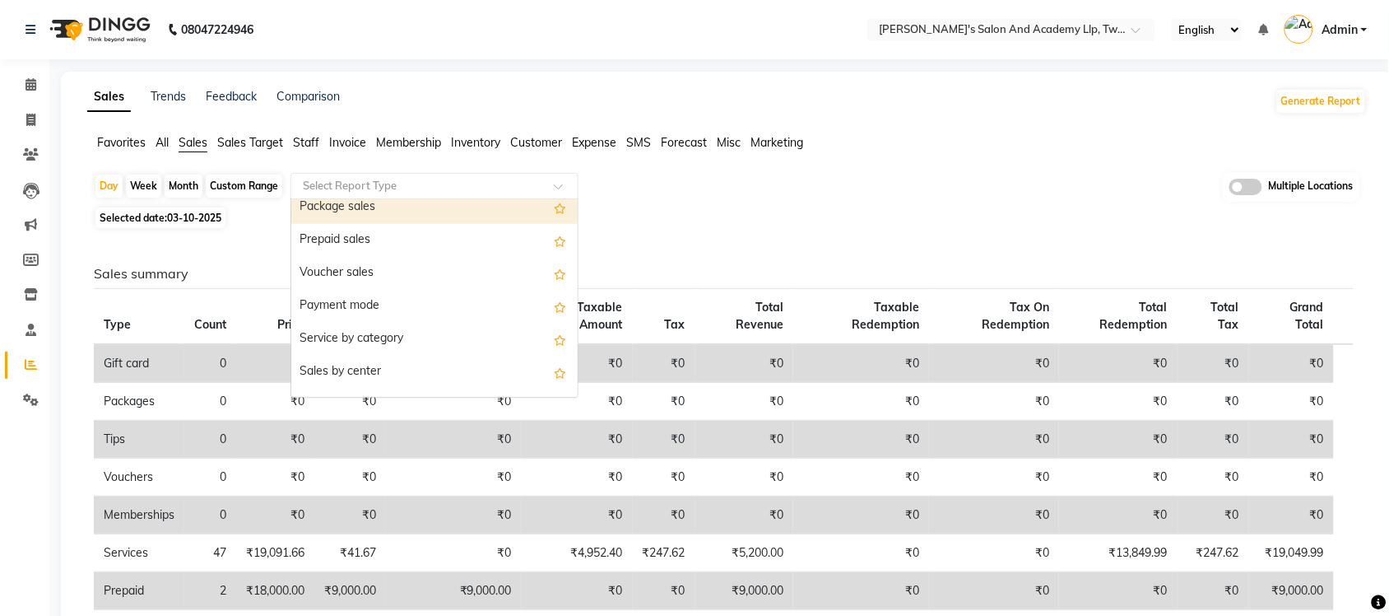
click at [381, 211] on div "Package sales" at bounding box center [434, 207] width 286 height 33
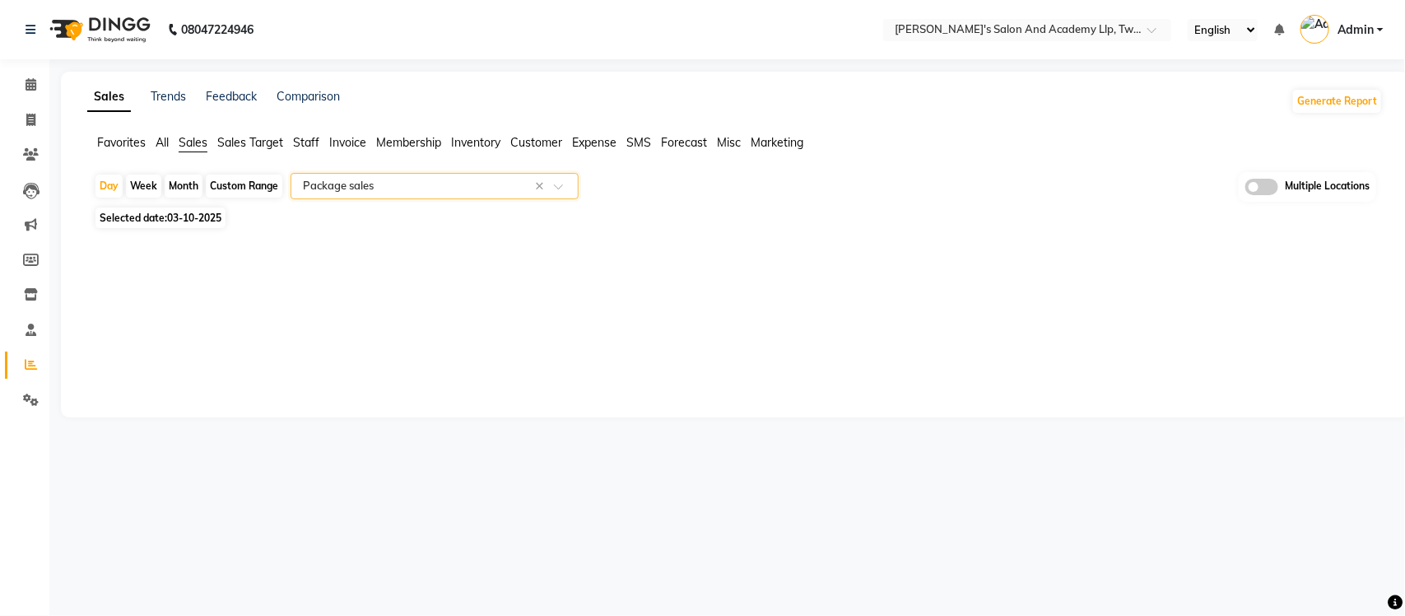
click at [392, 195] on div "Select Report Type × Package sales ×" at bounding box center [434, 186] width 288 height 26
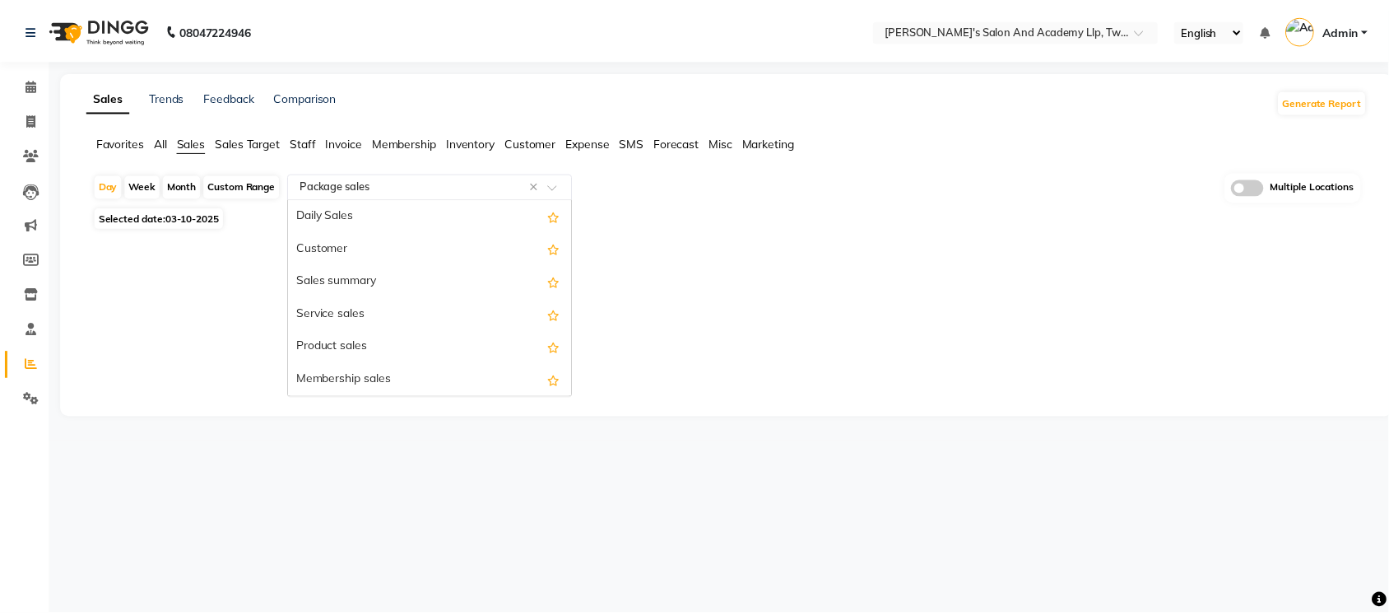
scroll to position [197, 0]
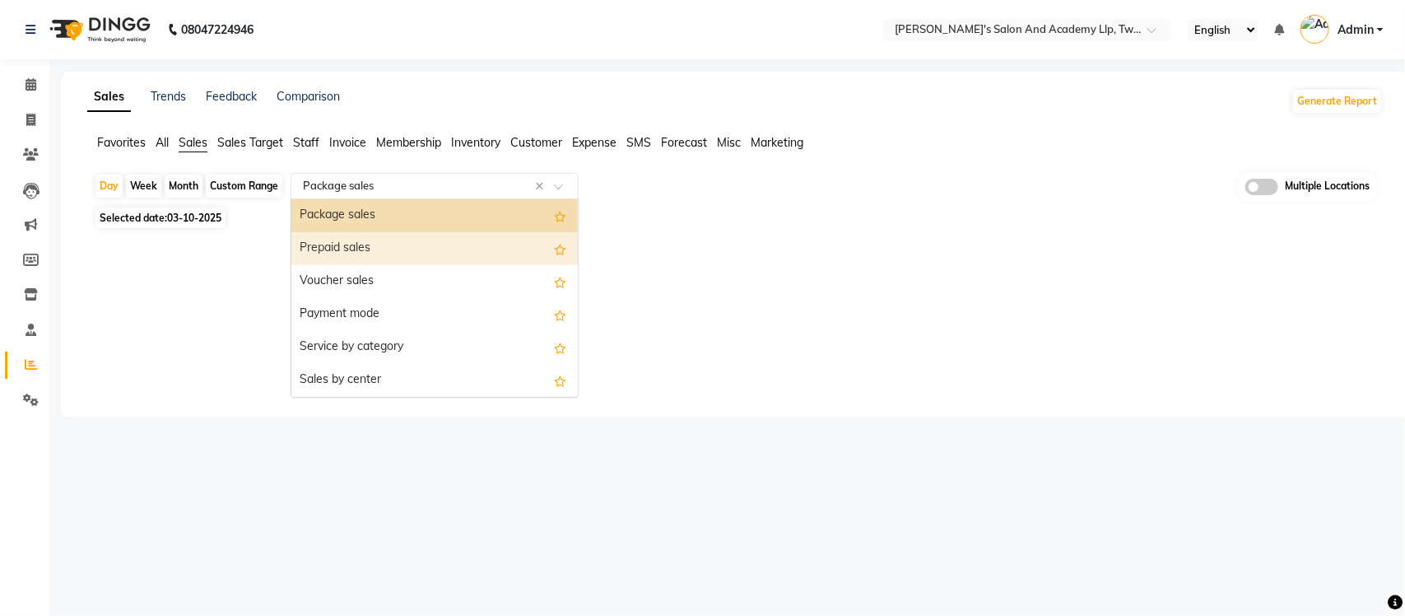
click at [383, 249] on div "Prepaid sales" at bounding box center [434, 248] width 286 height 33
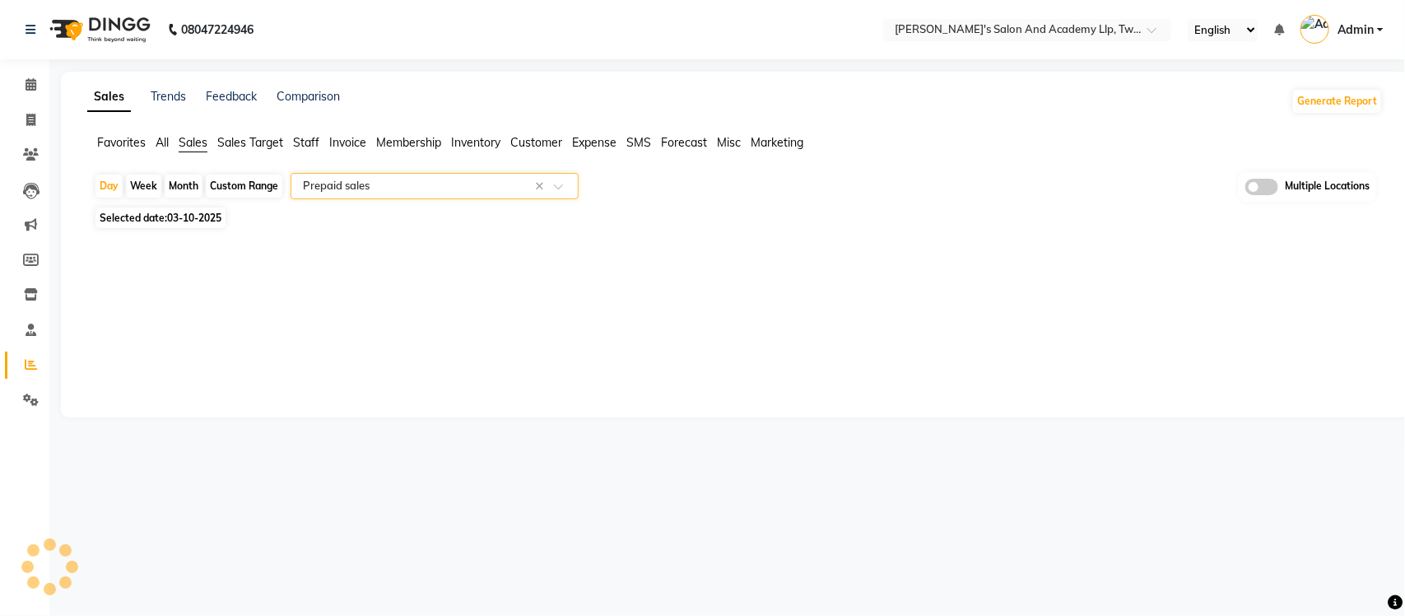
select select "full_report"
select select "csv"
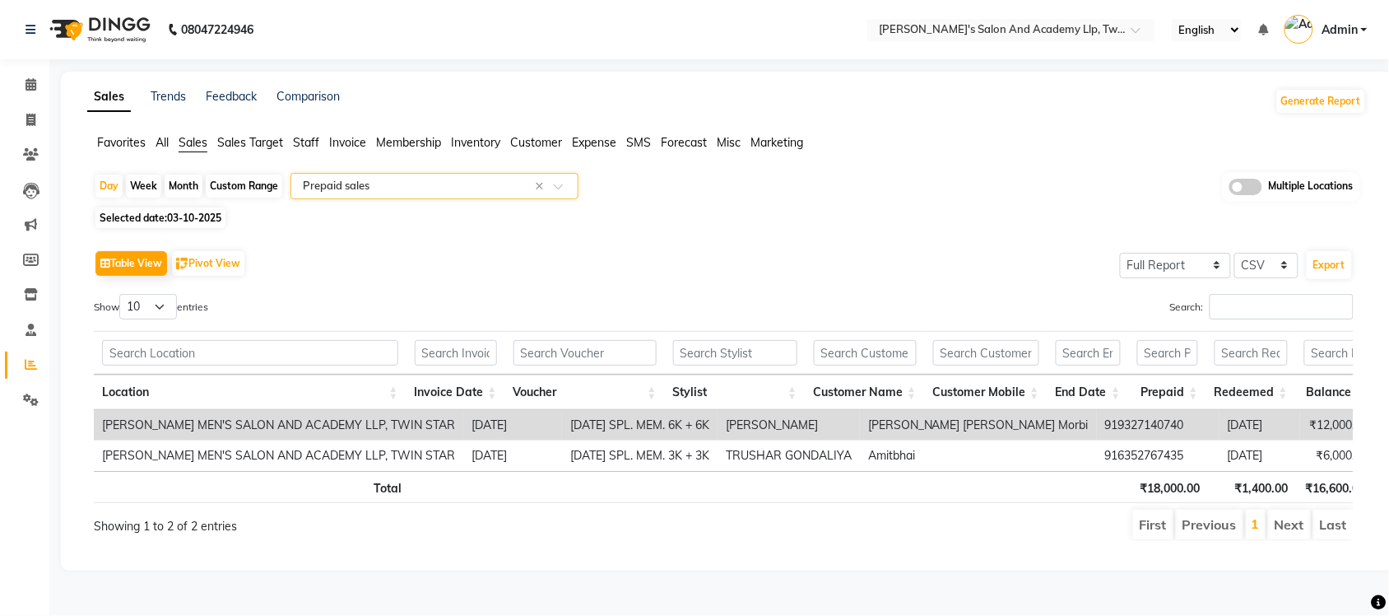
scroll to position [12, 0]
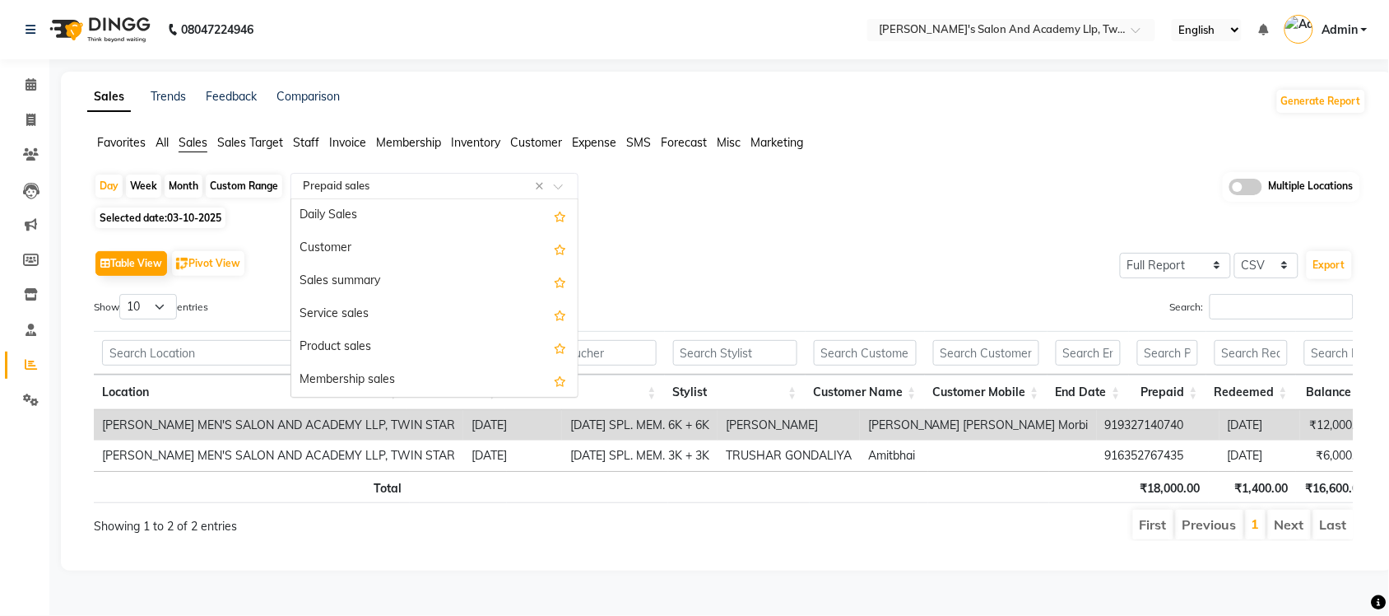
click at [476, 178] on input "text" at bounding box center [418, 186] width 237 height 16
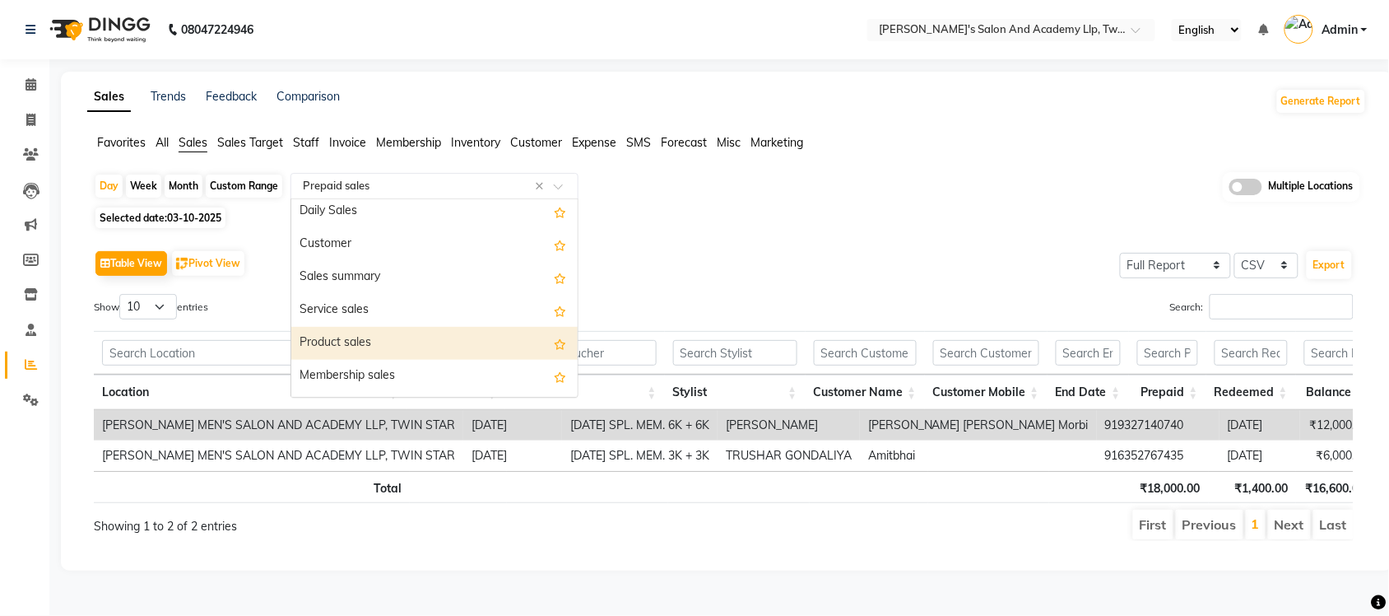
scroll to position [0, 0]
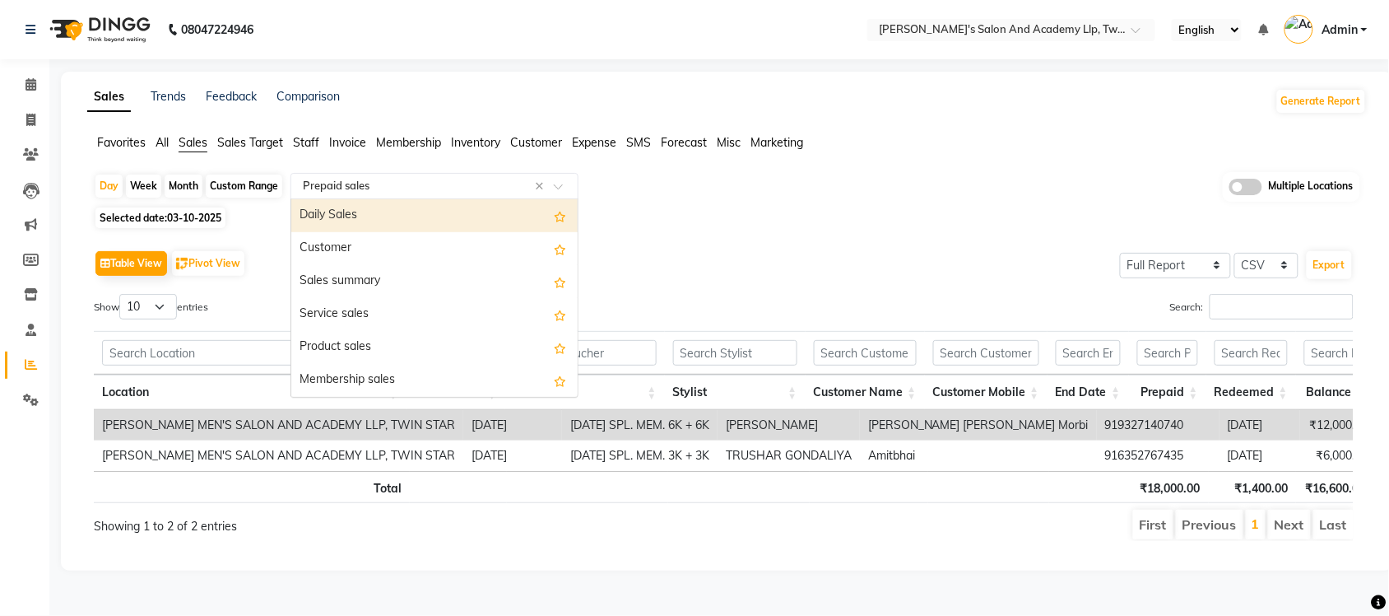
click at [373, 215] on div "Daily Sales" at bounding box center [434, 215] width 286 height 33
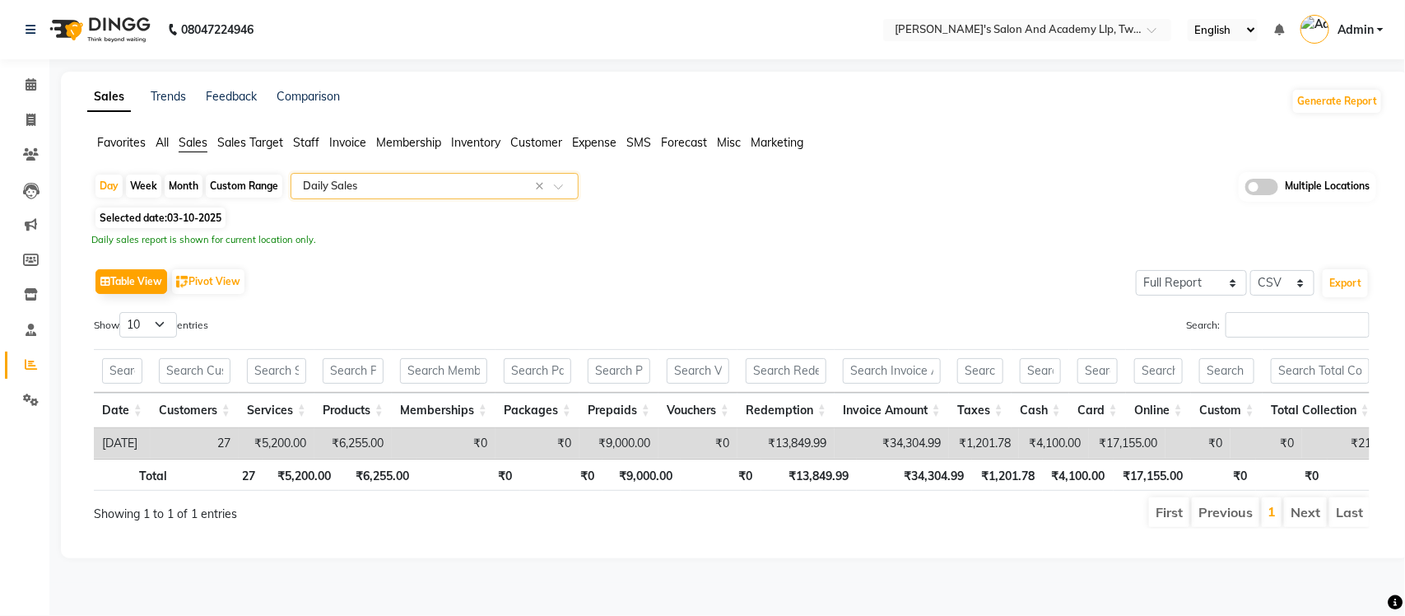
drag, startPoint x: 235, startPoint y: 190, endPoint x: 225, endPoint y: 202, distance: 16.3
click at [235, 190] on div "Custom Range" at bounding box center [244, 185] width 77 height 23
select select "10"
select select "2025"
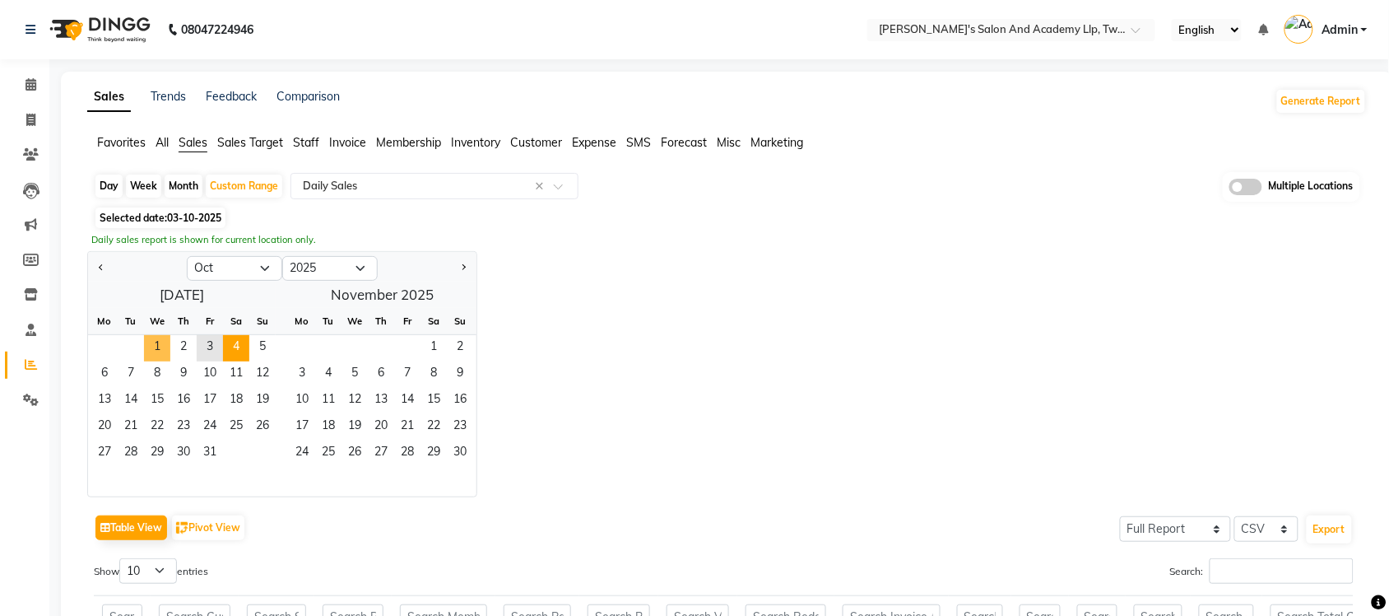
drag, startPoint x: 160, startPoint y: 350, endPoint x: 224, endPoint y: 352, distance: 63.4
click at [158, 350] on span "1" at bounding box center [157, 348] width 26 height 26
click at [210, 347] on span "3" at bounding box center [210, 348] width 26 height 26
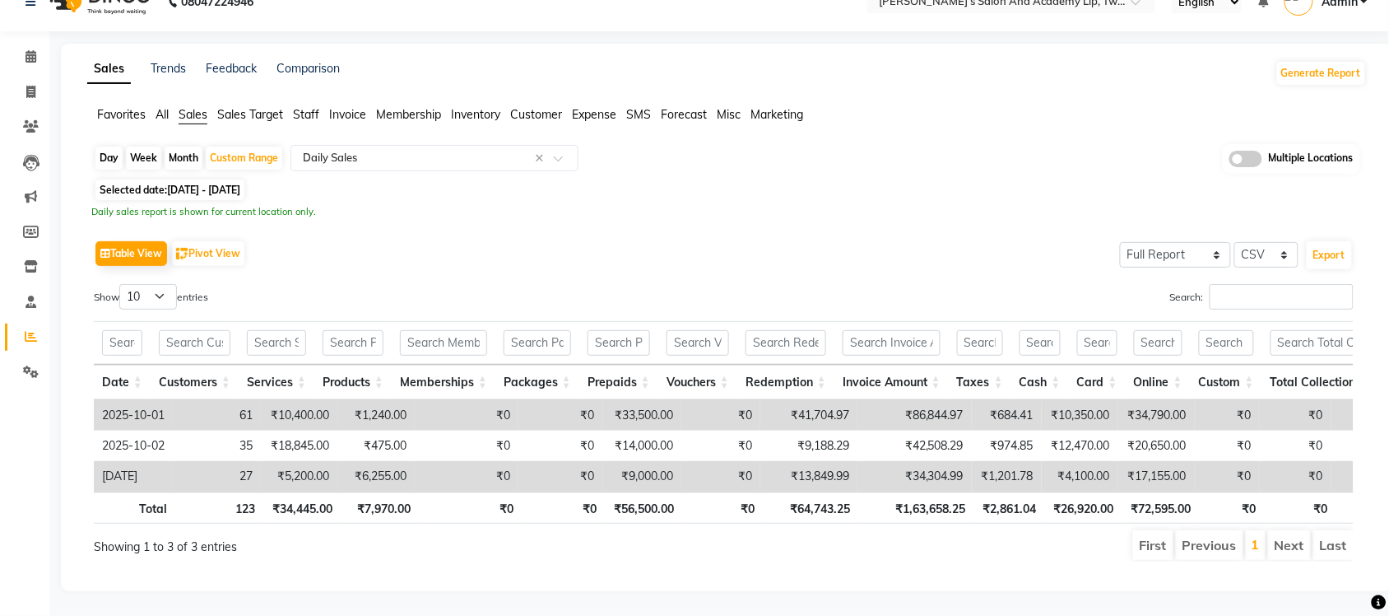
scroll to position [60, 0]
click at [35, 83] on span at bounding box center [30, 92] width 29 height 19
select select "service"
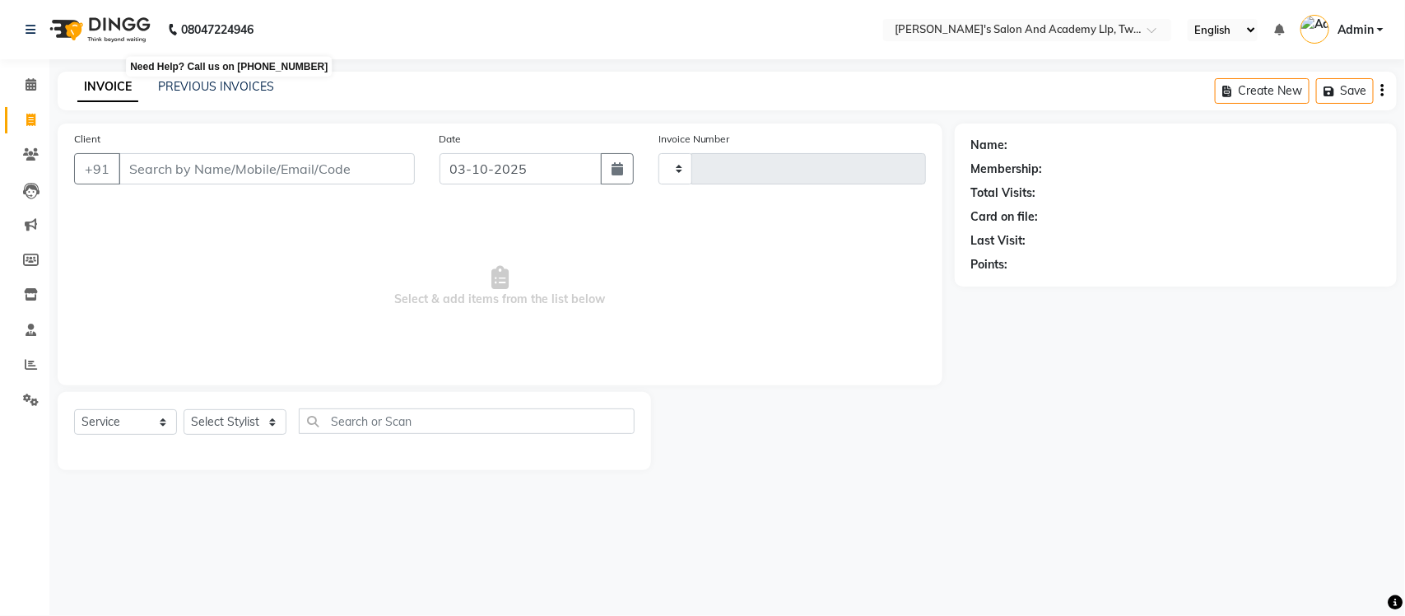
type input "11623"
select select "6985"
click at [228, 87] on link "PREVIOUS INVOICES" at bounding box center [216, 86] width 116 height 15
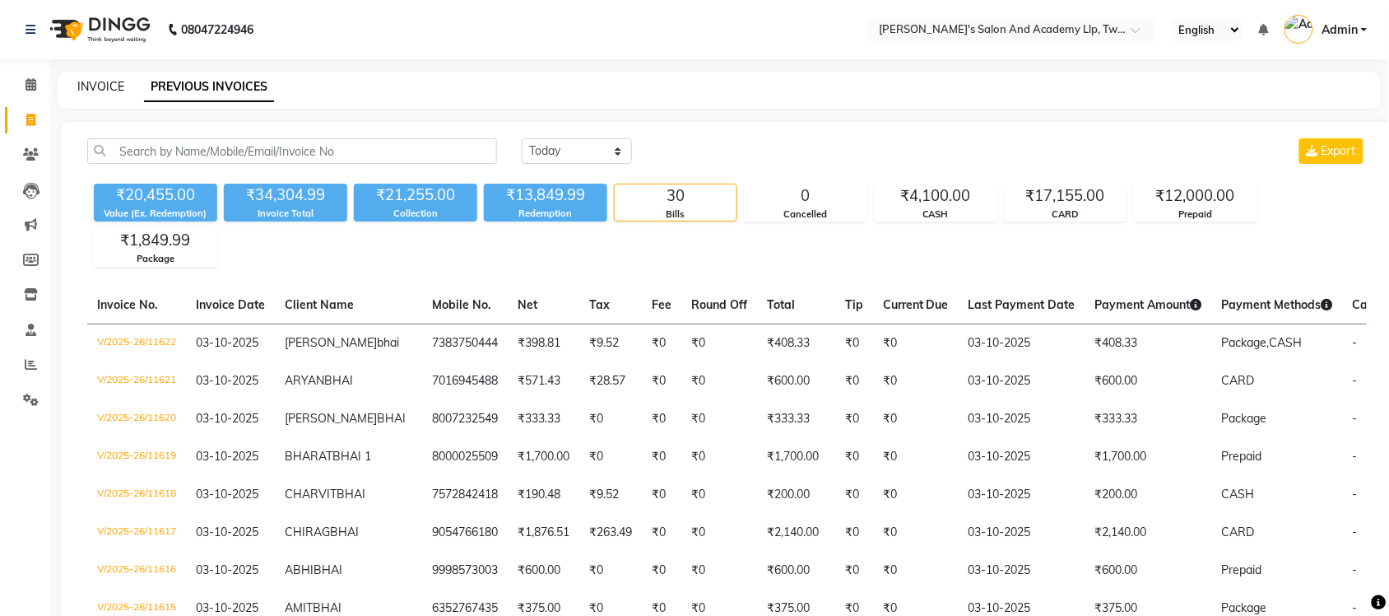
click at [88, 88] on link "INVOICE" at bounding box center [100, 86] width 47 height 15
select select "service"
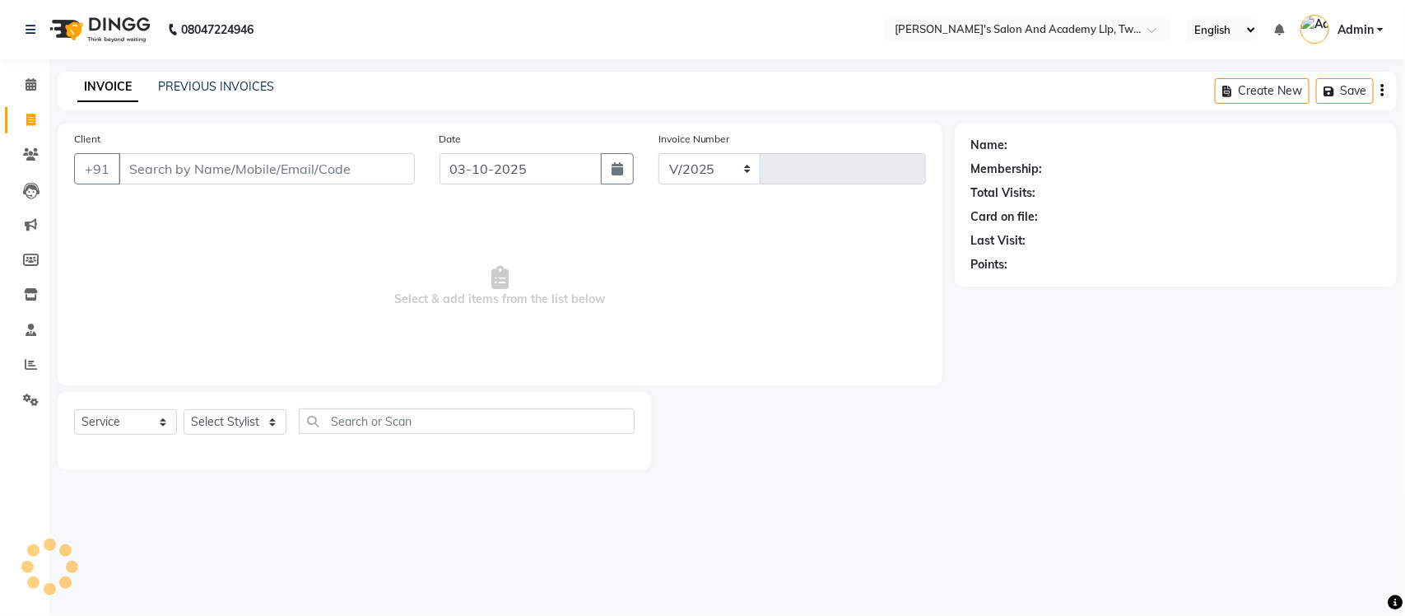
select select "6985"
type input "11623"
click at [210, 88] on link "PREVIOUS INVOICES" at bounding box center [216, 86] width 116 height 15
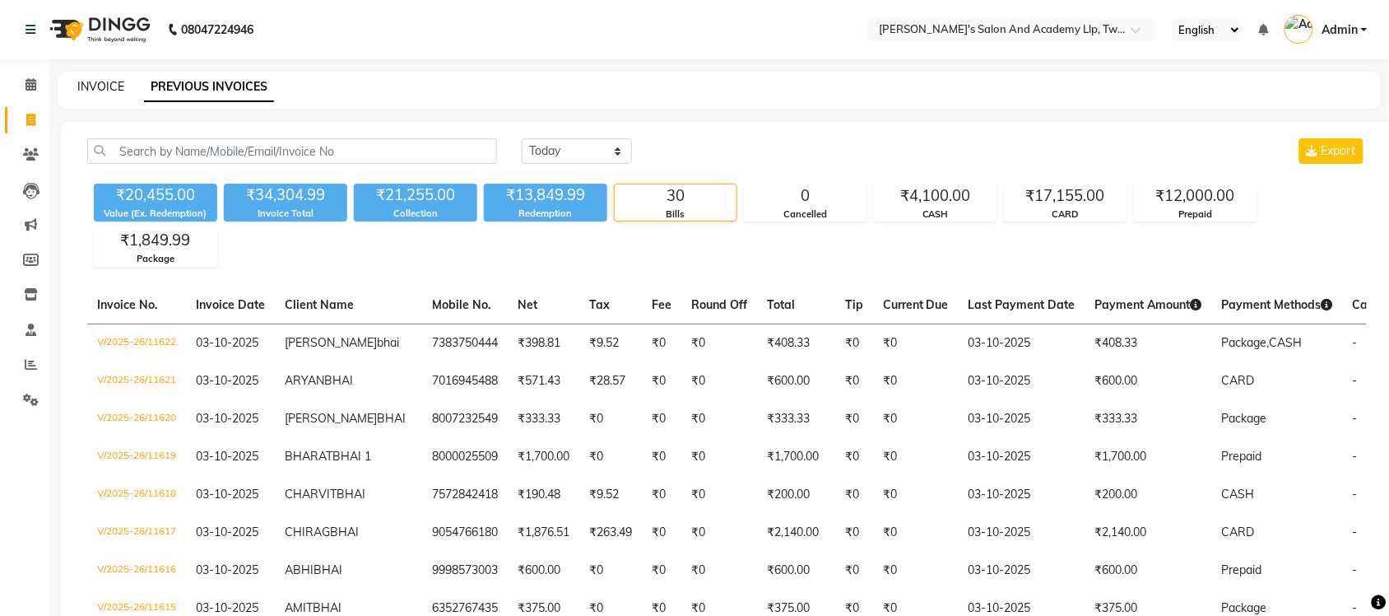
click at [114, 89] on link "INVOICE" at bounding box center [100, 86] width 47 height 15
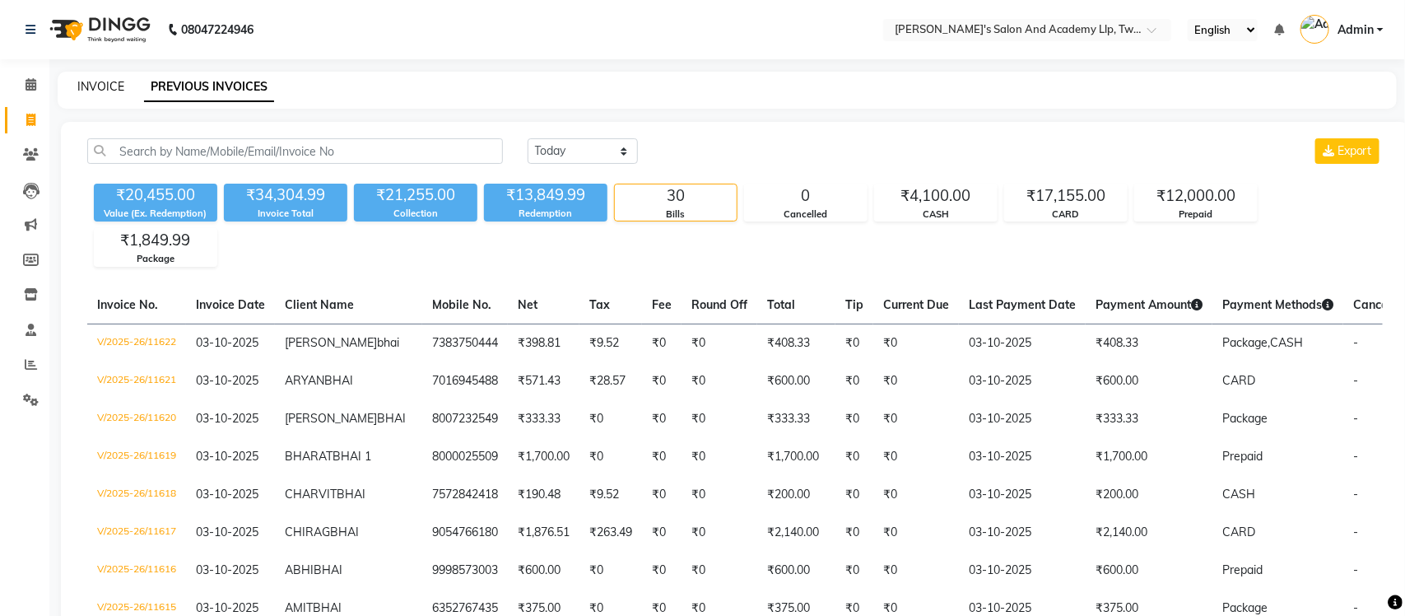
select select "service"
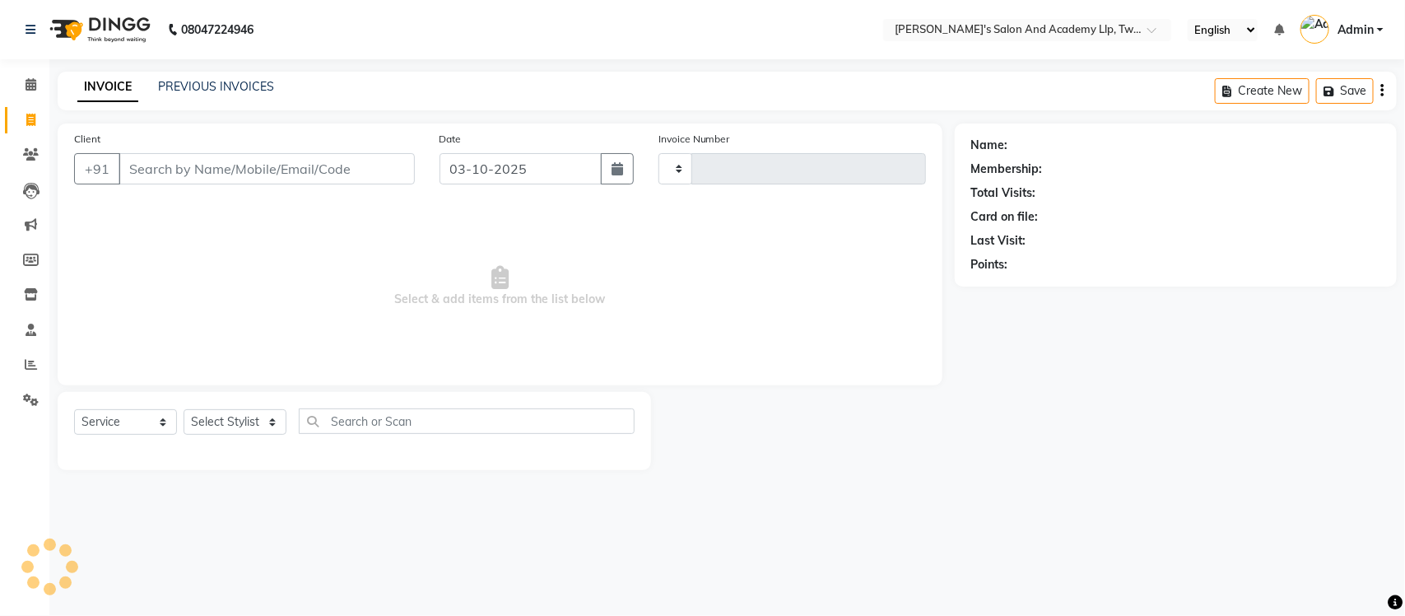
type input "11623"
select select "6985"
select select "membership"
click at [360, 97] on div "INVOICE PREVIOUS INVOICES Create New Save" at bounding box center [727, 91] width 1339 height 39
click at [243, 85] on link "PREVIOUS INVOICES" at bounding box center [216, 86] width 116 height 15
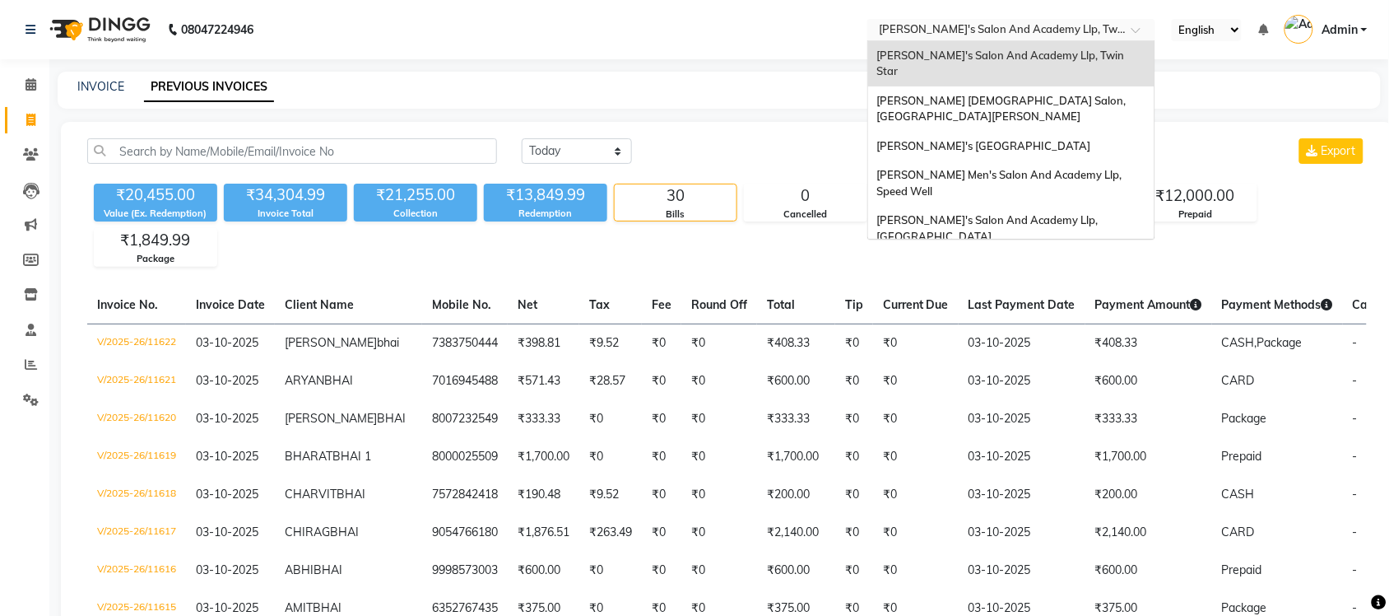
click at [979, 33] on input "text" at bounding box center [995, 31] width 239 height 16
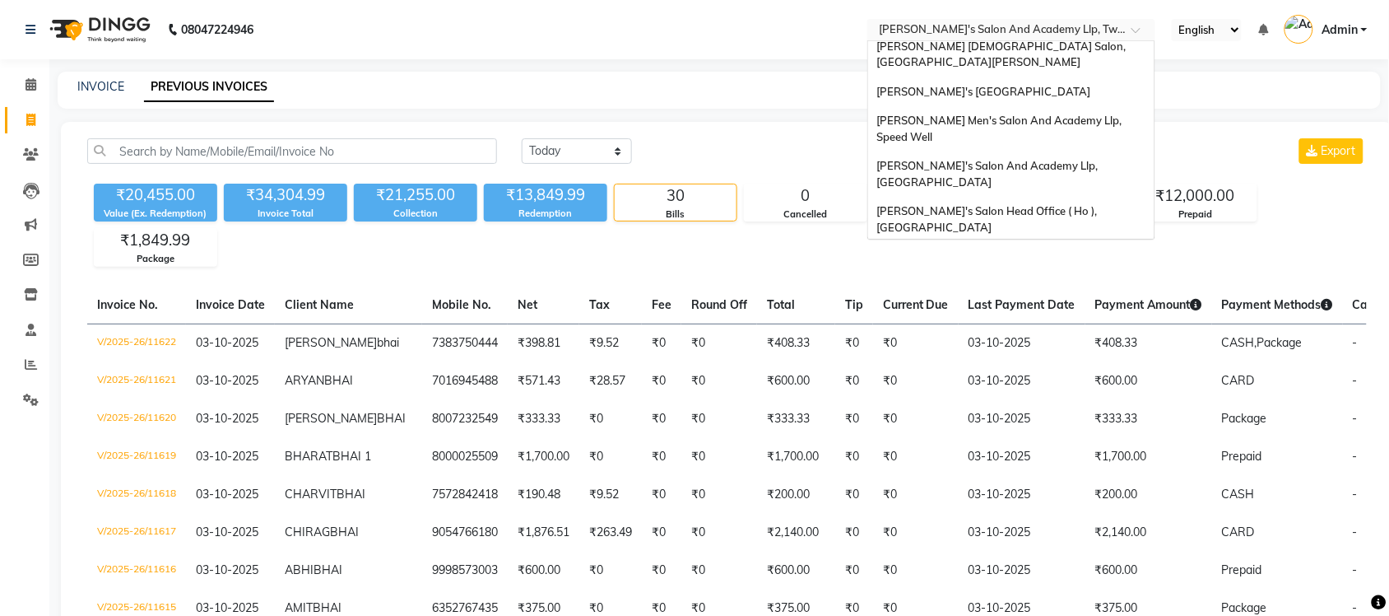
click at [1010, 249] on span "[PERSON_NAME] Men's Salon & Academy Llp, [GEOGRAPHIC_DATA]" at bounding box center [993, 264] width 234 height 30
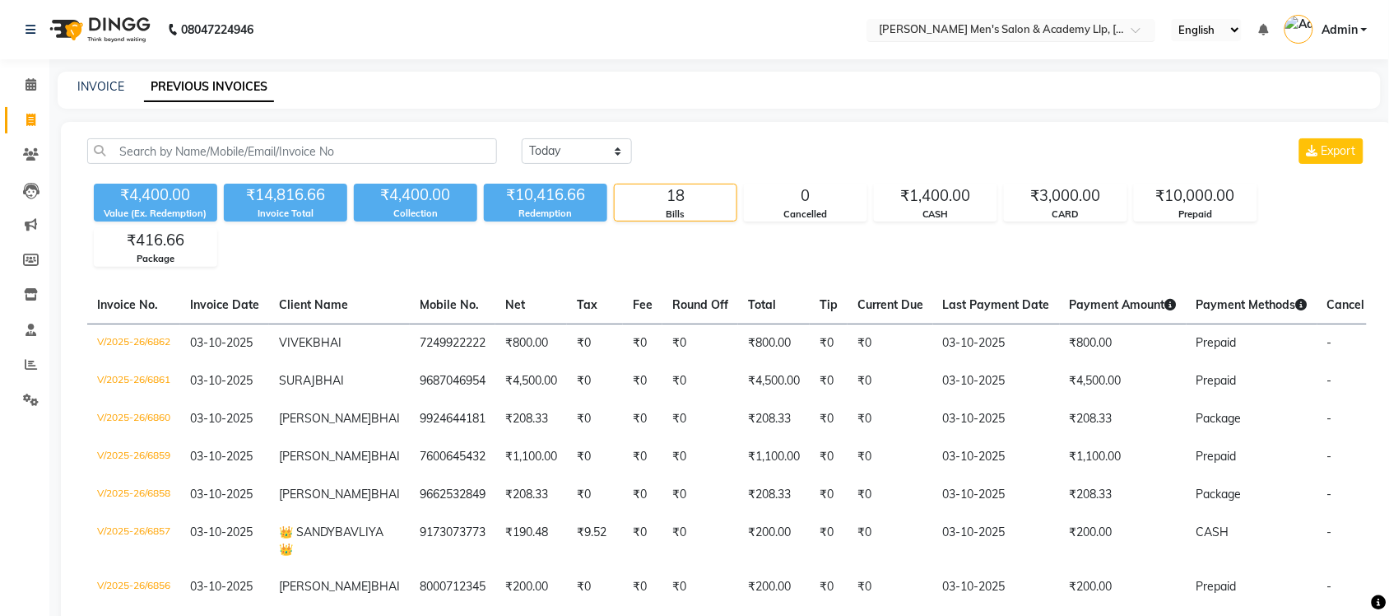
click at [1014, 34] on input "text" at bounding box center [995, 31] width 239 height 16
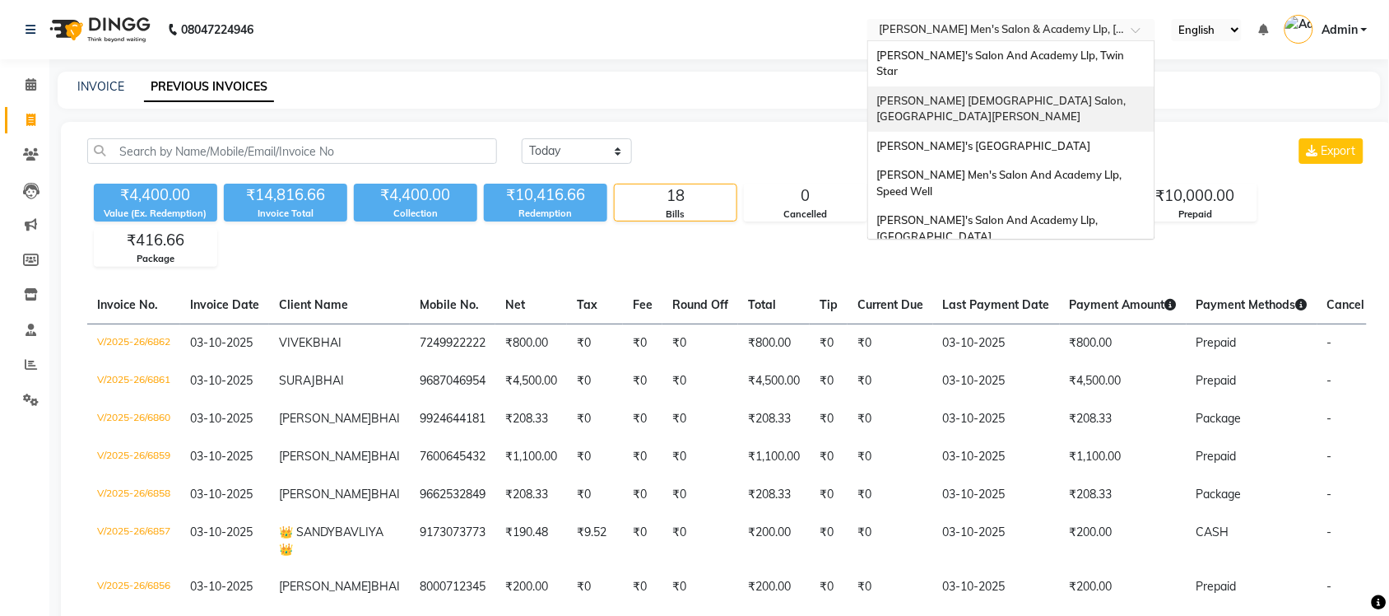
click at [1012, 94] on span "[PERSON_NAME] [DEMOGRAPHIC_DATA] Salon, [GEOGRAPHIC_DATA][PERSON_NAME]" at bounding box center [1002, 109] width 252 height 30
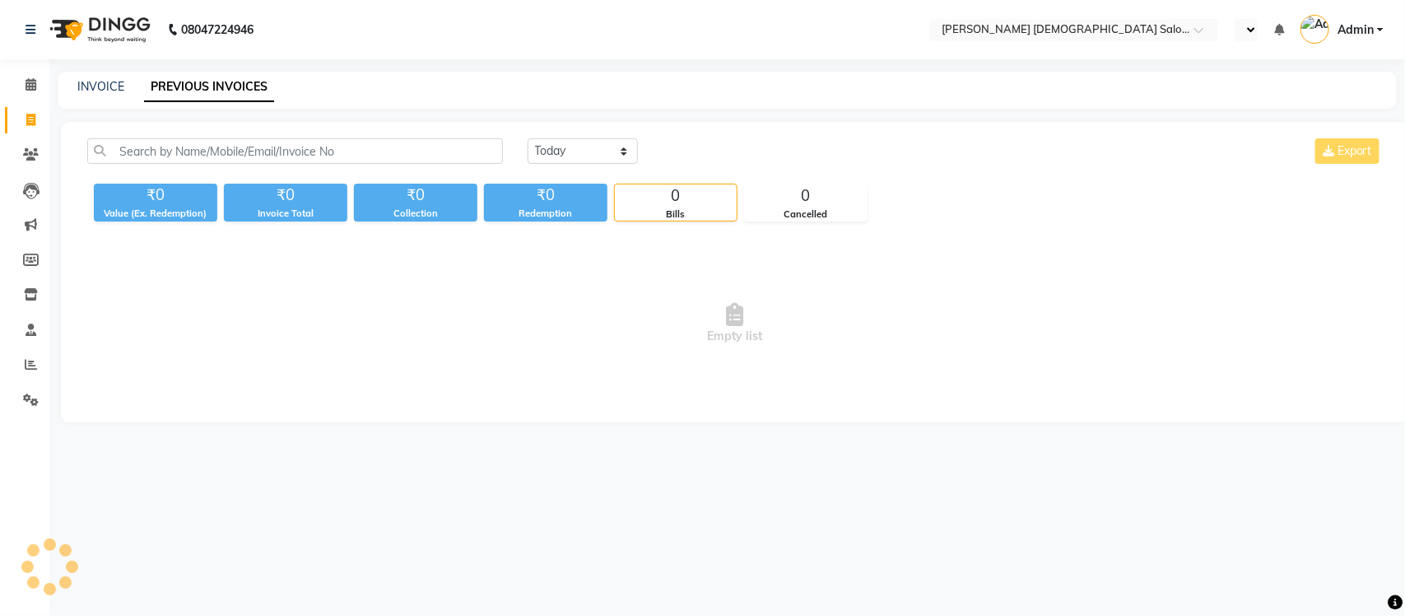
select select "en"
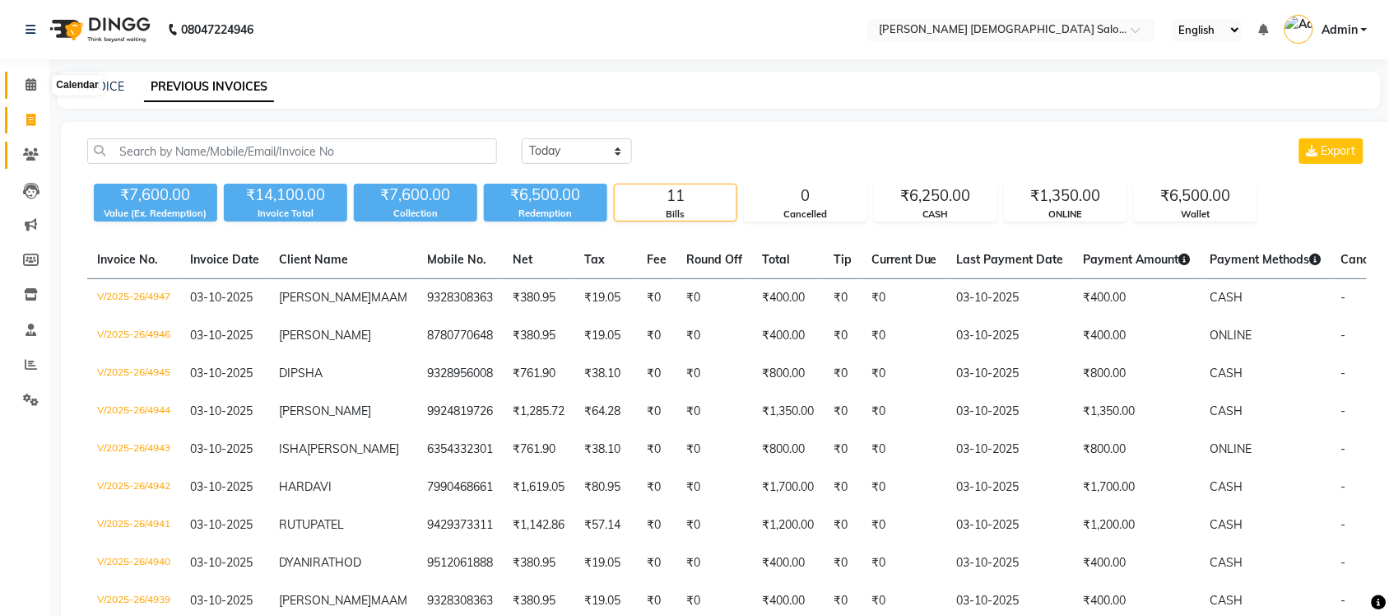
drag, startPoint x: 35, startPoint y: 85, endPoint x: 22, endPoint y: 146, distance: 62.3
click at [35, 85] on span at bounding box center [30, 85] width 29 height 19
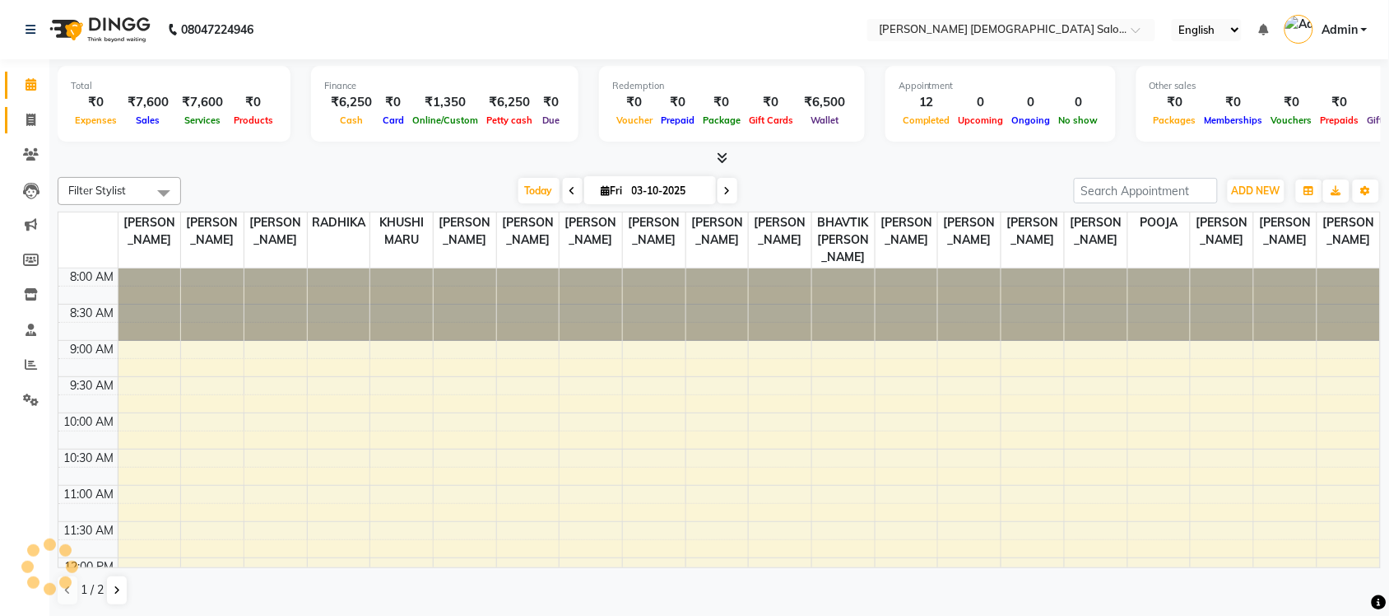
click at [26, 120] on icon at bounding box center [30, 120] width 9 height 12
select select "service"
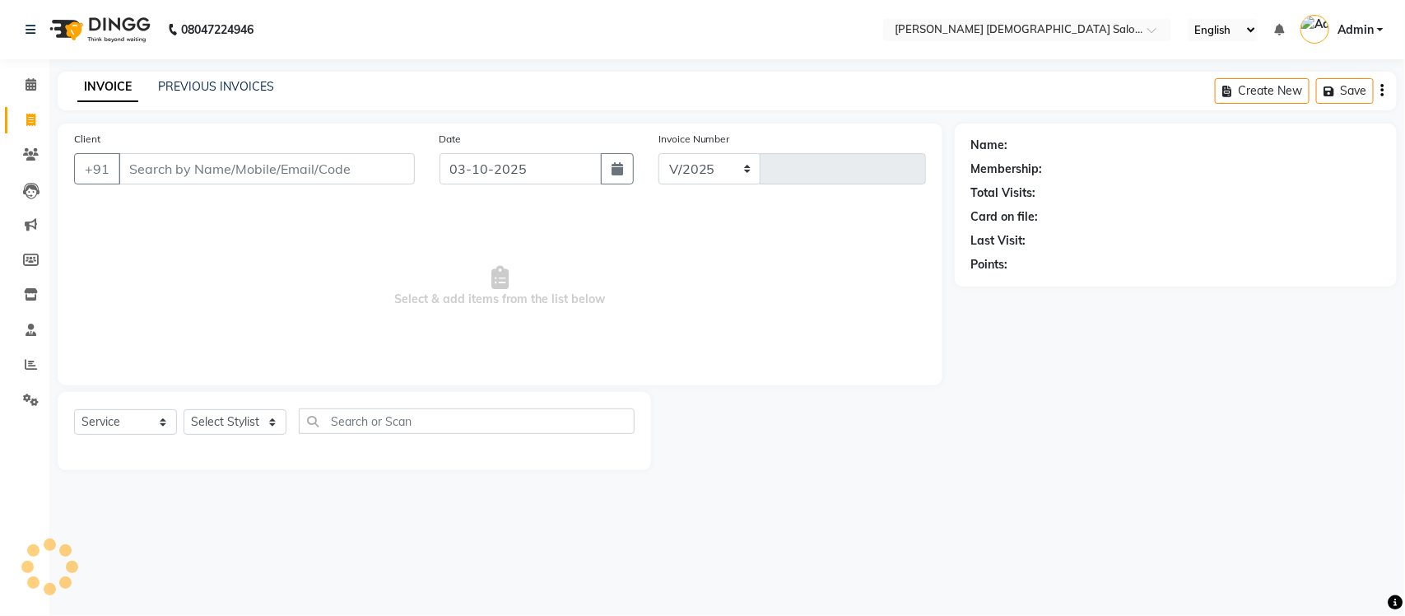
select select "7542"
type input "4948"
click at [264, 85] on link "PREVIOUS INVOICES" at bounding box center [216, 86] width 116 height 15
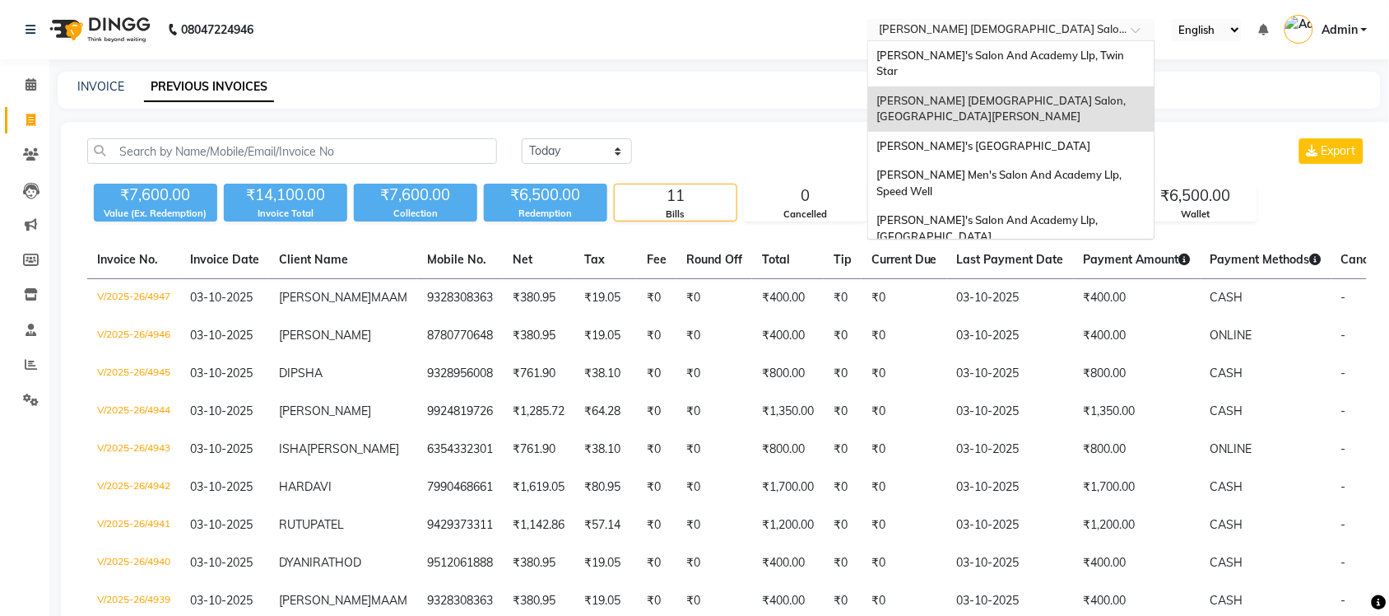
click at [1008, 26] on input "text" at bounding box center [995, 31] width 239 height 16
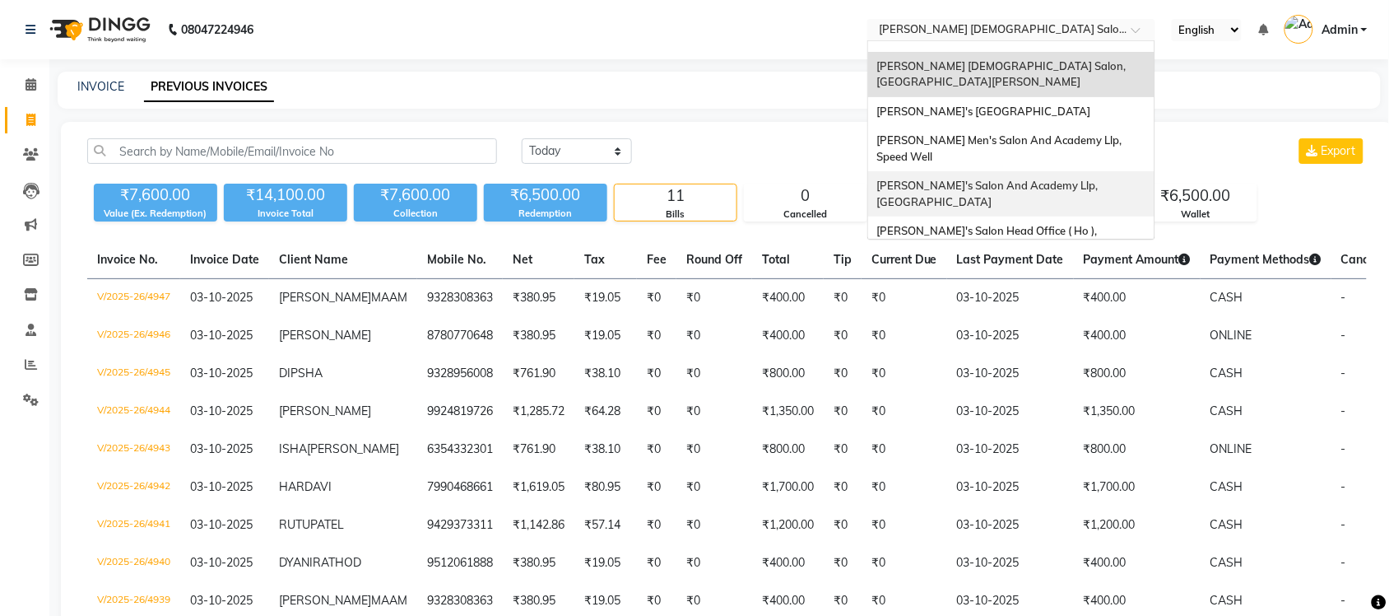
scroll to position [54, 0]
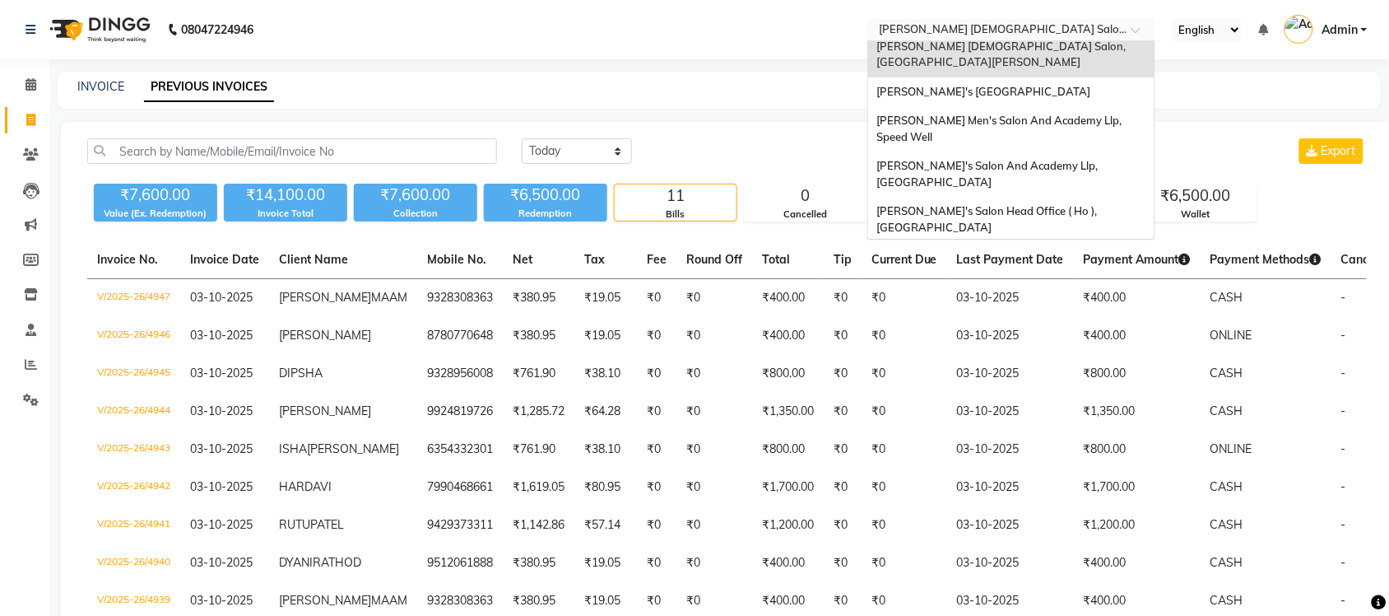
click at [1026, 249] on span "[PERSON_NAME] Men's Salon & Academy Llp, [GEOGRAPHIC_DATA]" at bounding box center [993, 264] width 234 height 30
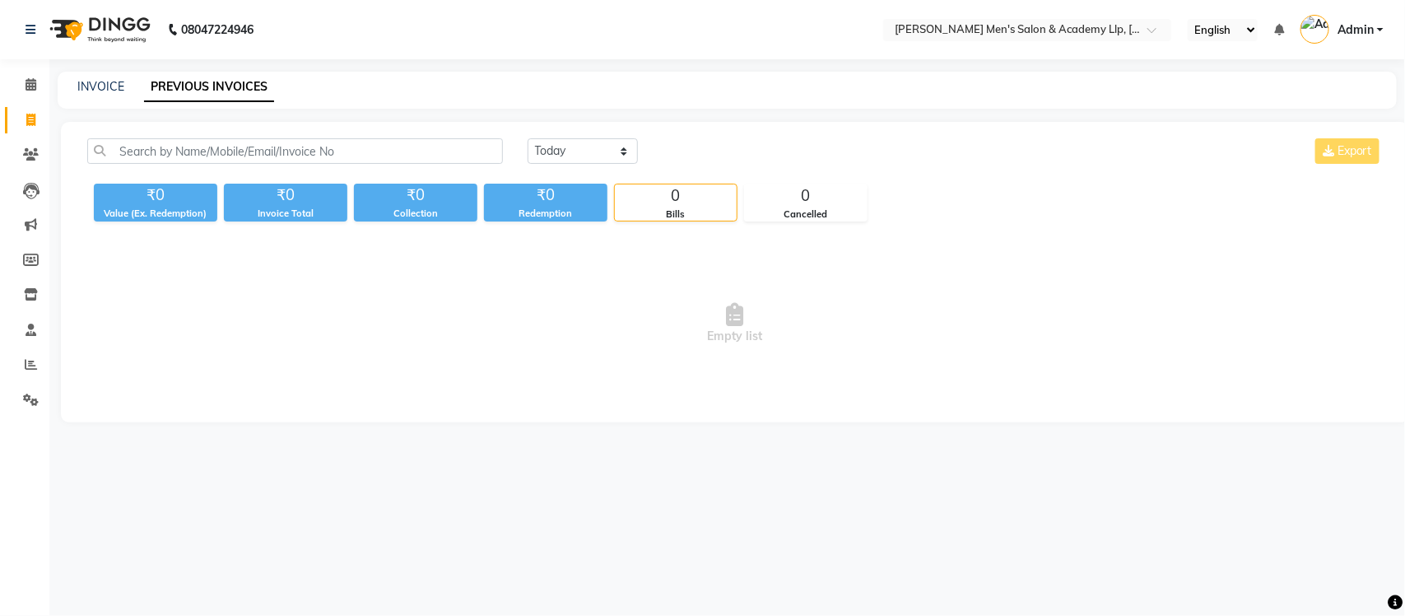
select select "en"
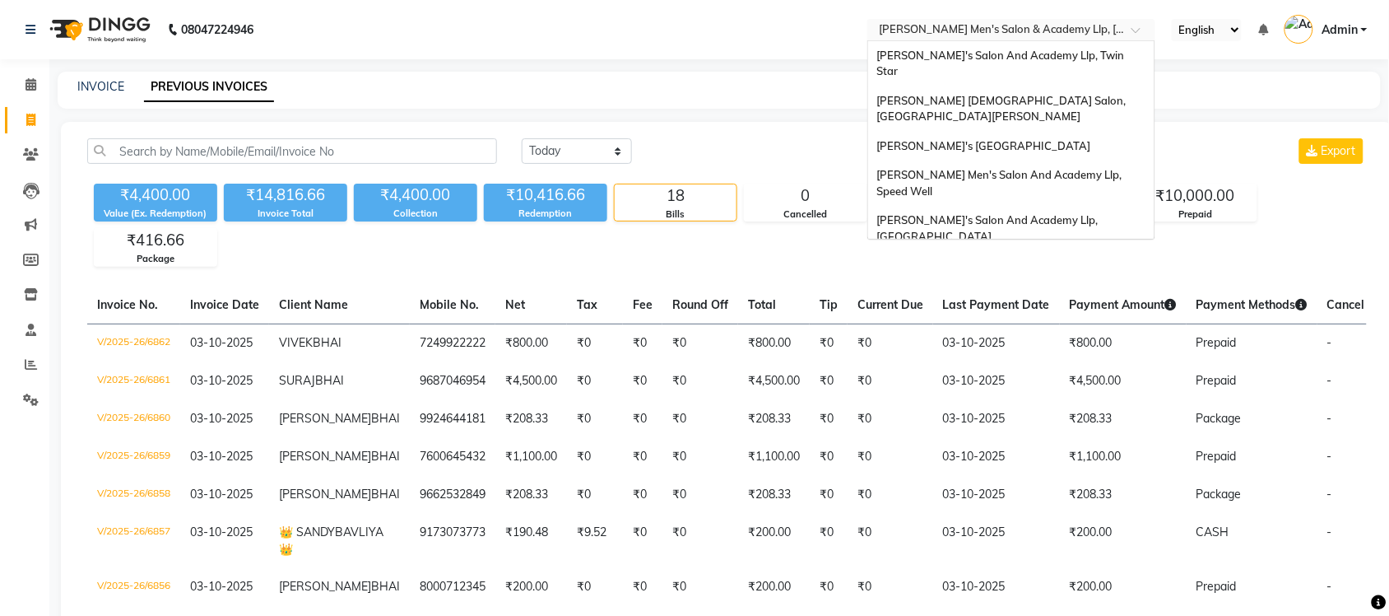
click at [1076, 26] on input "text" at bounding box center [995, 31] width 239 height 16
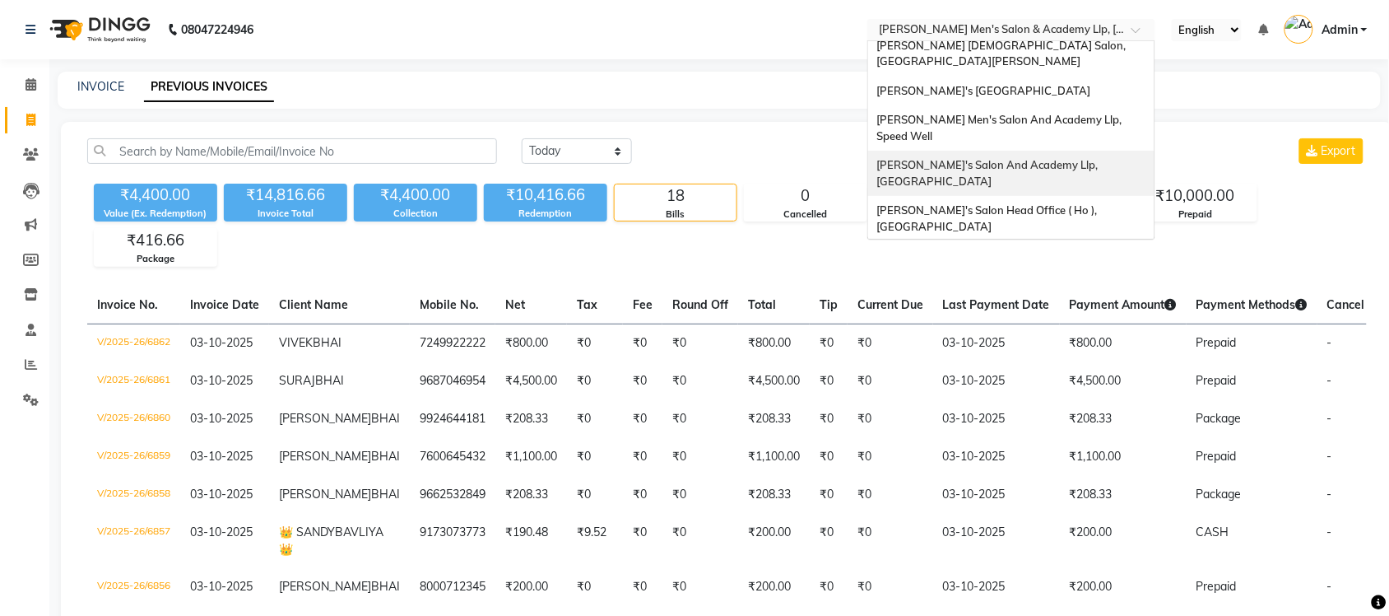
click at [1021, 158] on span "[PERSON_NAME]'s Salon And Academy Llp, [GEOGRAPHIC_DATA]" at bounding box center [988, 173] width 224 height 30
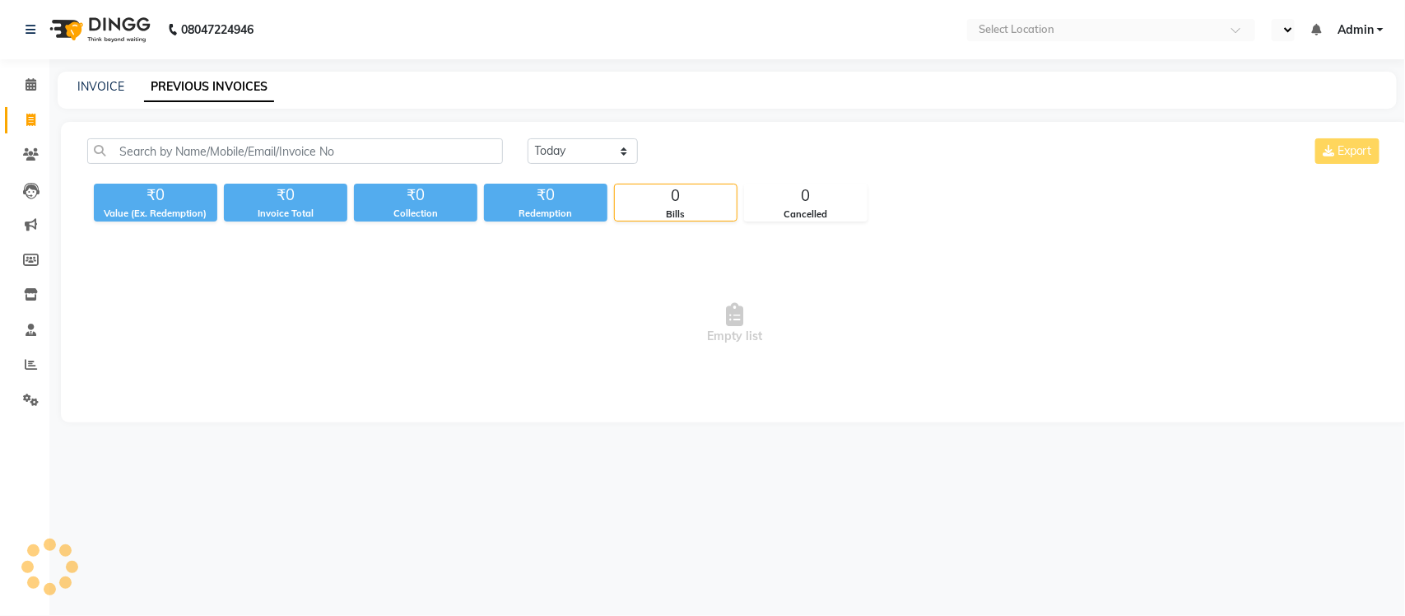
select select "en"
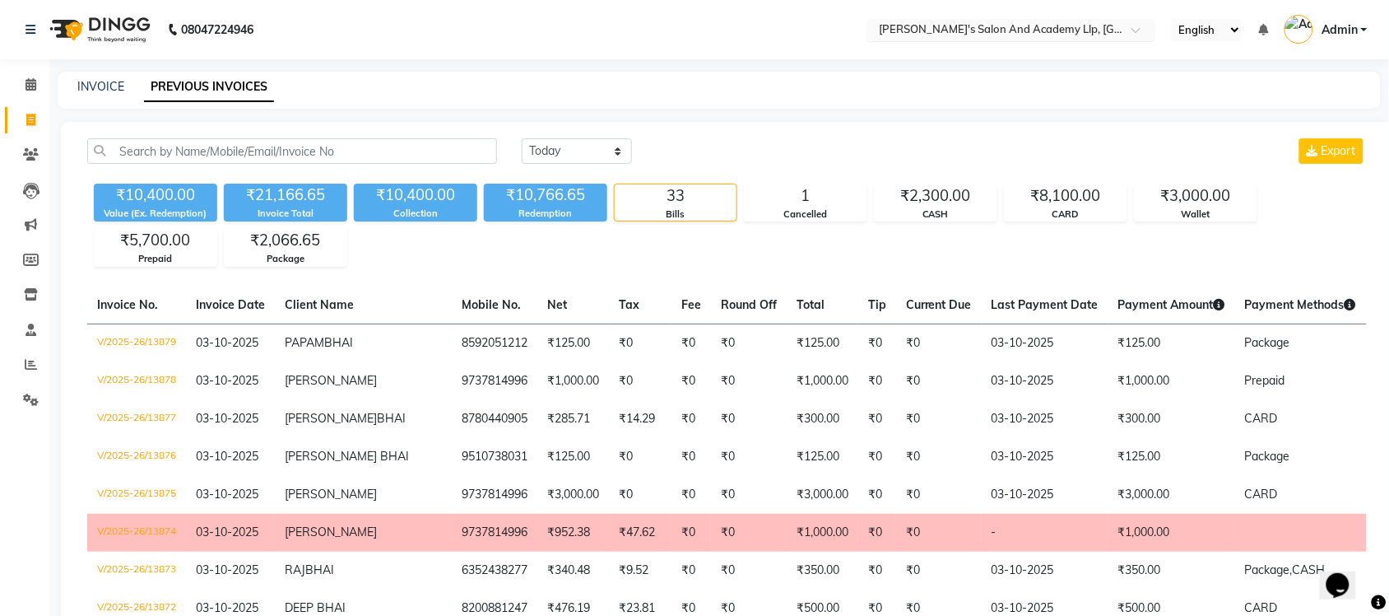
click at [1052, 27] on input "text" at bounding box center [995, 31] width 239 height 16
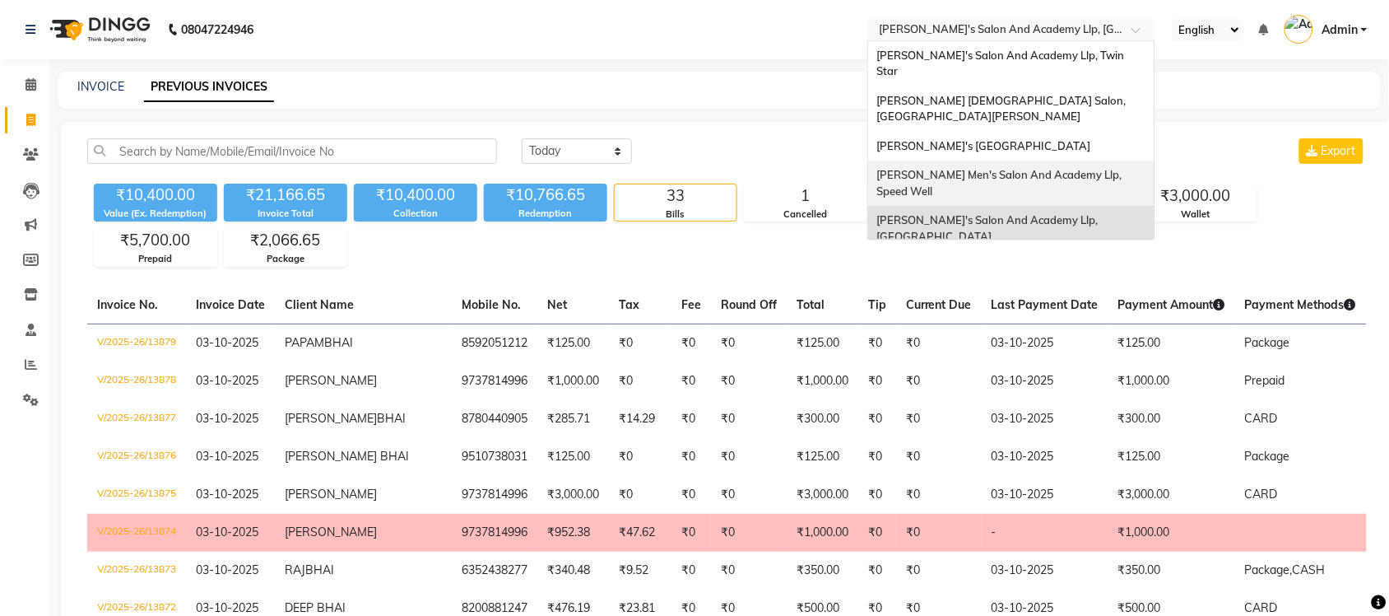
click at [1043, 168] on span "[PERSON_NAME] Men's Salon And Academy Llp, Speed Well" at bounding box center [1000, 183] width 248 height 30
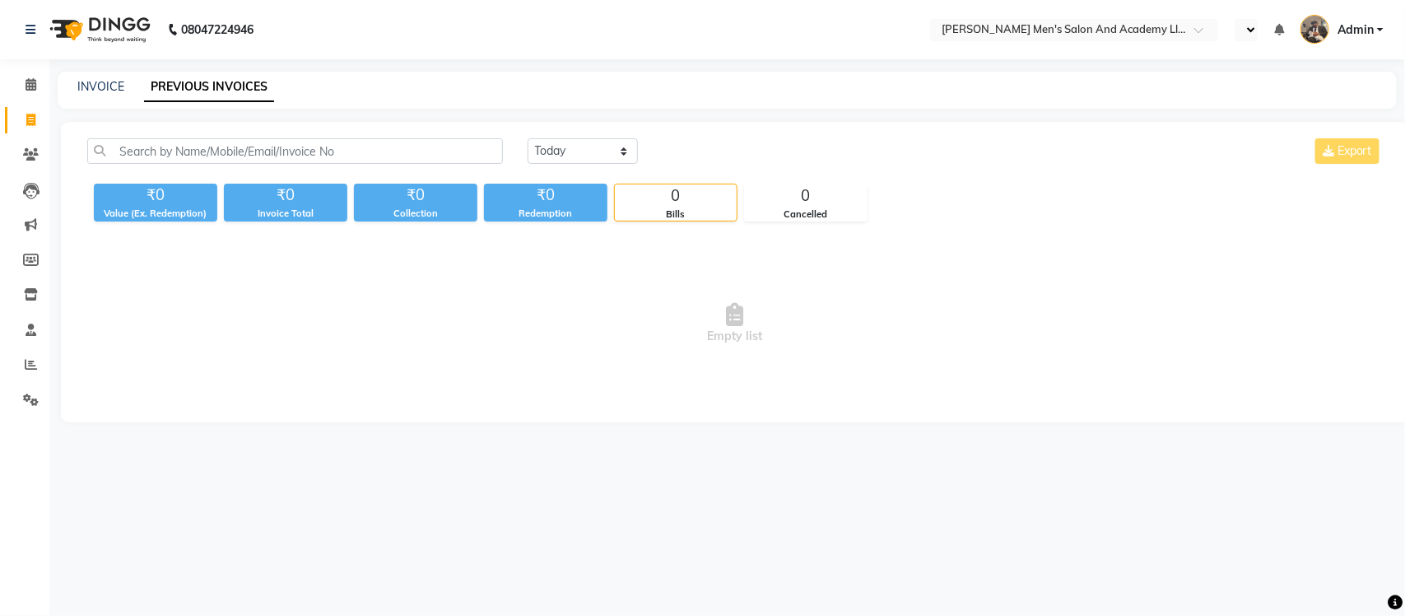
select select "en"
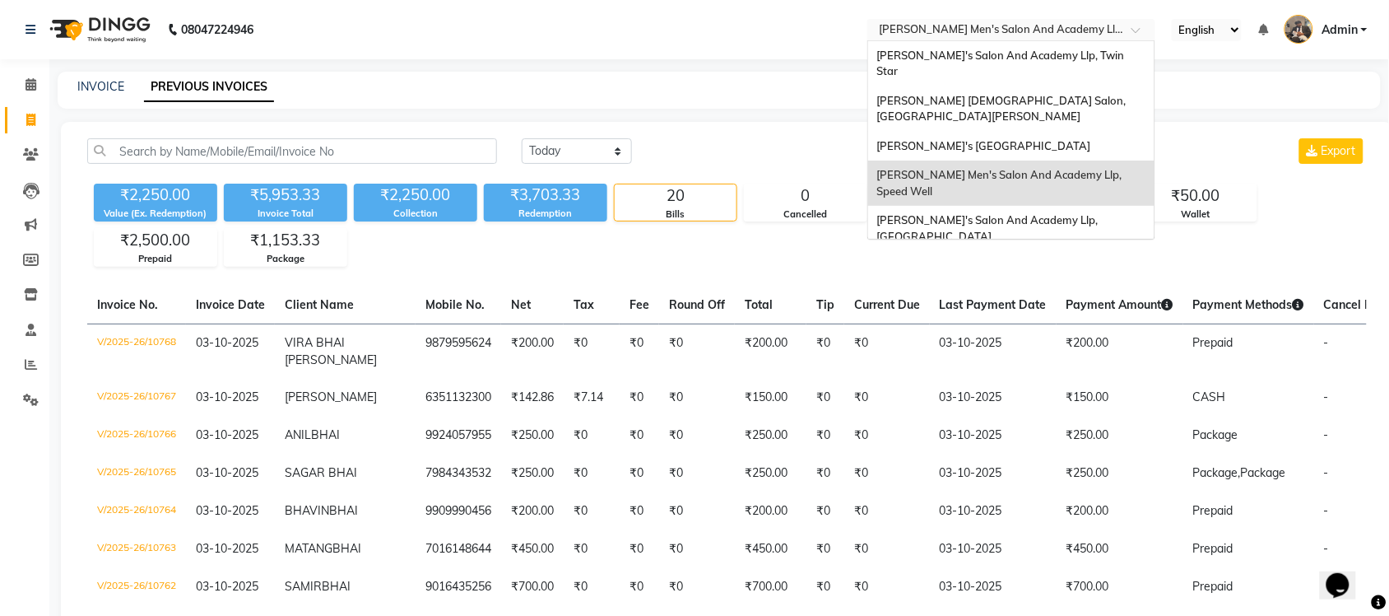
click at [1055, 26] on input "text" at bounding box center [995, 31] width 239 height 16
click at [1038, 139] on span "[PERSON_NAME]'s [GEOGRAPHIC_DATA]" at bounding box center [983, 145] width 214 height 13
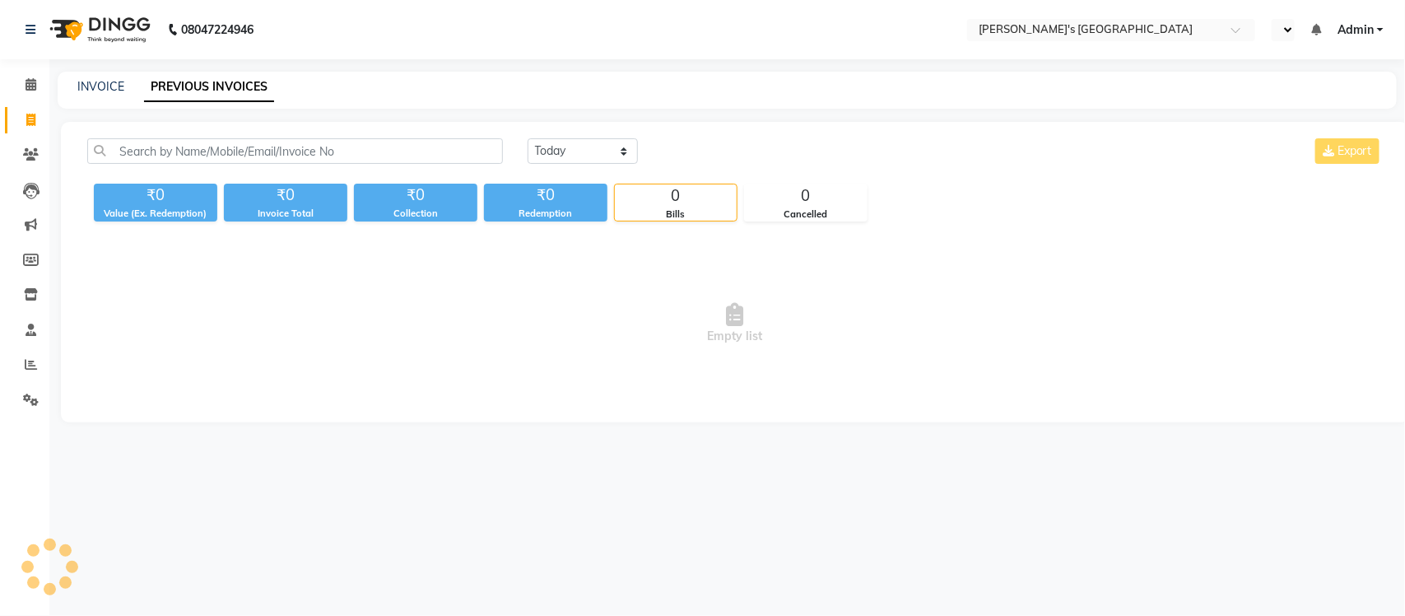
select select "en"
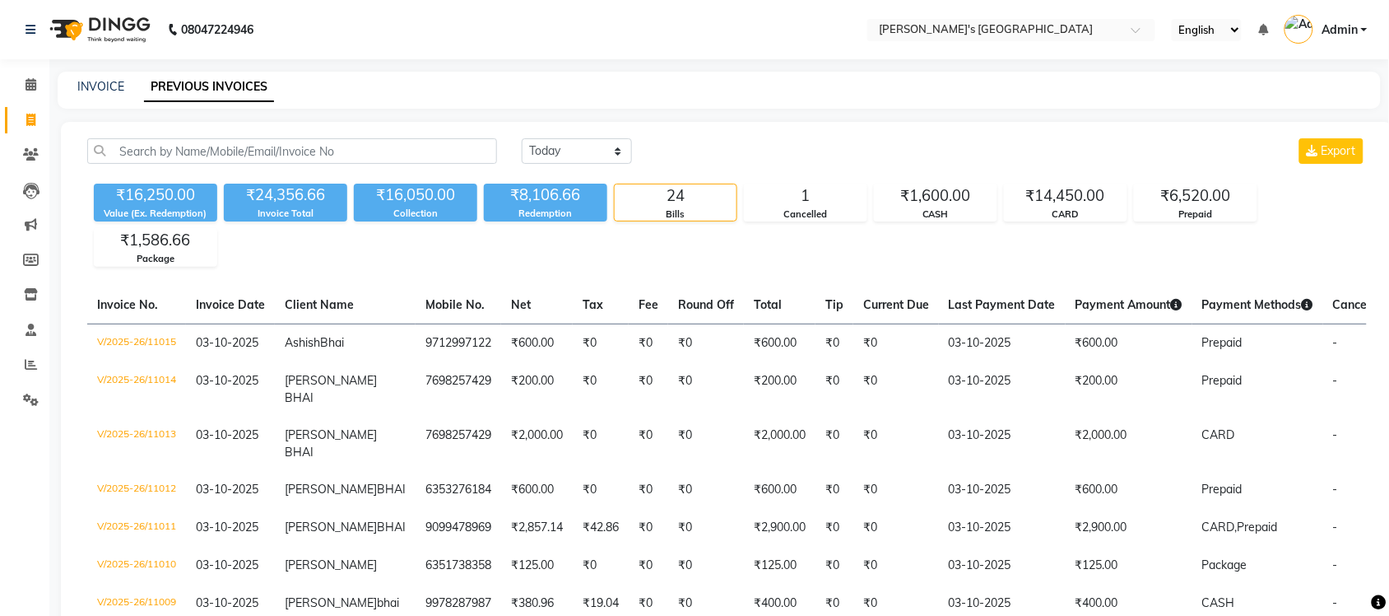
click at [45, 366] on li "Reports" at bounding box center [24, 364] width 49 height 35
click at [35, 366] on icon at bounding box center [31, 364] width 12 height 12
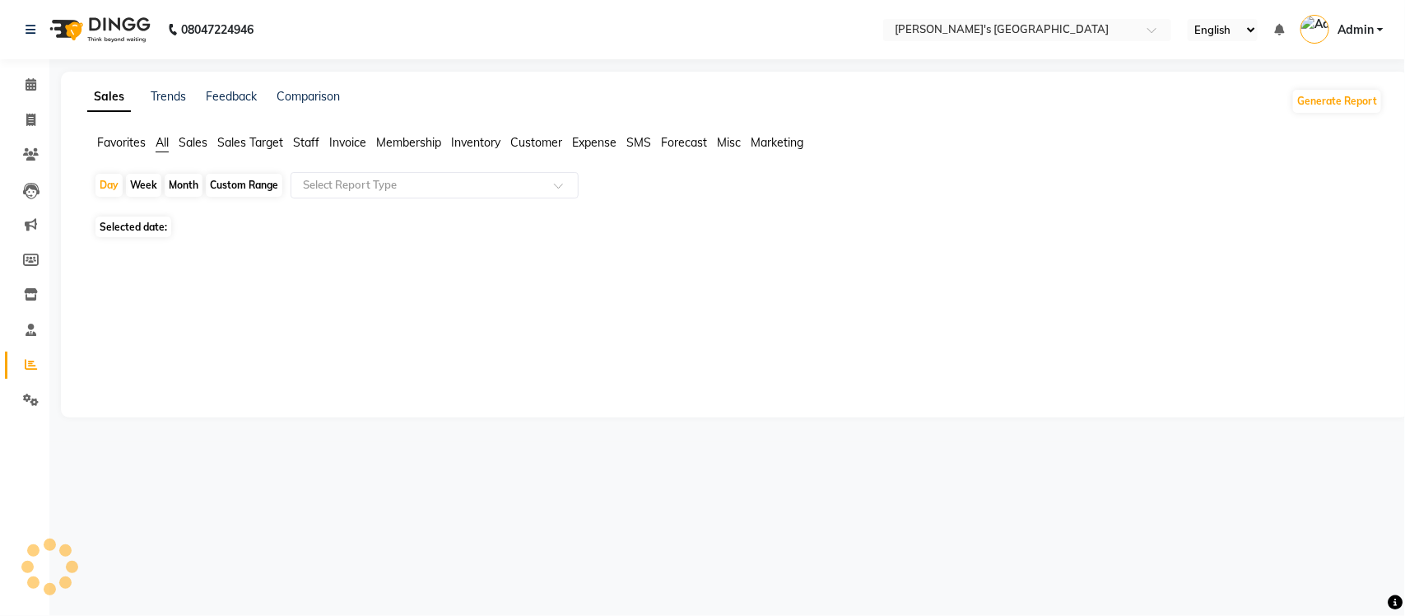
click at [35, 366] on icon at bounding box center [31, 364] width 12 height 12
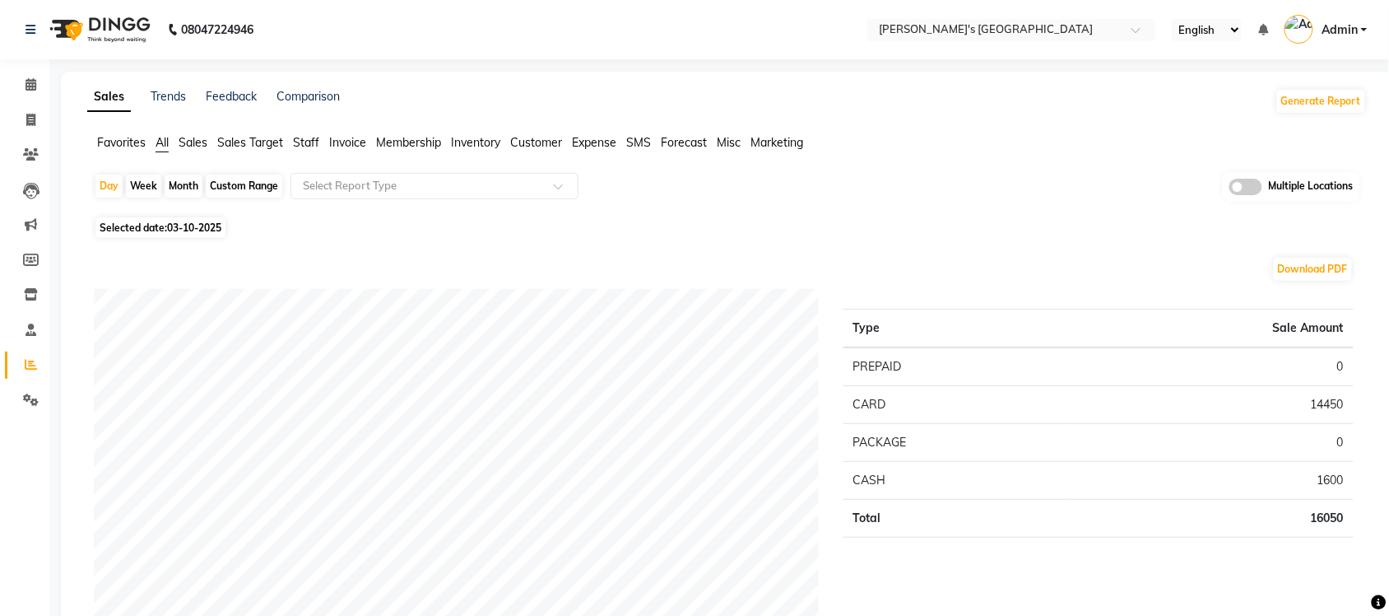
click at [200, 134] on li "Sales" at bounding box center [193, 142] width 29 height 17
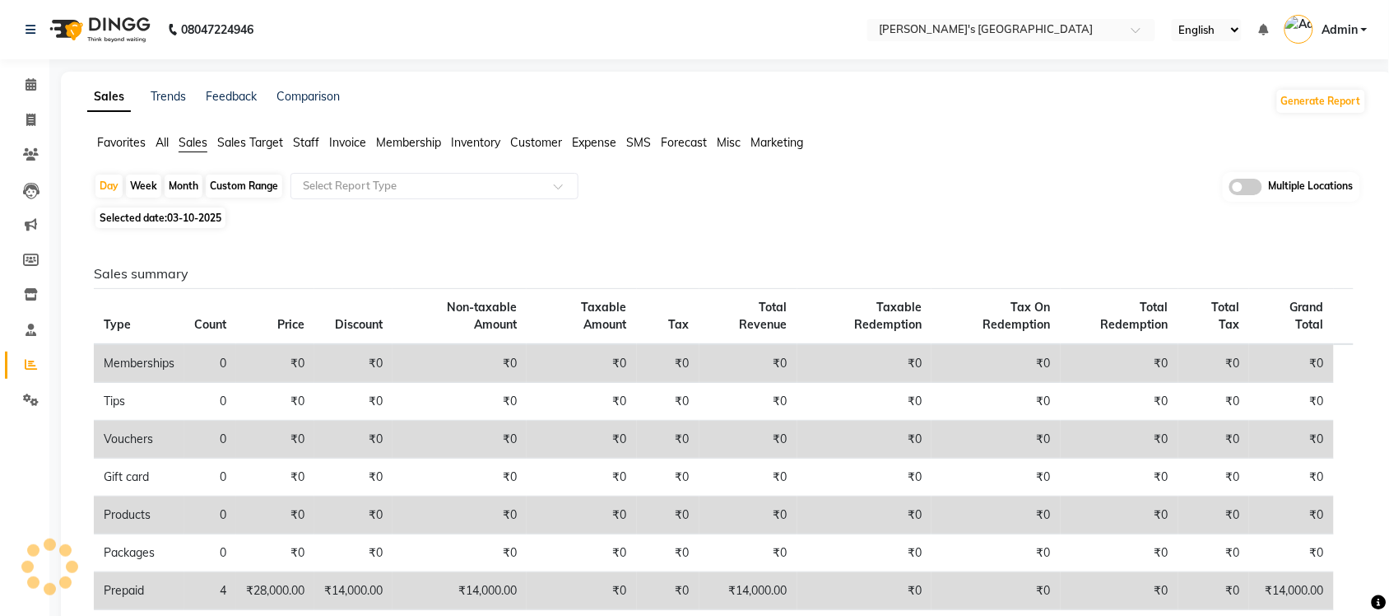
click at [200, 137] on span "Sales" at bounding box center [193, 142] width 29 height 15
click at [302, 138] on span "Staff" at bounding box center [306, 142] width 26 height 15
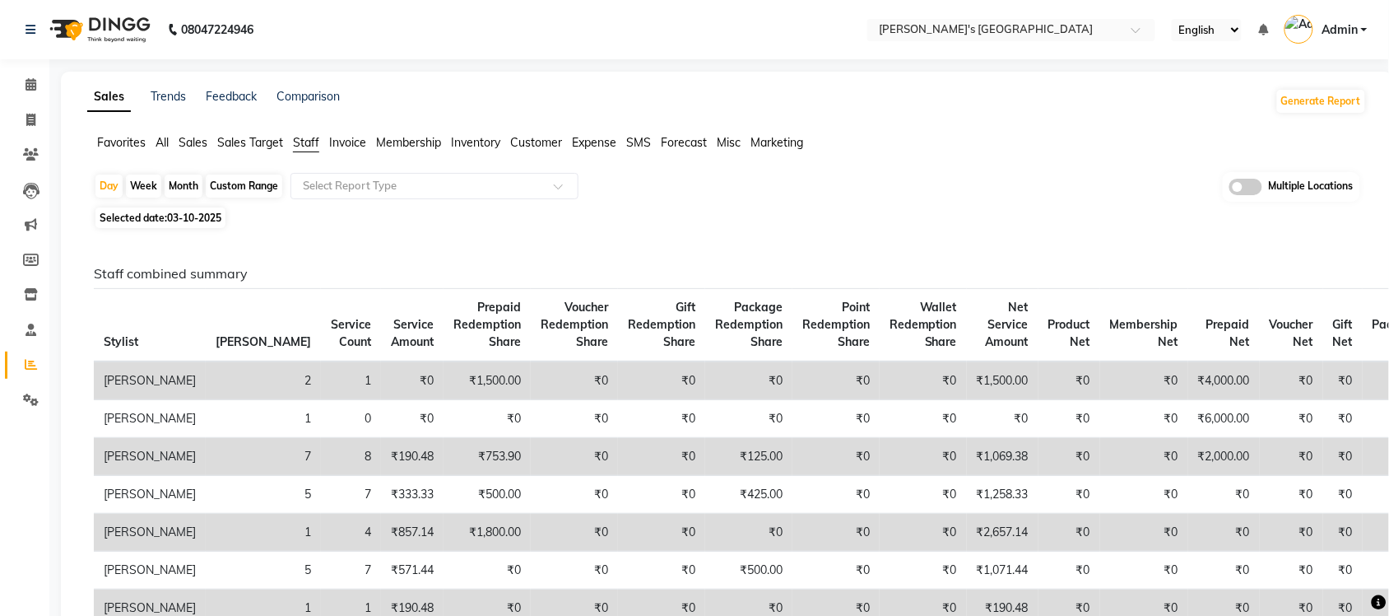
click at [218, 212] on span "03-10-2025" at bounding box center [194, 217] width 54 height 12
select select "10"
select select "2025"
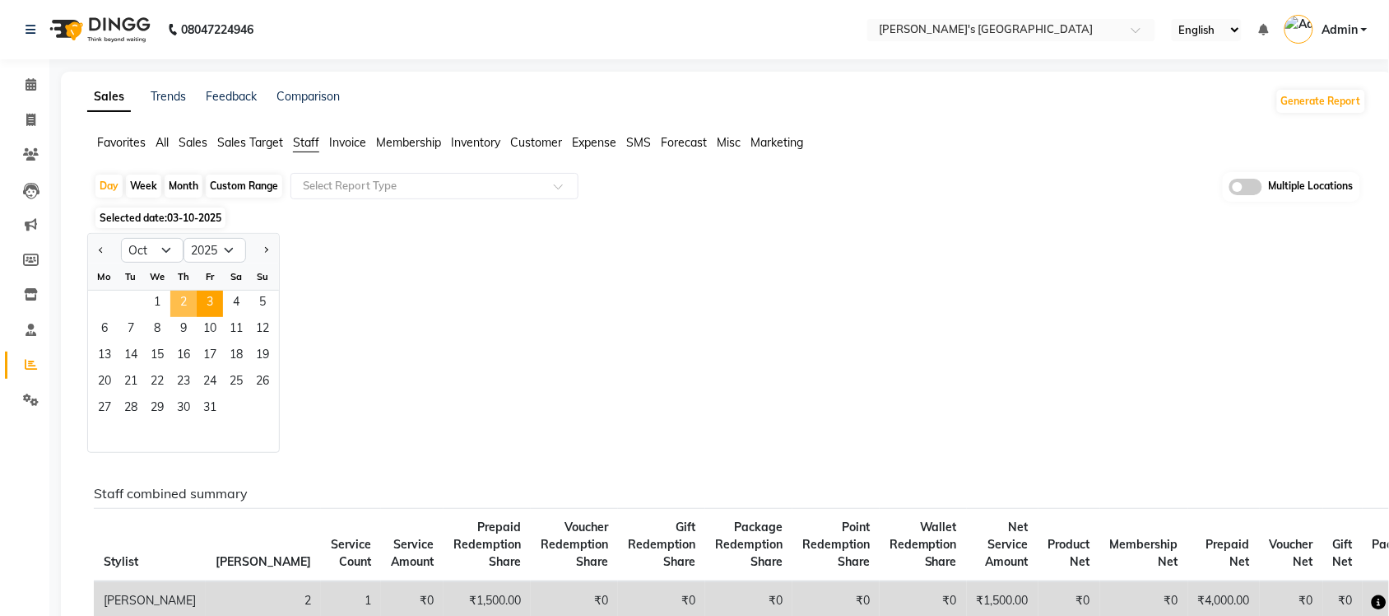
click at [187, 300] on span "2" at bounding box center [183, 303] width 26 height 26
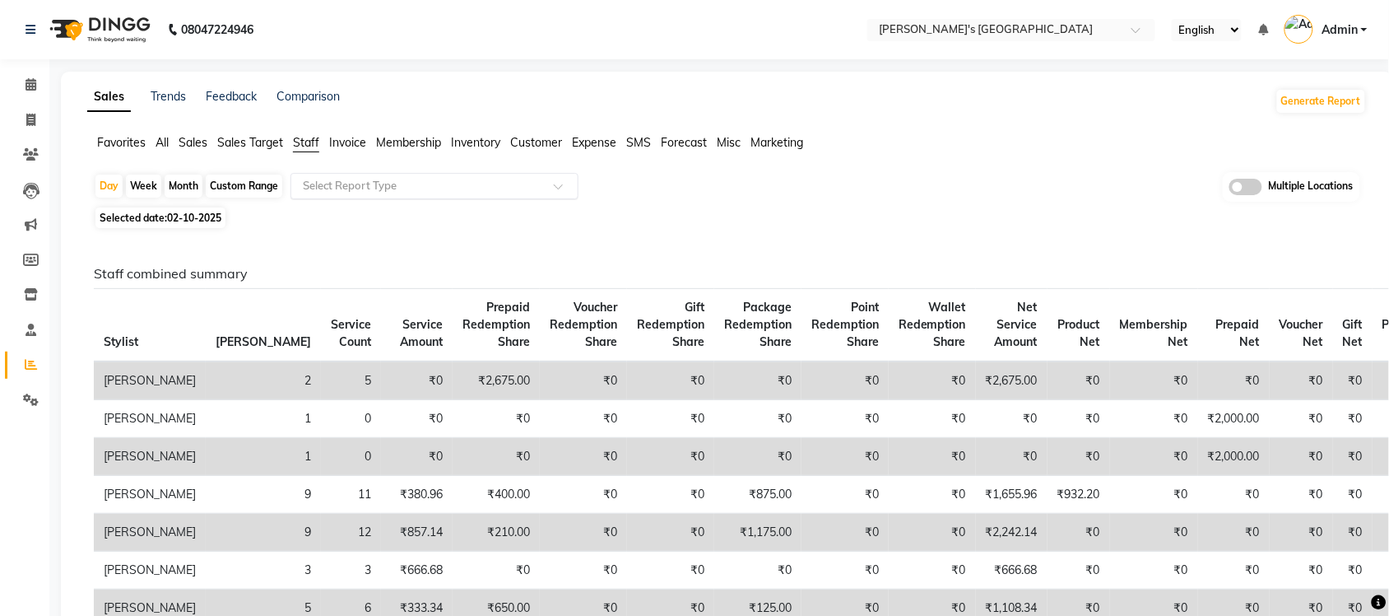
click at [336, 183] on input "text" at bounding box center [418, 186] width 237 height 16
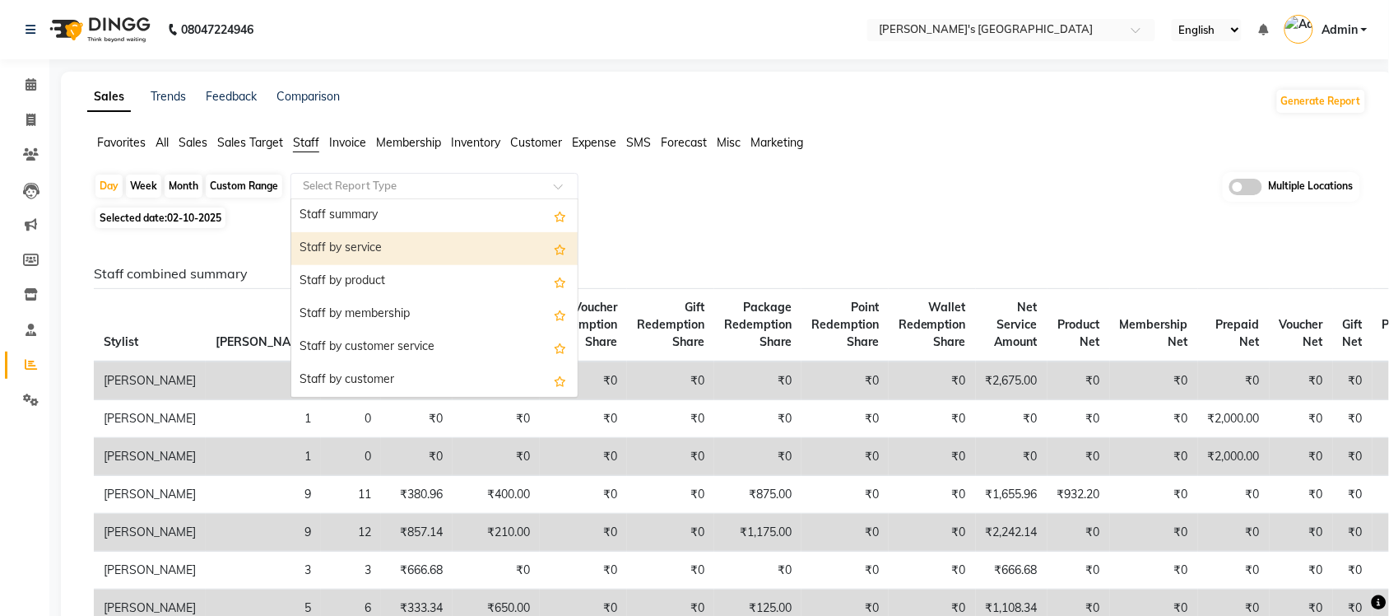
click at [366, 260] on div "Staff by service" at bounding box center [434, 248] width 286 height 33
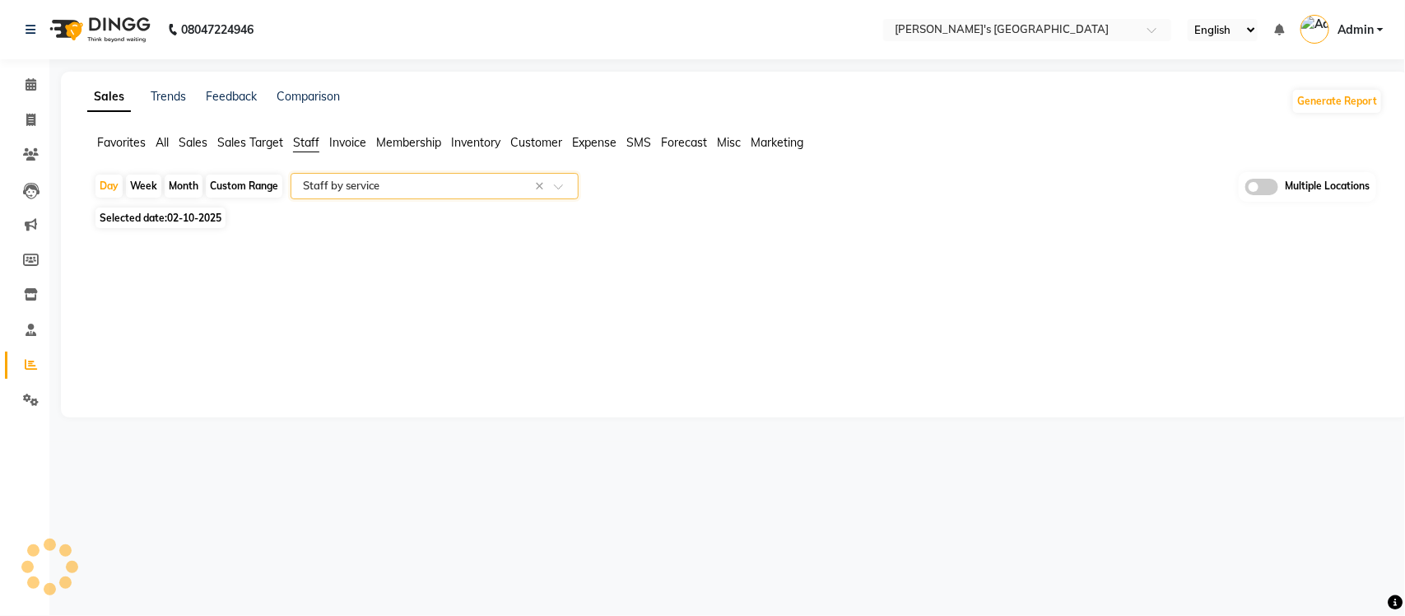
select select "full_report"
select select "csv"
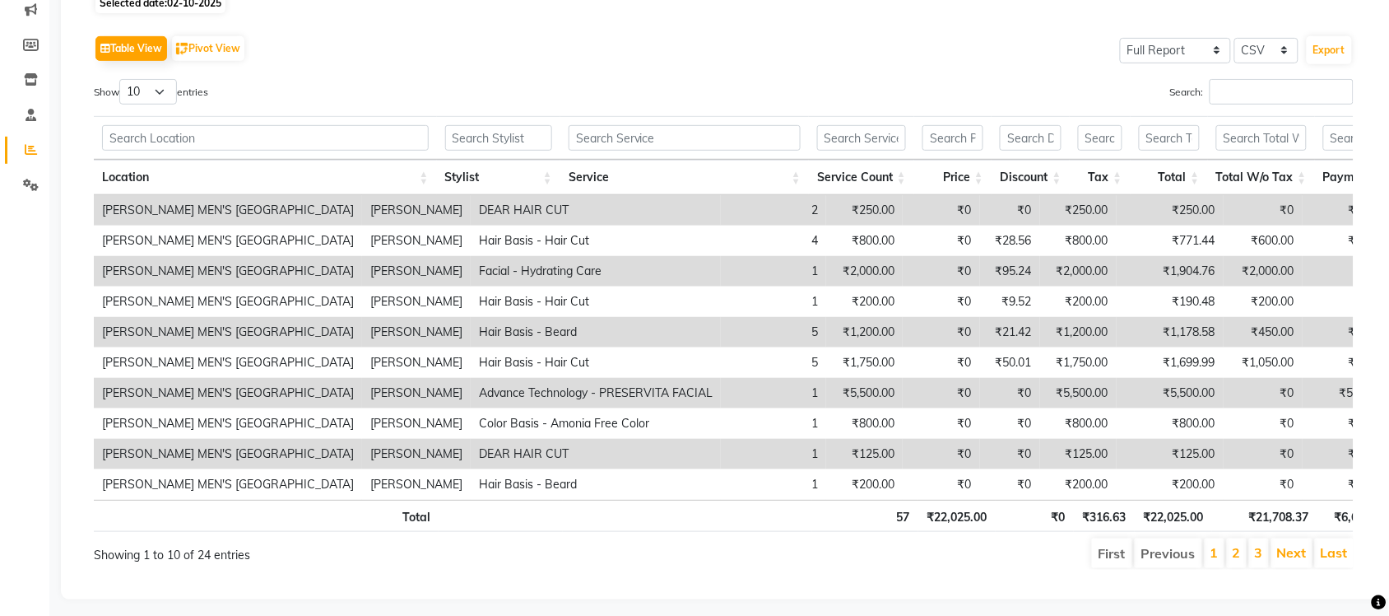
scroll to position [256, 0]
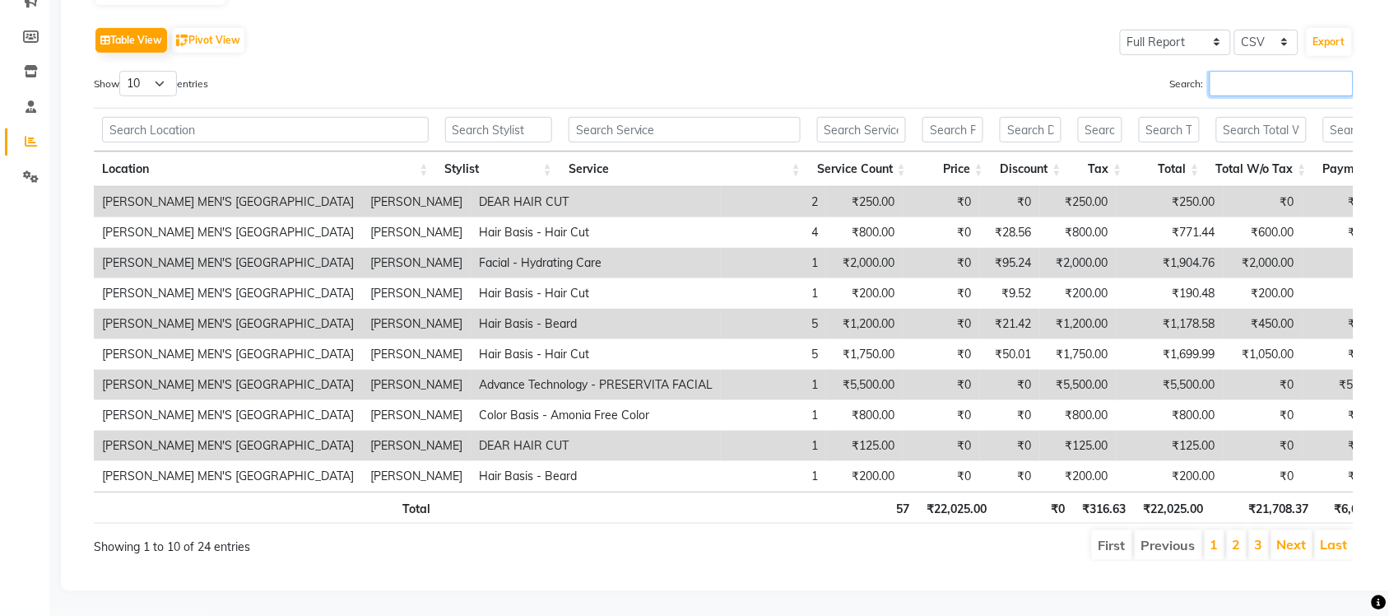
click at [1227, 71] on input "Search:" at bounding box center [1282, 84] width 144 height 26
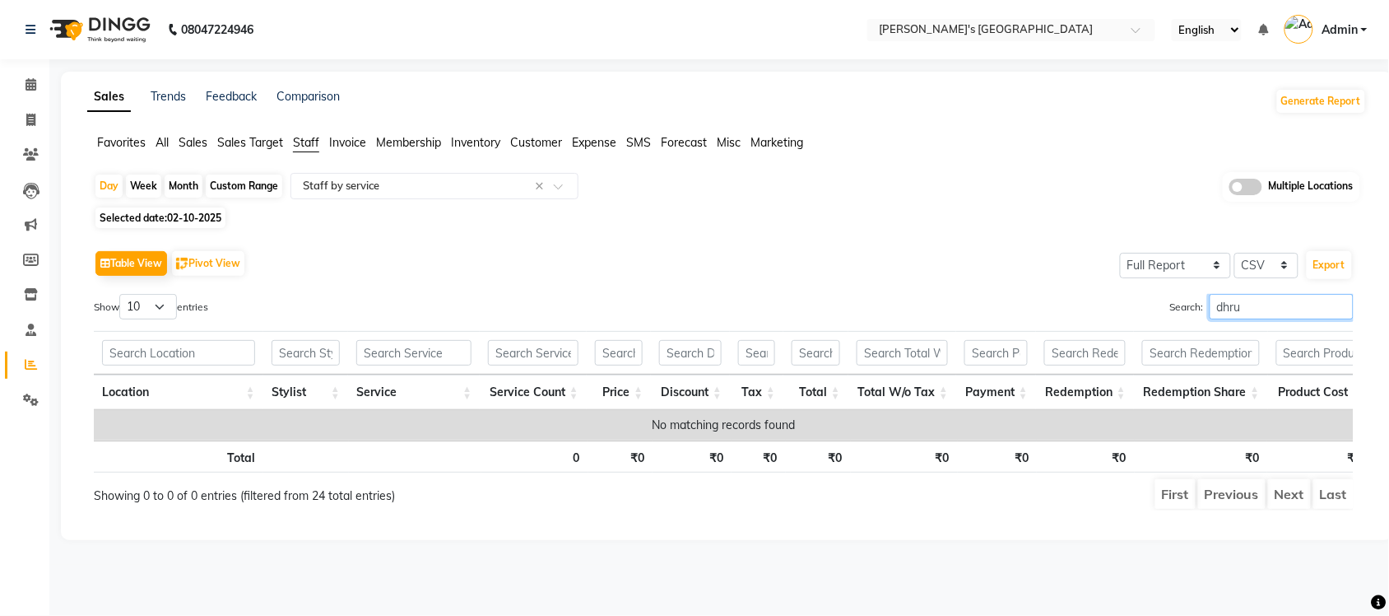
scroll to position [0, 0]
type input "d"
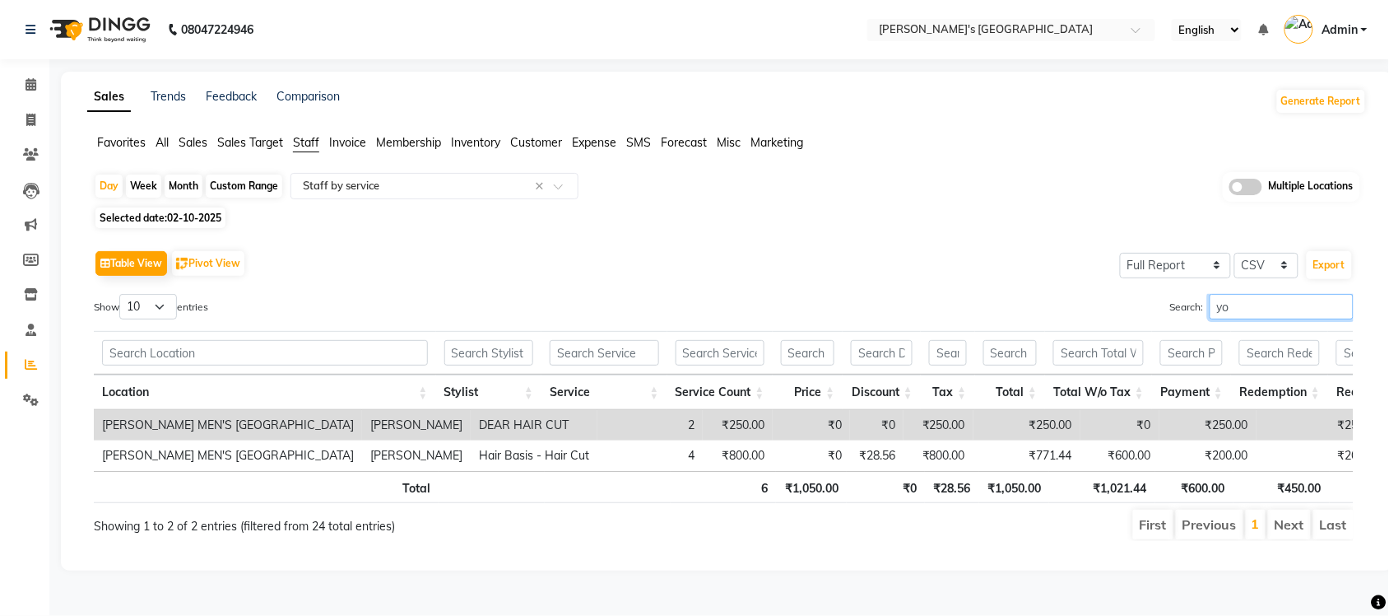
type input "y"
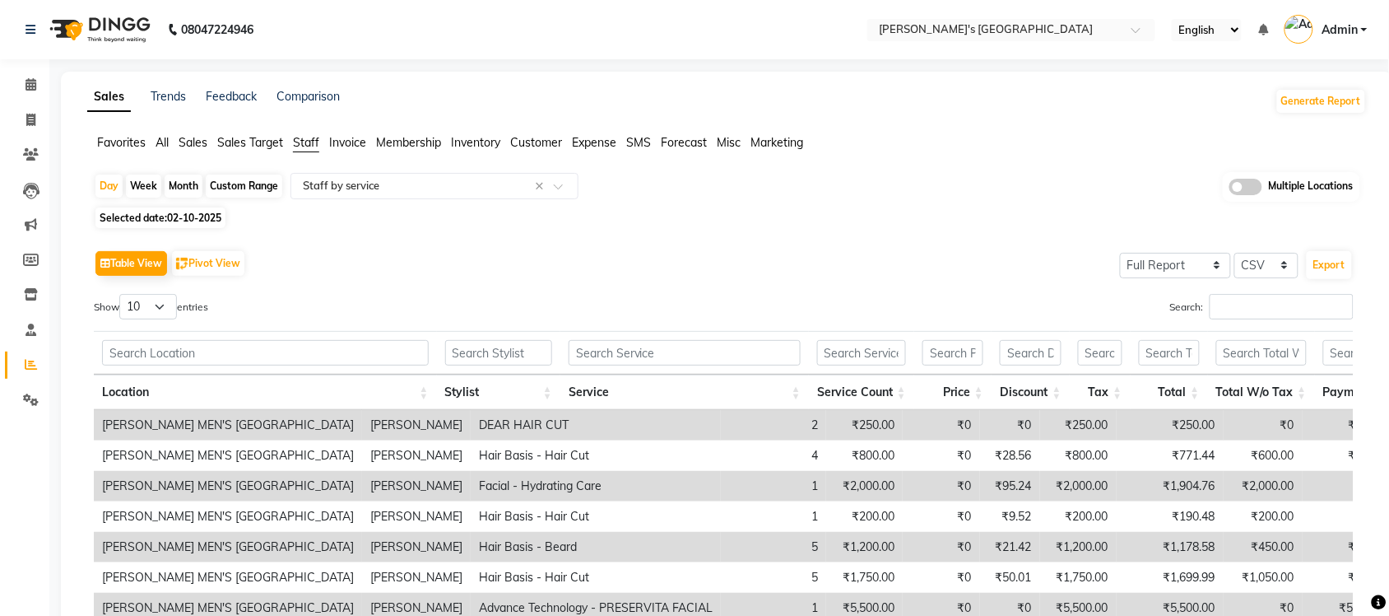
click at [1260, 183] on span at bounding box center [1245, 187] width 33 height 16
click at [1229, 189] on input "checkbox" at bounding box center [1229, 189] width 0 height 0
click at [871, 183] on span at bounding box center [872, 187] width 33 height 31
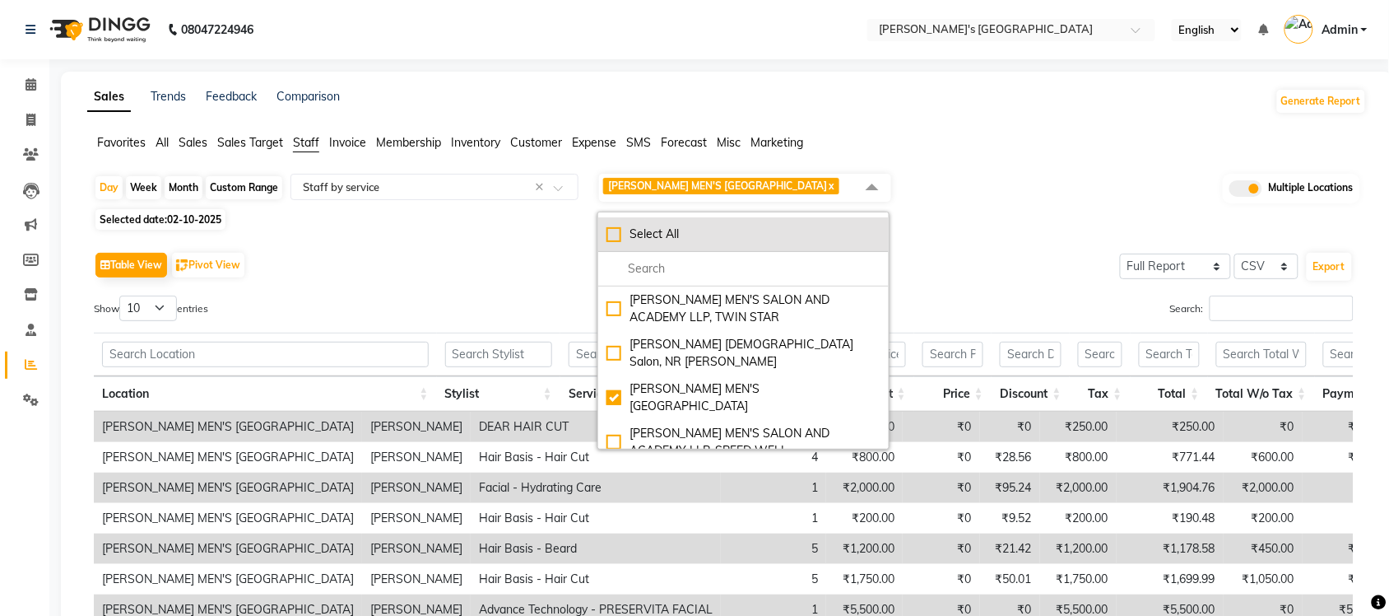
click at [607, 243] on div "Select All" at bounding box center [743, 233] width 274 height 17
checkbox input "true"
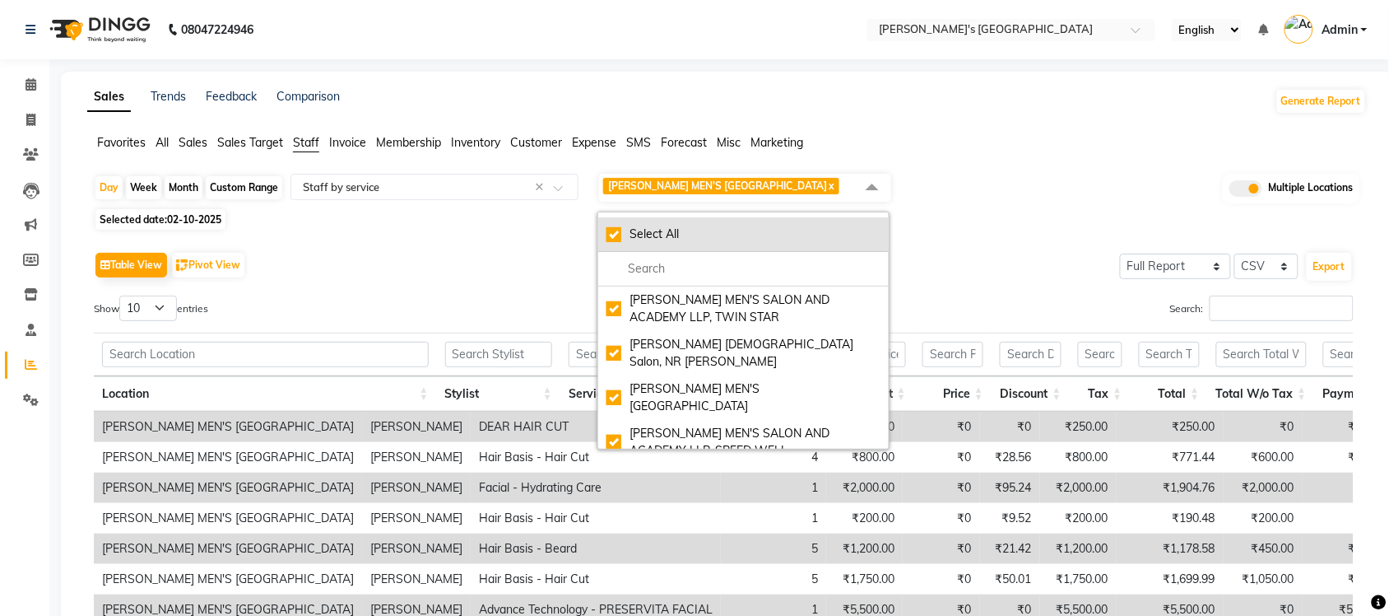
checkbox input "true"
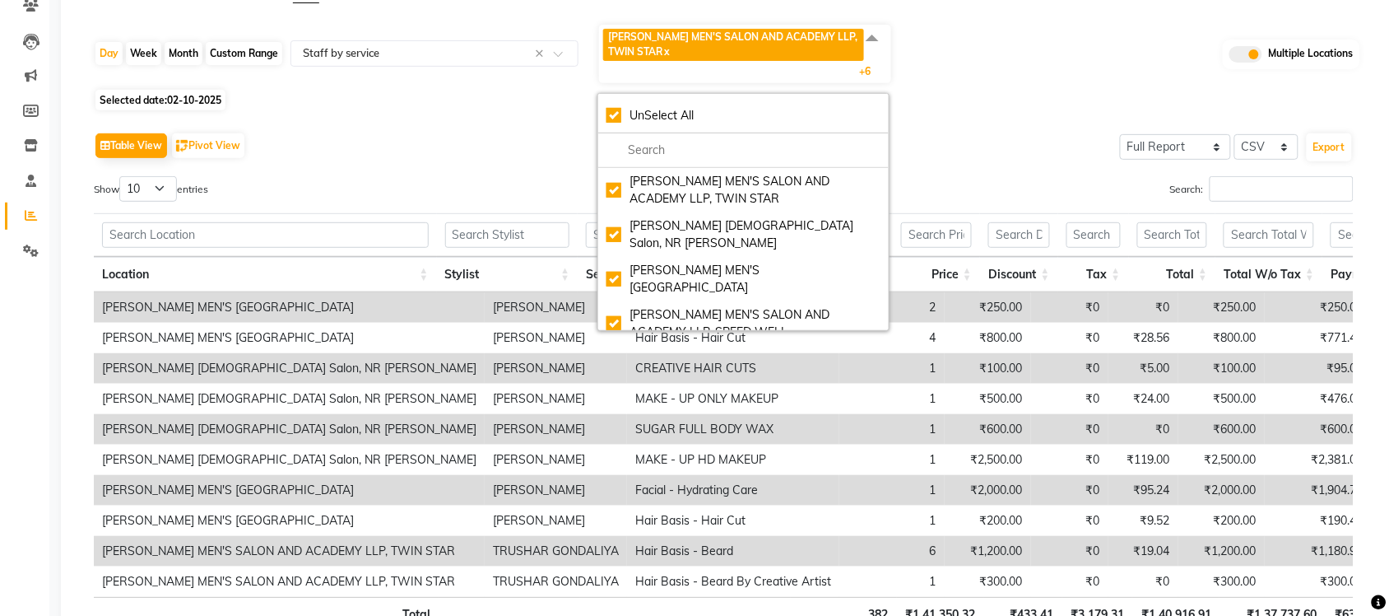
scroll to position [286, 0]
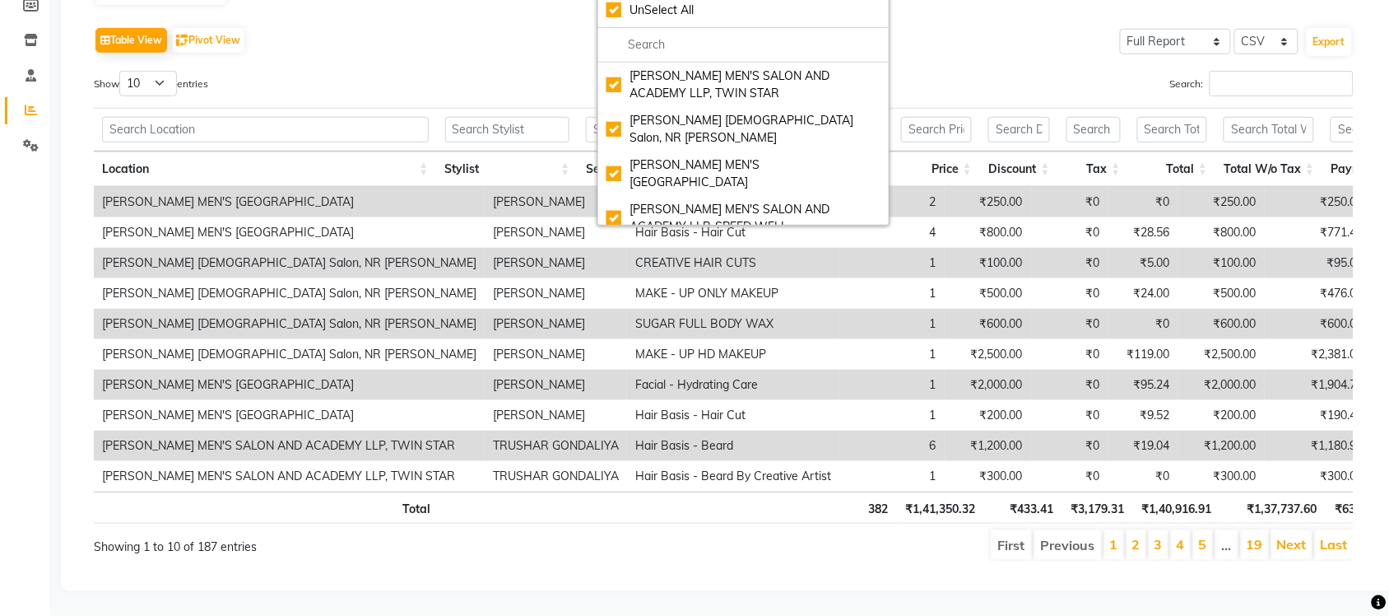
click at [1029, 71] on div "Search:" at bounding box center [1045, 87] width 618 height 32
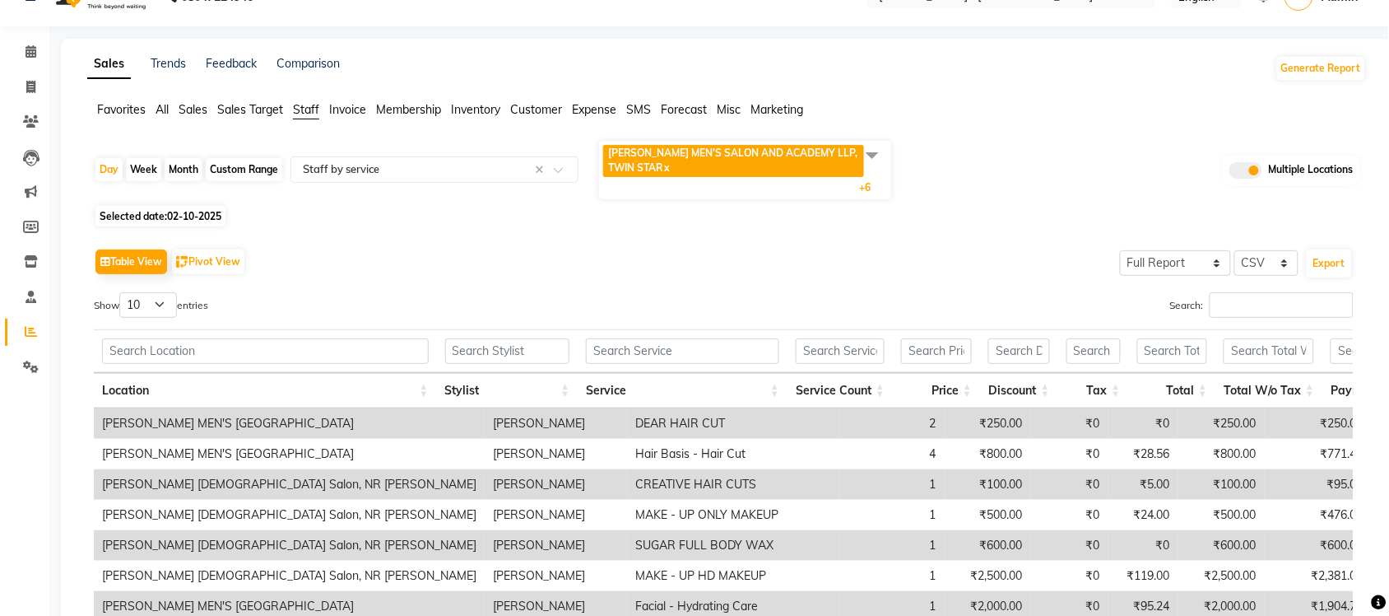
scroll to position [0, 0]
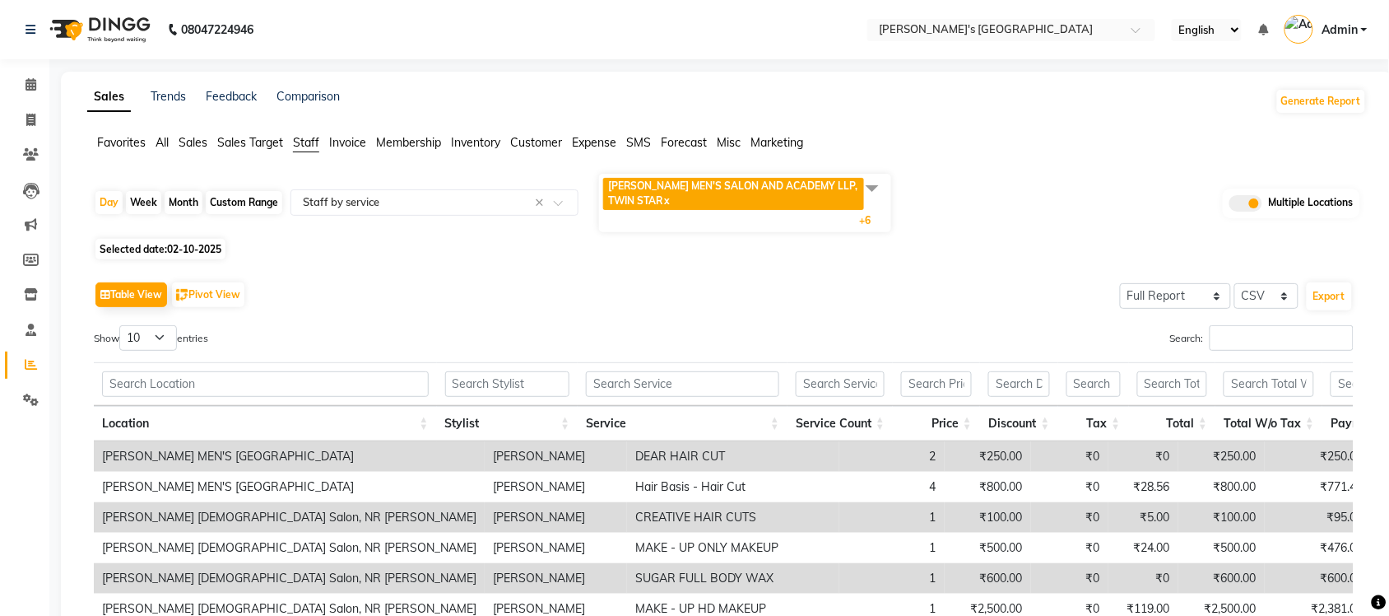
click at [182, 142] on span "Sales" at bounding box center [193, 142] width 29 height 15
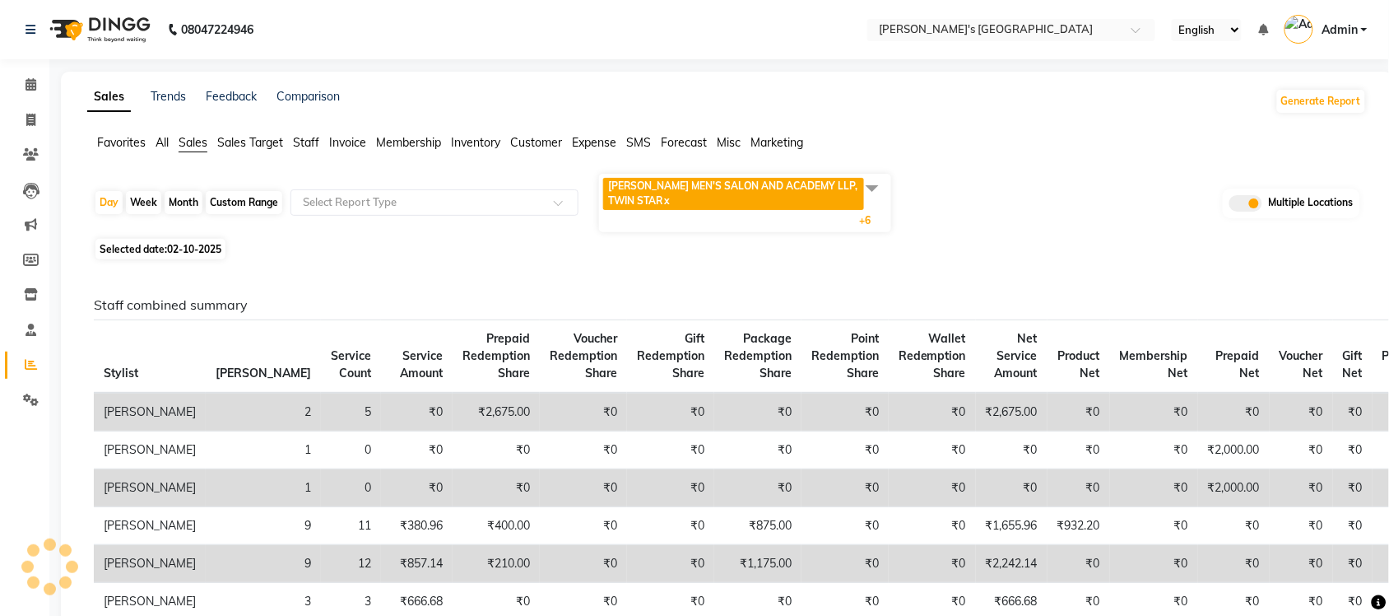
click at [251, 200] on div "Custom Range" at bounding box center [244, 202] width 77 height 23
select select "10"
select select "2025"
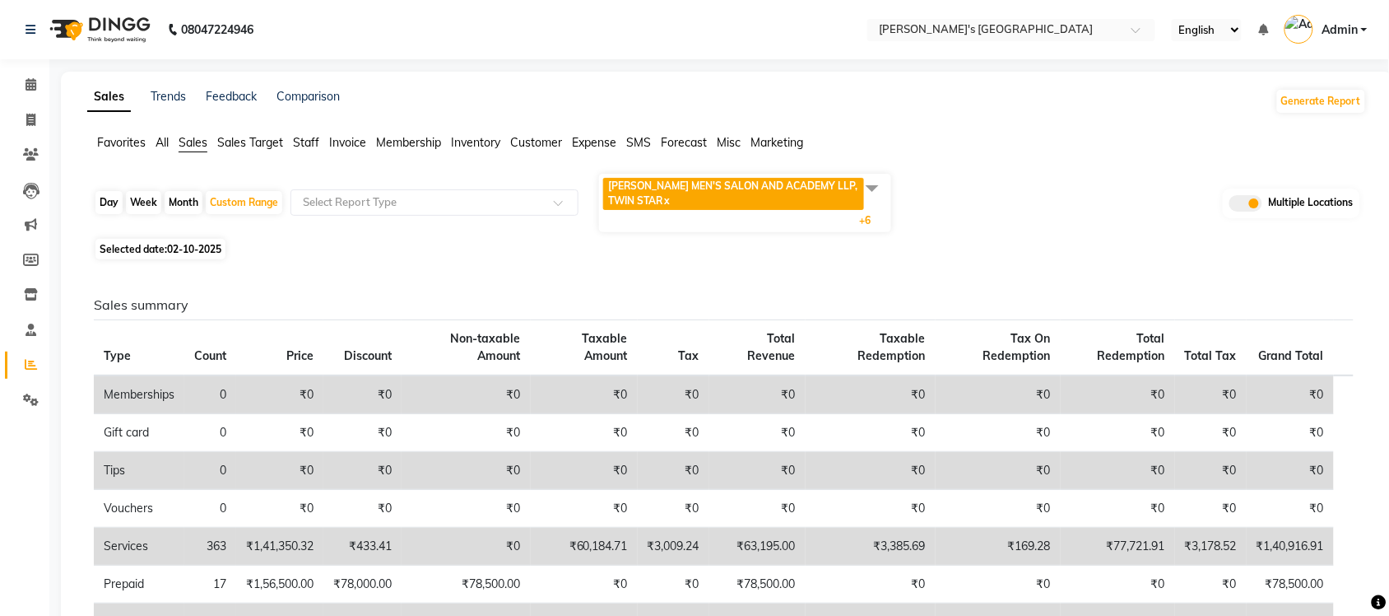
click at [186, 249] on span "02-10-2025" at bounding box center [194, 249] width 54 height 12
select select "10"
select select "2025"
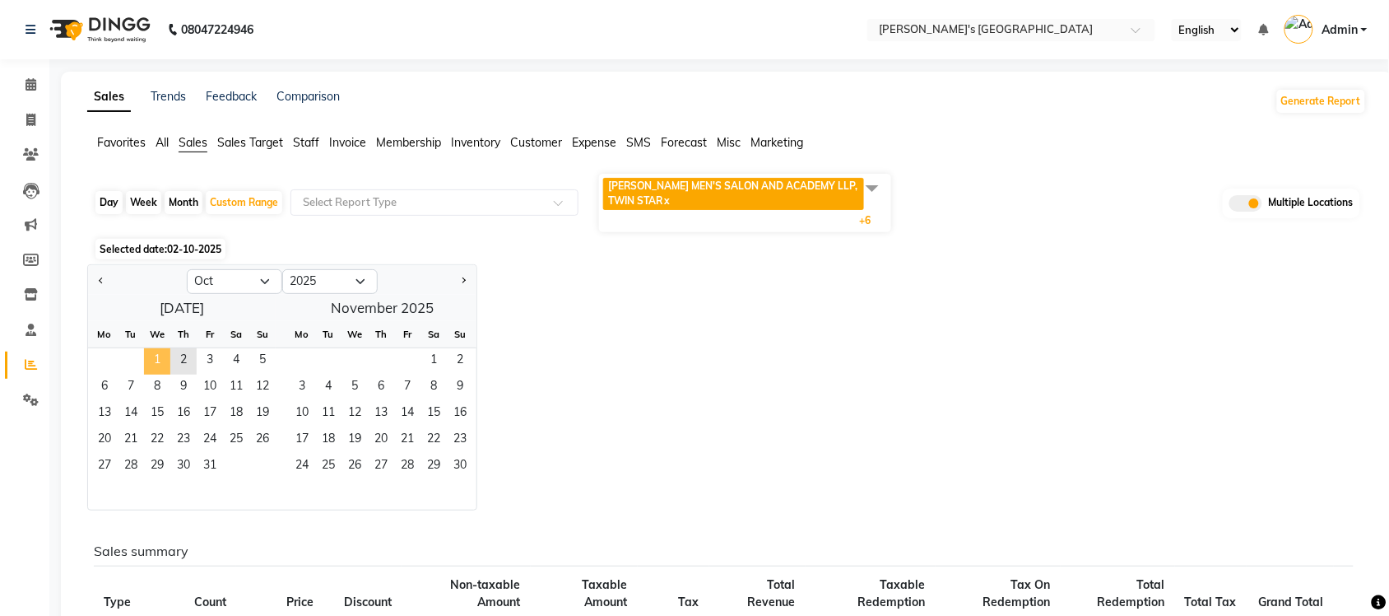
click at [167, 369] on span "1" at bounding box center [157, 361] width 26 height 26
click at [216, 465] on span "31" at bounding box center [210, 466] width 26 height 26
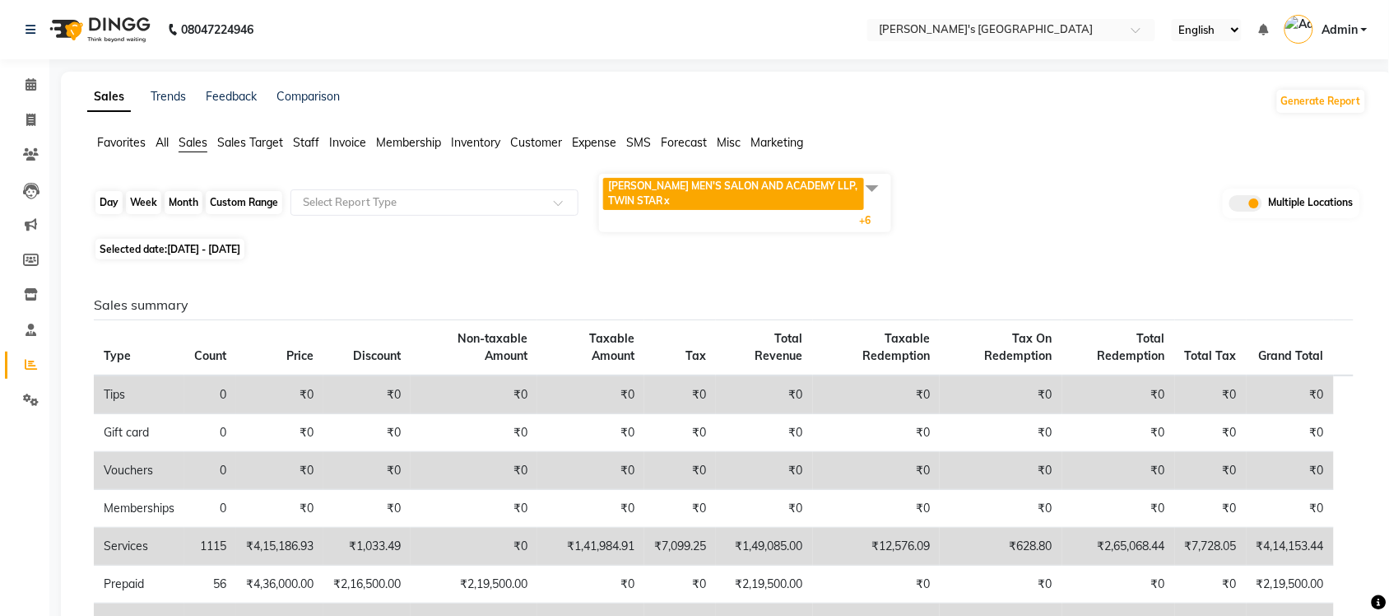
click at [216, 200] on div "Custom Range" at bounding box center [244, 202] width 77 height 23
select select "10"
select select "2025"
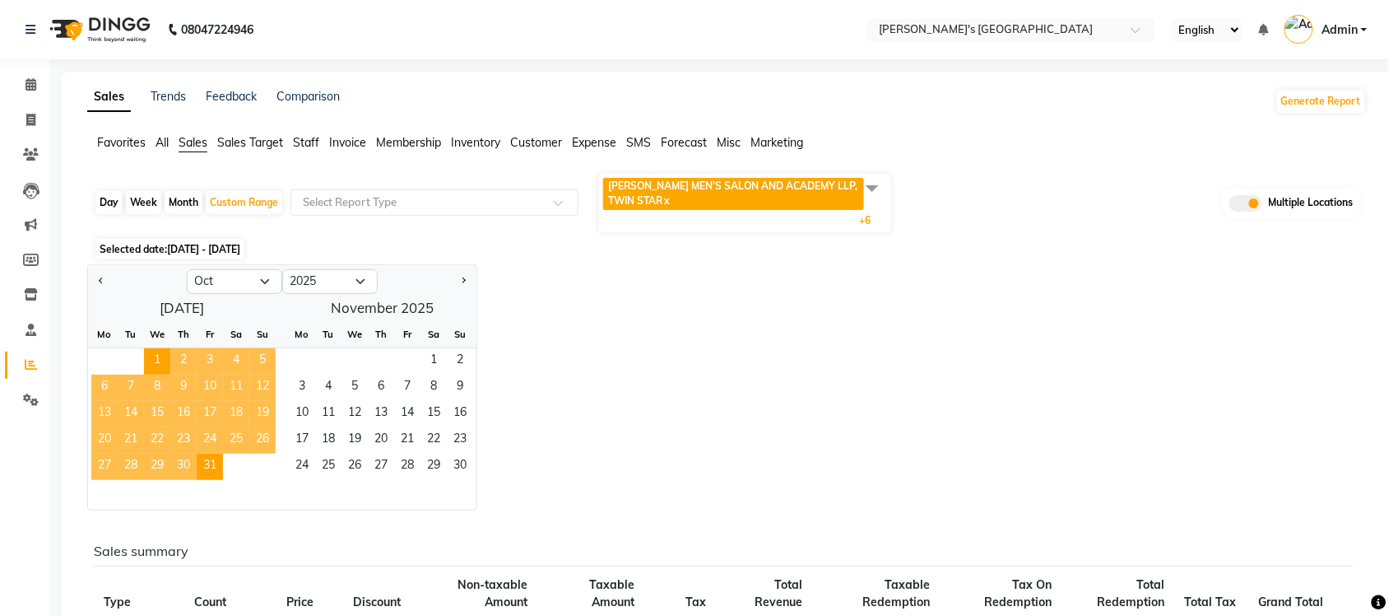
click at [109, 285] on div at bounding box center [137, 281] width 99 height 26
click at [105, 282] on button "Previous month" at bounding box center [101, 281] width 13 height 26
select select "9"
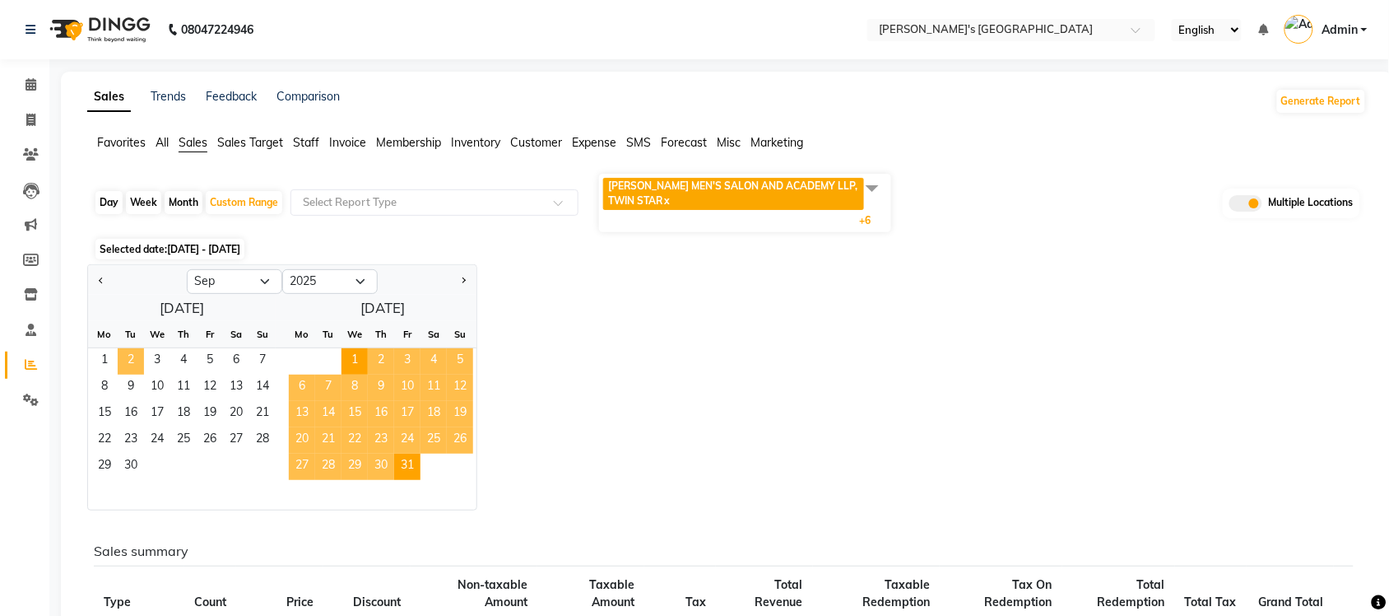
click at [121, 355] on span "2" at bounding box center [131, 361] width 26 height 26
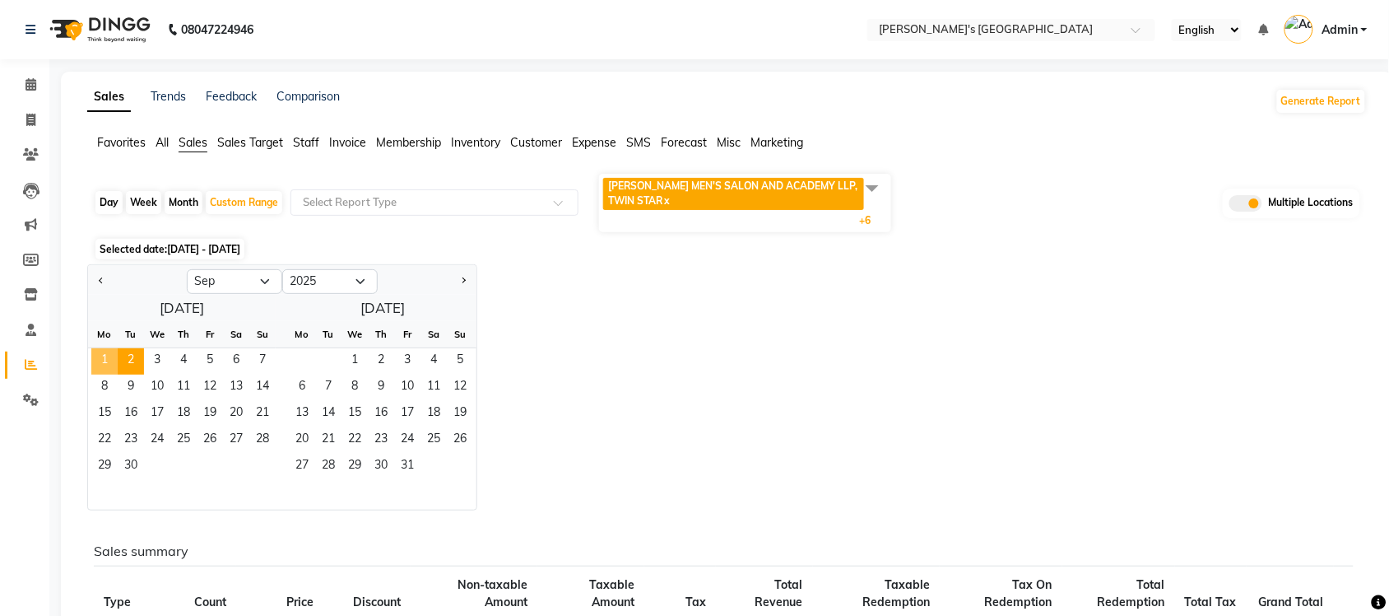
click at [112, 359] on span "1" at bounding box center [104, 361] width 26 height 26
click at [144, 467] on span "30" at bounding box center [131, 466] width 26 height 26
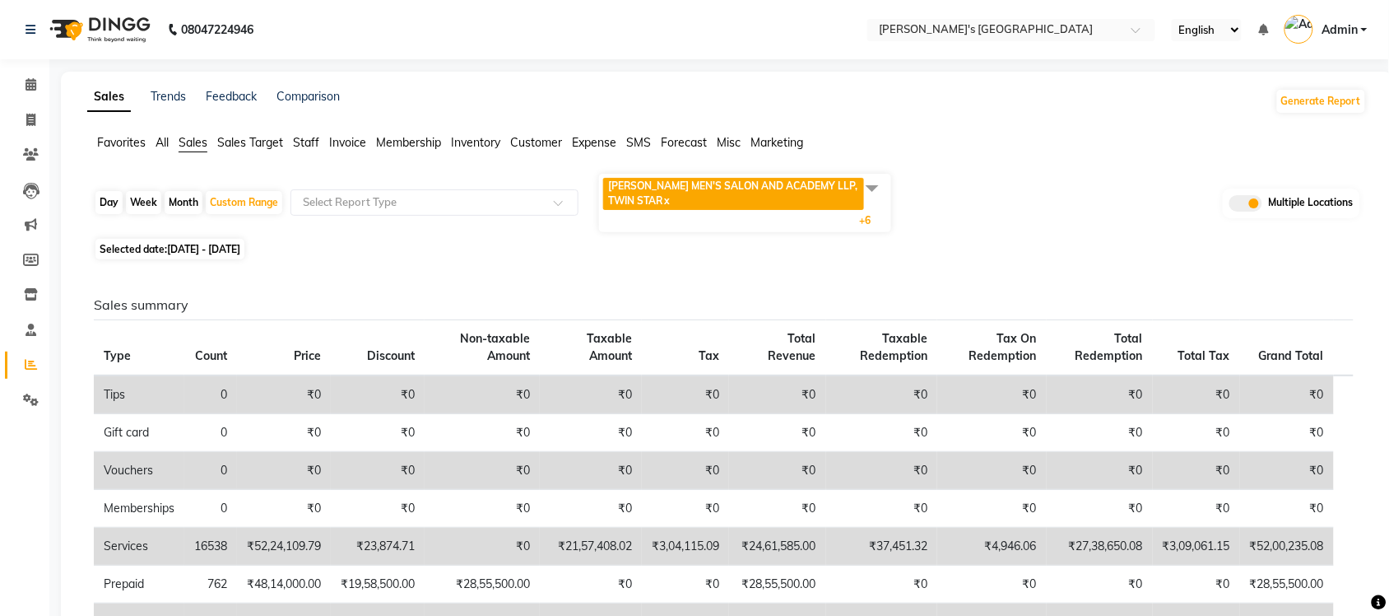
click at [193, 146] on span "Sales" at bounding box center [193, 142] width 29 height 15
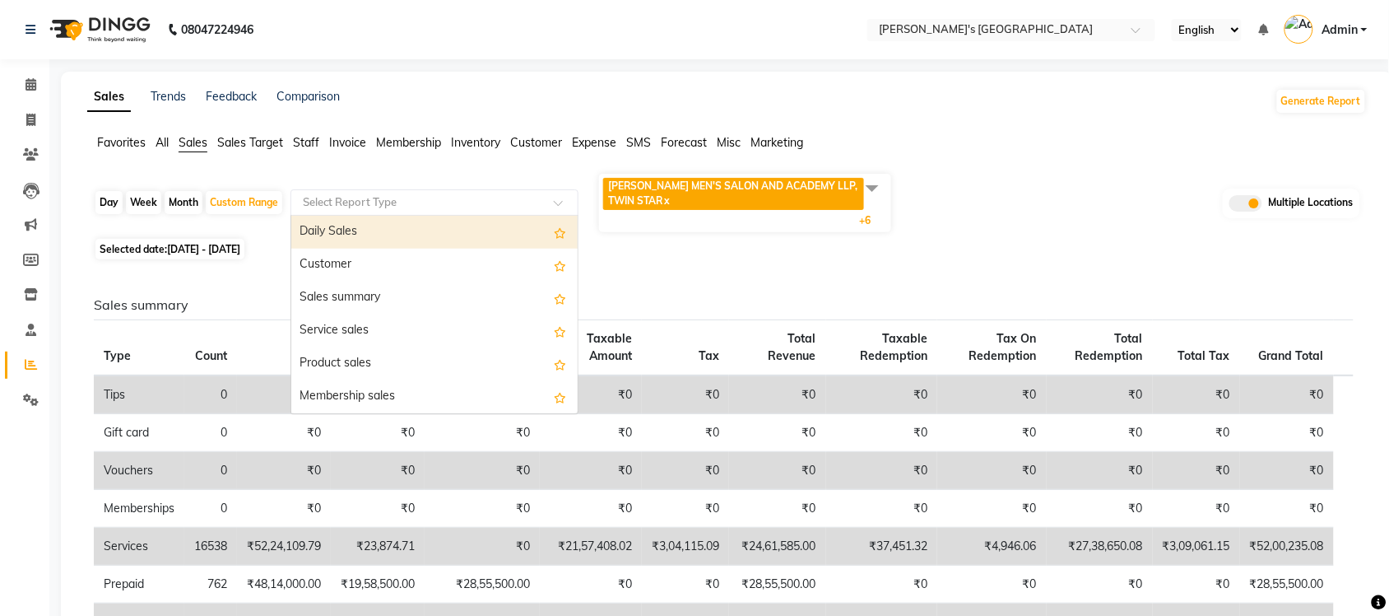
click at [375, 194] on input "text" at bounding box center [418, 202] width 237 height 16
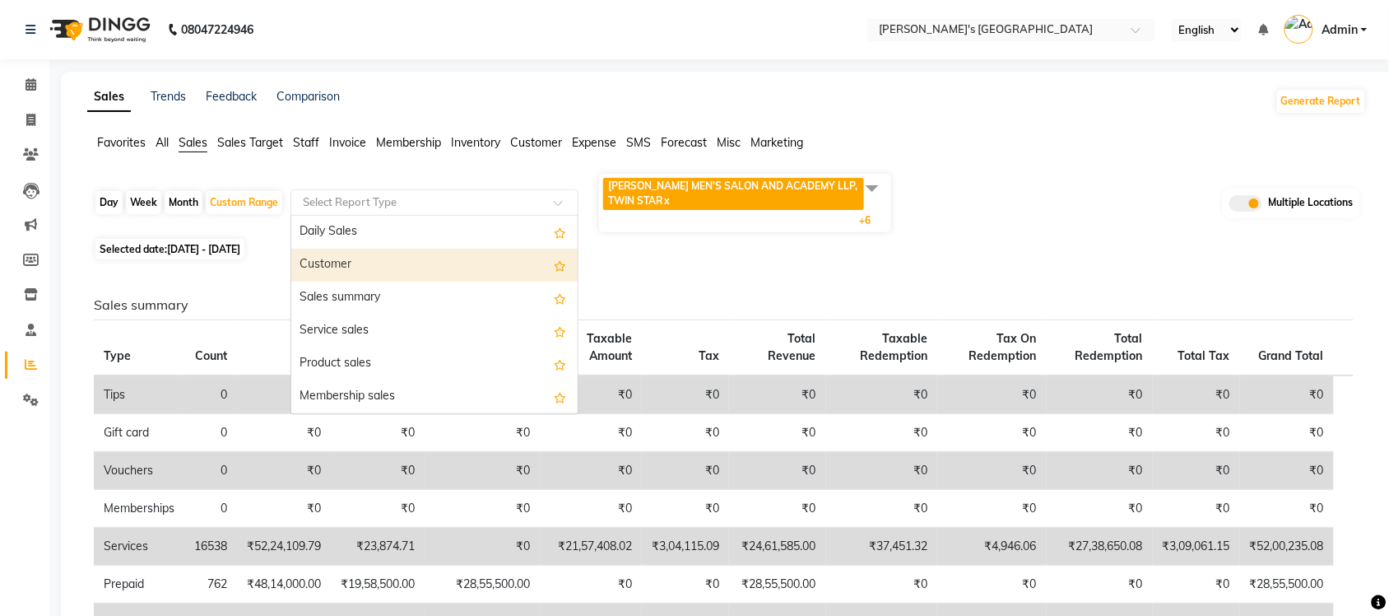
scroll to position [103, 0]
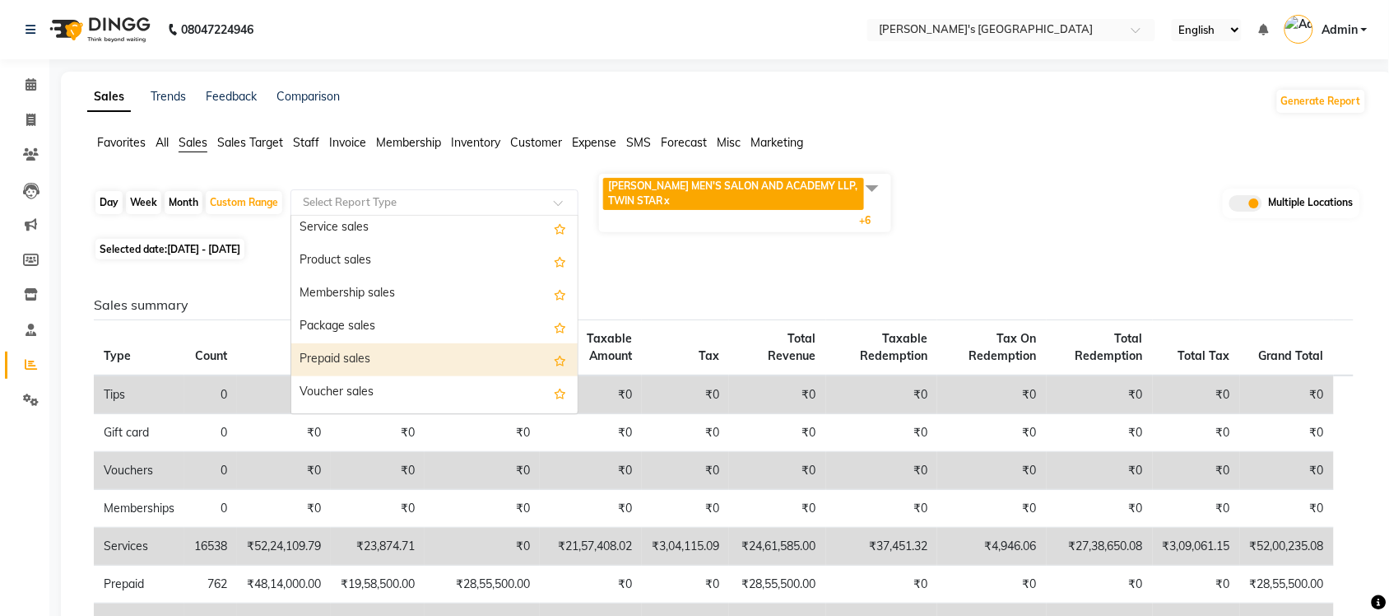
click at [393, 354] on div "Prepaid sales" at bounding box center [434, 359] width 286 height 33
select select "full_report"
select select "csv"
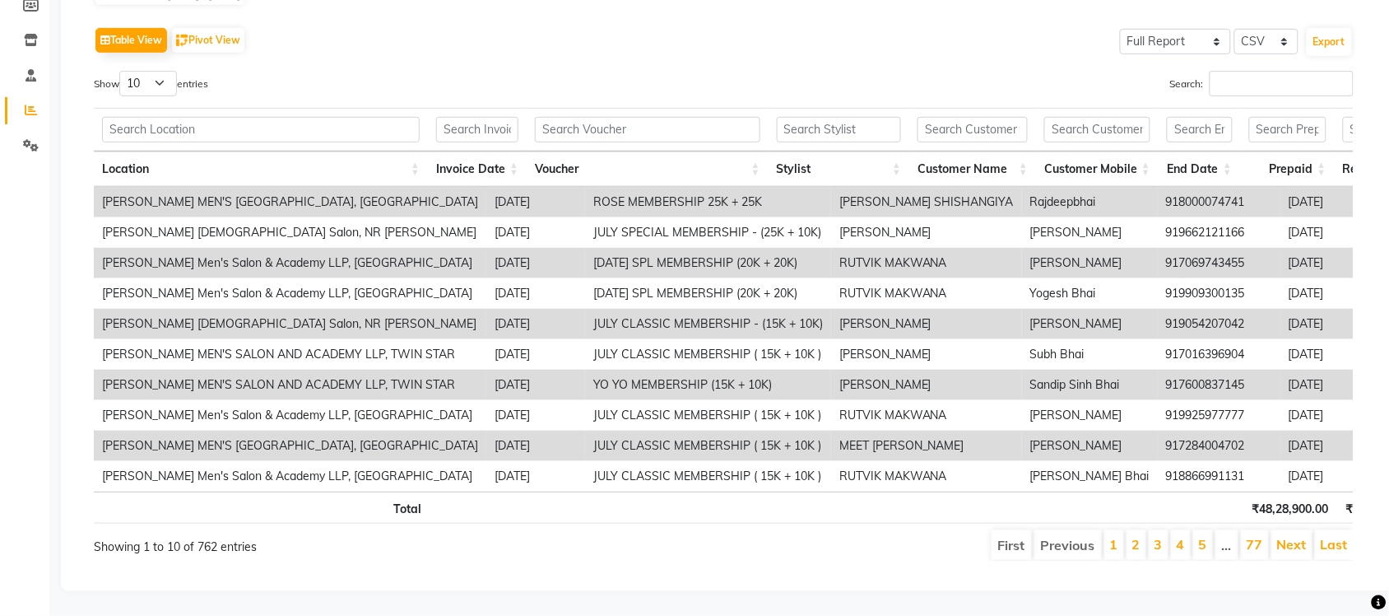
scroll to position [0, 402]
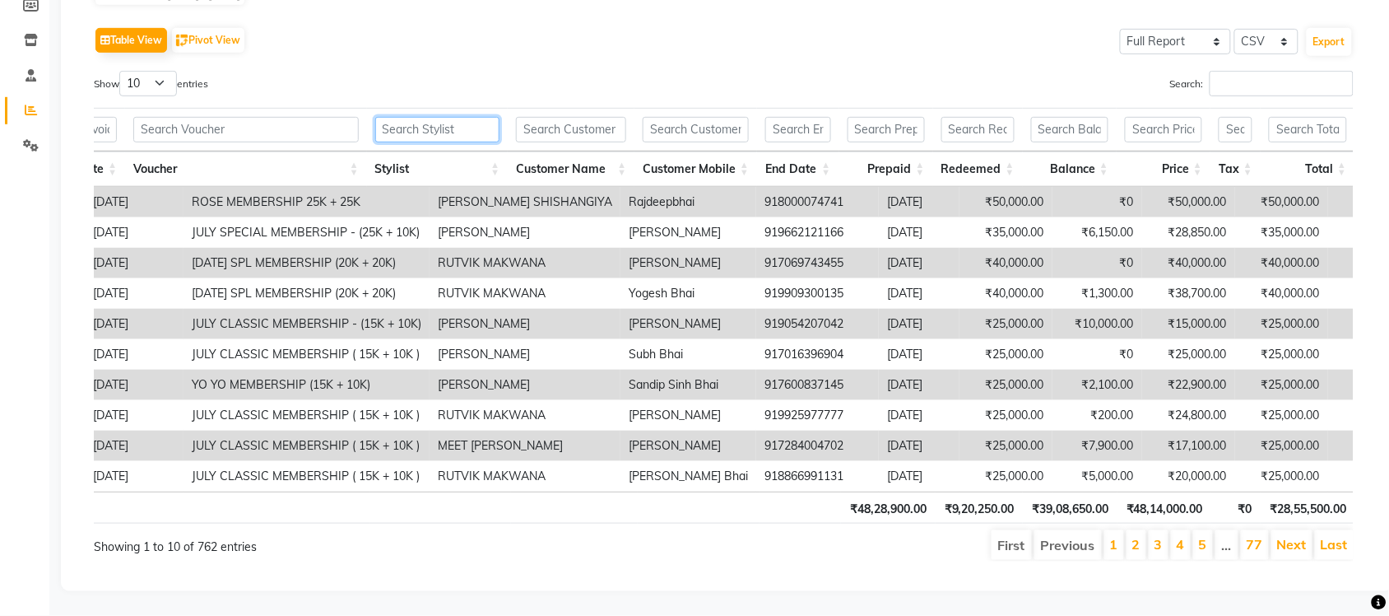
click at [488, 117] on input "text" at bounding box center [437, 130] width 125 height 26
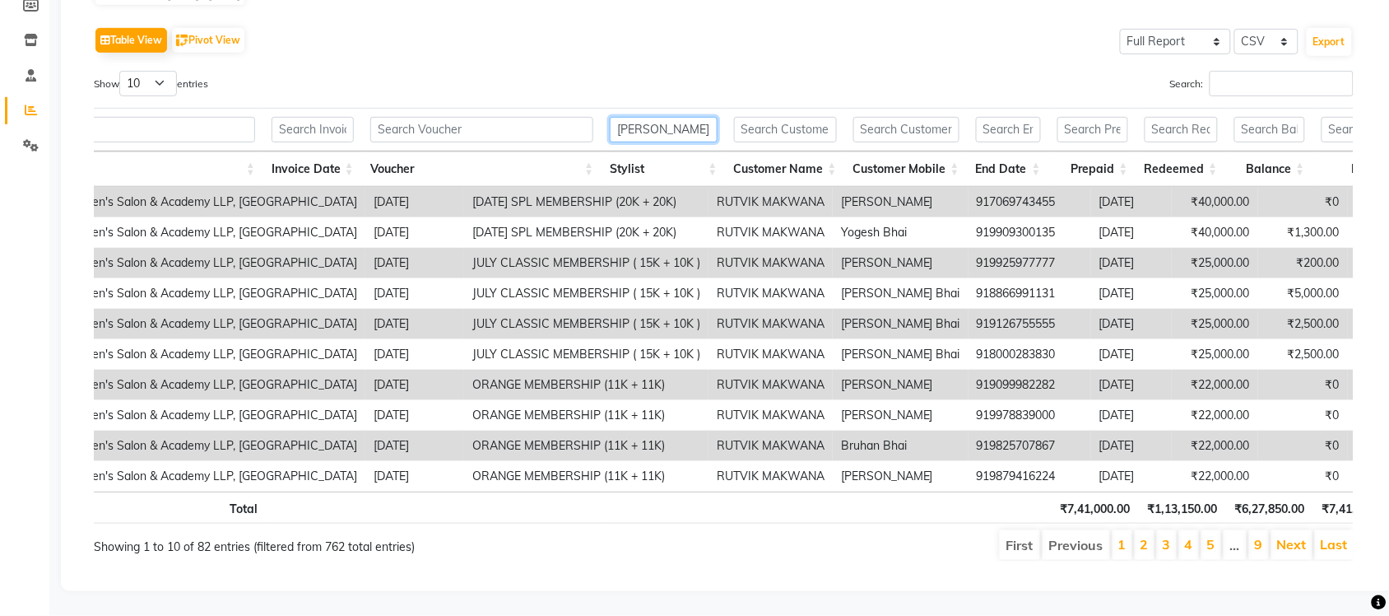
scroll to position [0, 0]
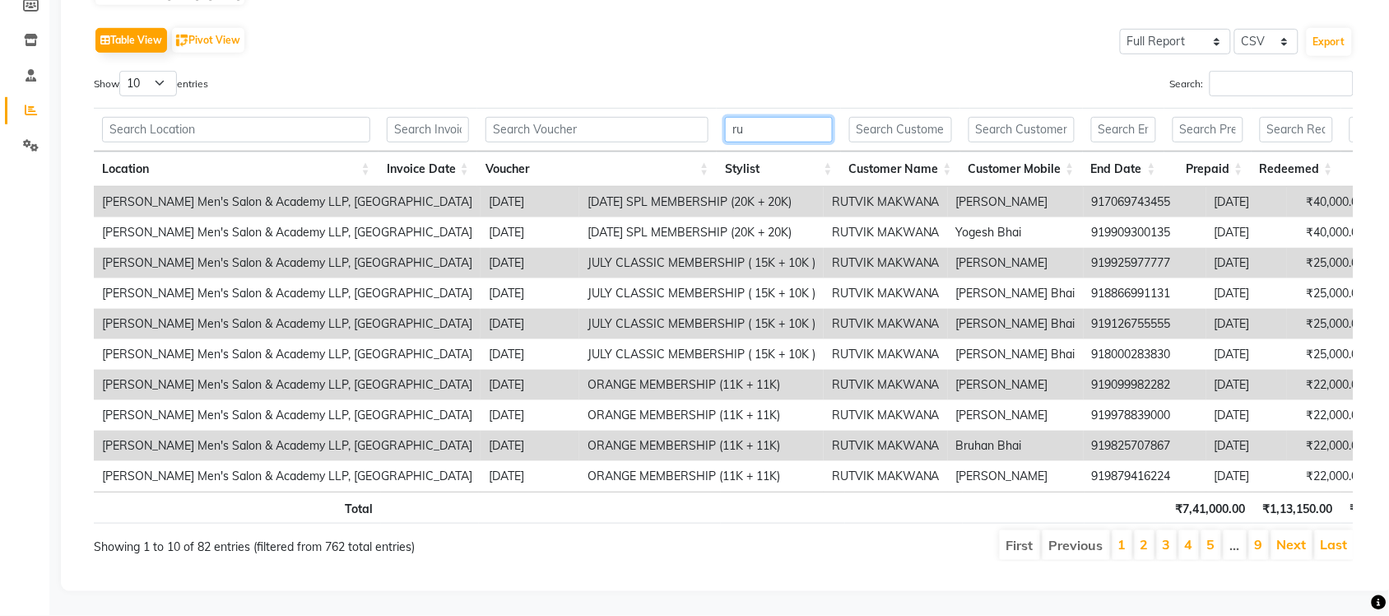
type input "r"
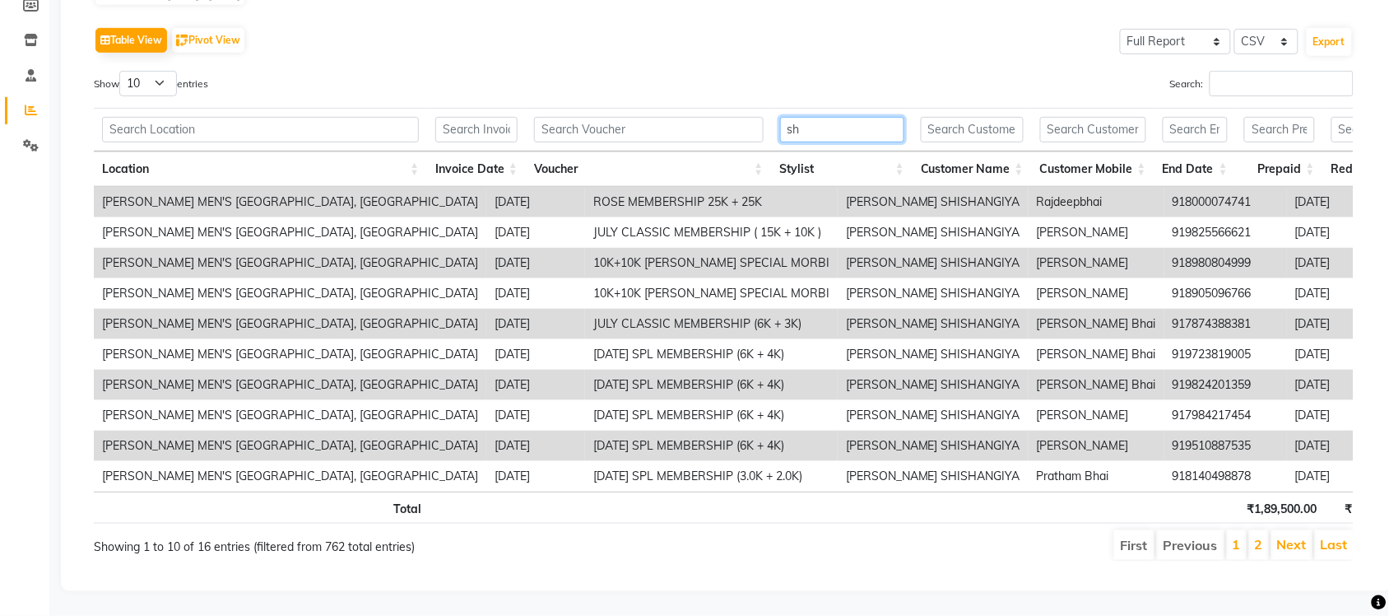
type input "s"
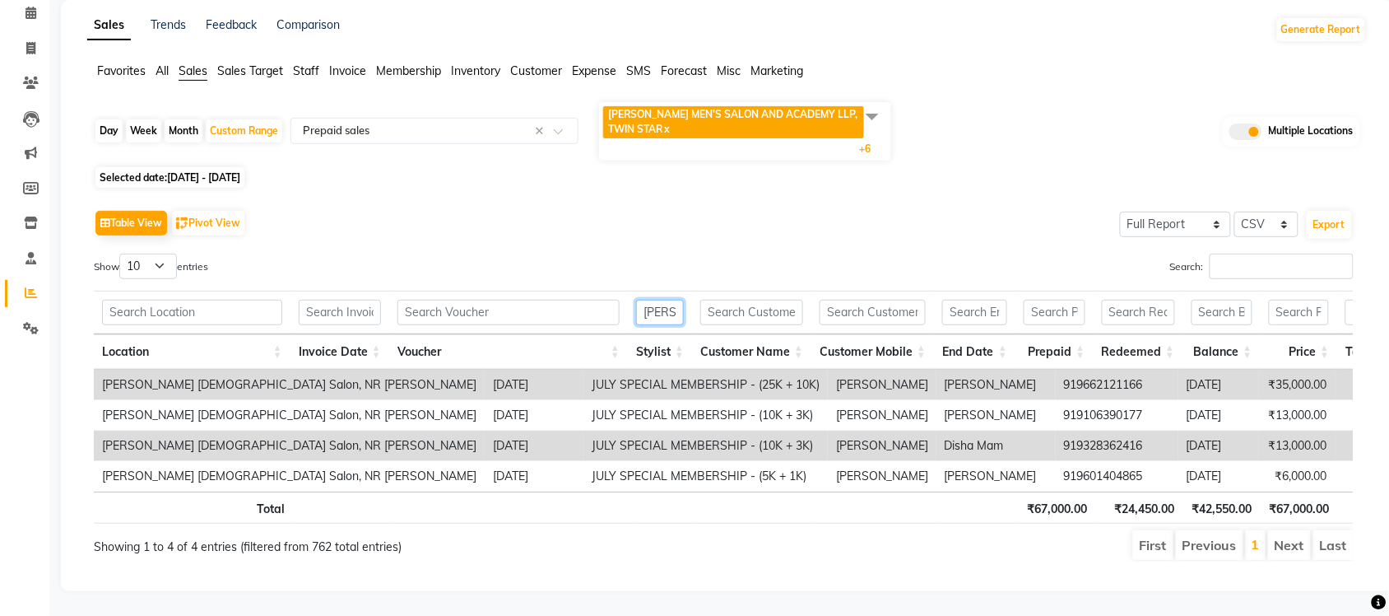
scroll to position [105, 0]
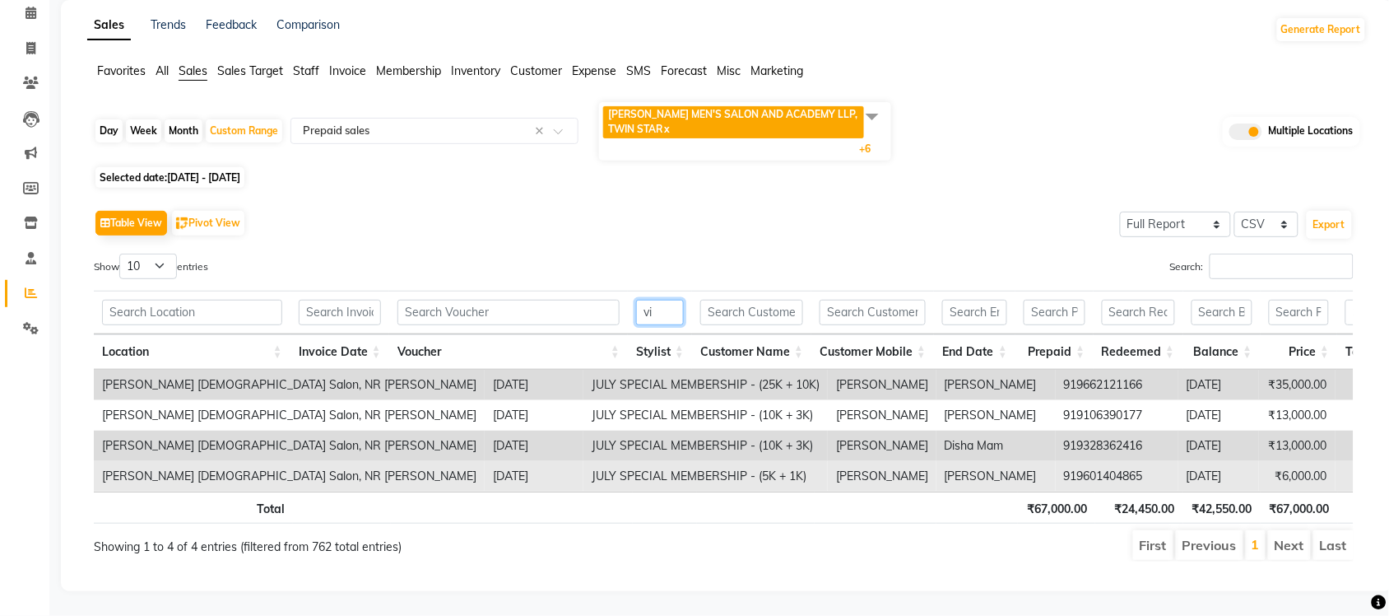
type input "v"
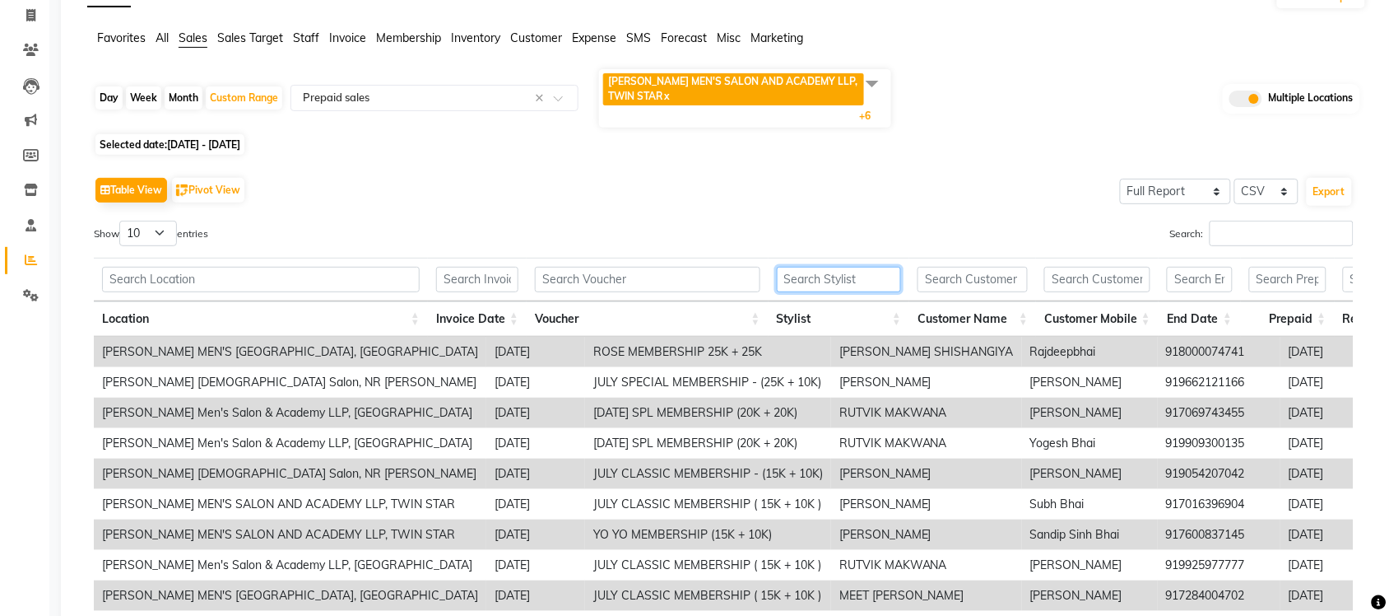
scroll to position [286, 0]
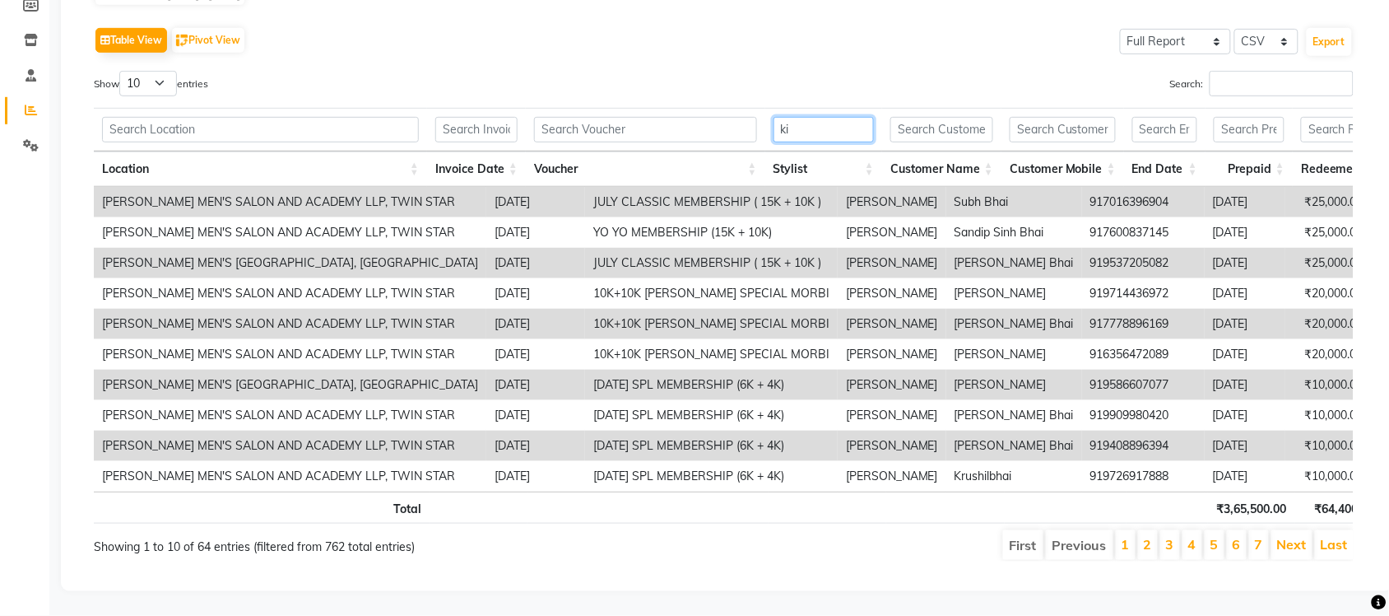
type input "k"
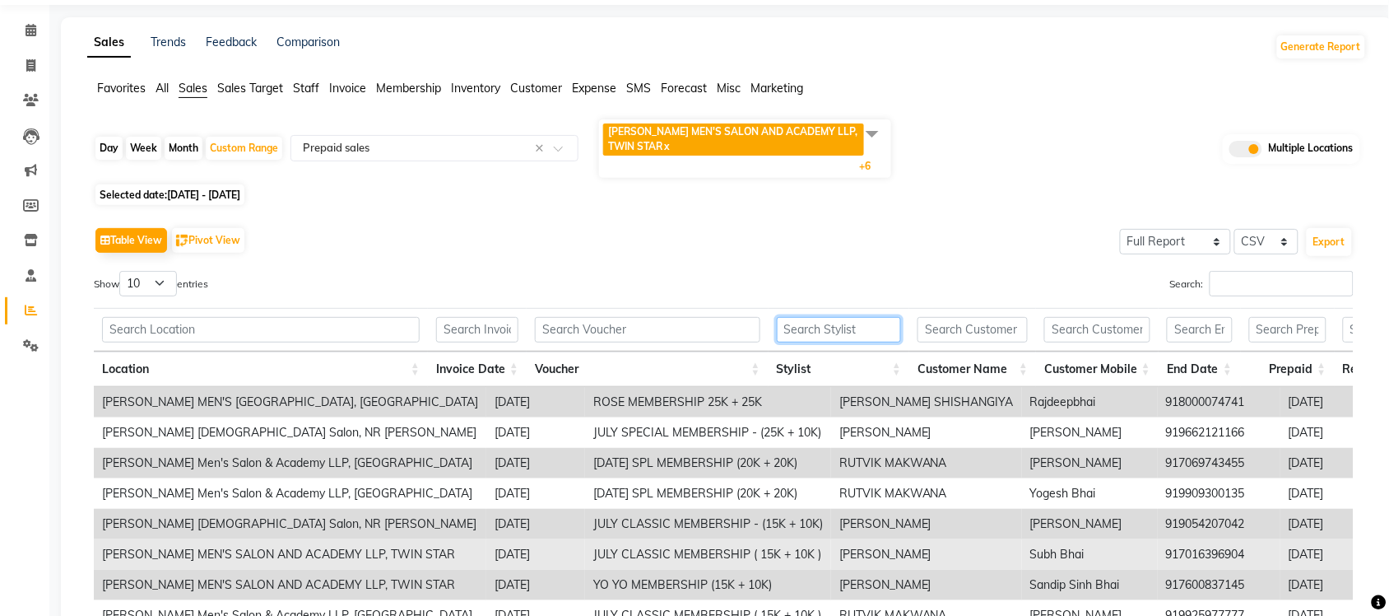
scroll to position [0, 0]
